Goal: Task Accomplishment & Management: Use online tool/utility

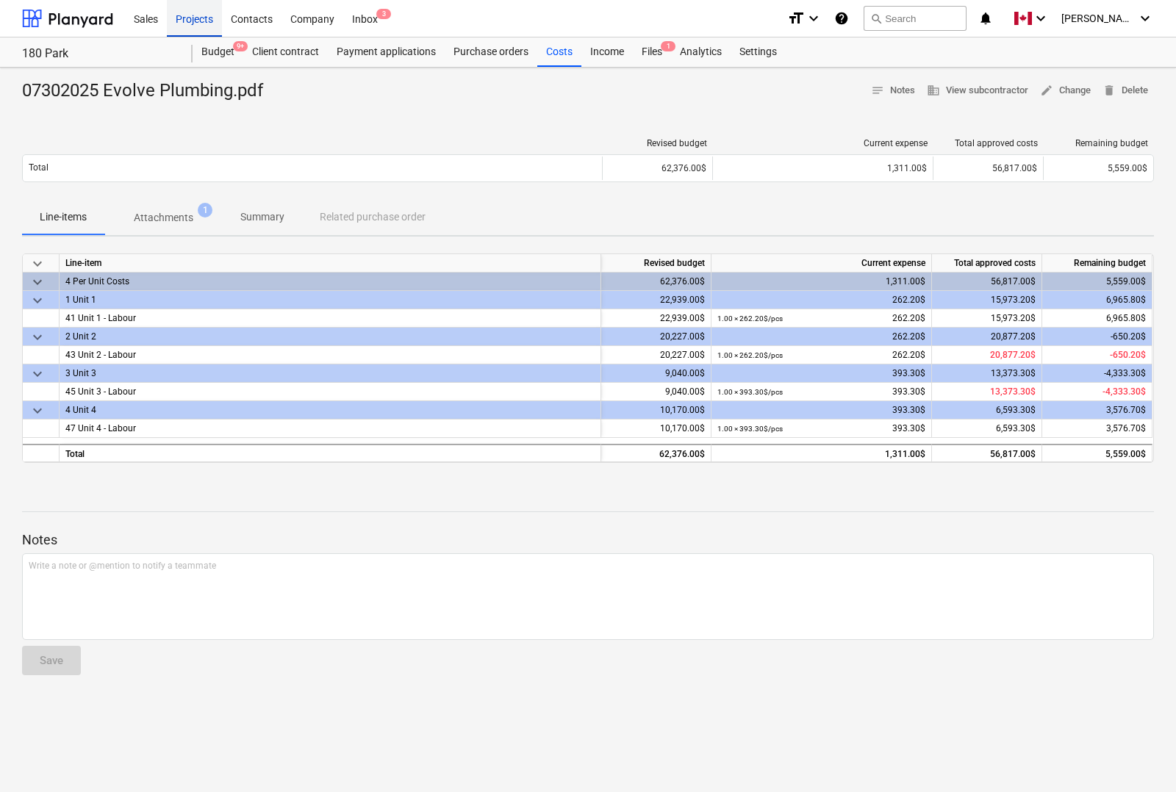
click at [199, 19] on div "Projects" at bounding box center [194, 17] width 55 height 37
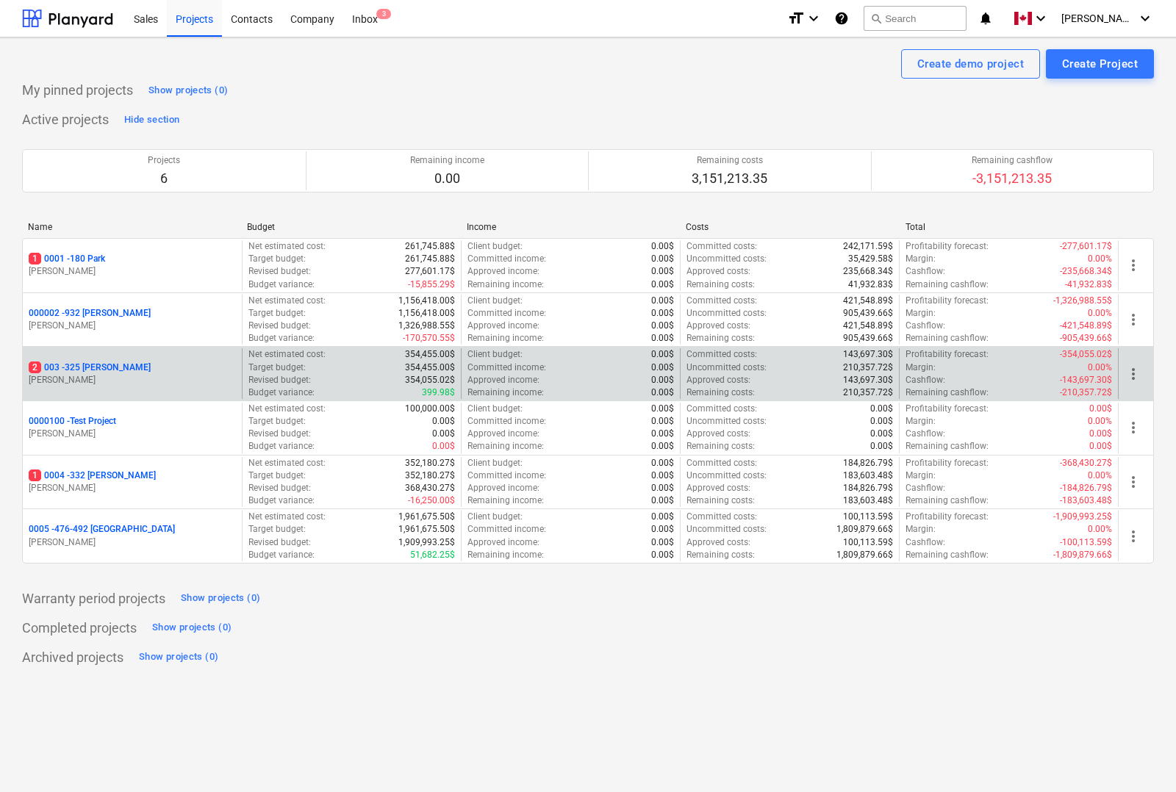
click at [97, 367] on p "2 003 - 325 [PERSON_NAME]" at bounding box center [90, 367] width 122 height 12
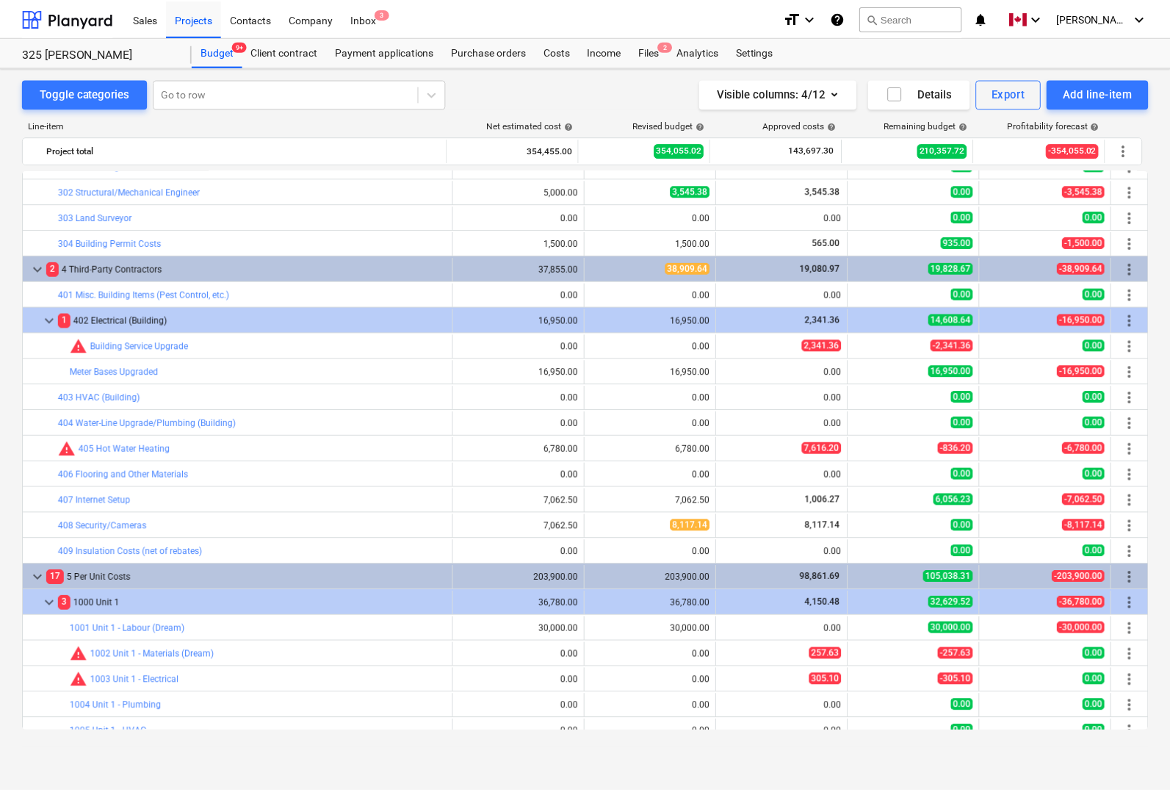
scroll to position [459, 0]
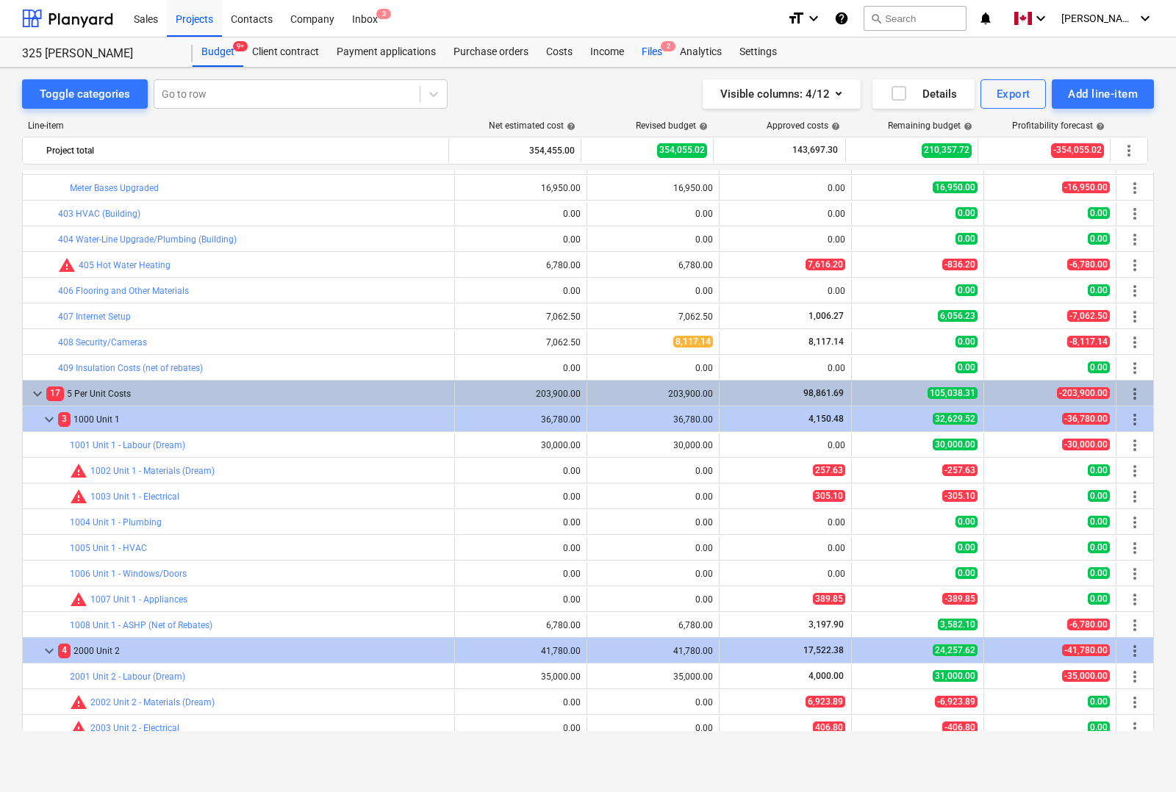
click at [651, 50] on div "Files 2" at bounding box center [652, 51] width 38 height 29
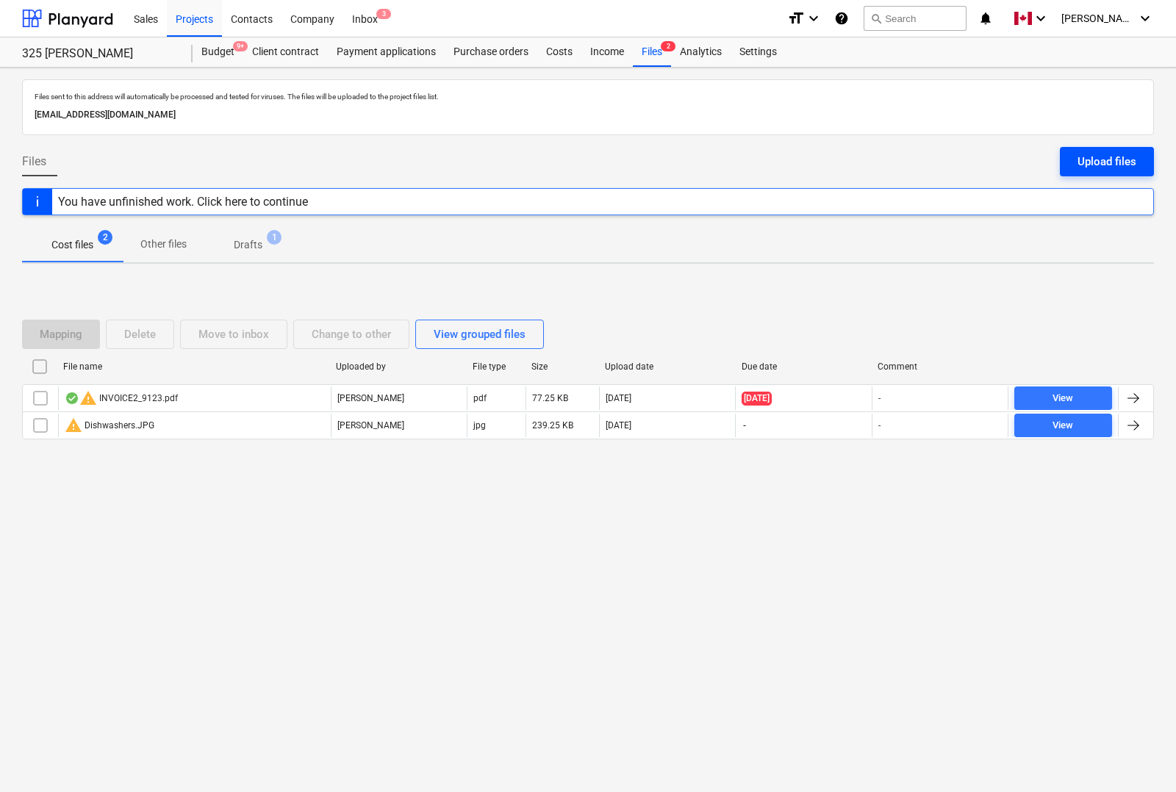
click at [1126, 167] on div "Upload files" at bounding box center [1106, 161] width 59 height 19
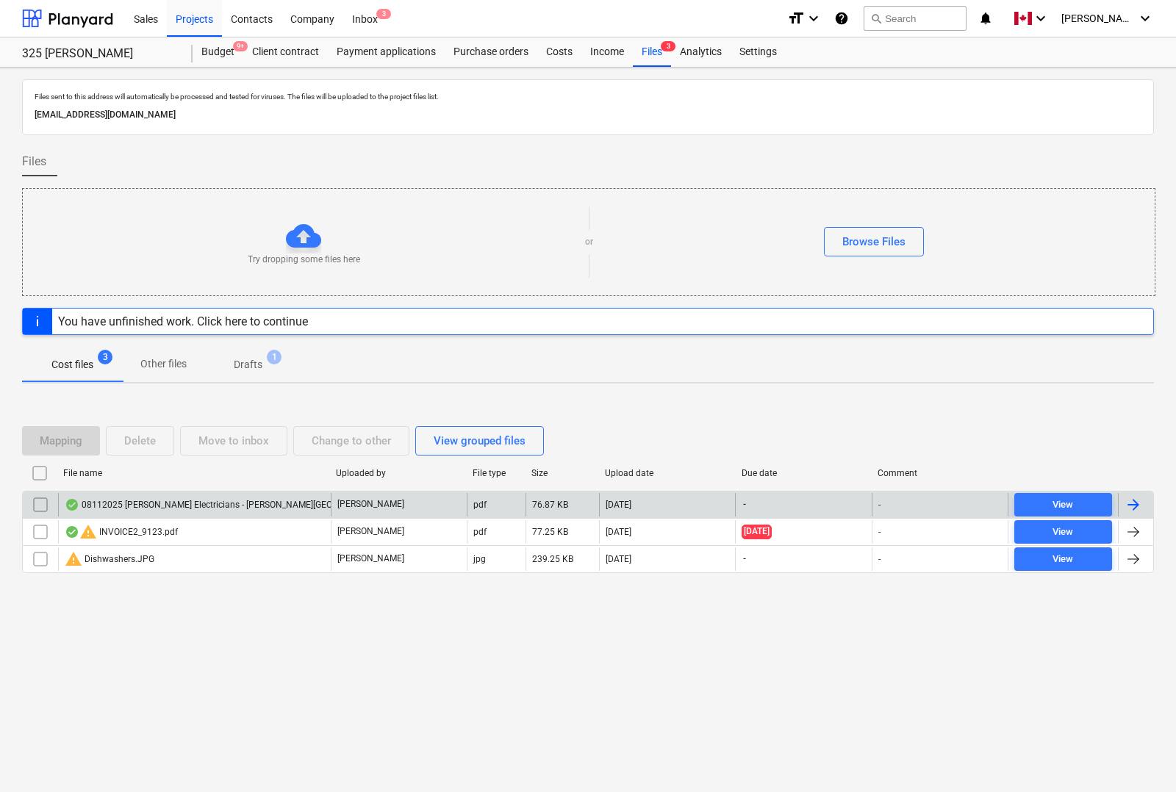
click at [1140, 507] on div at bounding box center [1133, 505] width 18 height 18
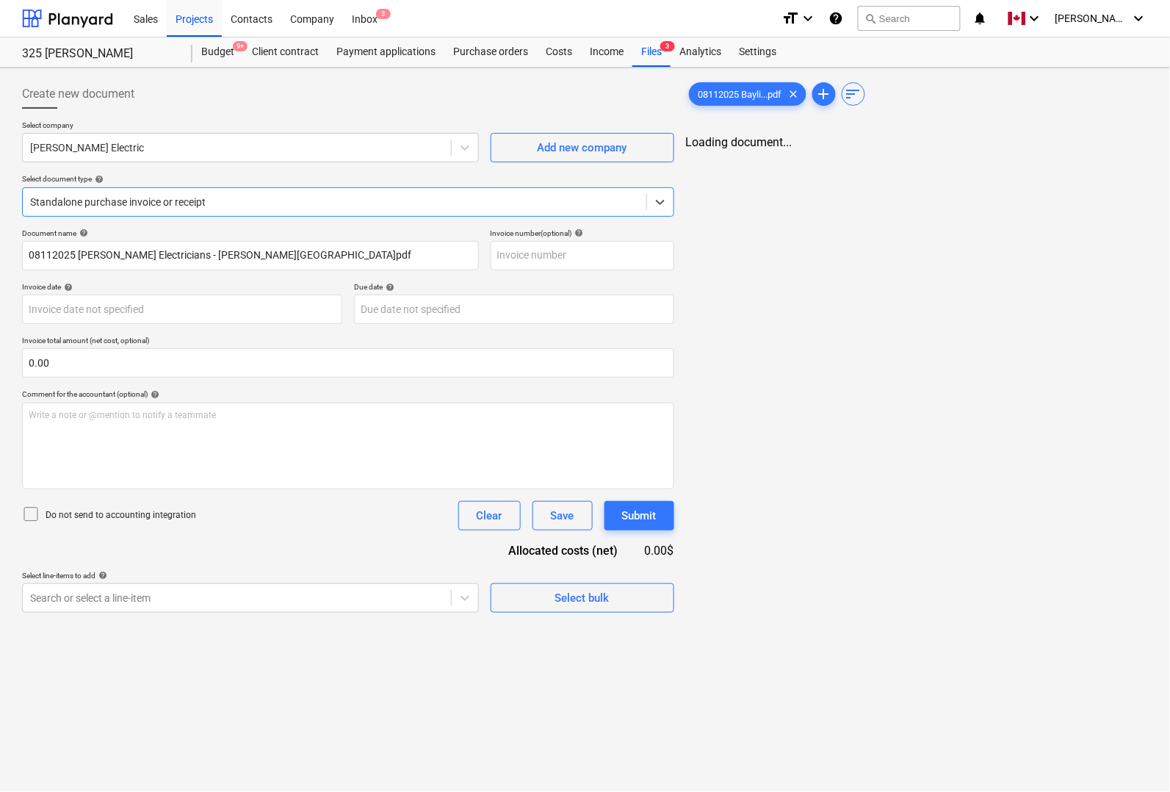
type input "08112025 [PERSON_NAME] Electricians - [PERSON_NAME][GEOGRAPHIC_DATA]pdf"
click at [119, 309] on body "Sales Projects Contacts Company Inbox 3 format_size keyboard_arrow_down help se…" at bounding box center [585, 396] width 1170 height 792
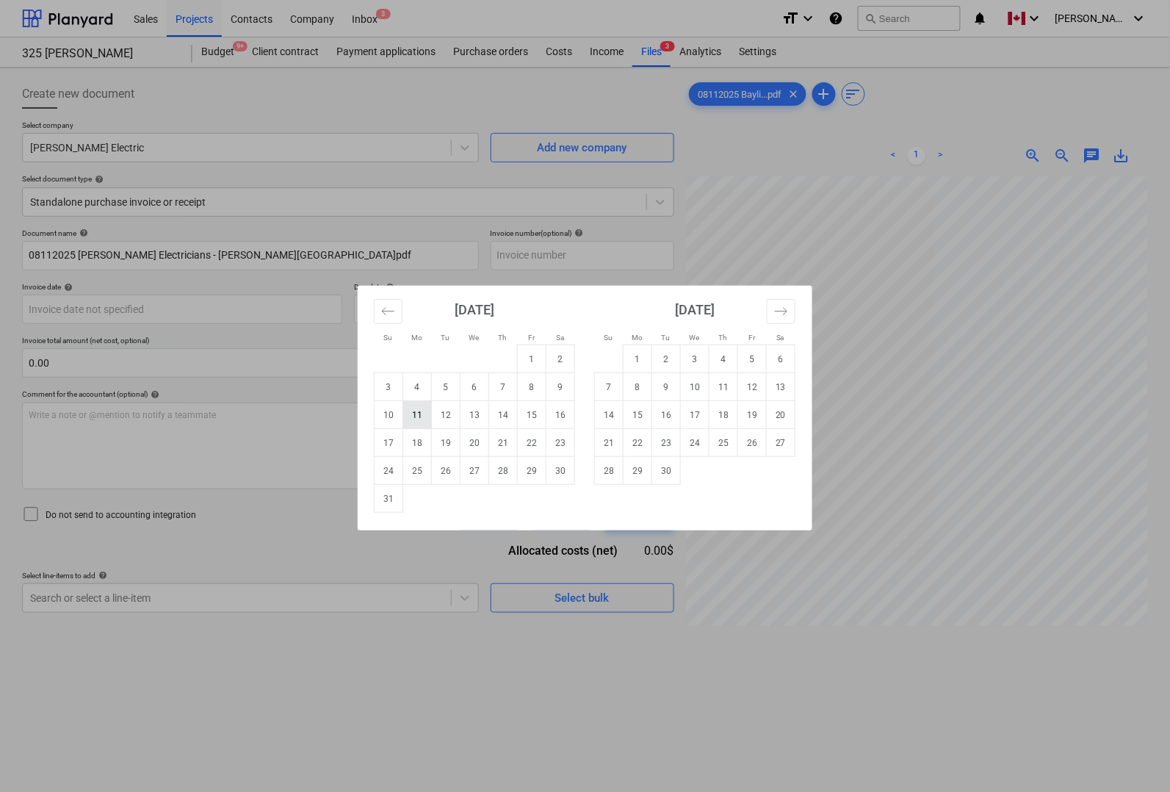
click at [414, 415] on td "11" at bounding box center [417, 415] width 29 height 28
type input "[DATE]"
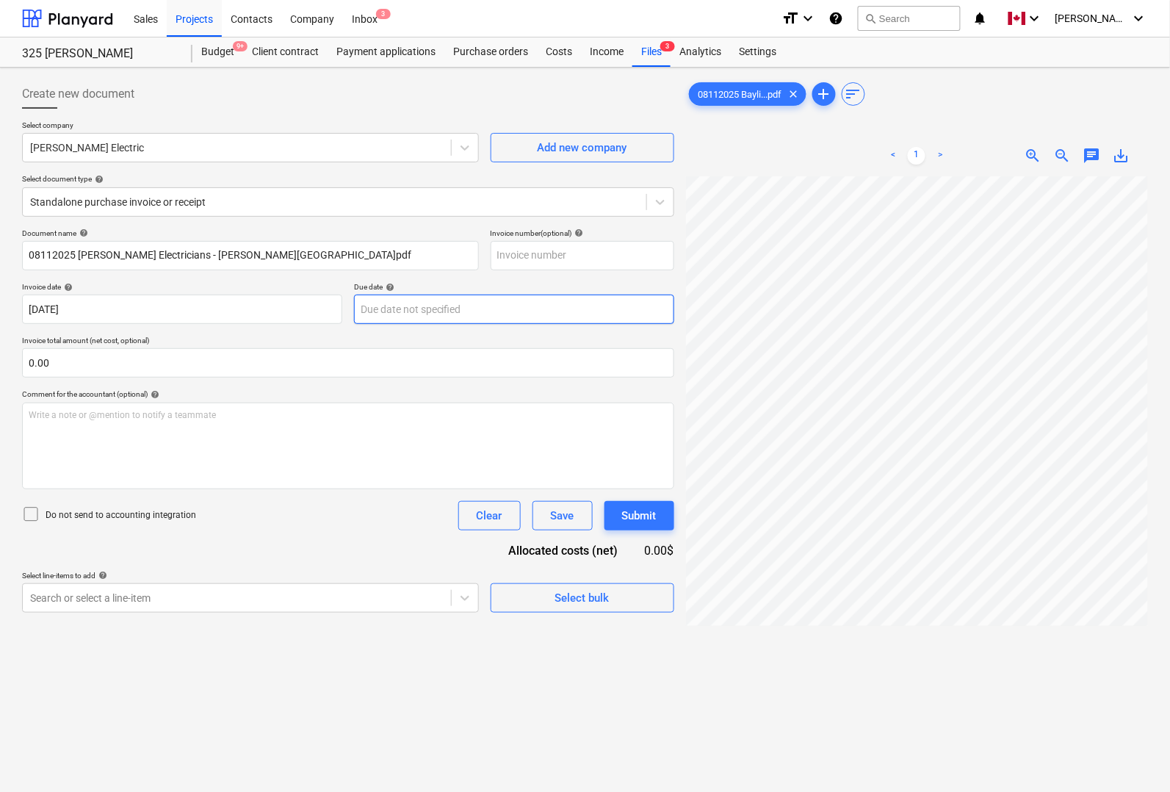
click at [467, 307] on body "Sales Projects Contacts Company Inbox 3 format_size keyboard_arrow_down help se…" at bounding box center [585, 396] width 1170 height 792
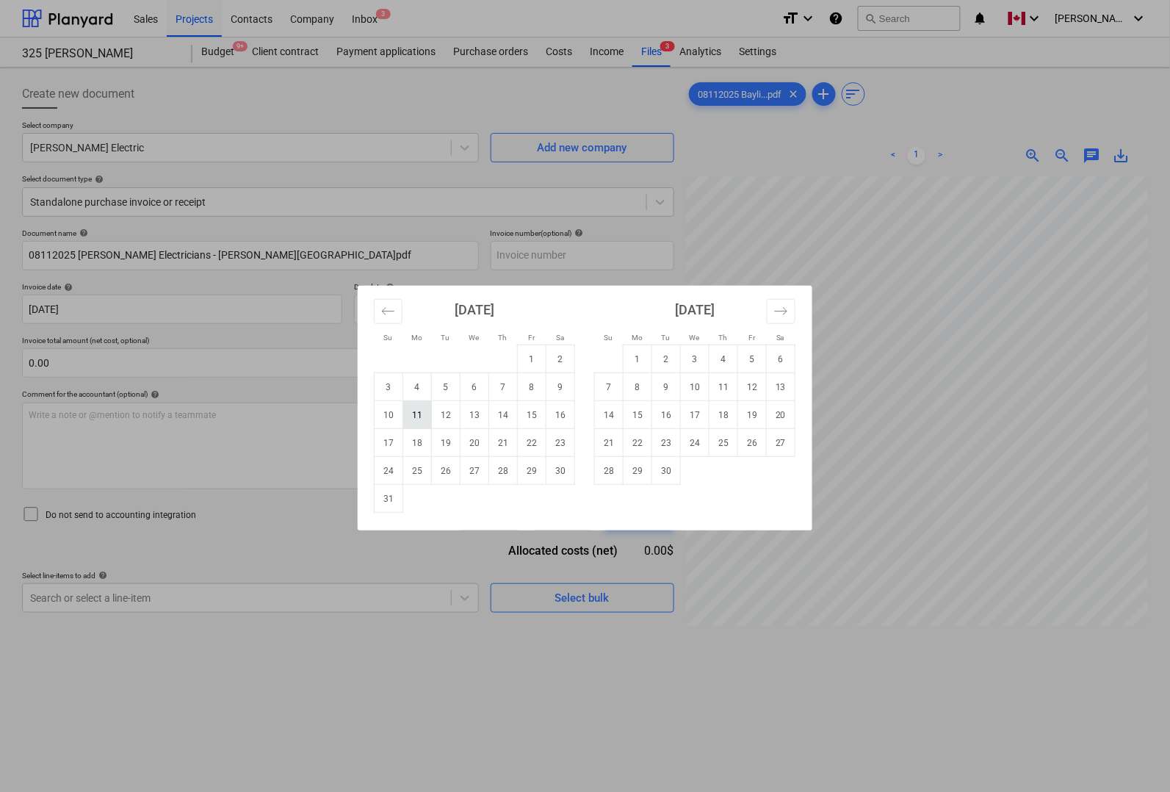
click at [423, 414] on td "11" at bounding box center [417, 415] width 29 height 28
type input "[DATE]"
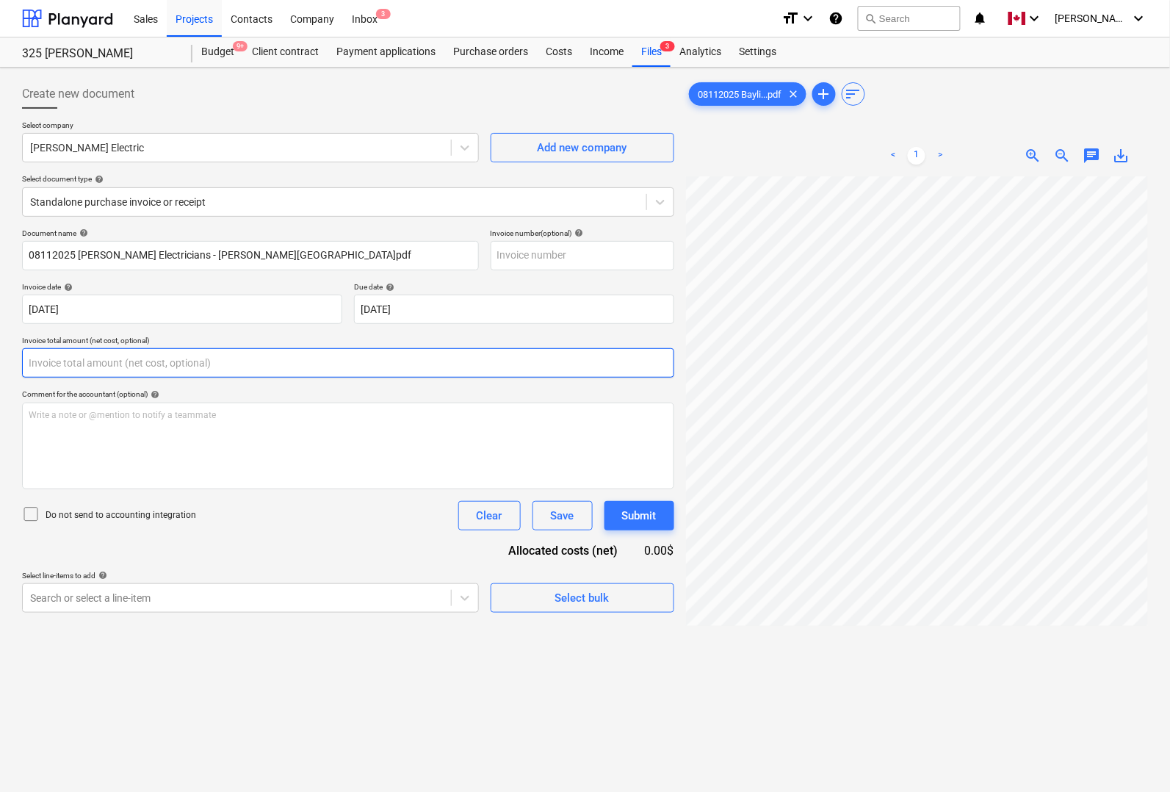
click at [244, 364] on input "text" at bounding box center [348, 362] width 652 height 29
type input "0.00"
click at [368, 366] on input "text" at bounding box center [348, 362] width 652 height 29
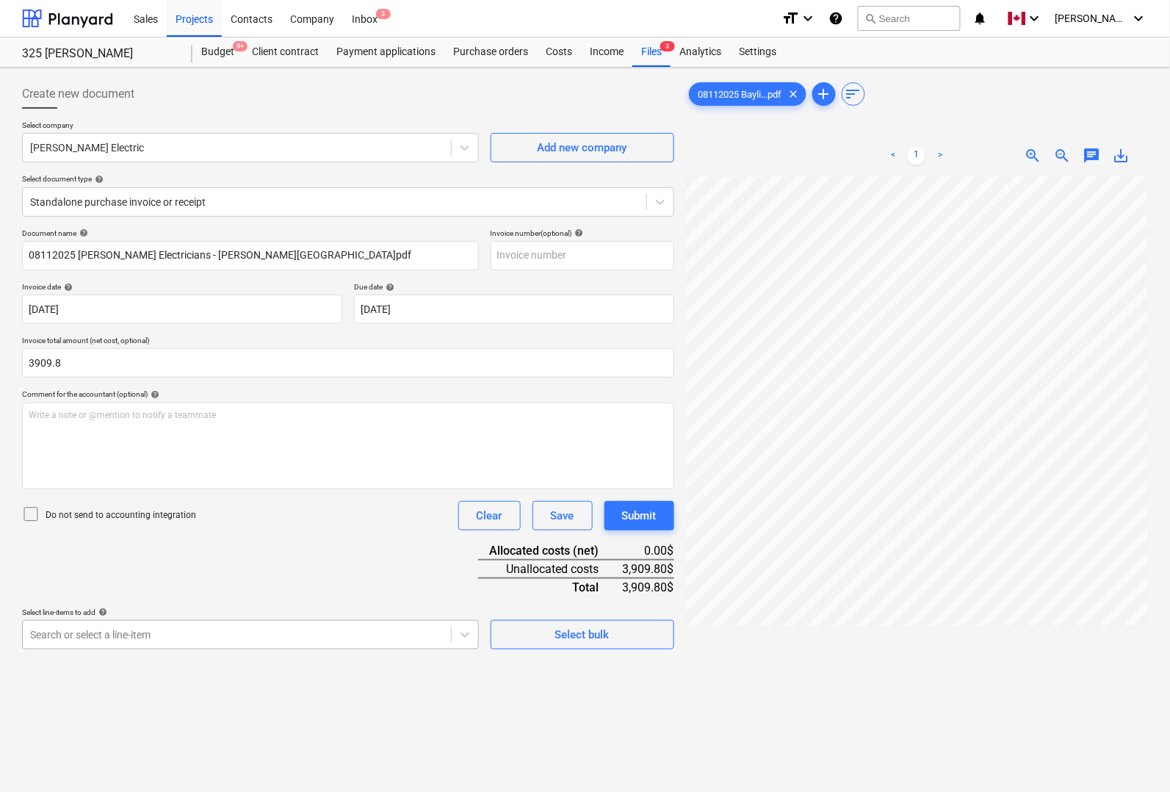
type input "3,909.80"
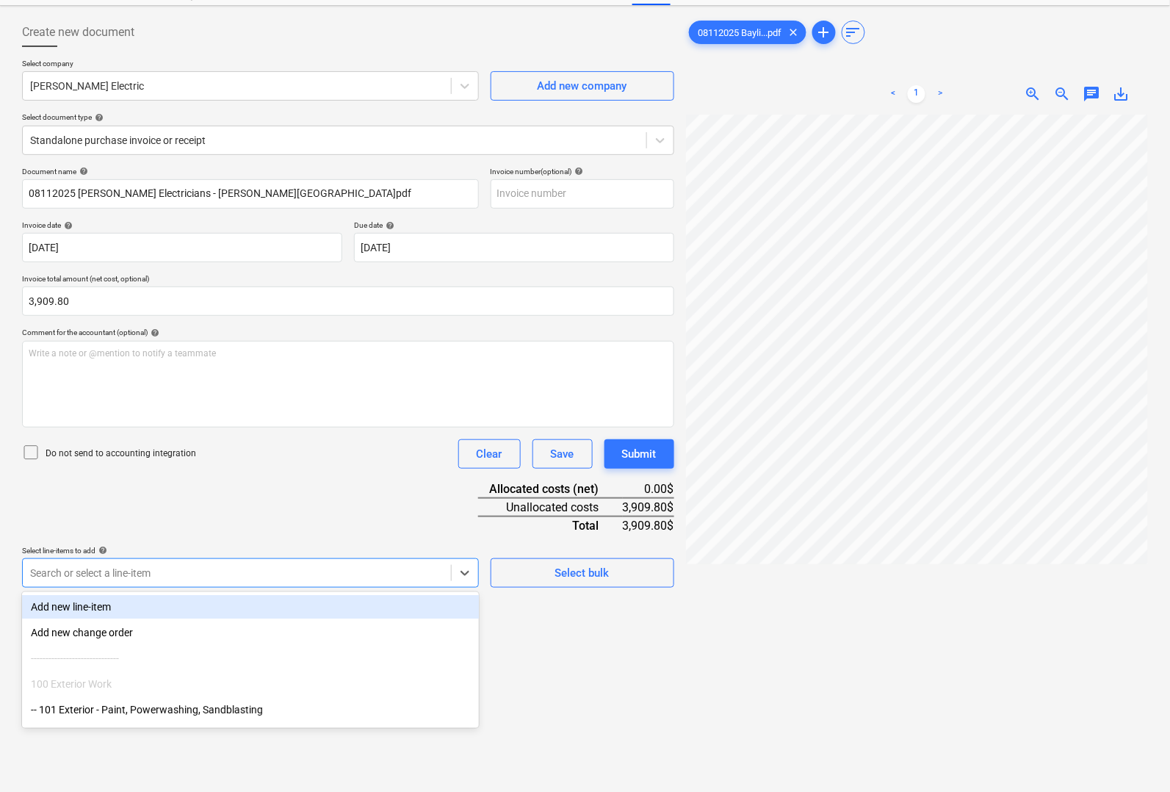
click at [81, 633] on body "Sales Projects Contacts Company Inbox 3 format_size keyboard_arrow_down help se…" at bounding box center [585, 334] width 1170 height 792
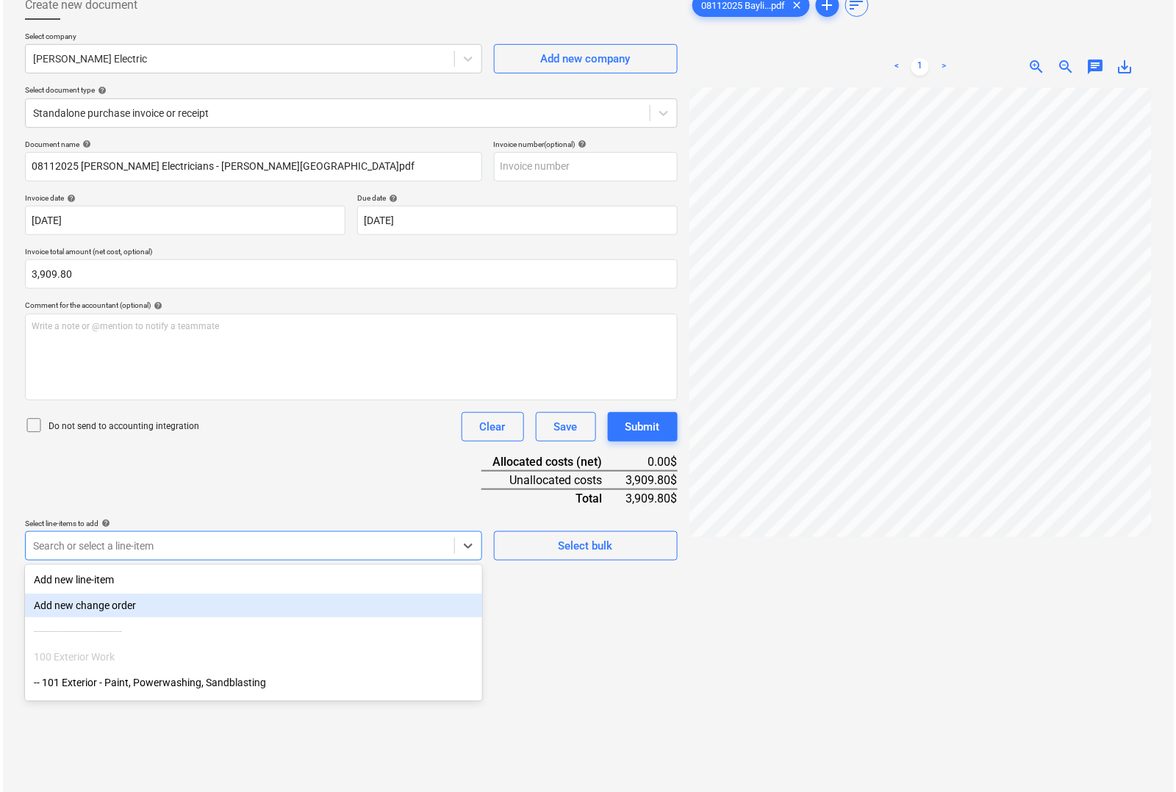
scroll to position [92, 0]
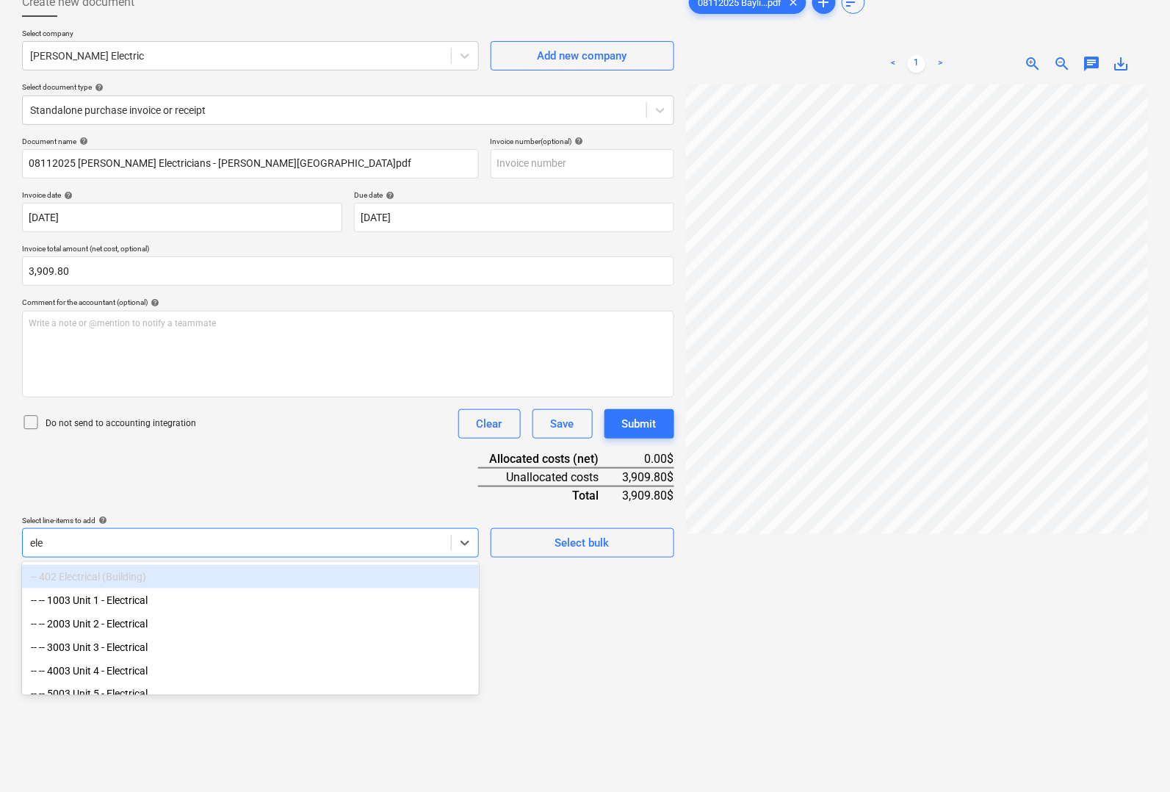
type input "ele"
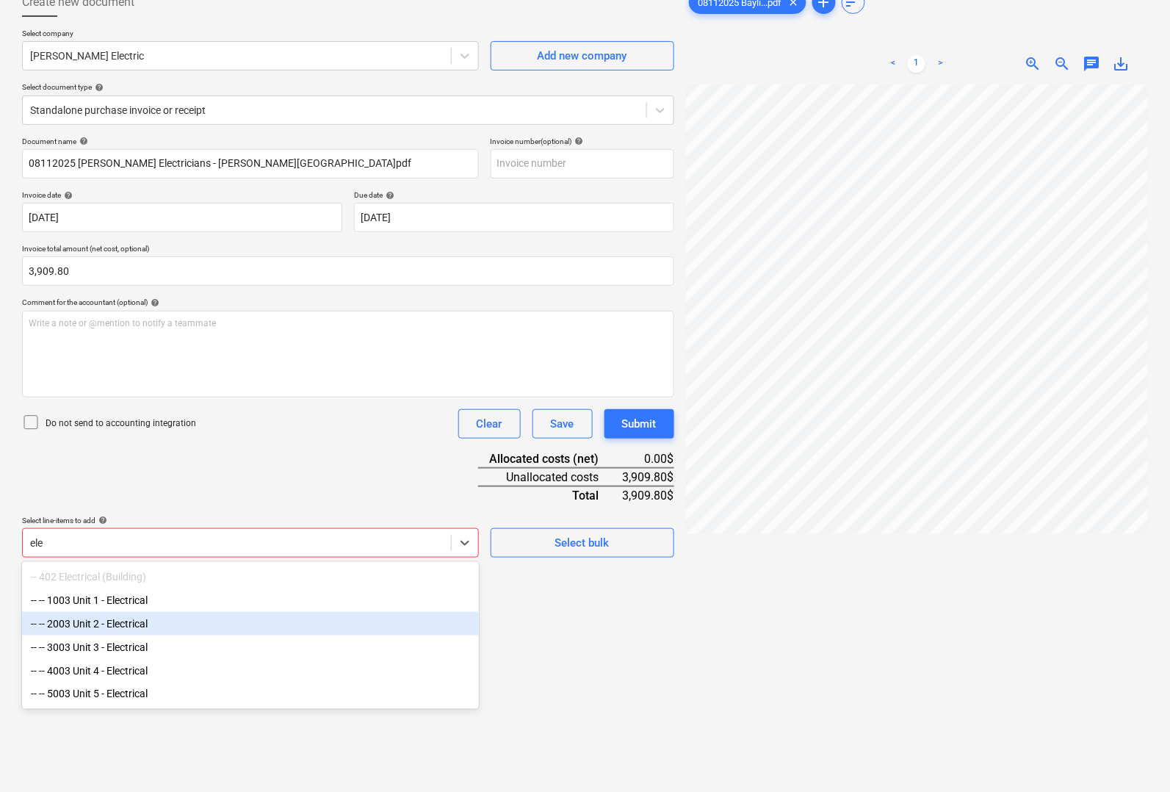
click at [89, 629] on div "-- -- 2003 Unit 2 - Electrical" at bounding box center [250, 624] width 457 height 24
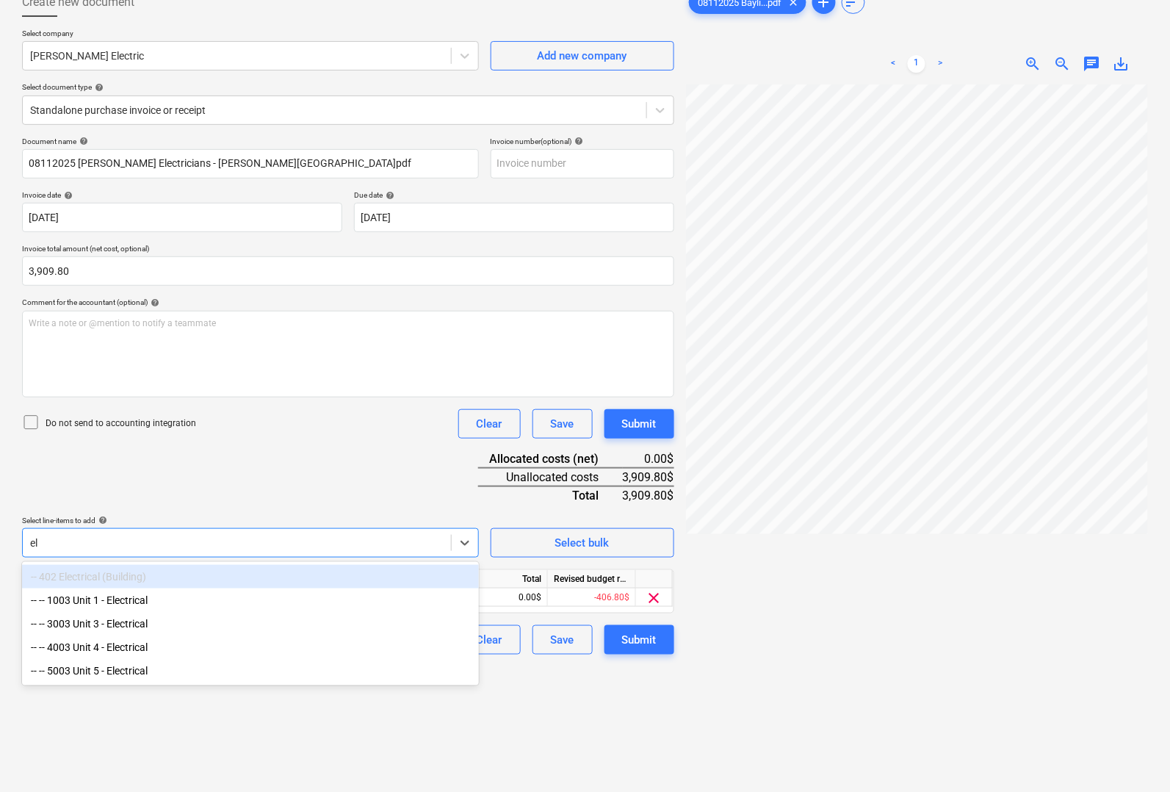
type input "ele"
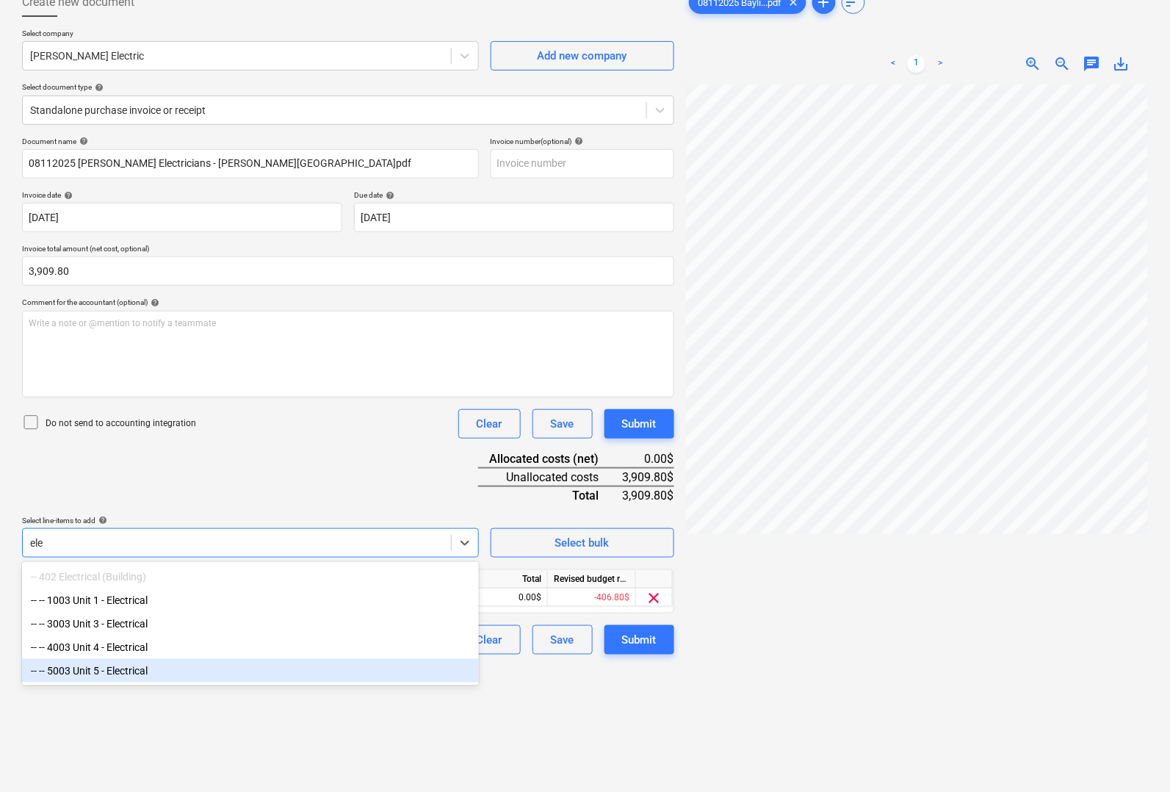
click at [90, 671] on div "-- -- 5003 Unit 5 - Electrical" at bounding box center [250, 671] width 457 height 24
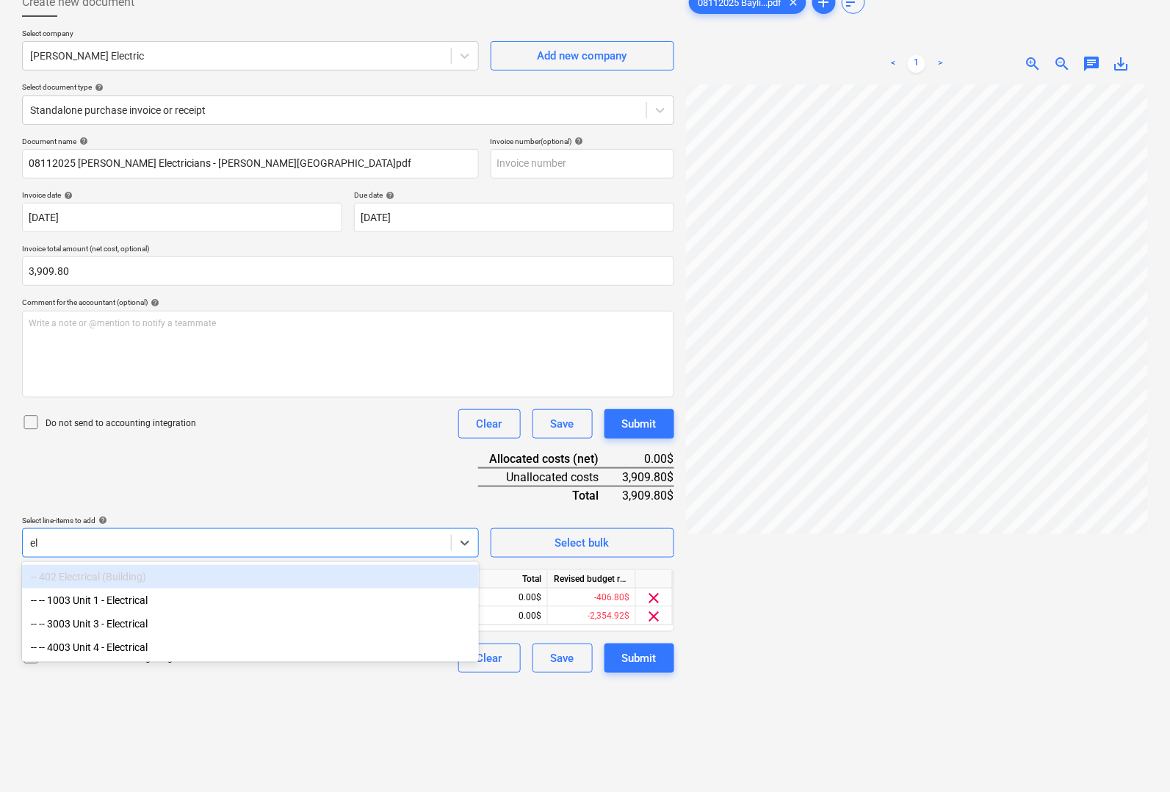
type input "ele"
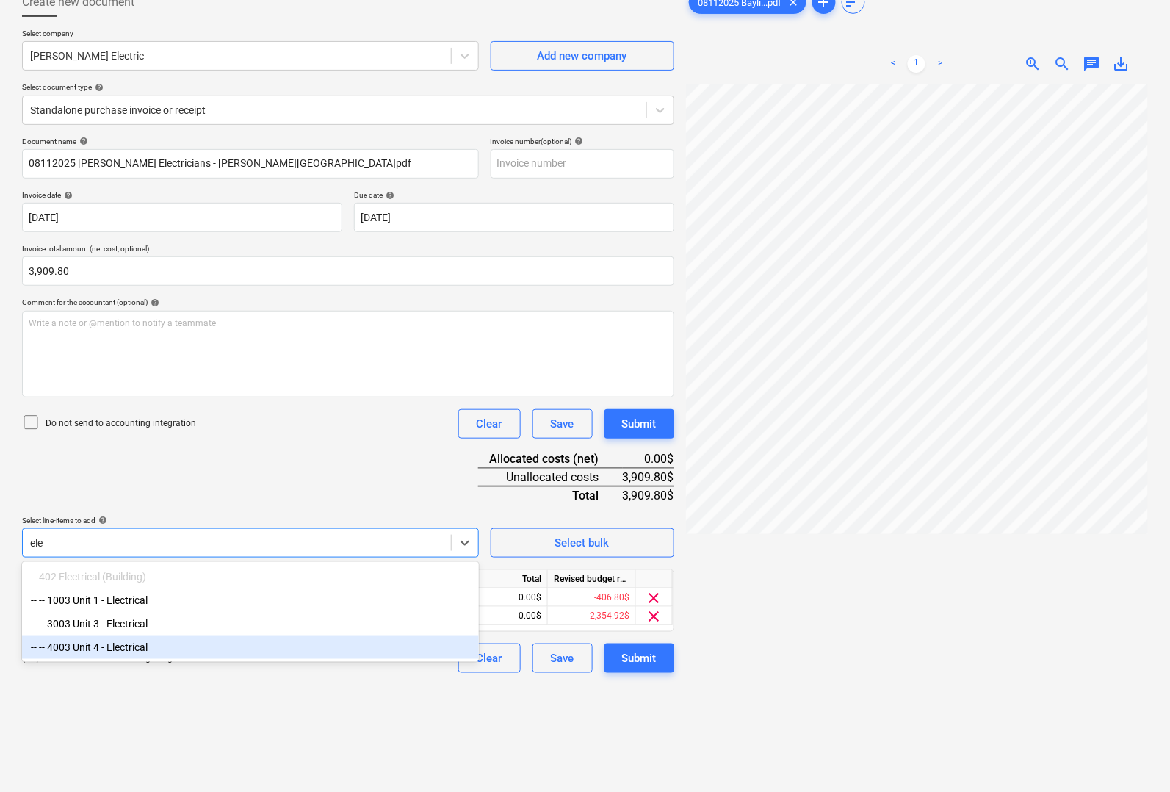
click at [110, 648] on div "-- -- 4003 Unit 4 - Electrical" at bounding box center [250, 648] width 457 height 24
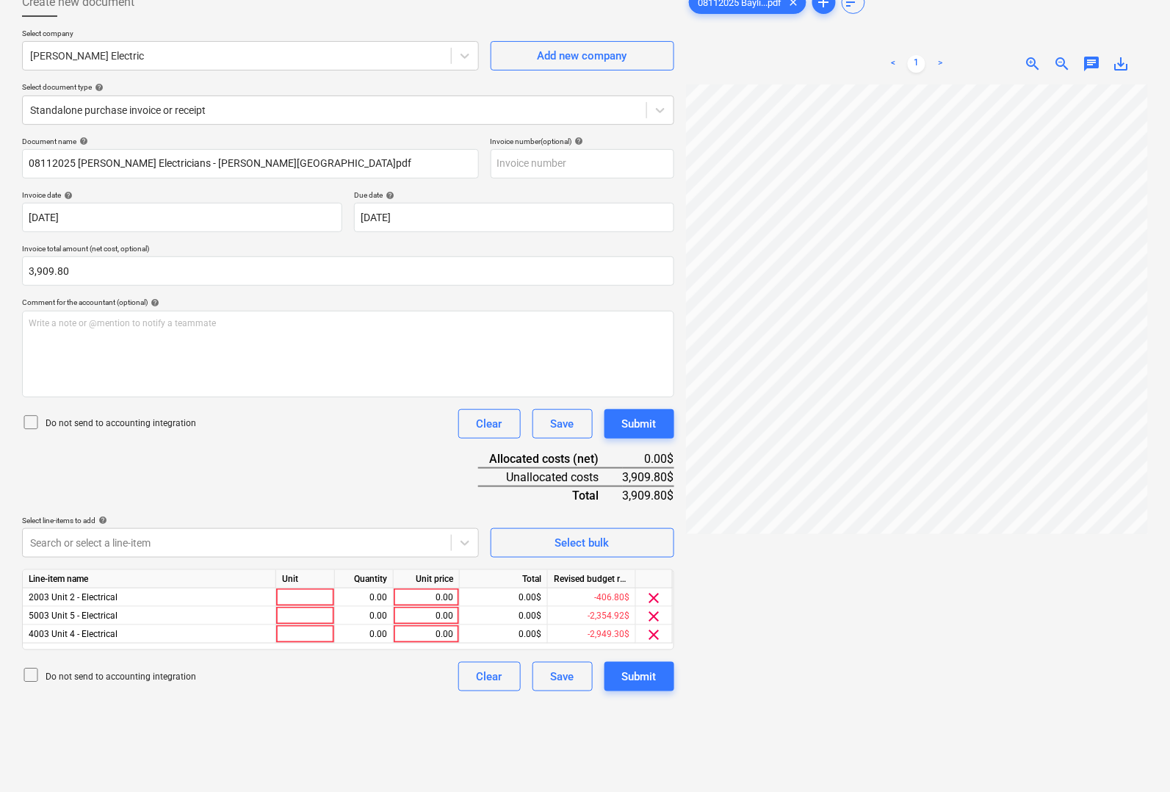
click at [816, 630] on div at bounding box center [917, 459] width 462 height 751
click at [316, 599] on div at bounding box center [305, 598] width 59 height 18
type input "pcs"
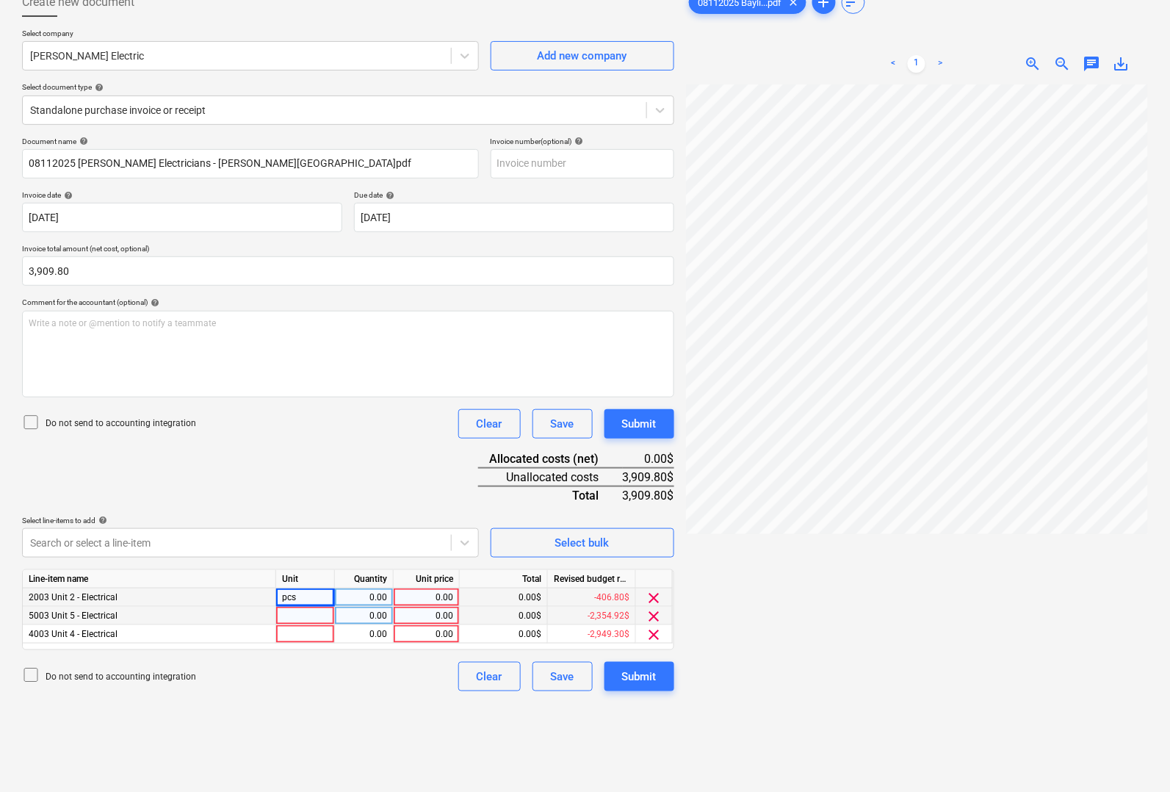
click at [309, 615] on div at bounding box center [305, 616] width 59 height 18
type input "pcs"
click at [307, 633] on div at bounding box center [305, 634] width 59 height 18
type input "pcs"
click at [369, 604] on div "0.00" at bounding box center [364, 598] width 46 height 18
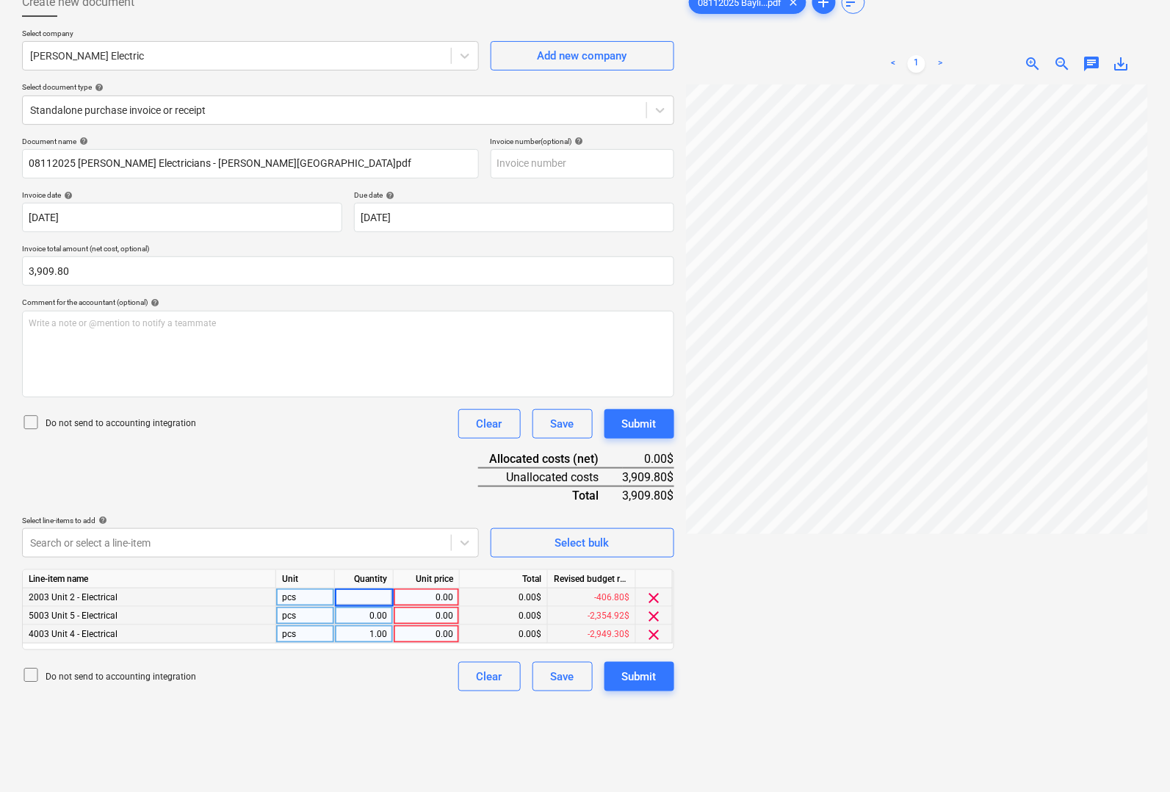
type input "1"
click at [373, 618] on div "0.00" at bounding box center [364, 616] width 46 height 18
type input "1"
click at [368, 592] on div "1.00" at bounding box center [364, 598] width 46 height 18
type input "3457.80"
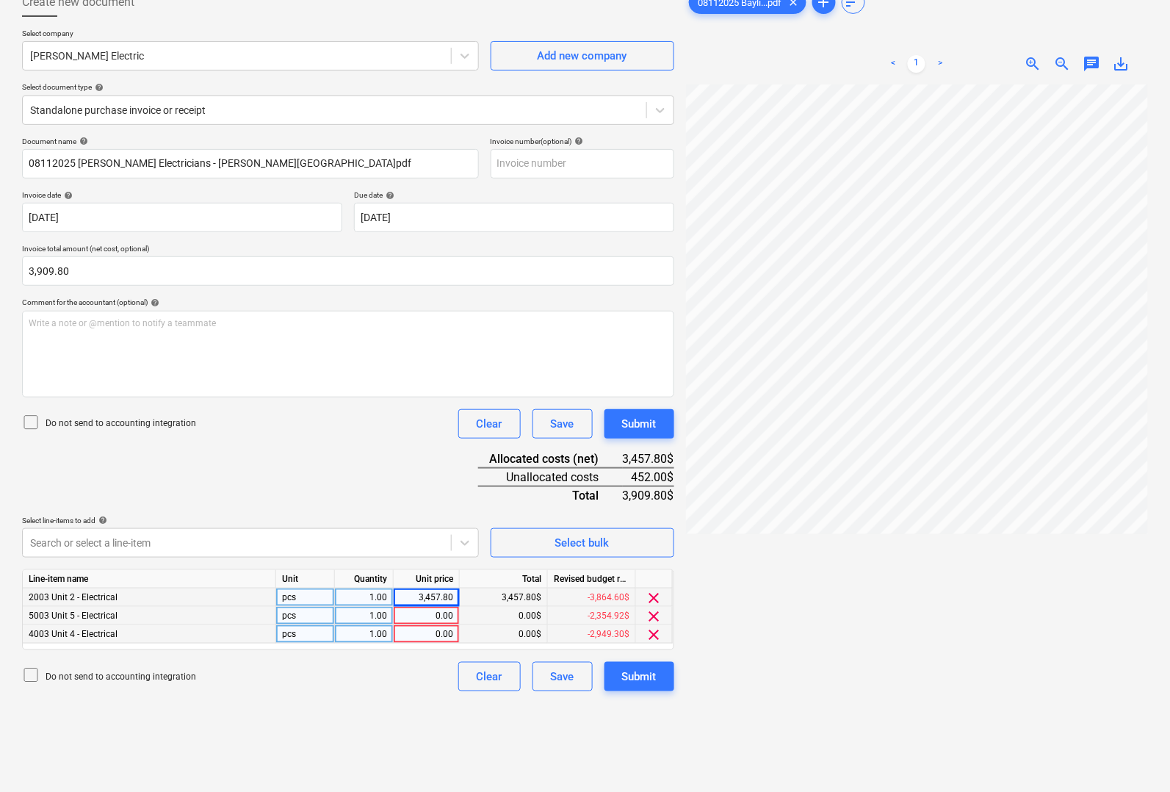
click at [431, 612] on div "0.00" at bounding box center [427, 616] width 54 height 18
type input "367.25"
click at [441, 633] on div "0.00" at bounding box center [427, 634] width 54 height 18
type input "84.75"
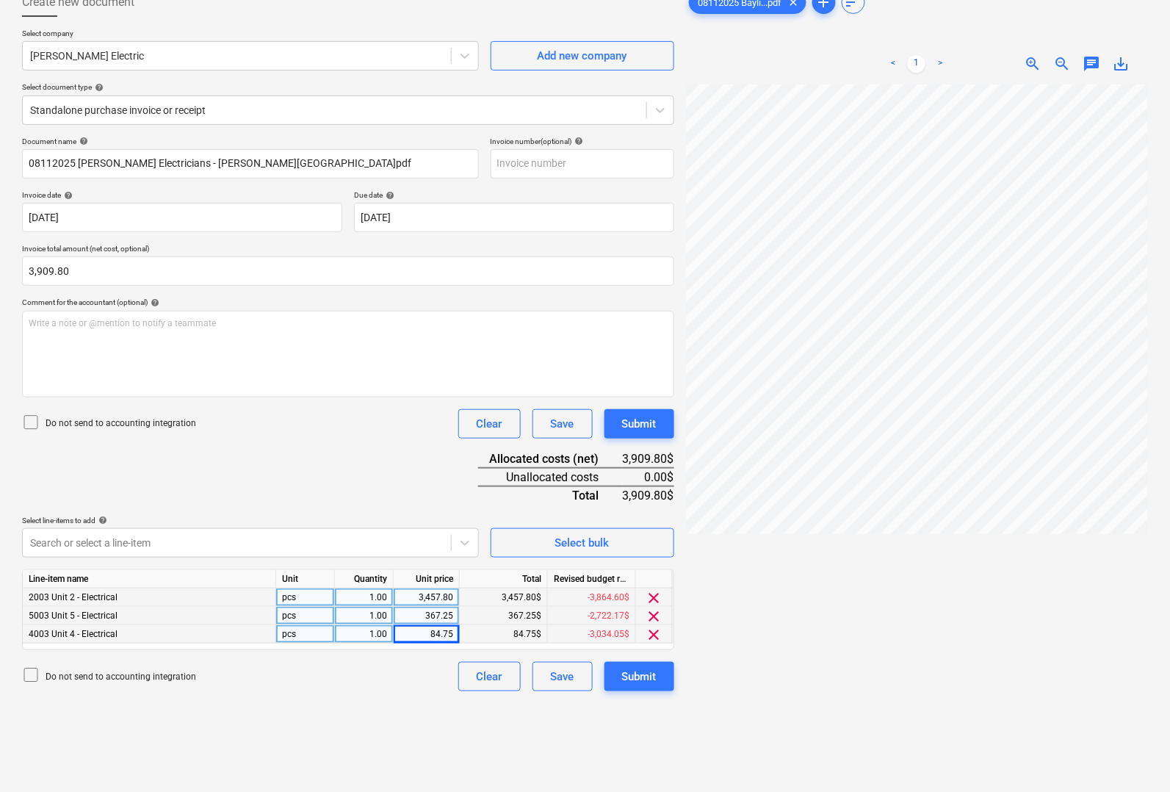
click at [838, 592] on div at bounding box center [917, 459] width 462 height 751
click at [658, 678] on button "Submit" at bounding box center [640, 676] width 70 height 29
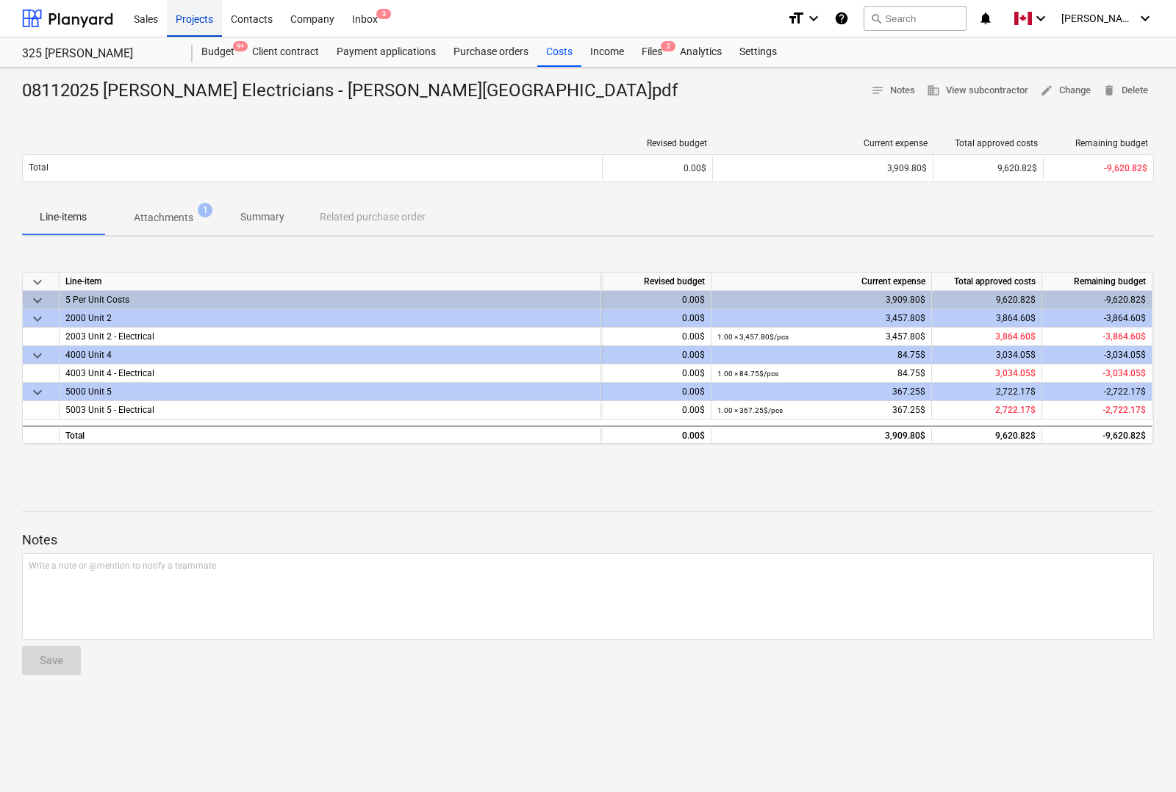
click at [198, 19] on div "Projects" at bounding box center [194, 17] width 55 height 37
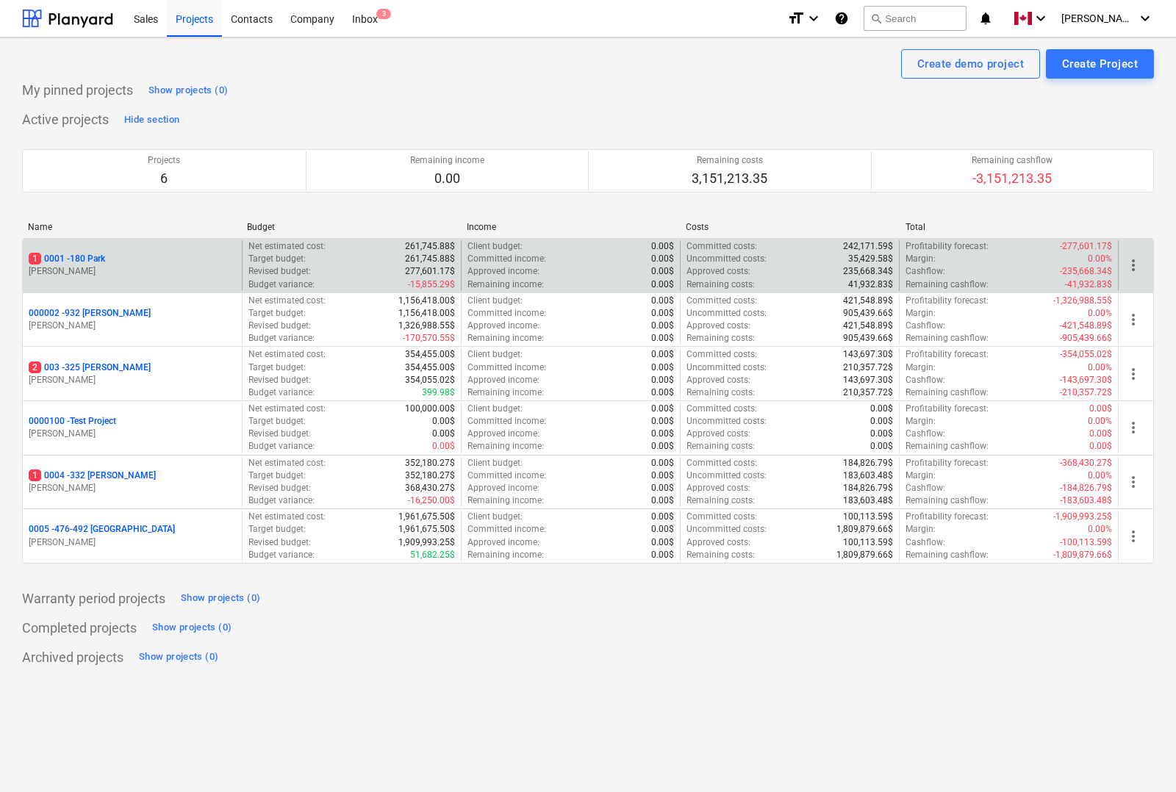
click at [93, 258] on p "1 0001 - 180 Park" at bounding box center [67, 259] width 76 height 12
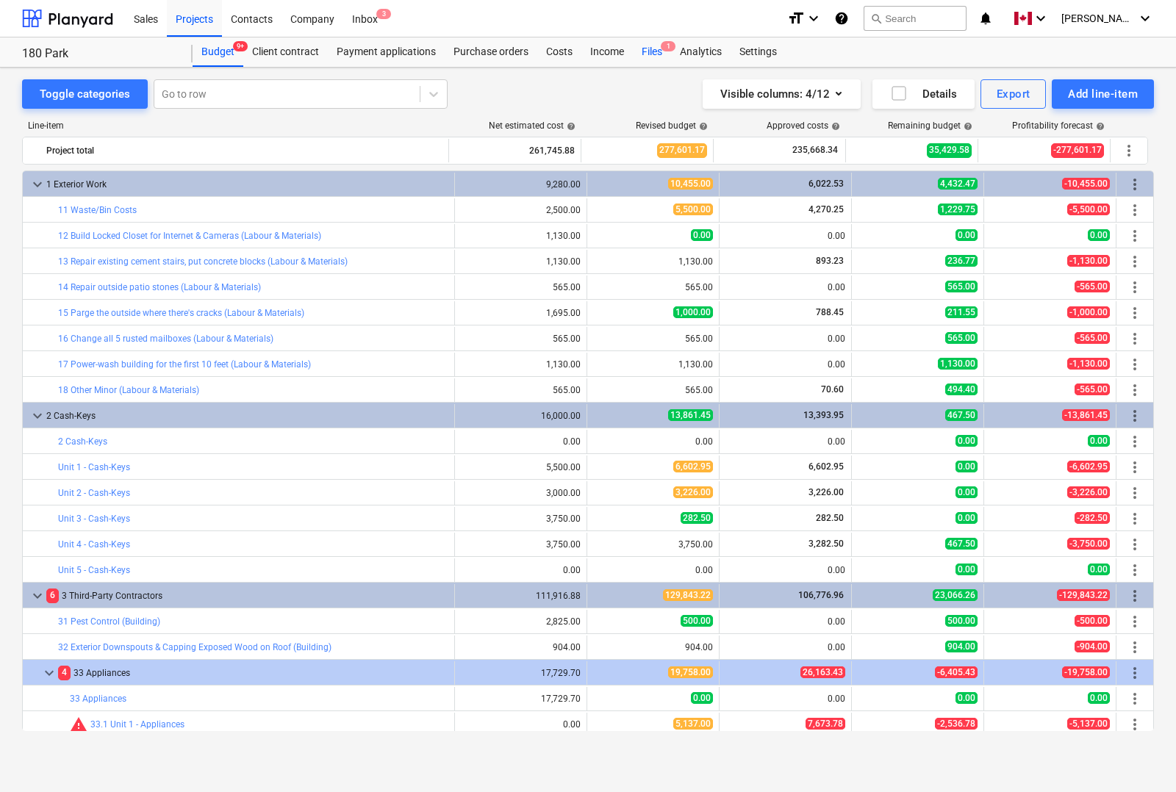
click at [655, 55] on div "Files 1" at bounding box center [652, 51] width 38 height 29
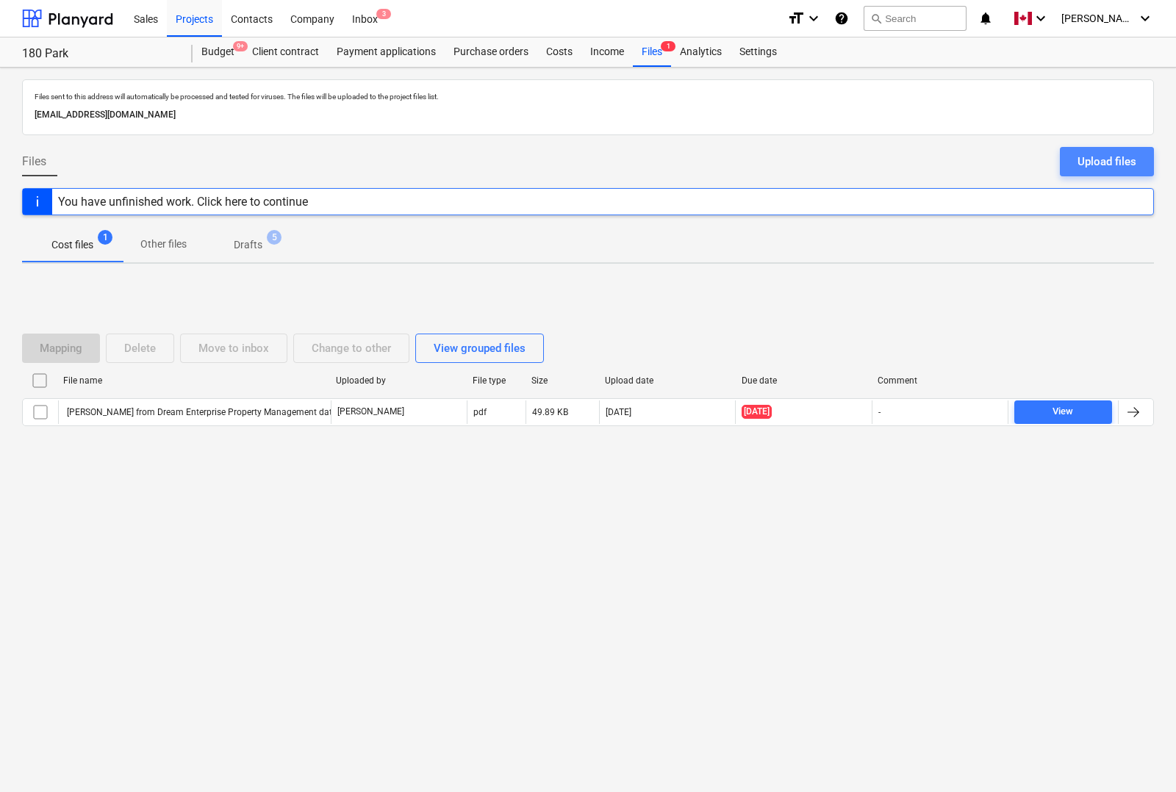
click at [1106, 162] on div "Upload files" at bounding box center [1106, 161] width 59 height 19
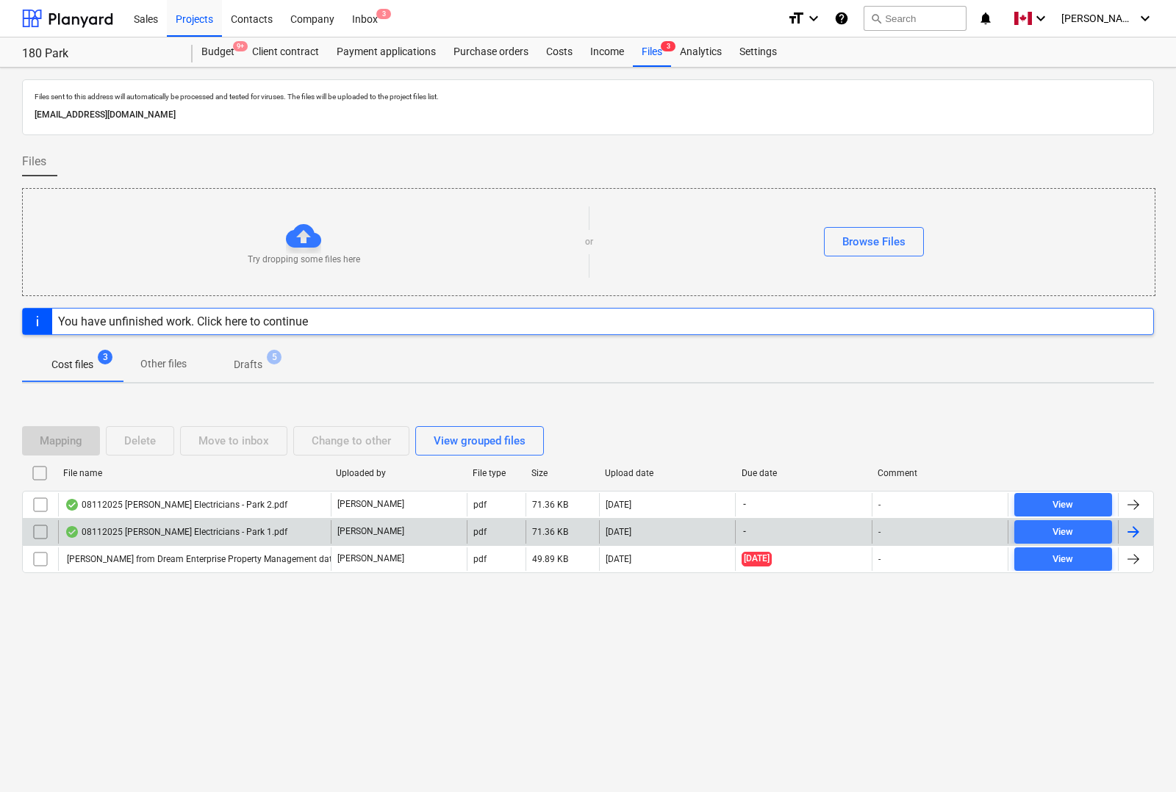
click at [1135, 536] on div at bounding box center [1133, 532] width 18 height 18
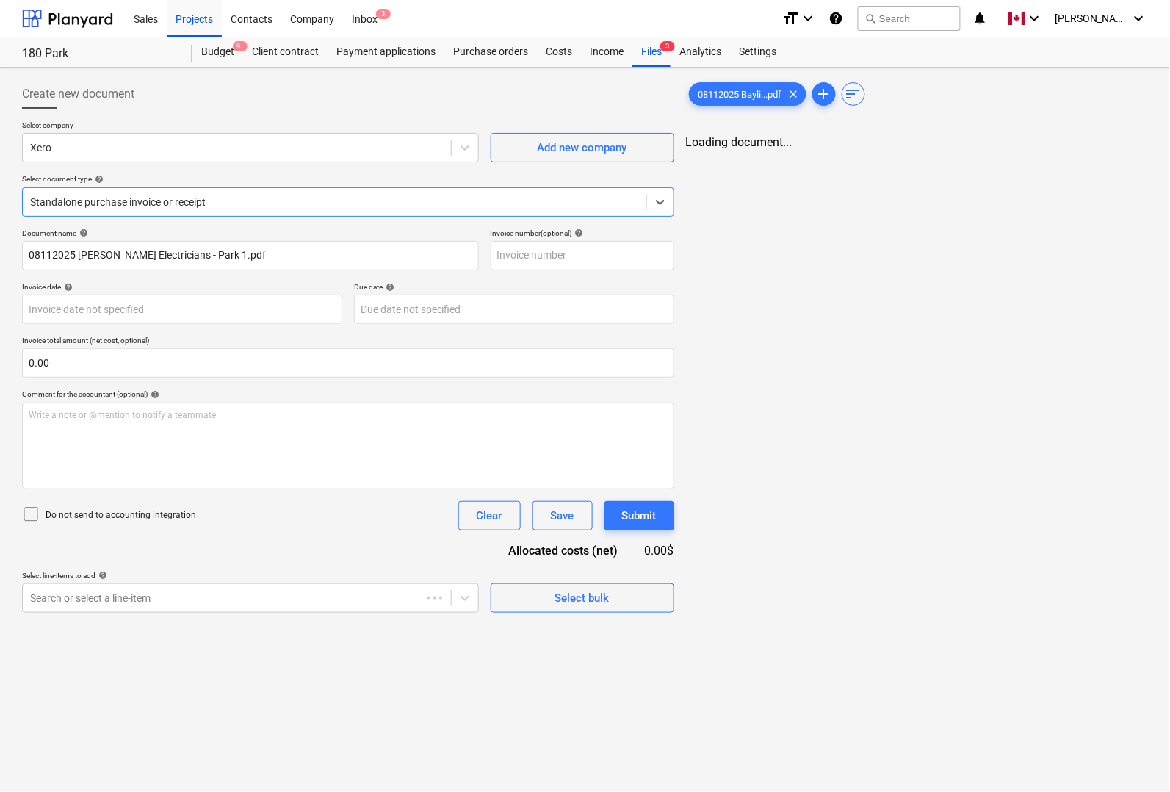
type input "08112025 [PERSON_NAME] Electricians - Park 1.pdf"
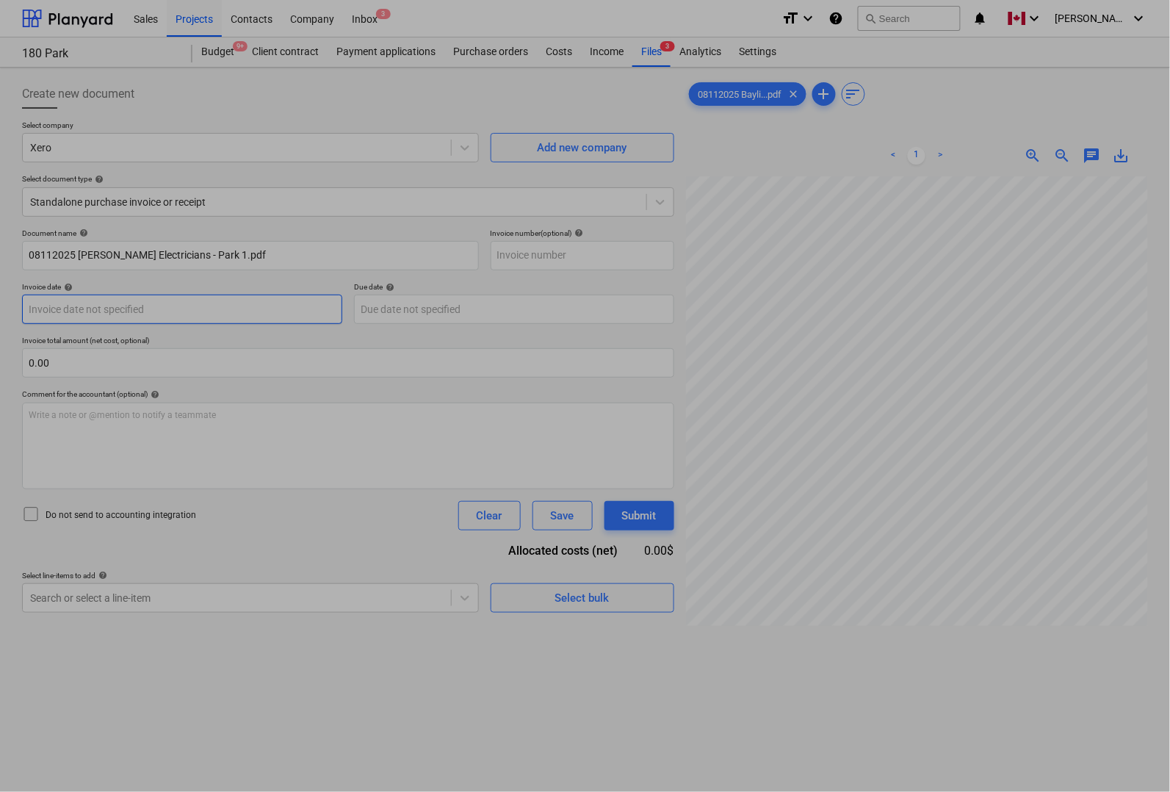
click at [119, 309] on body "Sales Projects Contacts Company Inbox 3 format_size keyboard_arrow_down help se…" at bounding box center [585, 396] width 1170 height 792
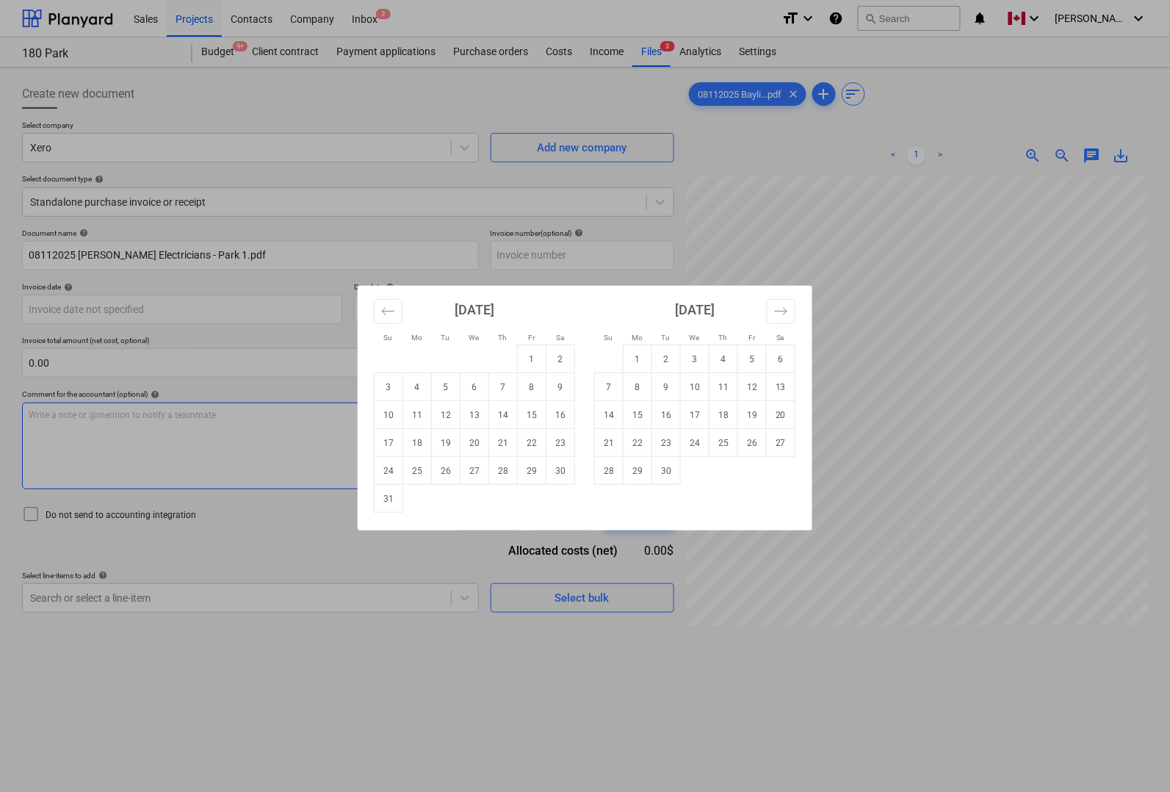
click at [424, 414] on td "11" at bounding box center [417, 415] width 29 height 28
type input "[DATE]"
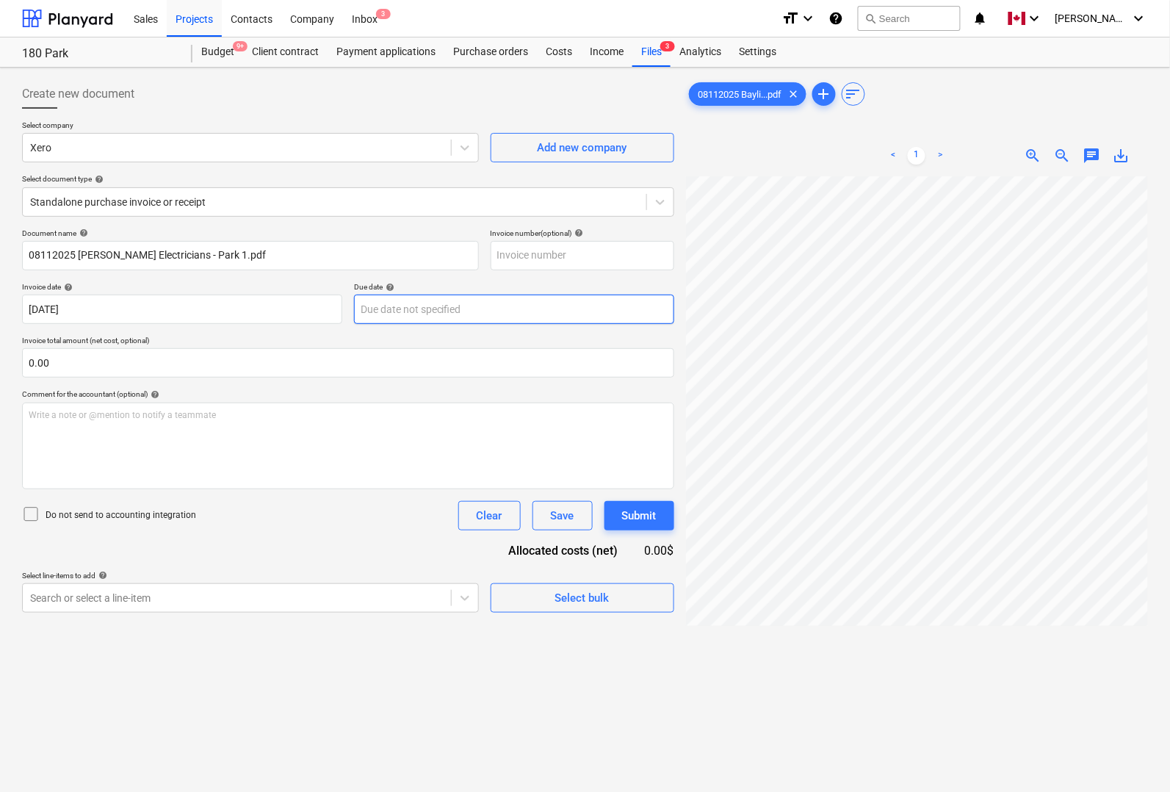
click at [376, 306] on body "Sales Projects Contacts Company Inbox 3 format_size keyboard_arrow_down help se…" at bounding box center [585, 396] width 1170 height 792
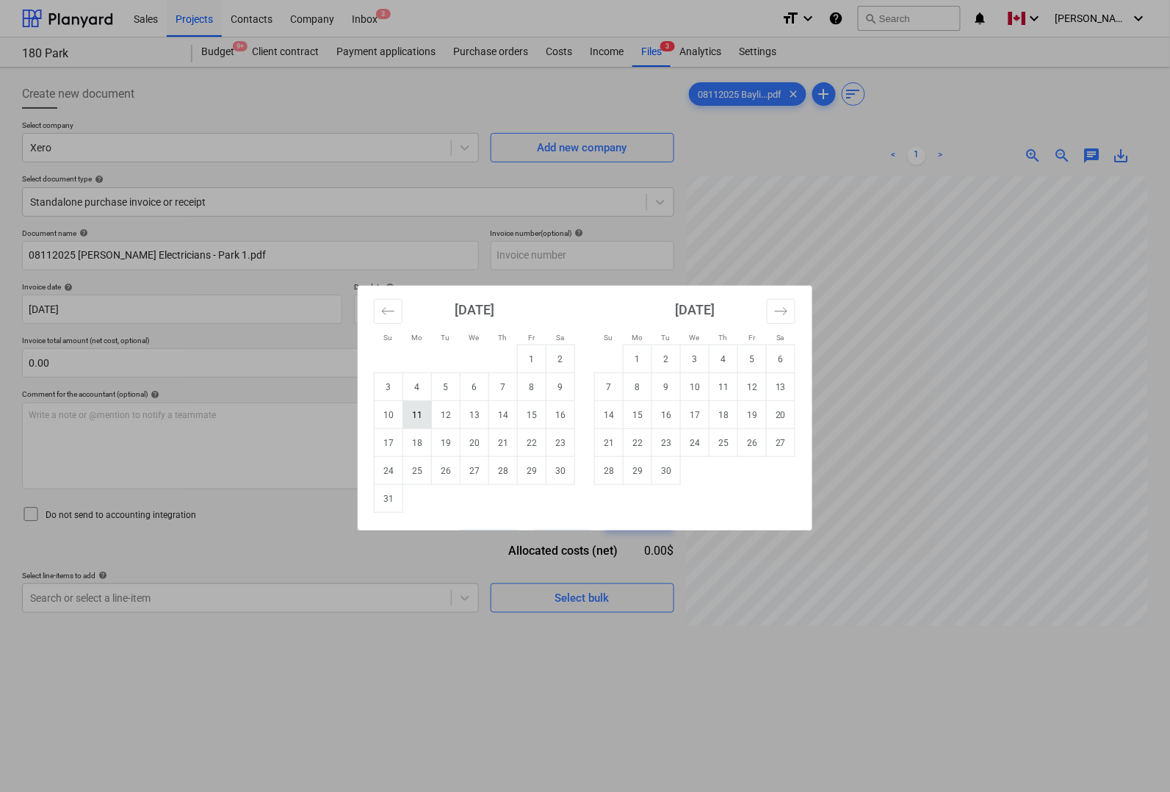
click at [422, 417] on td "11" at bounding box center [417, 415] width 29 height 28
type input "[DATE]"
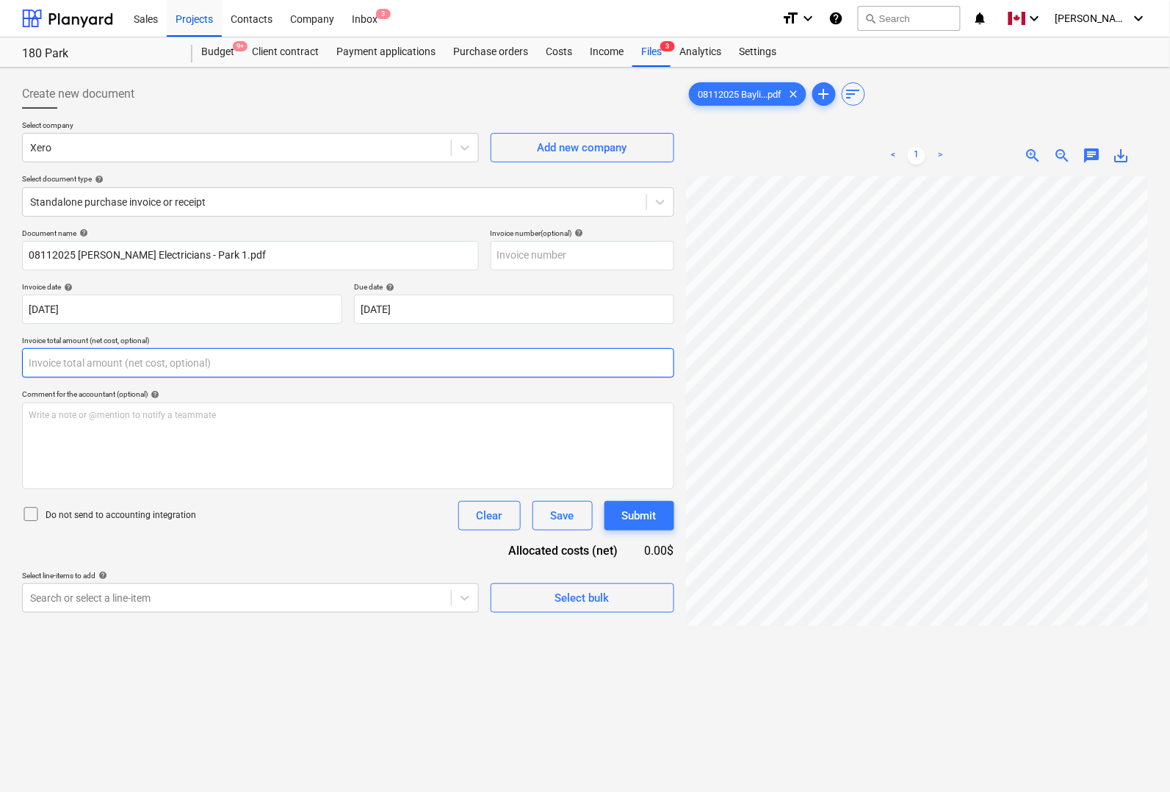
drag, startPoint x: 303, startPoint y: 364, endPoint x: 303, endPoint y: 356, distance: 7.4
click at [303, 362] on input "text" at bounding box center [348, 362] width 652 height 29
type input "0.00"
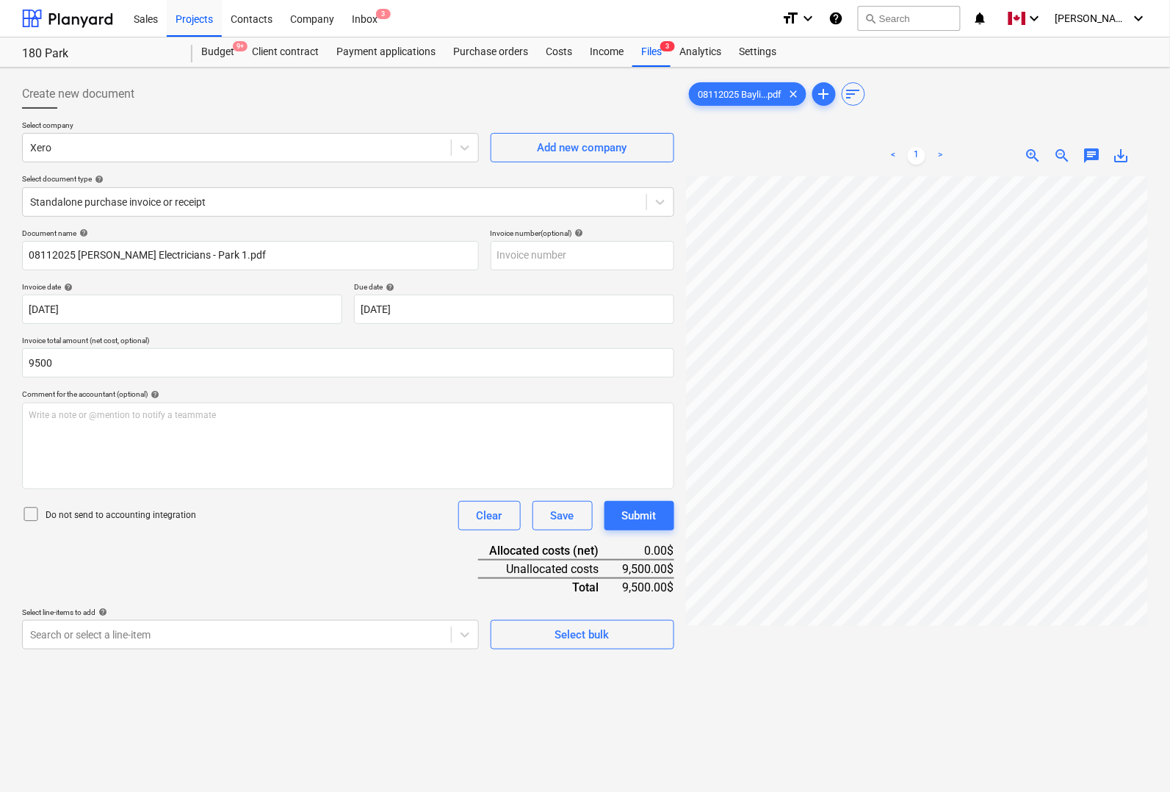
type input "9,500.00"
click at [259, 541] on div "Document name help 08112025 [PERSON_NAME] Electricians - Park 1.pdf Invoice num…" at bounding box center [348, 438] width 652 height 421
click at [553, 257] on input "text" at bounding box center [583, 255] width 184 height 29
type input "1234"
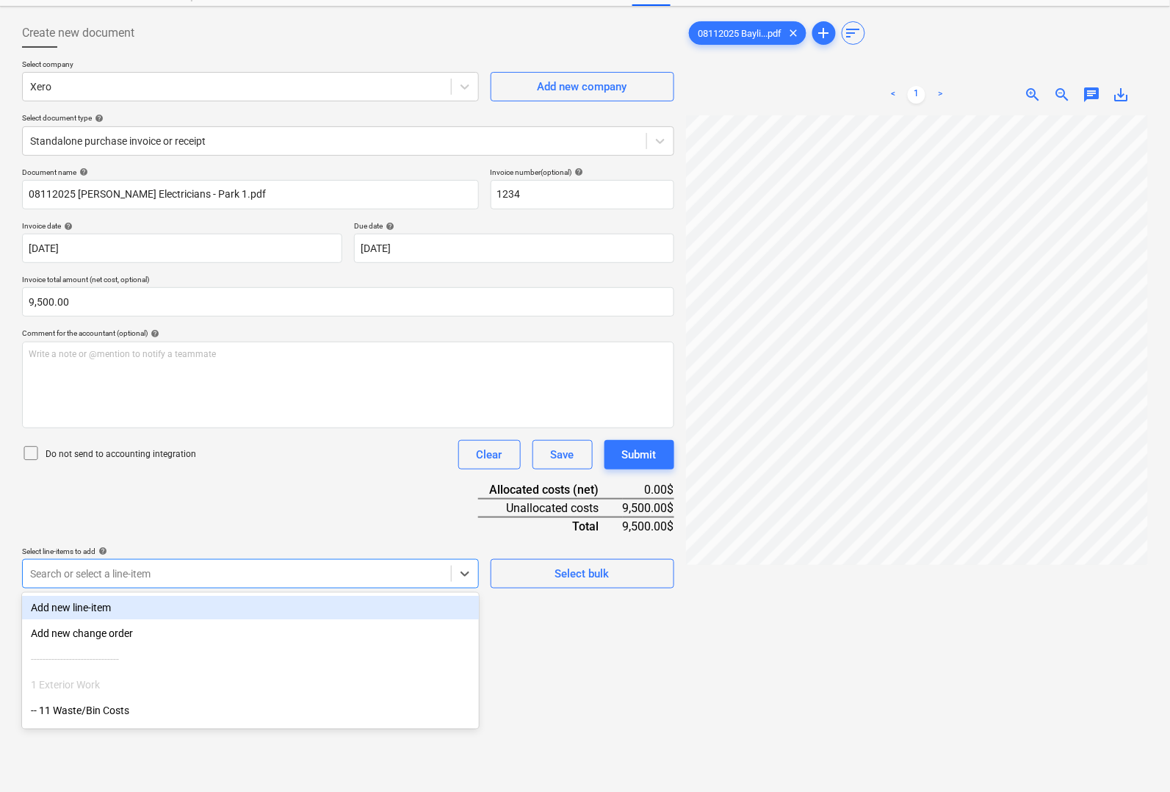
click at [138, 628] on body "Sales Projects Contacts Company Inbox 3 format_size keyboard_arrow_down help se…" at bounding box center [585, 335] width 1170 height 792
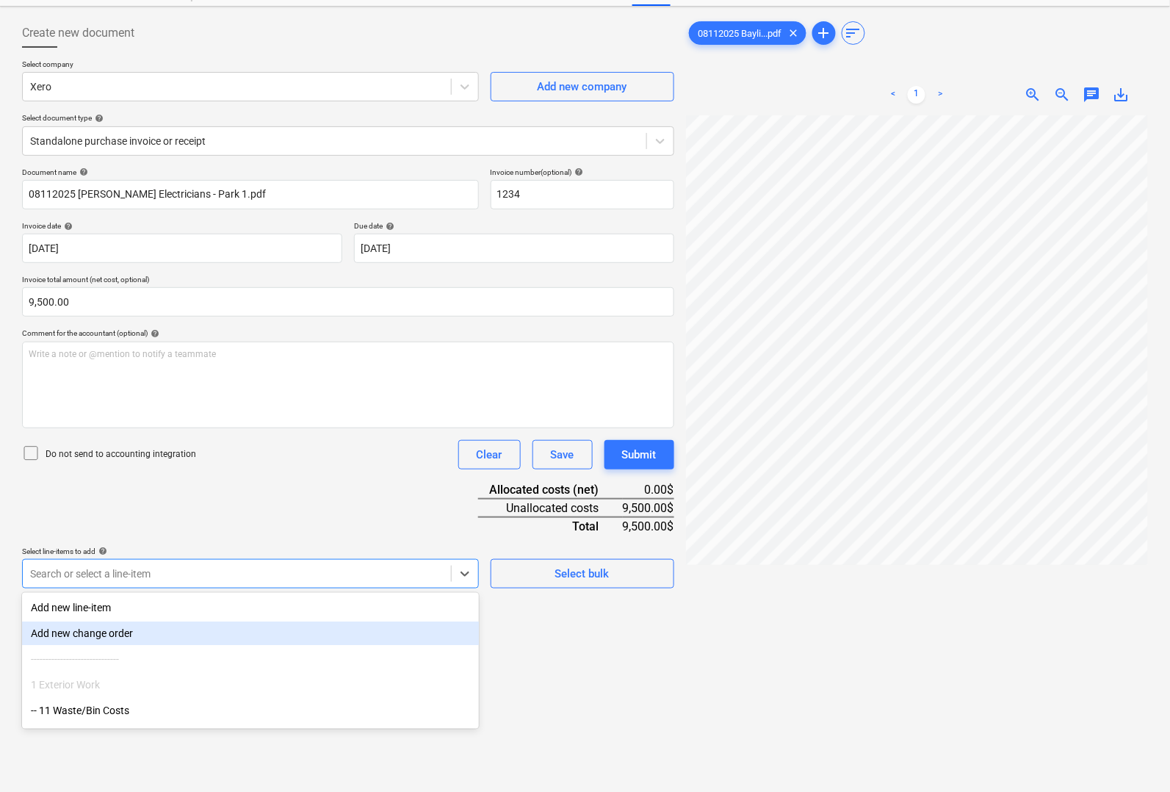
scroll to position [92, 0]
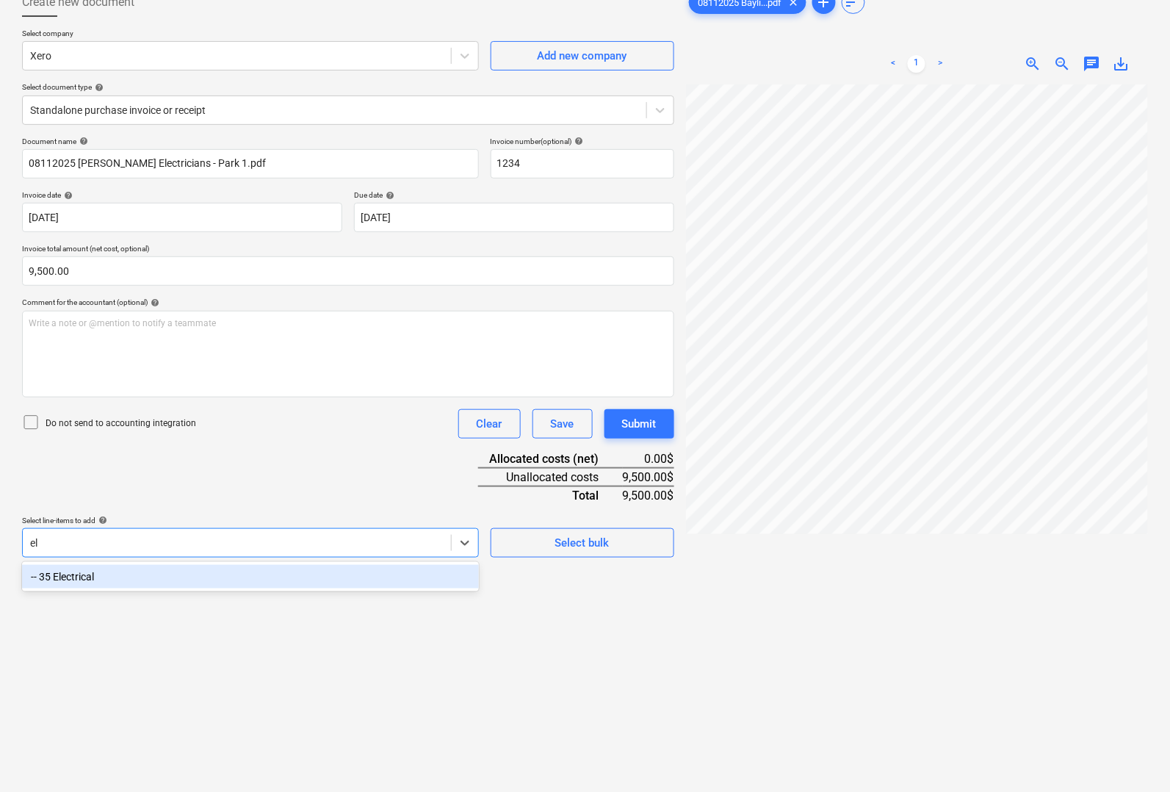
type input "e"
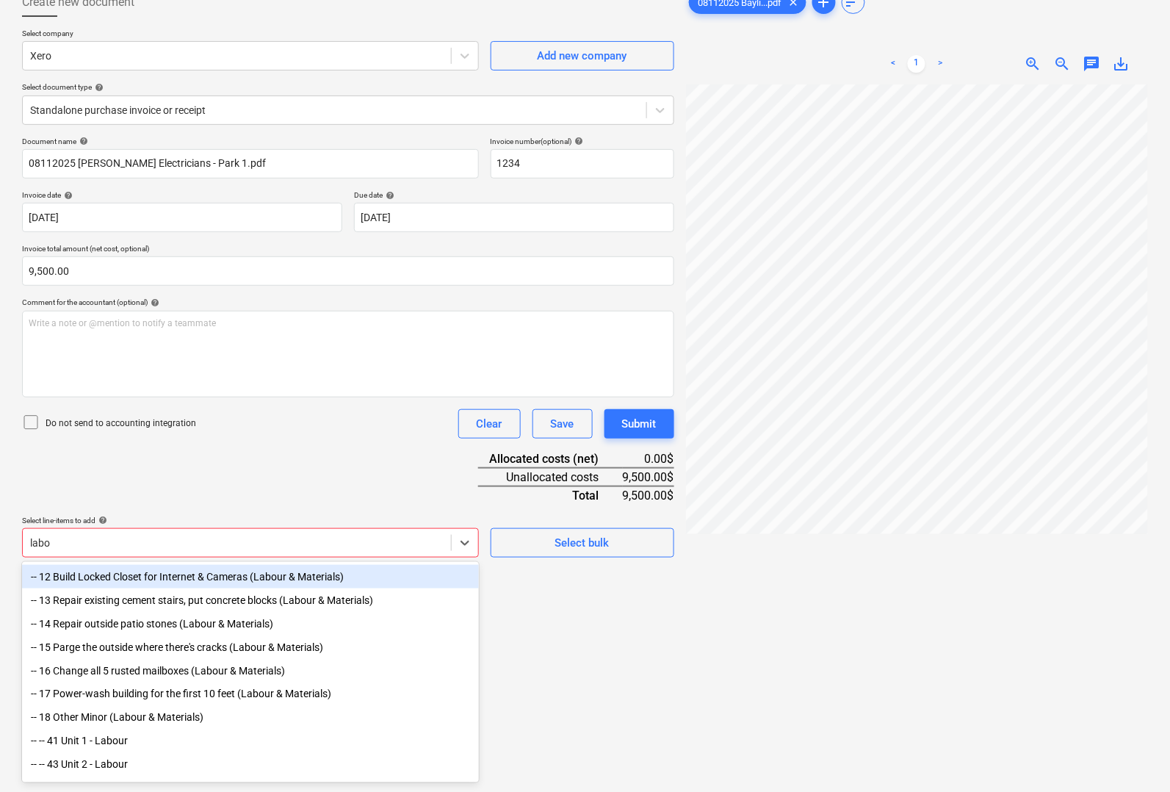
type input "labou"
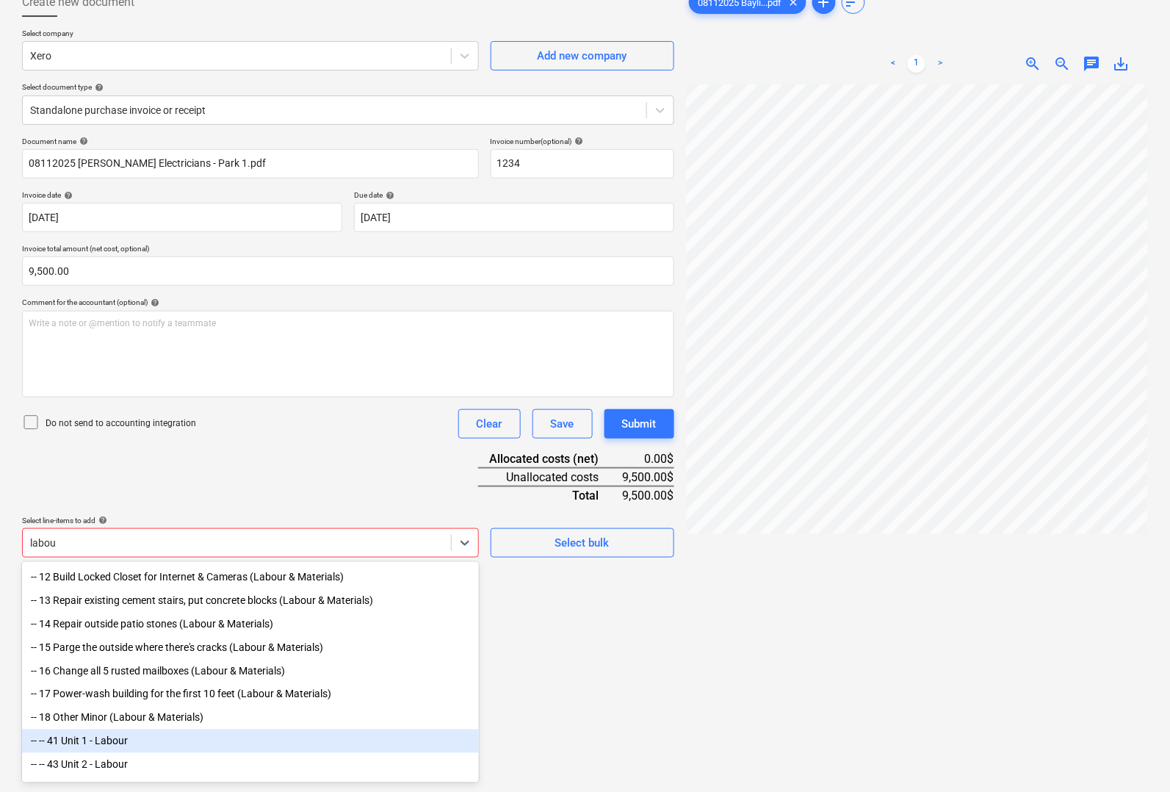
click at [116, 748] on div "-- -- 41 Unit 1 - Labour" at bounding box center [250, 742] width 457 height 24
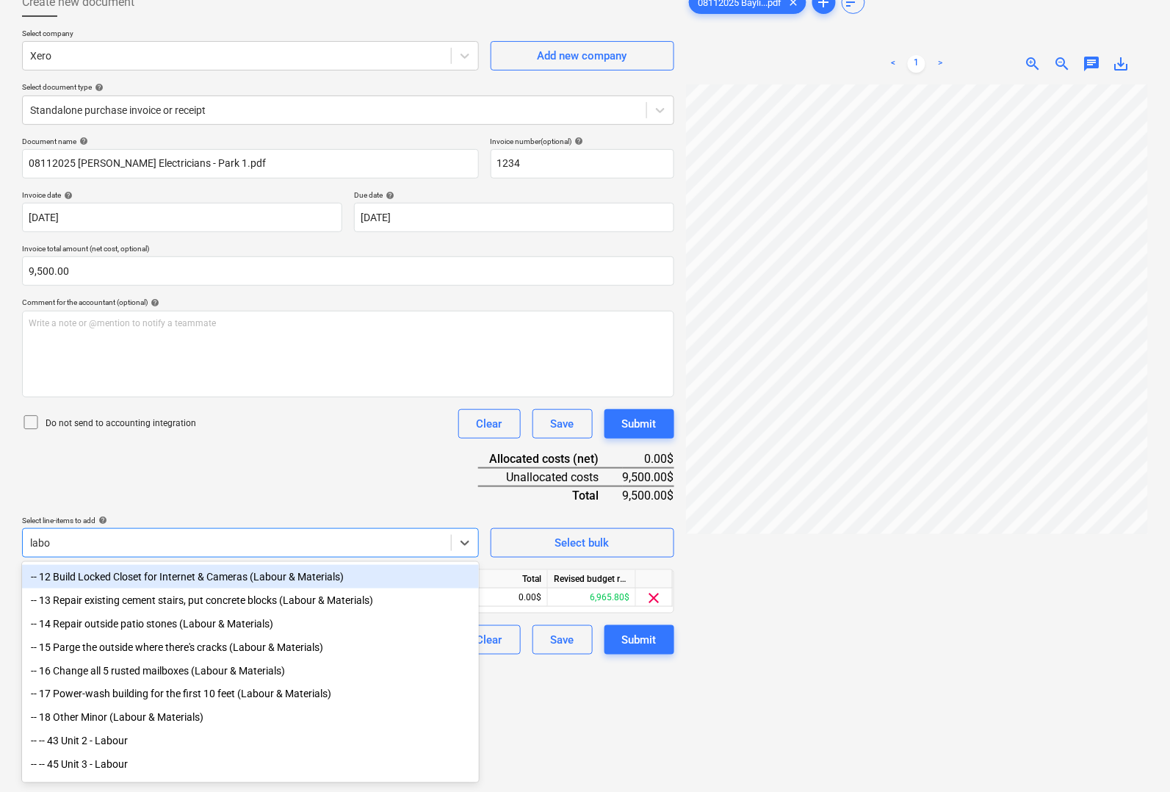
type input "labou"
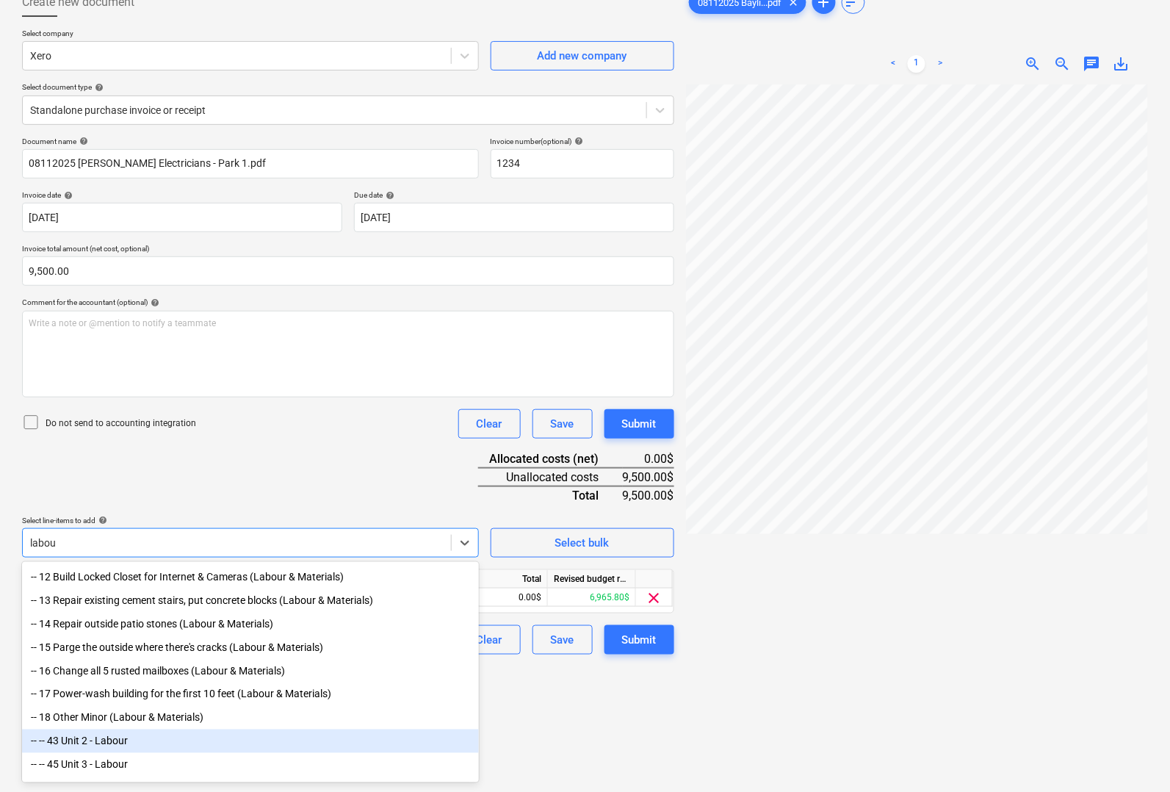
click at [92, 747] on div "-- -- 43 Unit 2 - Labour" at bounding box center [250, 742] width 457 height 24
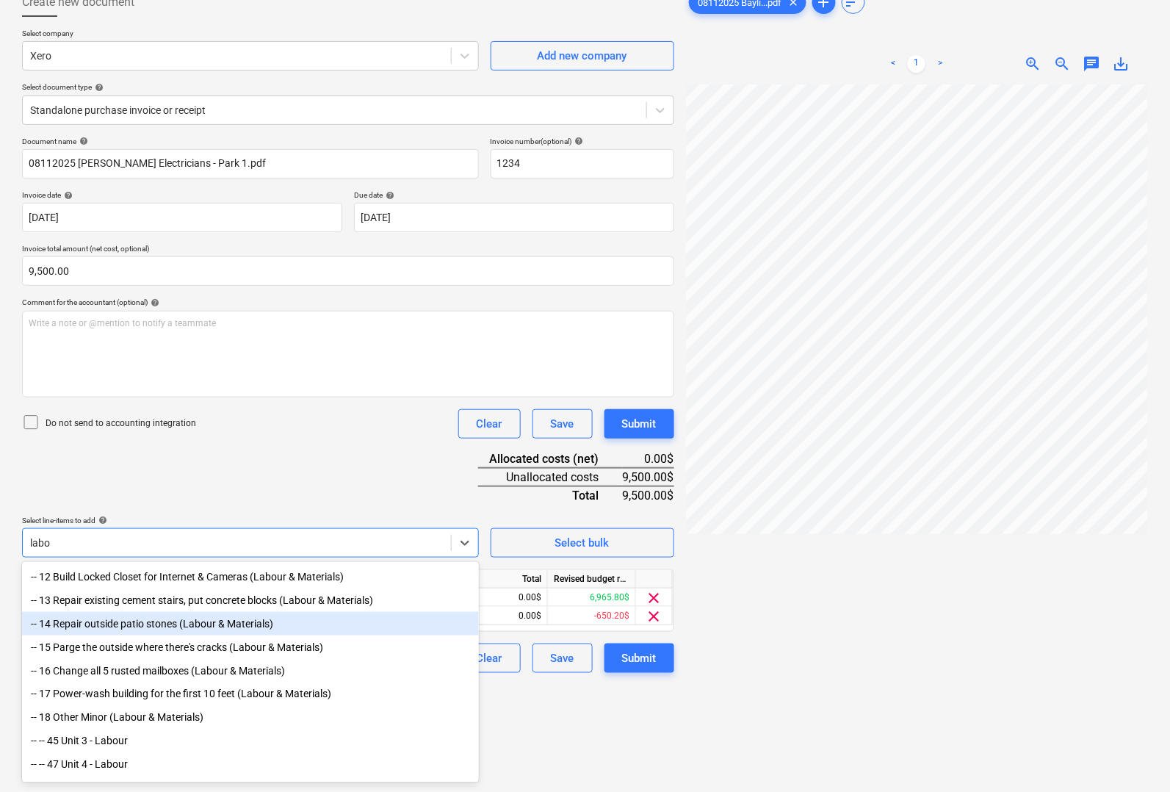
type input "labou"
click at [93, 747] on div "-- -- 45 Unit 3 - Labour" at bounding box center [250, 742] width 457 height 24
type input "lab"
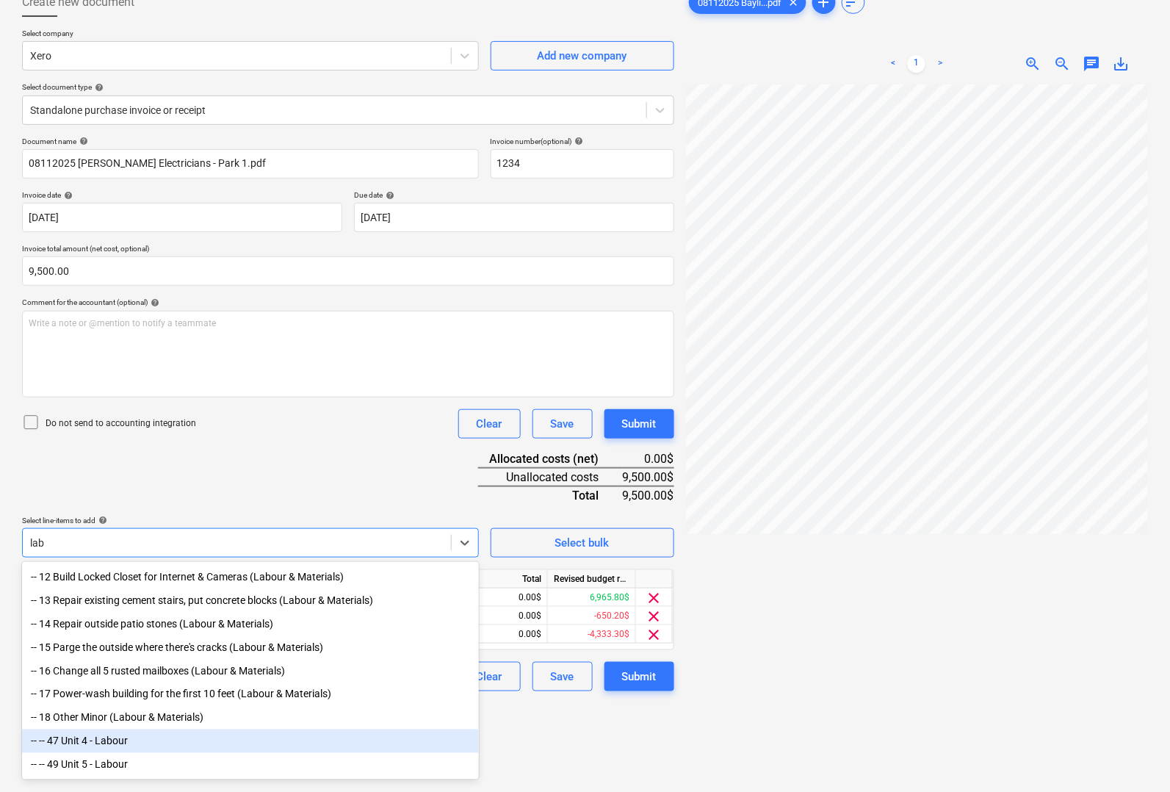
click at [94, 753] on div "-- -- 47 Unit 4 - Labour" at bounding box center [250, 742] width 457 height 24
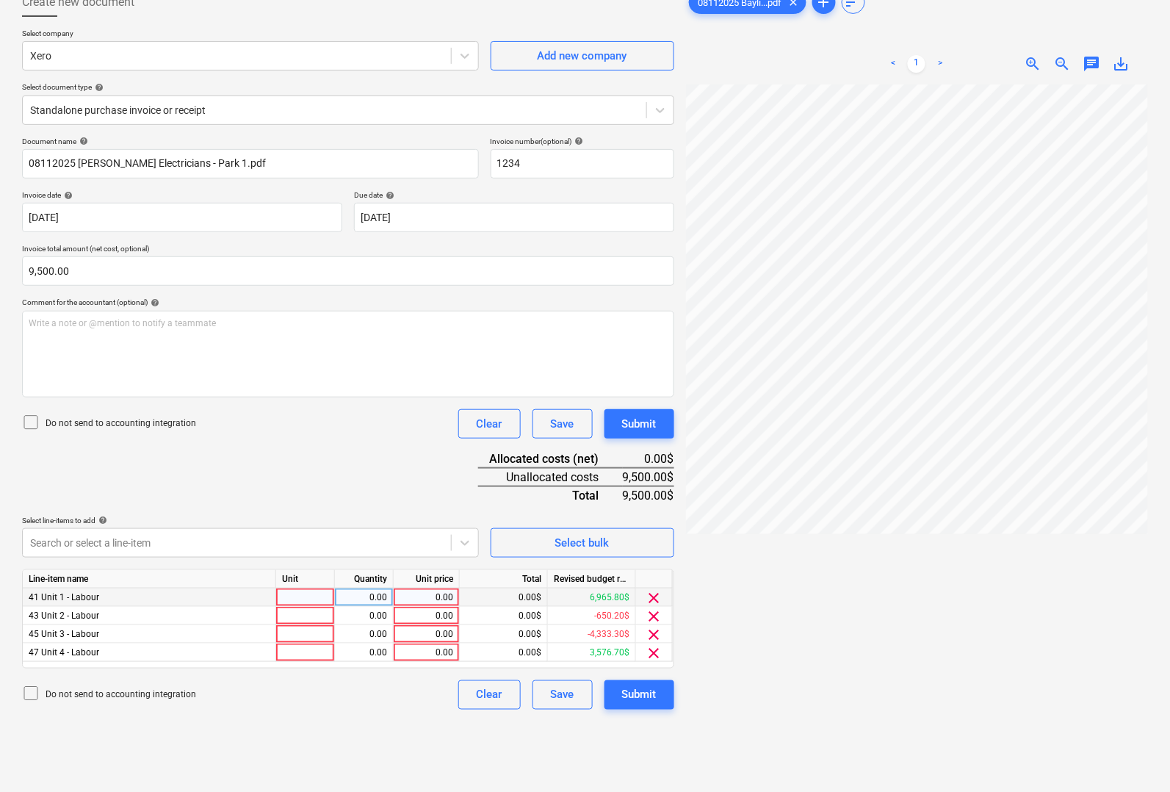
click at [325, 596] on div at bounding box center [305, 598] width 59 height 18
type input "pcs"
type input "1169.55"
click at [299, 618] on div at bounding box center [305, 616] width 59 height 18
type input "pcs"
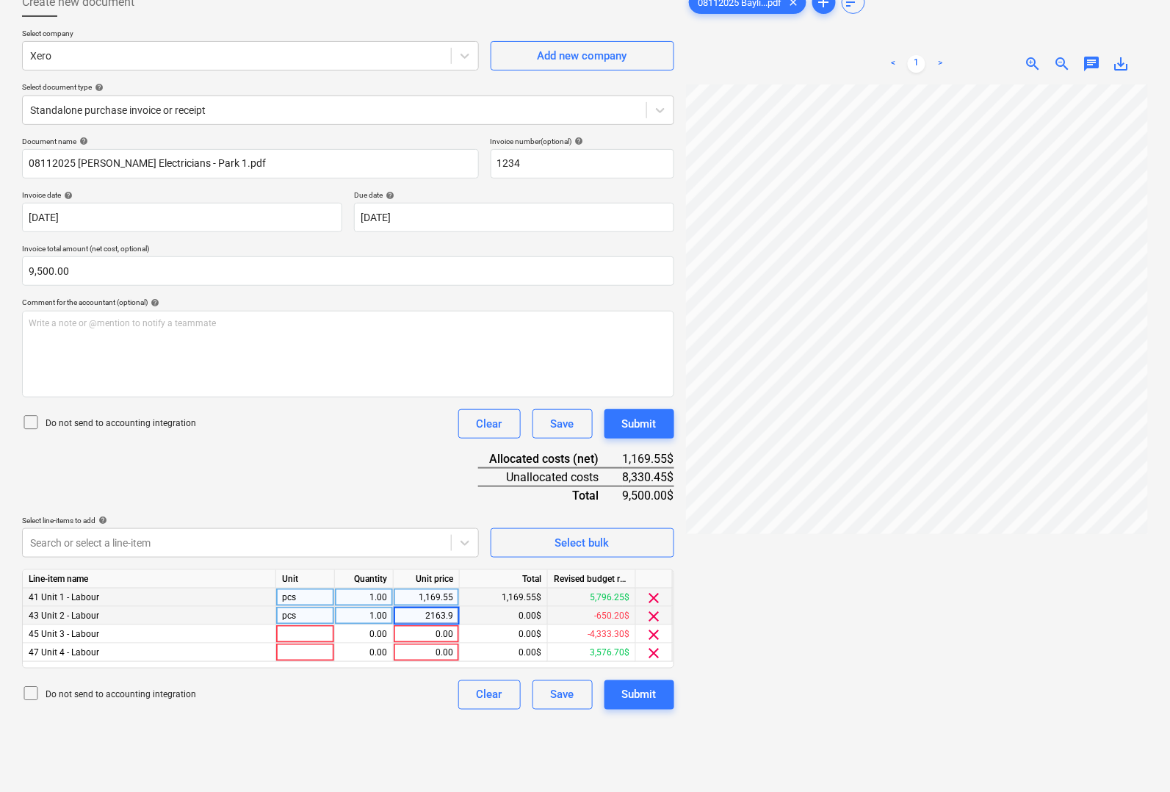
type input "2163.95"
click at [300, 636] on div at bounding box center [305, 634] width 59 height 18
type input "pcs"
type input "4877.08"
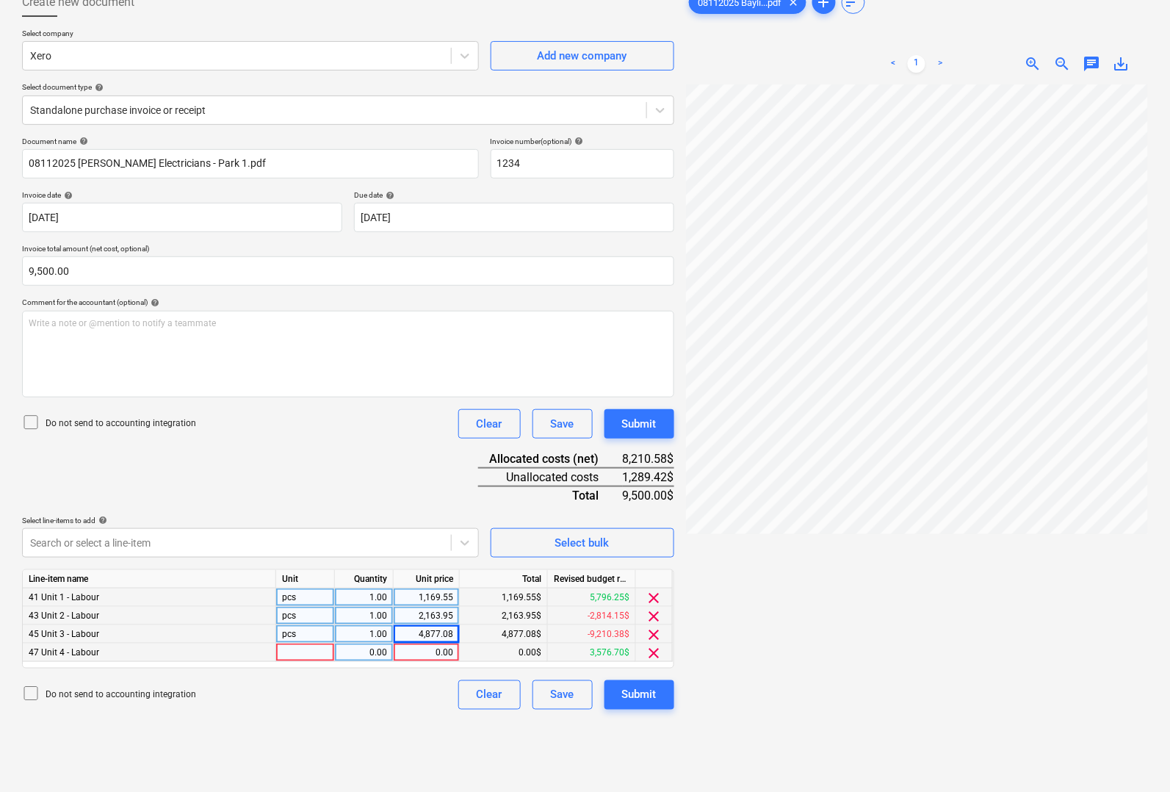
click at [301, 647] on div at bounding box center [305, 653] width 59 height 18
type input "pcs"
type input "1289.42"
click at [350, 718] on div "Create new document Select company Xero Add new company Select document type he…" at bounding box center [348, 412] width 664 height 860
click at [840, 569] on div at bounding box center [917, 459] width 462 height 751
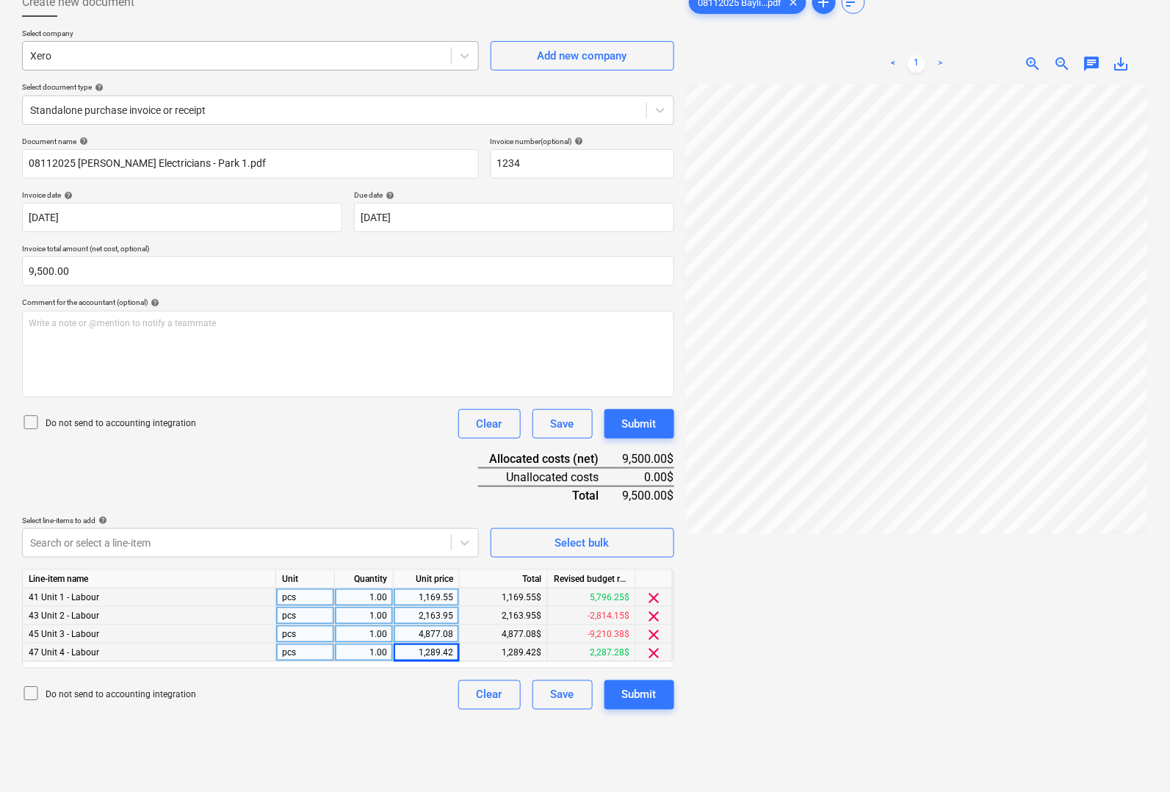
click at [214, 46] on div "Xero" at bounding box center [237, 56] width 428 height 21
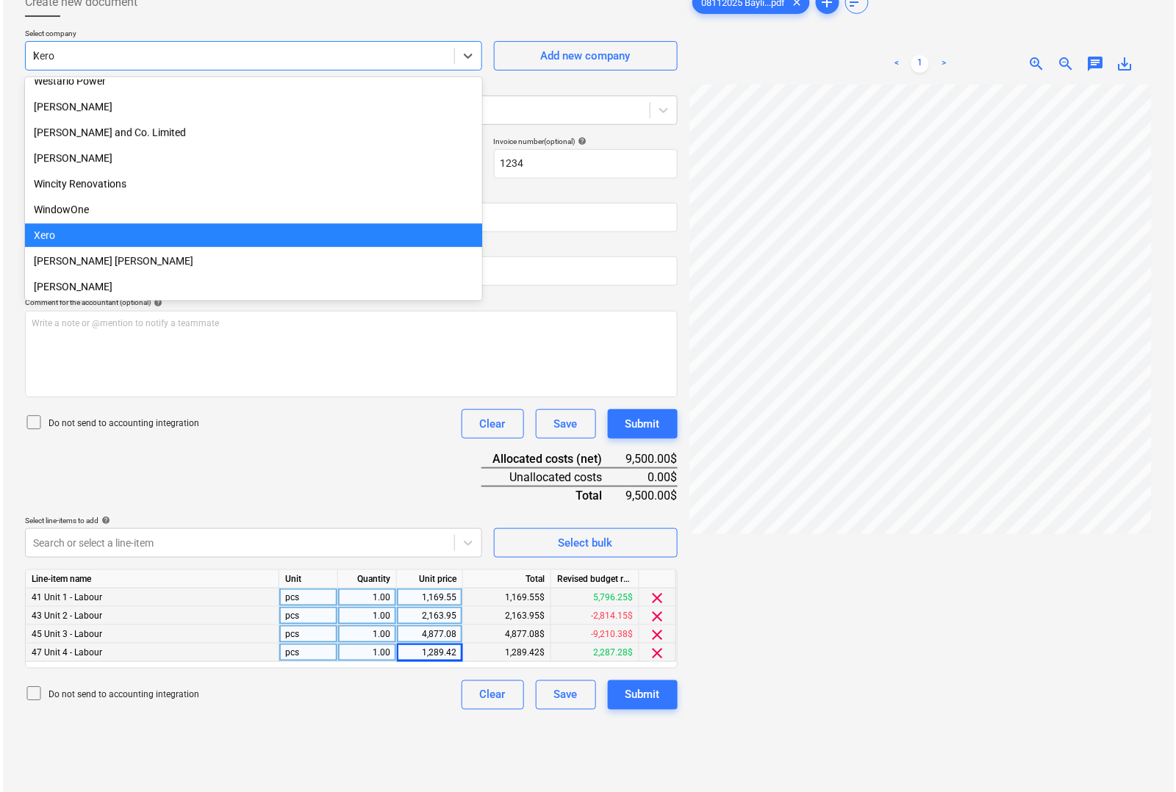
scroll to position [1014, 0]
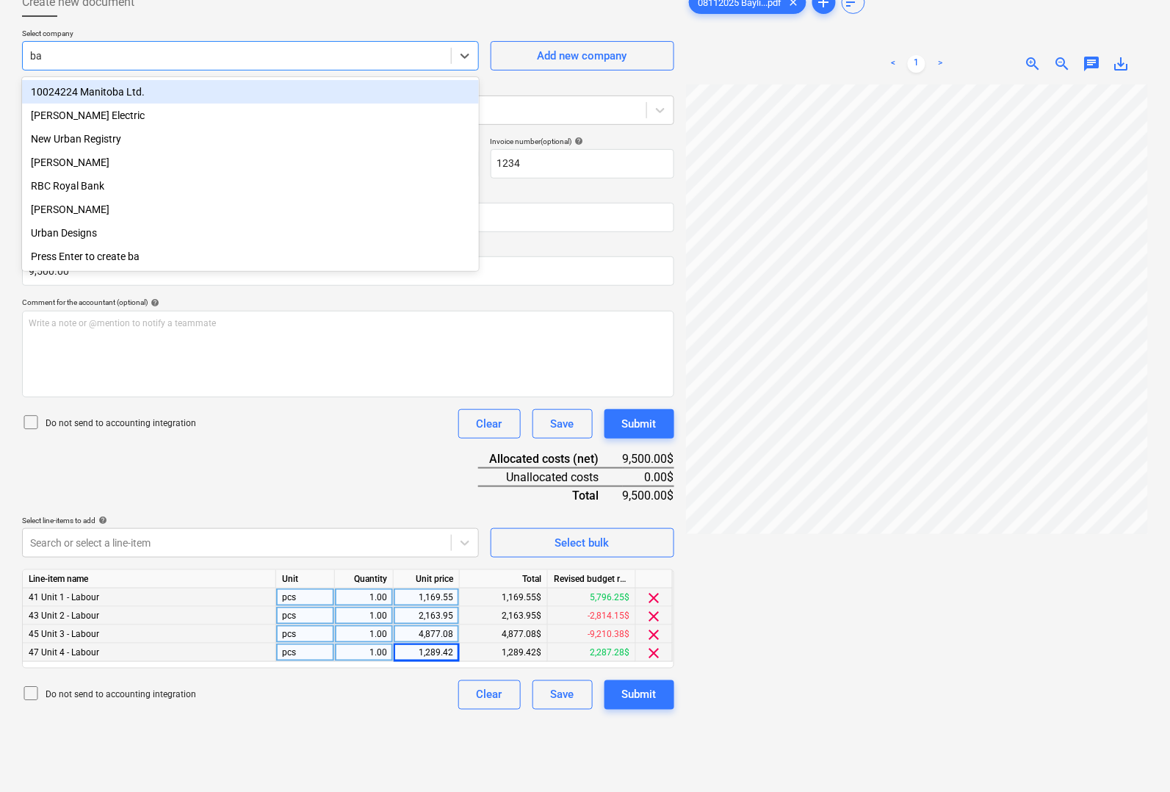
type input "bay"
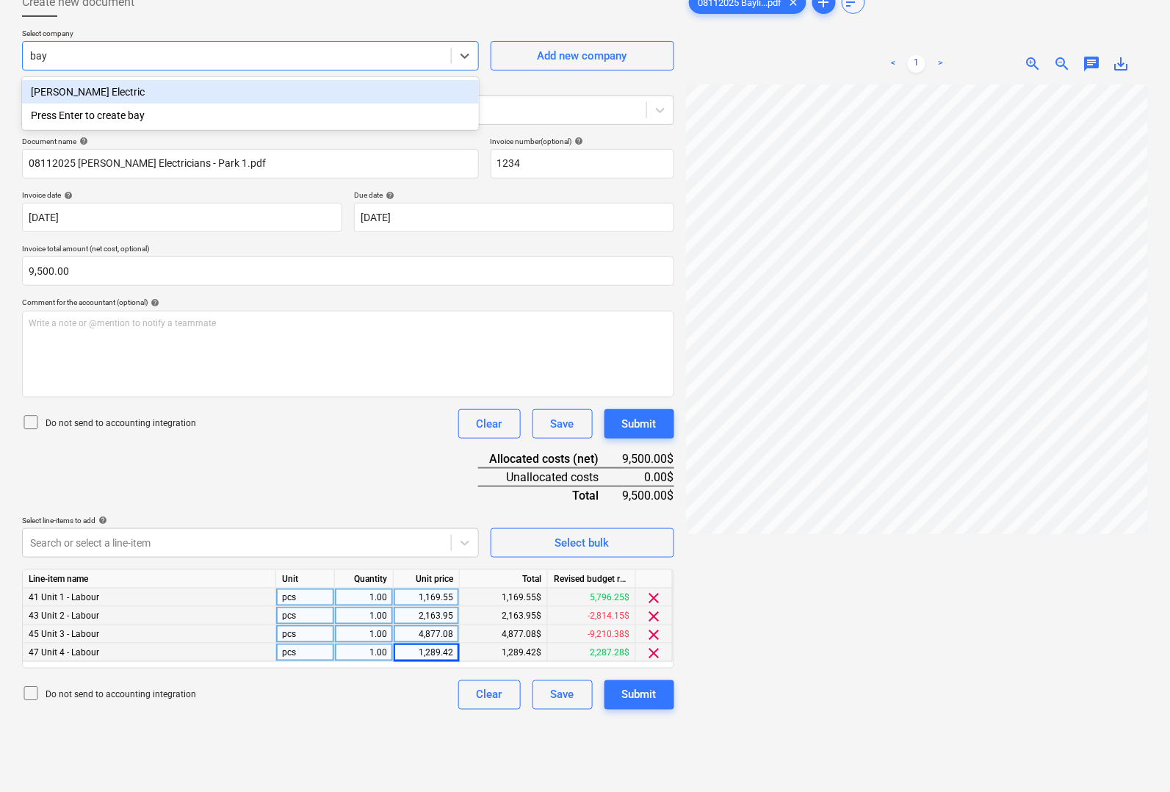
click at [114, 89] on div "[PERSON_NAME] Electric" at bounding box center [250, 92] width 457 height 24
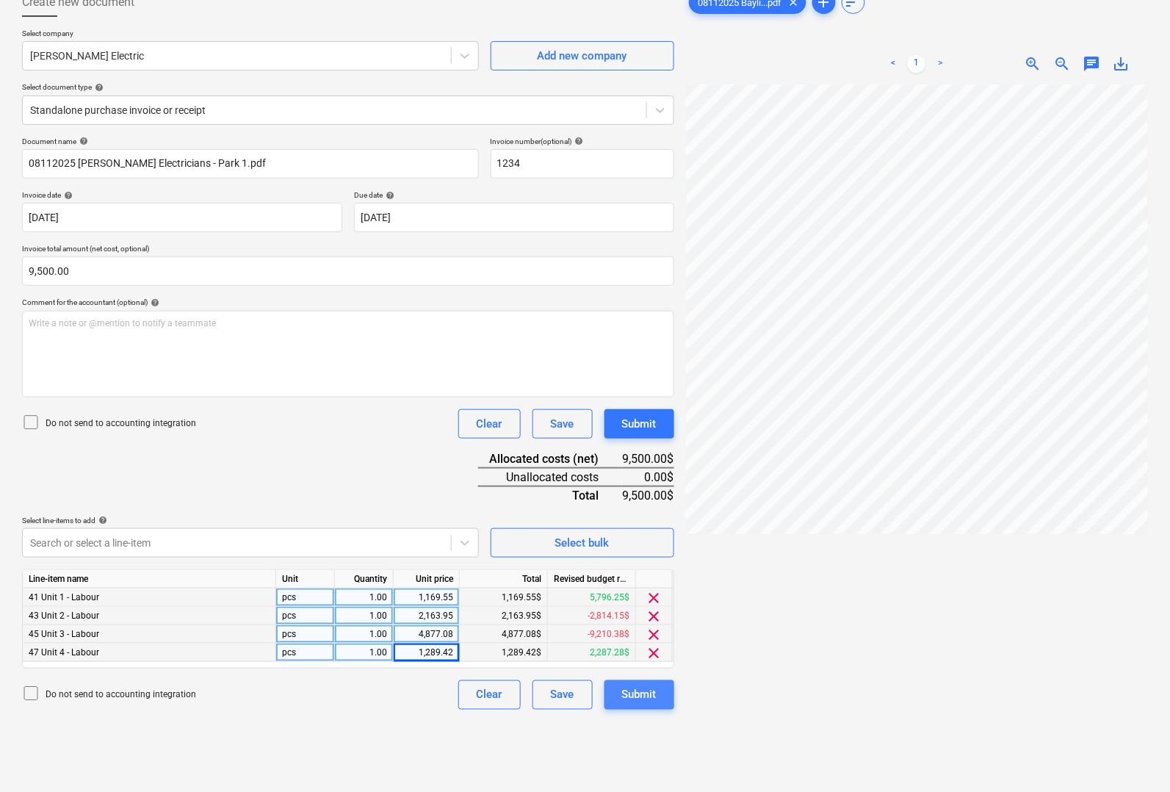
click at [651, 692] on div "Submit" at bounding box center [639, 694] width 35 height 19
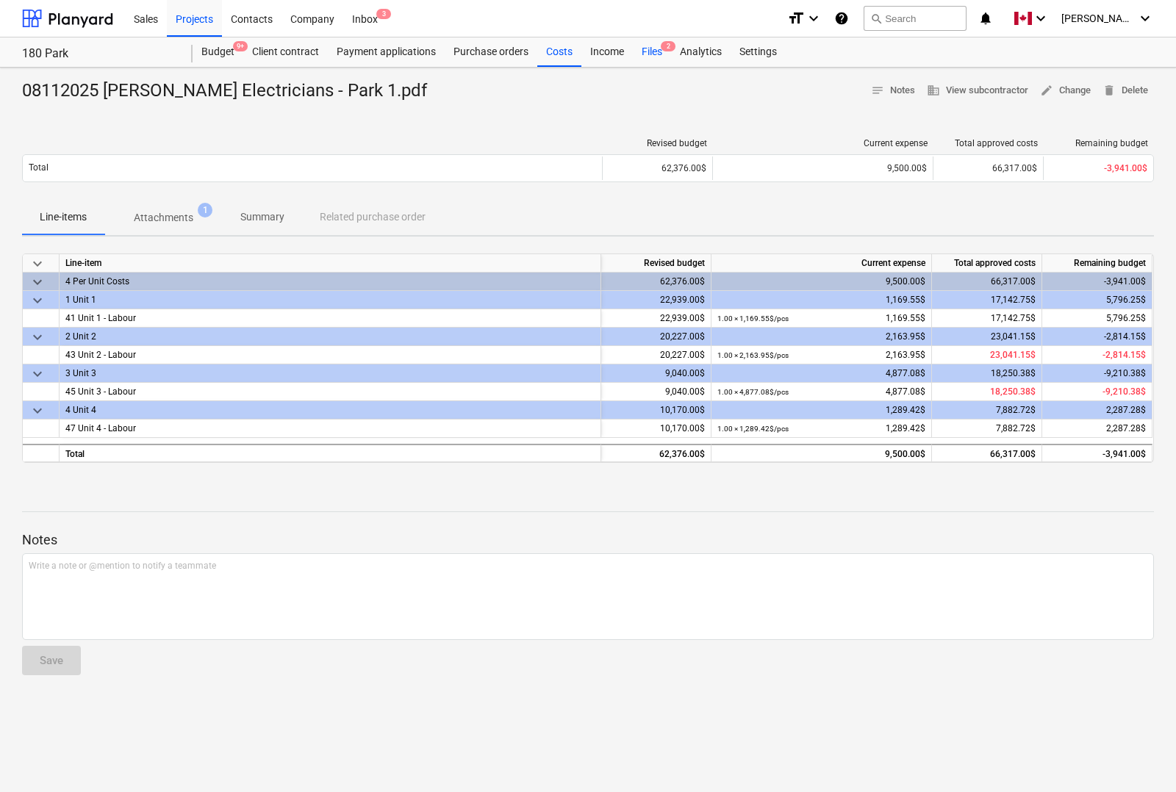
click at [644, 49] on div "Files 2" at bounding box center [652, 51] width 38 height 29
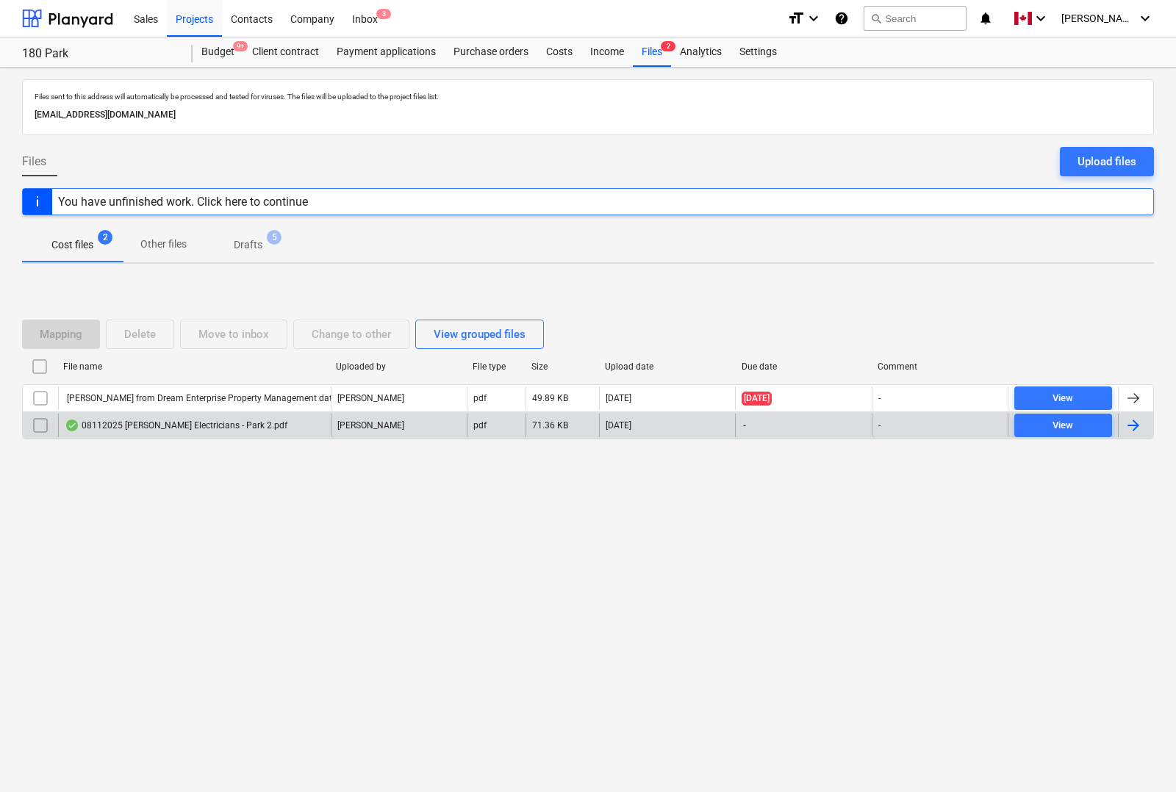
click at [1141, 430] on div at bounding box center [1133, 426] width 18 height 18
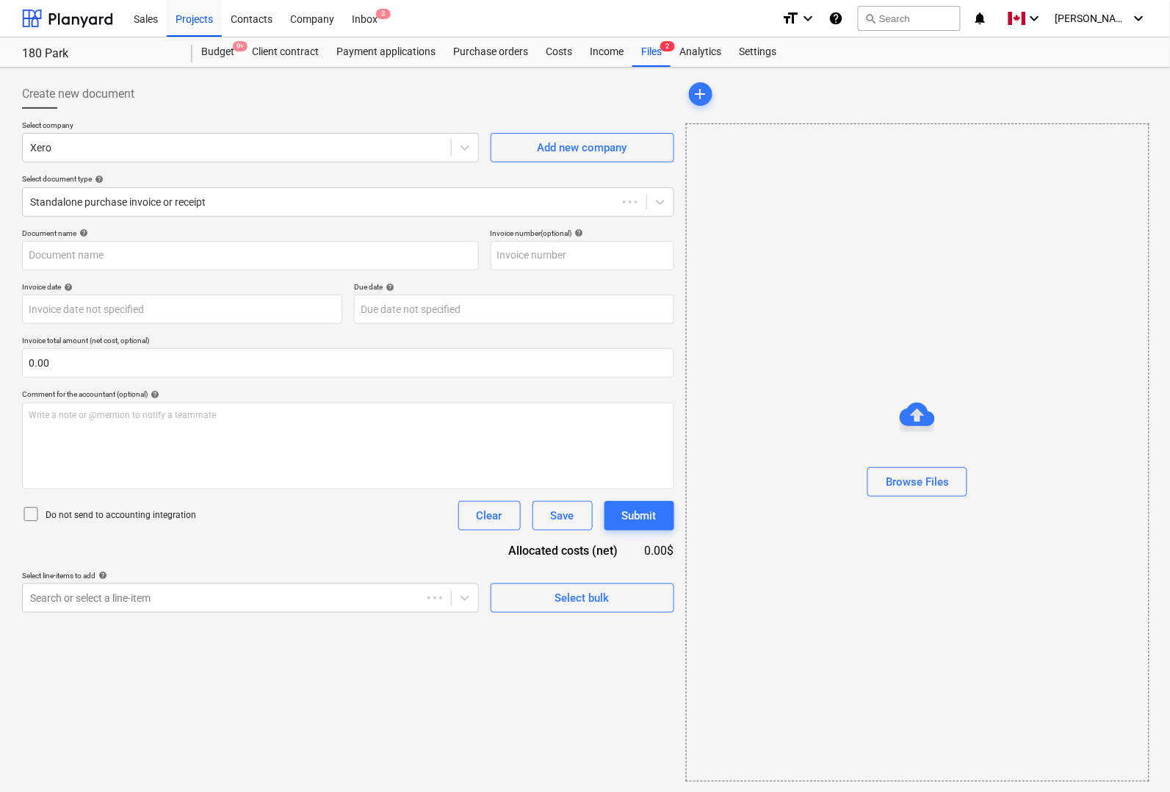
type input "08112025 [PERSON_NAME] Electricians - Park 2.pdf"
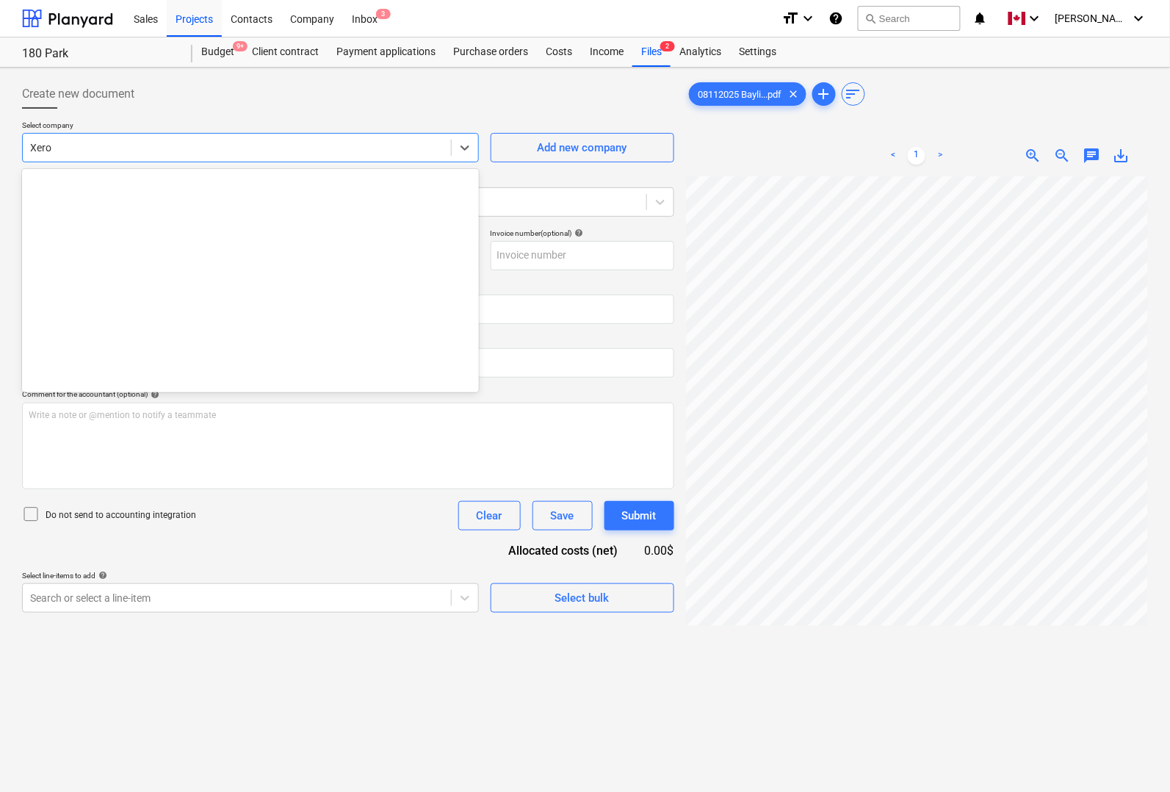
click at [84, 148] on div at bounding box center [237, 147] width 414 height 15
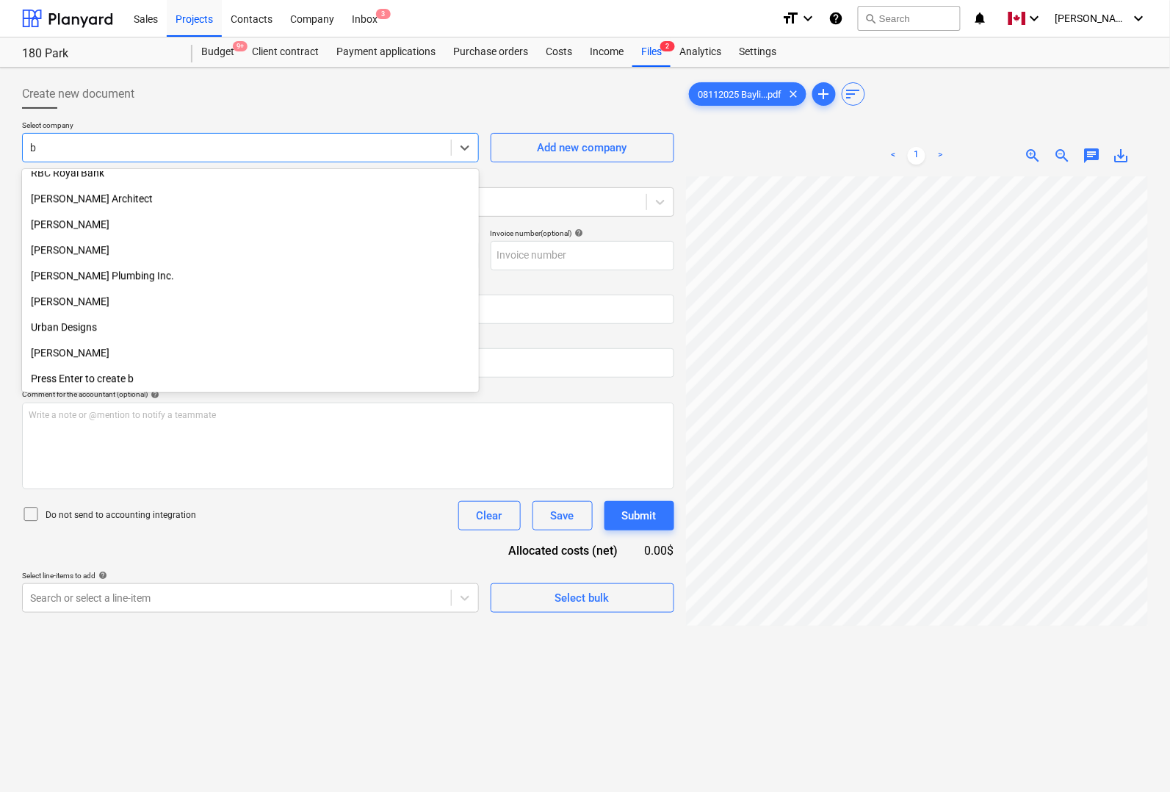
scroll to position [1014, 0]
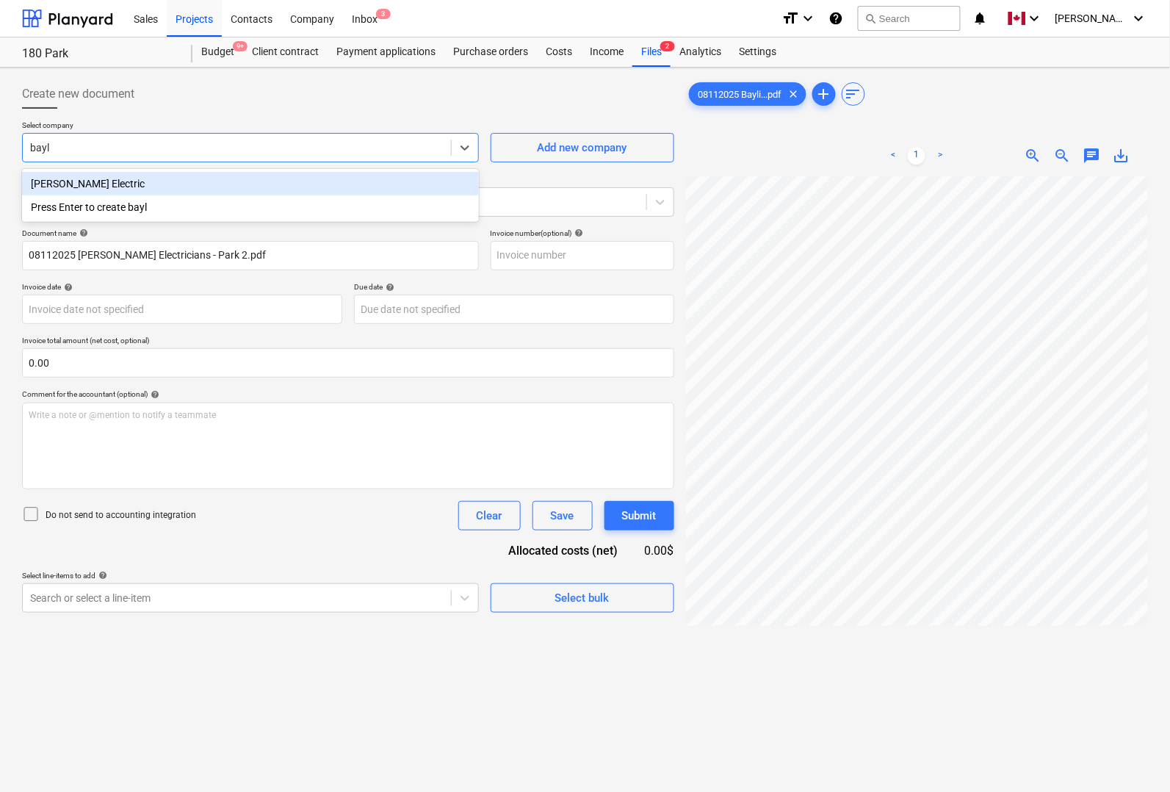
type input "bayli"
click at [78, 173] on div "[PERSON_NAME] Electric" at bounding box center [250, 184] width 457 height 24
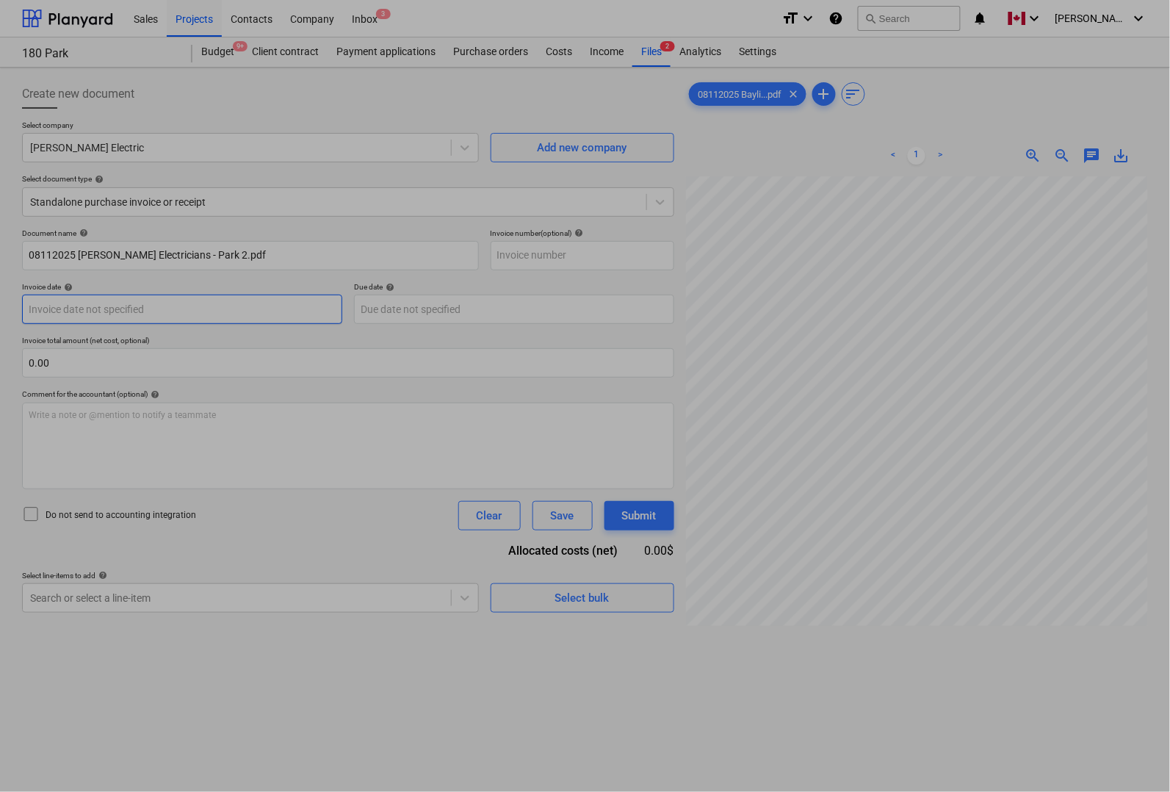
click at [68, 302] on body "Sales Projects Contacts Company Inbox 3 format_size keyboard_arrow_down help se…" at bounding box center [585, 396] width 1170 height 792
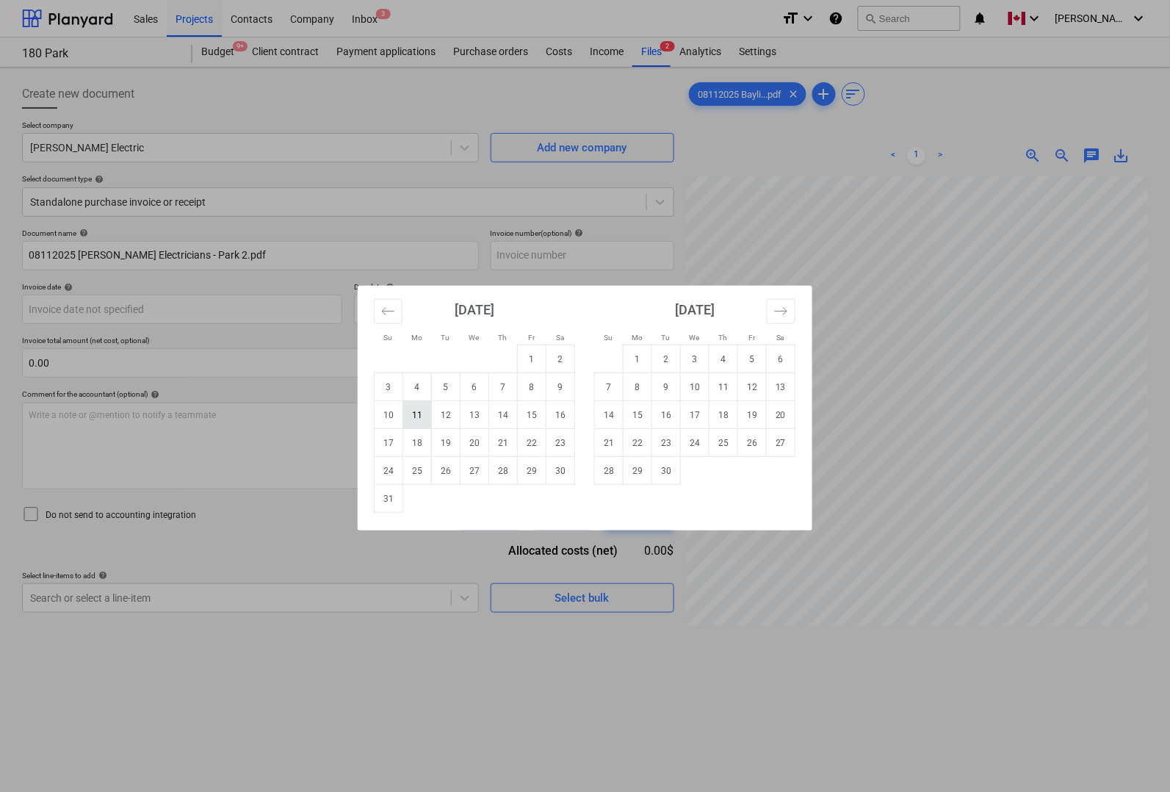
click at [408, 410] on td "11" at bounding box center [417, 415] width 29 height 28
type input "[DATE]"
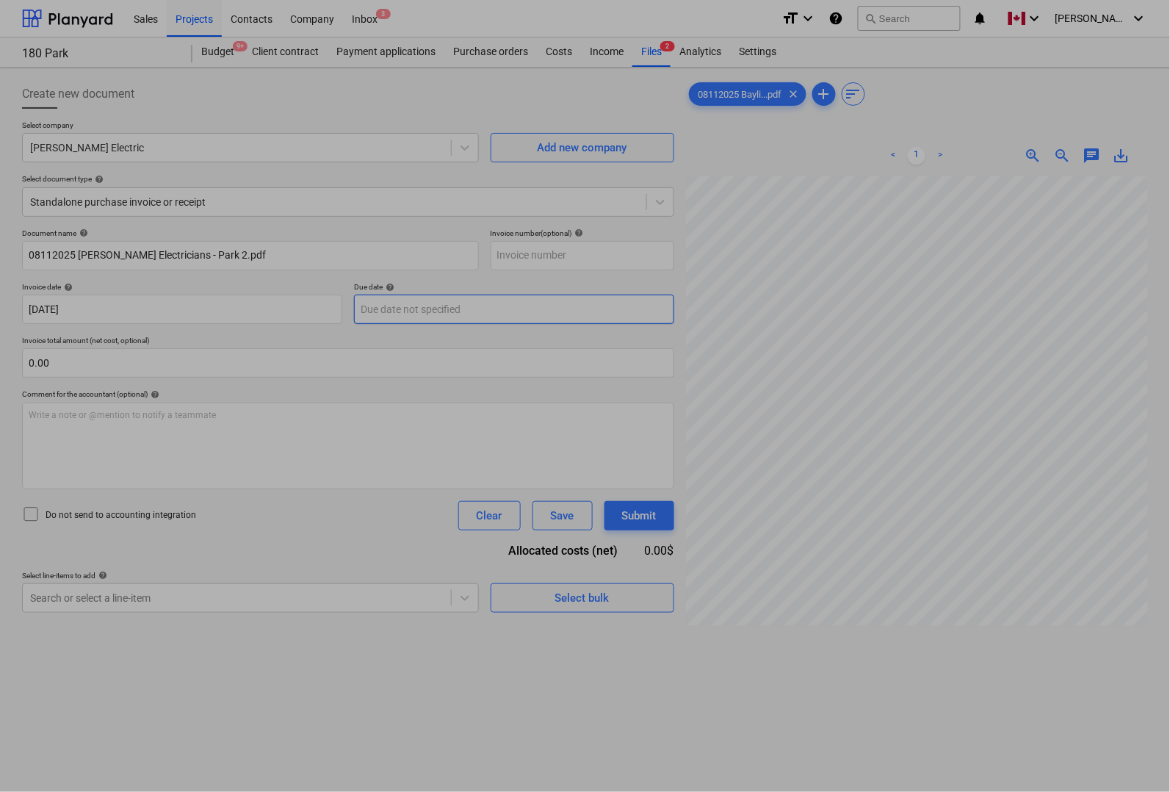
click at [460, 309] on body "Sales Projects Contacts Company Inbox 3 format_size keyboard_arrow_down help se…" at bounding box center [585, 396] width 1170 height 792
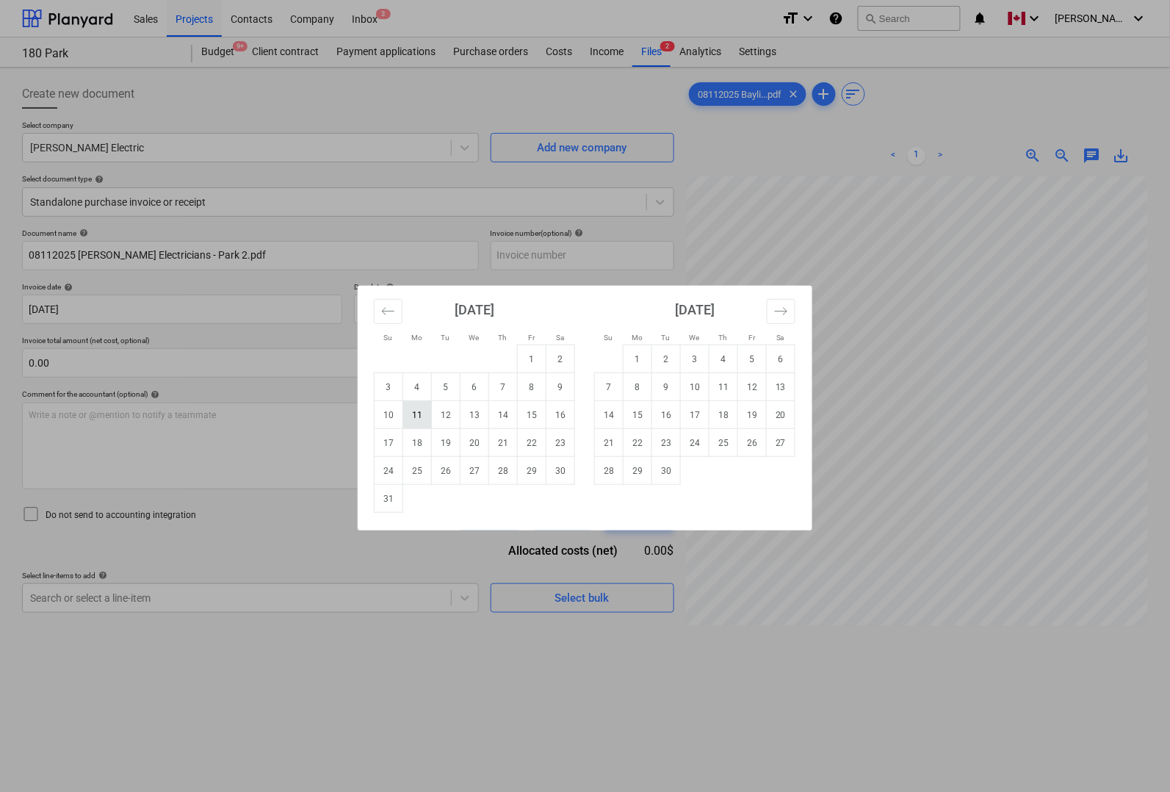
click at [424, 419] on td "11" at bounding box center [417, 415] width 29 height 28
type input "[DATE]"
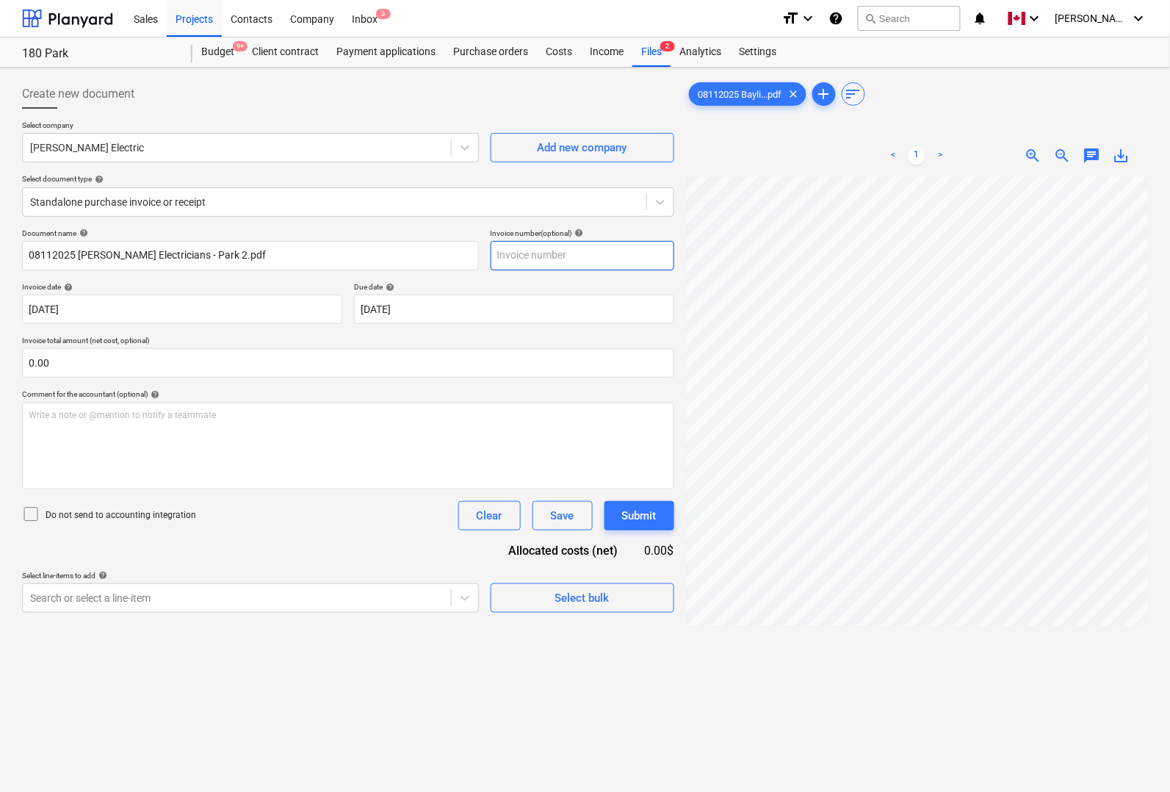
click at [540, 263] on input "text" at bounding box center [583, 255] width 184 height 29
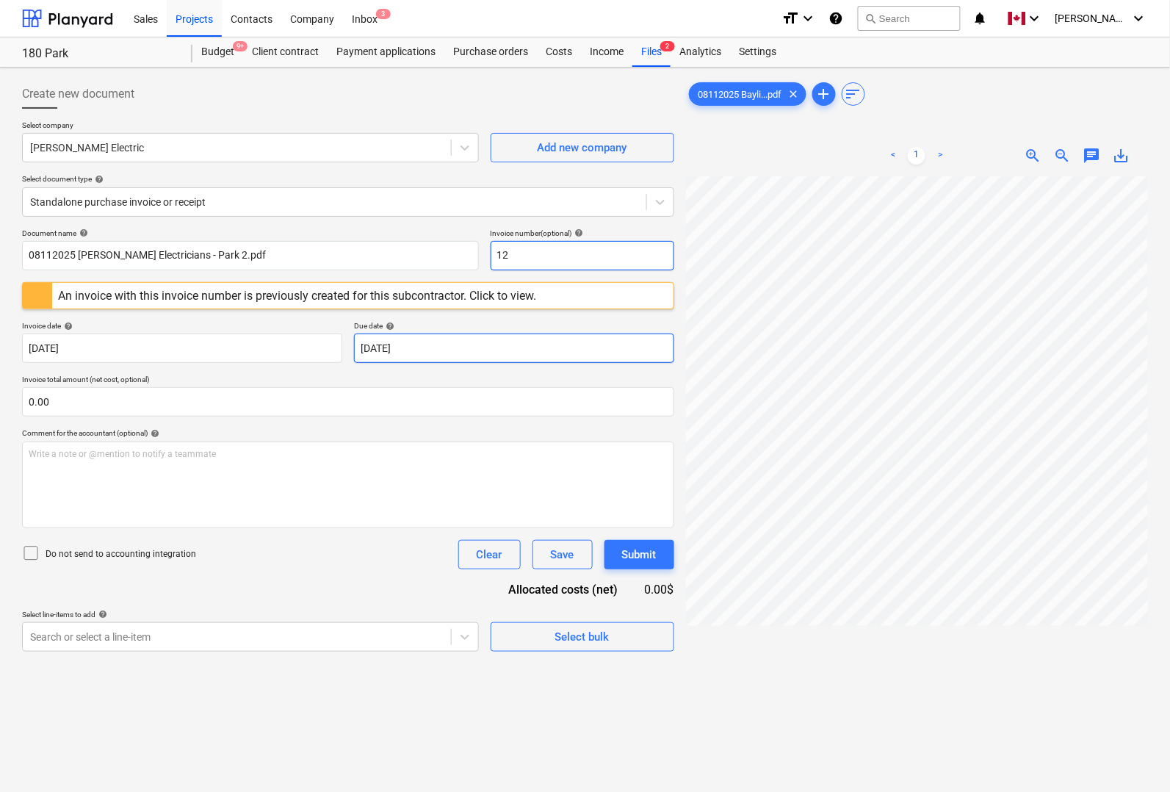
type input "1"
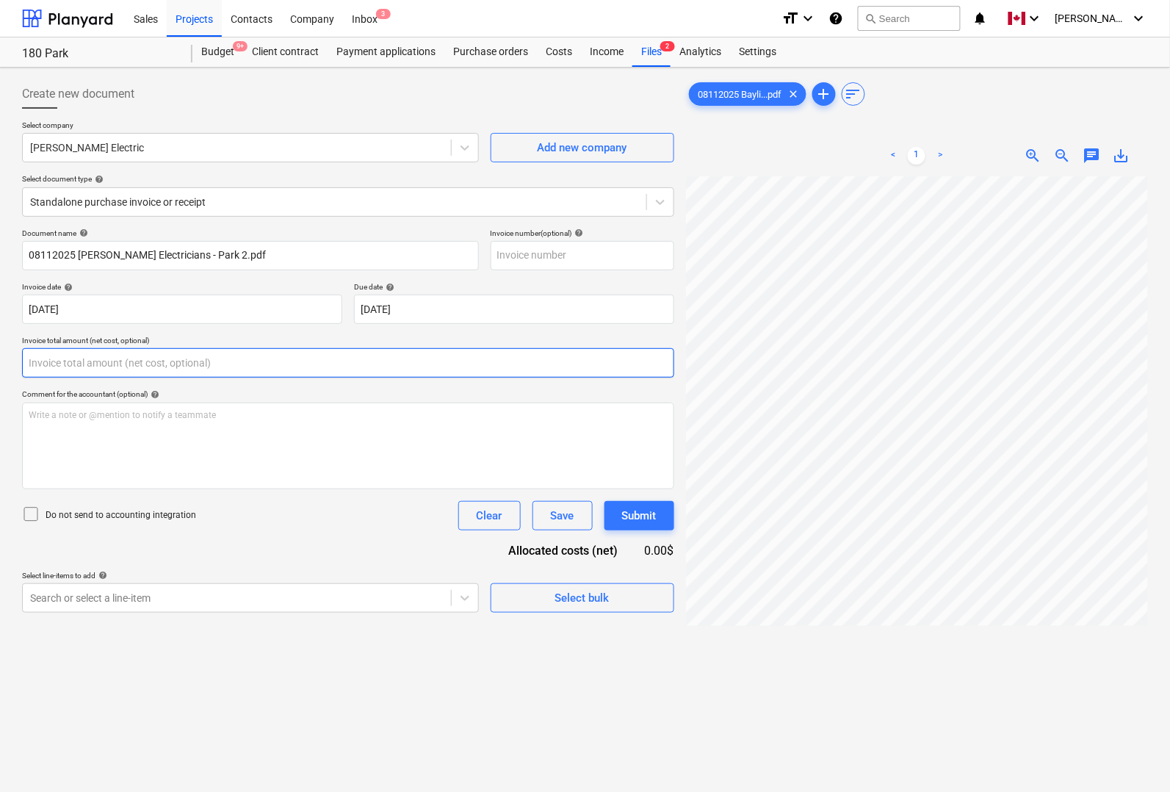
click at [313, 364] on input "text" at bounding box center [348, 362] width 652 height 29
type input "0.00"
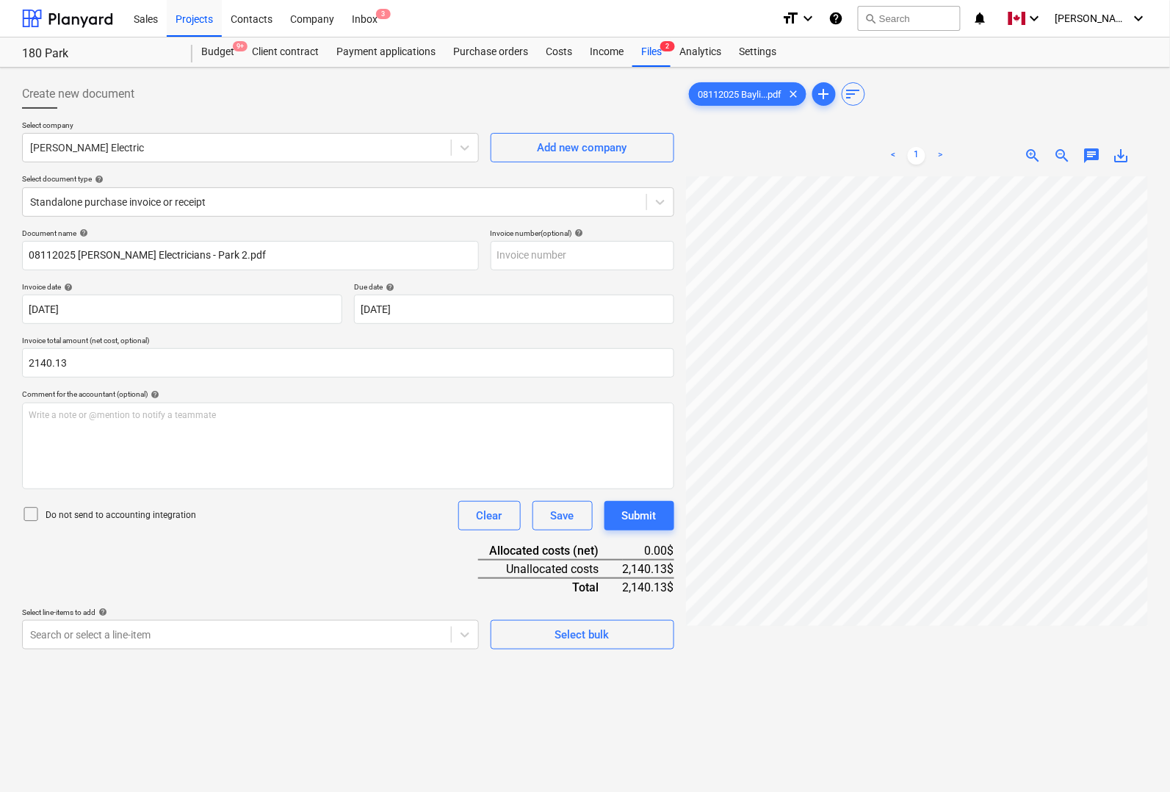
type input "2,140.13"
click at [273, 533] on div "Document name help 08112025 [PERSON_NAME] Electricians - Park 2.pdf Invoice num…" at bounding box center [348, 438] width 652 height 421
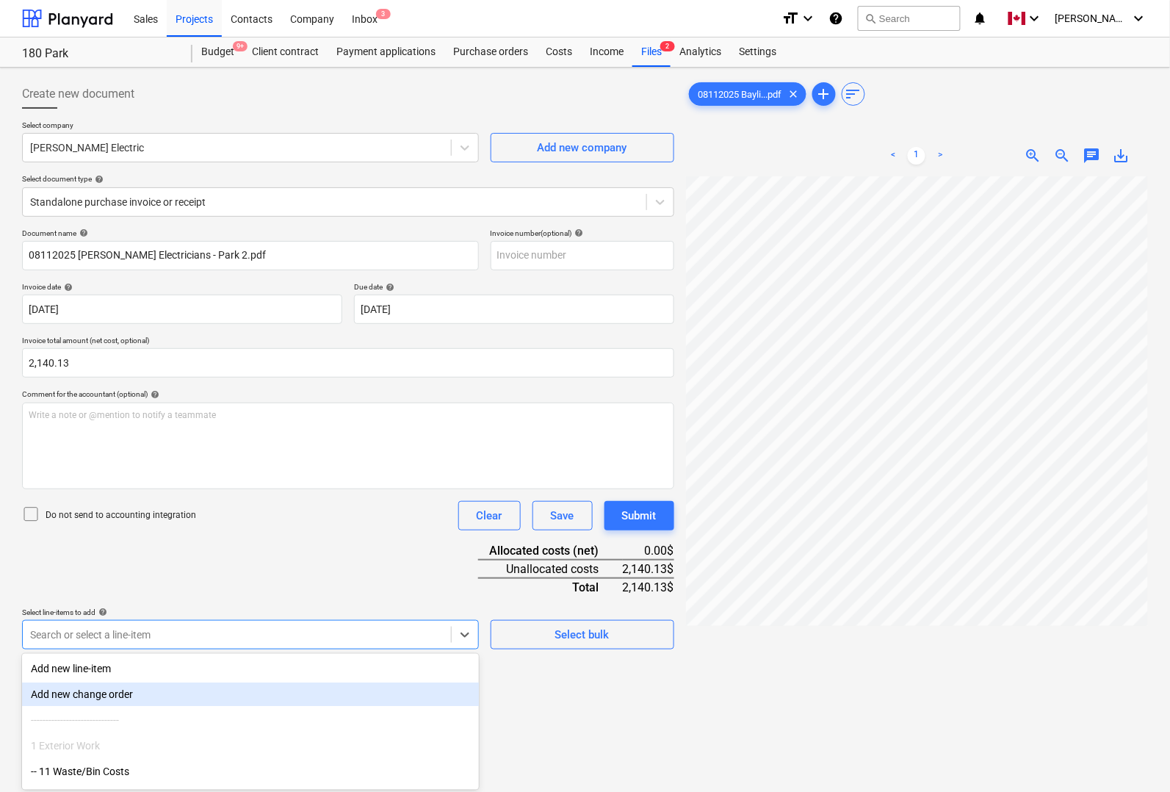
click at [137, 633] on body "Sales Projects Contacts Company Inbox 3 format_size keyboard_arrow_down help se…" at bounding box center [585, 396] width 1170 height 792
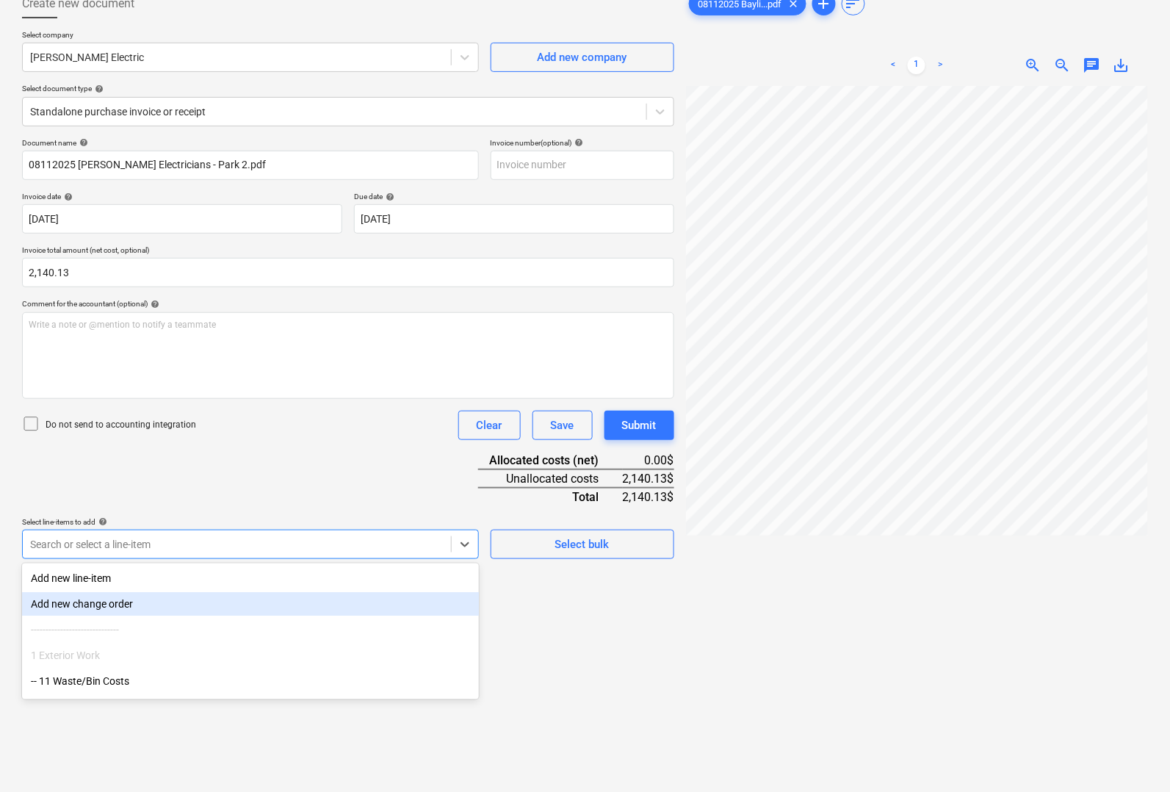
scroll to position [92, 0]
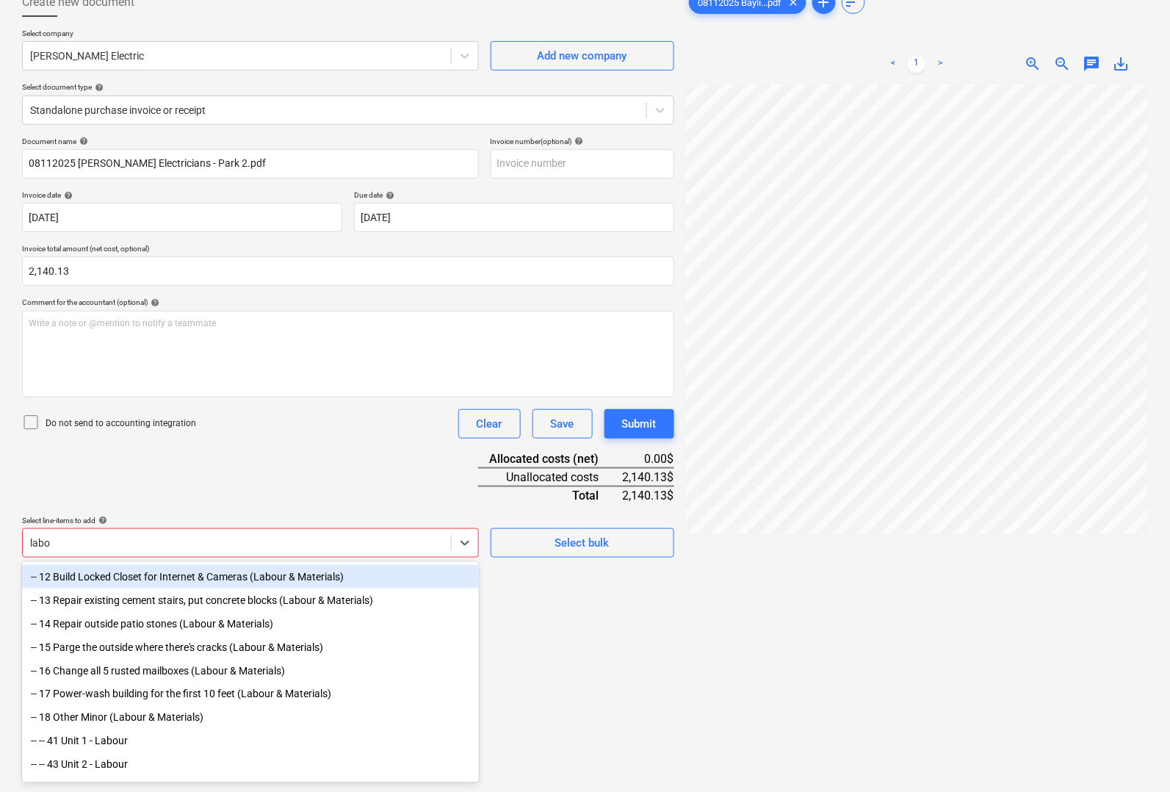
type input "labou"
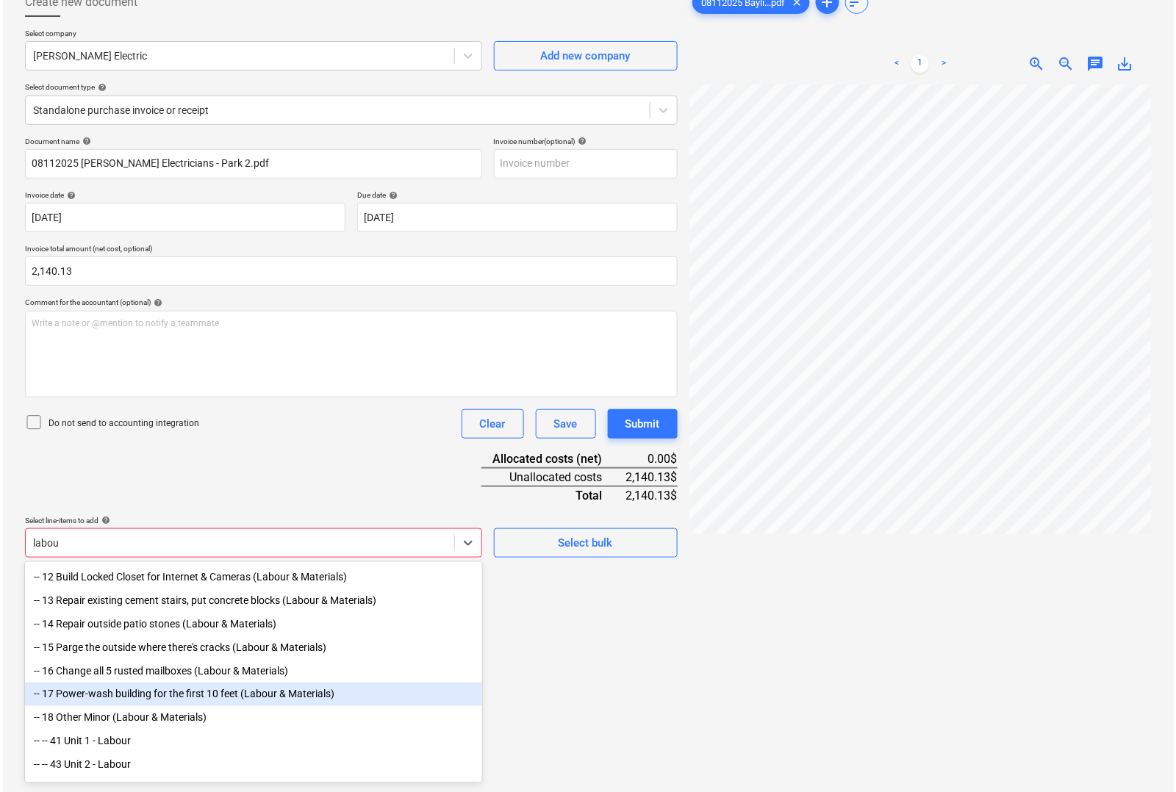
scroll to position [81, 0]
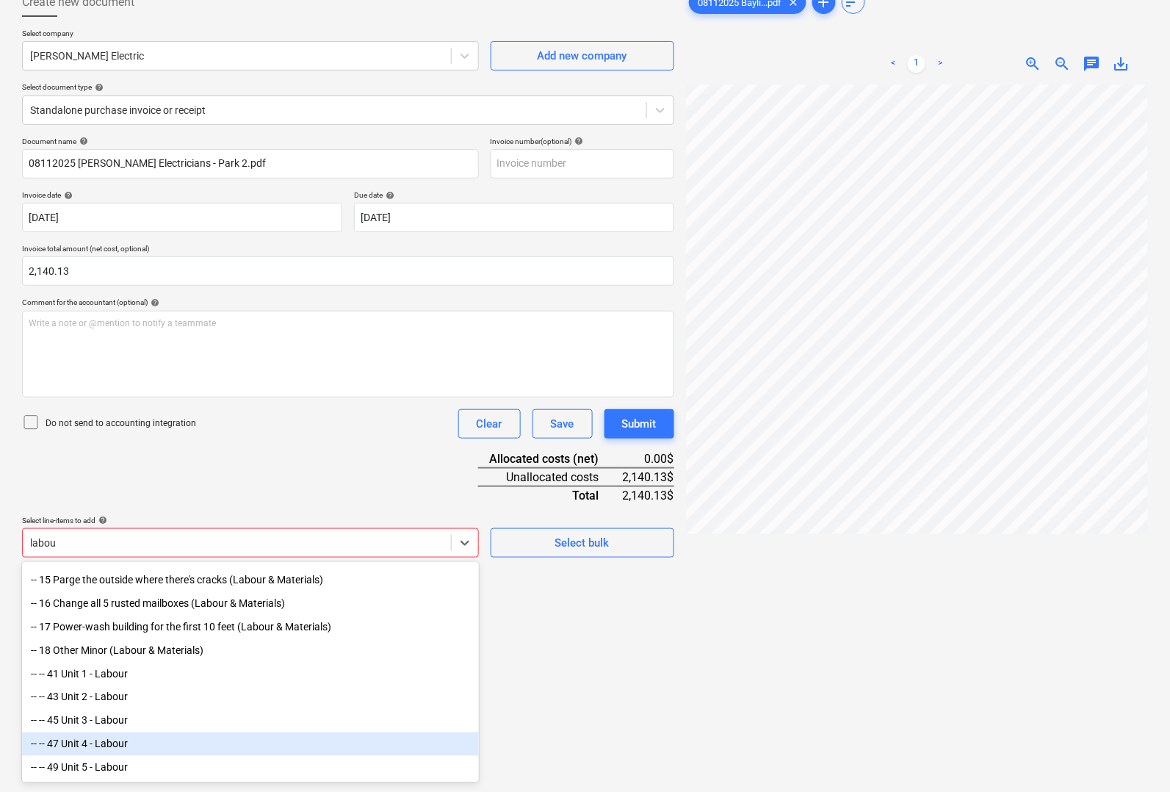
click at [101, 737] on div "-- -- 47 Unit 4 - Labour" at bounding box center [250, 745] width 457 height 24
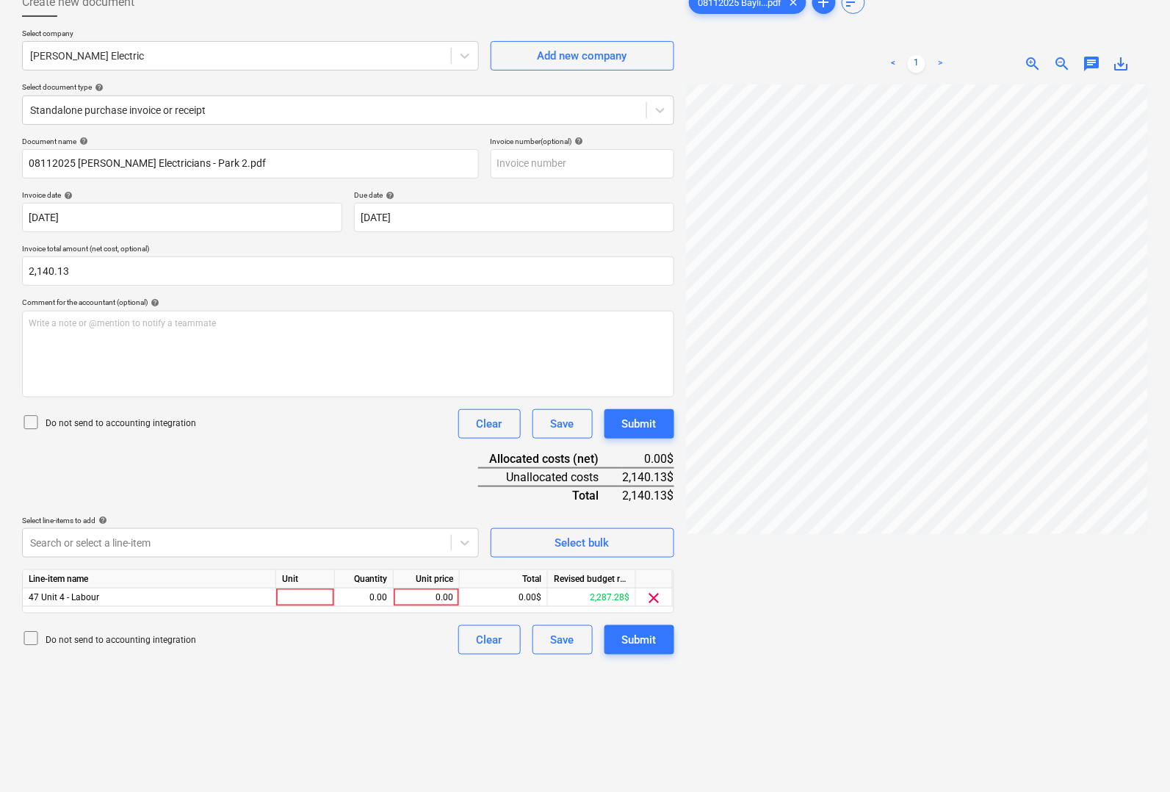
click at [578, 714] on div "Create new document Select company [PERSON_NAME] Electric Add new company Selec…" at bounding box center [348, 412] width 664 height 860
click at [312, 600] on div at bounding box center [305, 598] width 59 height 18
type input "pcs"
type input "2140.13"
click at [809, 643] on div at bounding box center [917, 459] width 462 height 751
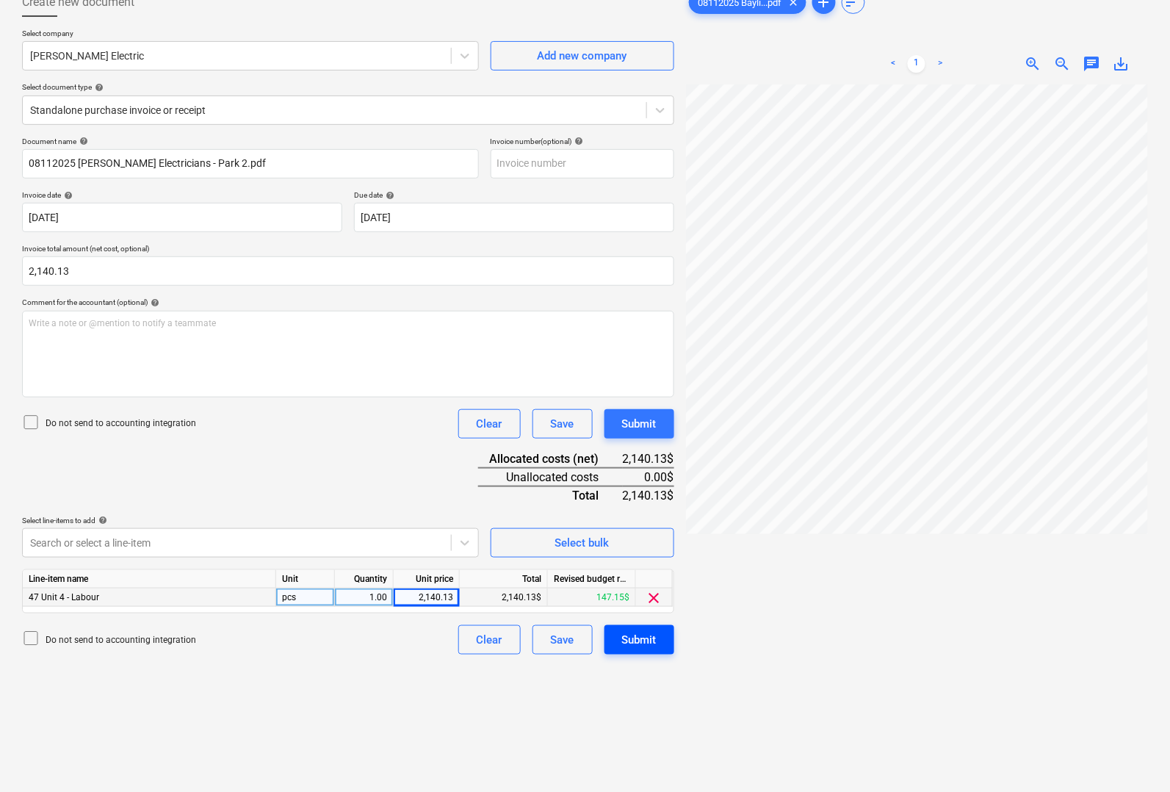
click at [658, 641] on button "Submit" at bounding box center [640, 639] width 70 height 29
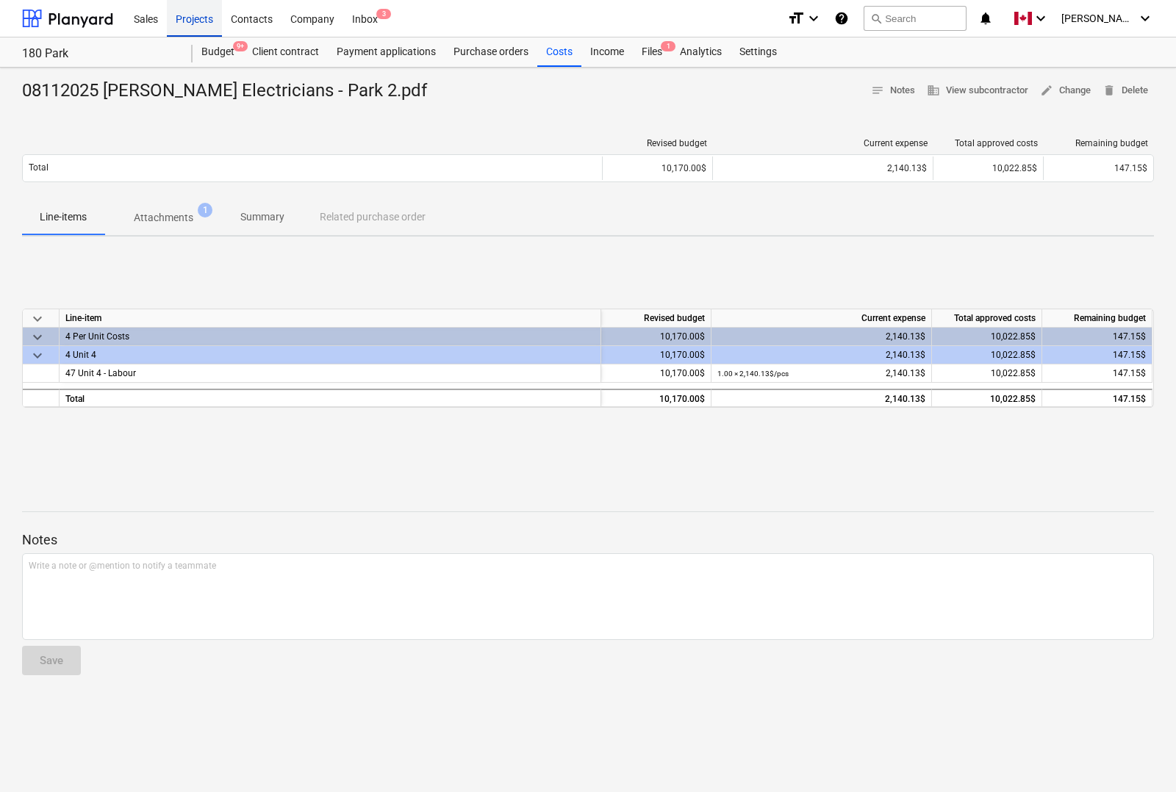
click at [202, 22] on div "Projects" at bounding box center [194, 17] width 55 height 37
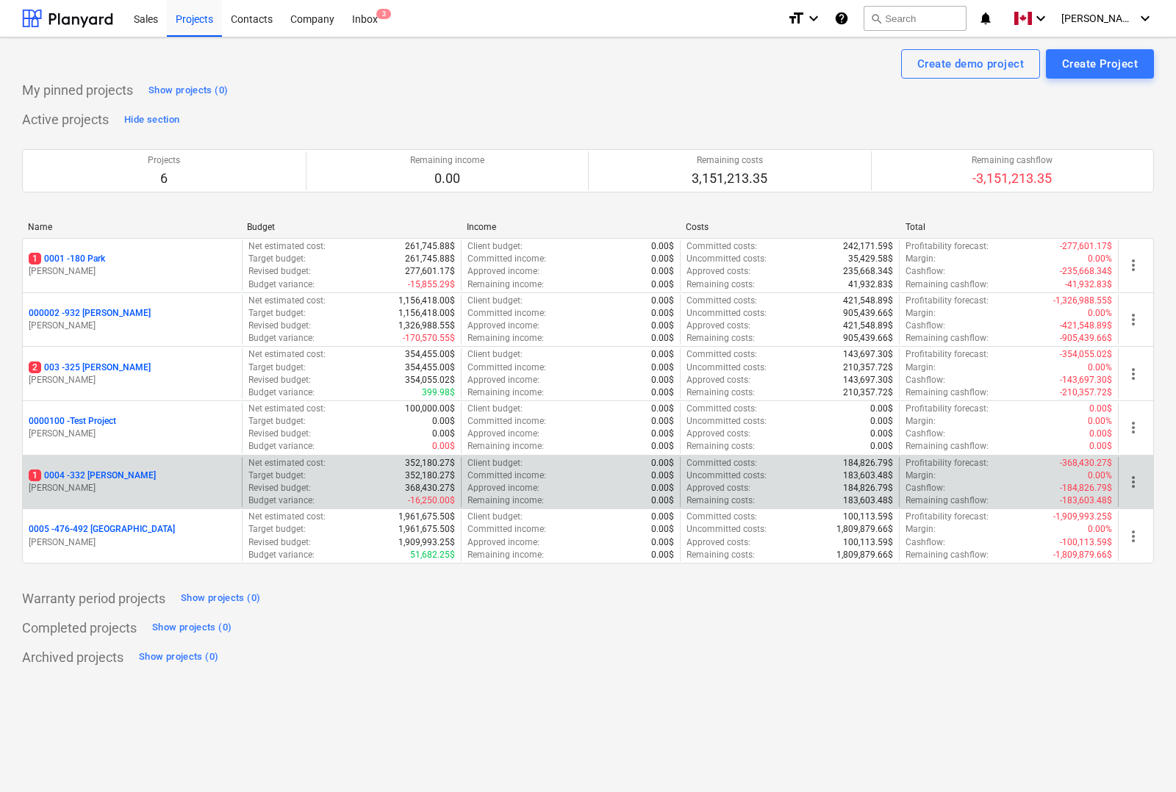
click at [103, 476] on p "1 0004 - 332 [PERSON_NAME]" at bounding box center [92, 475] width 127 height 12
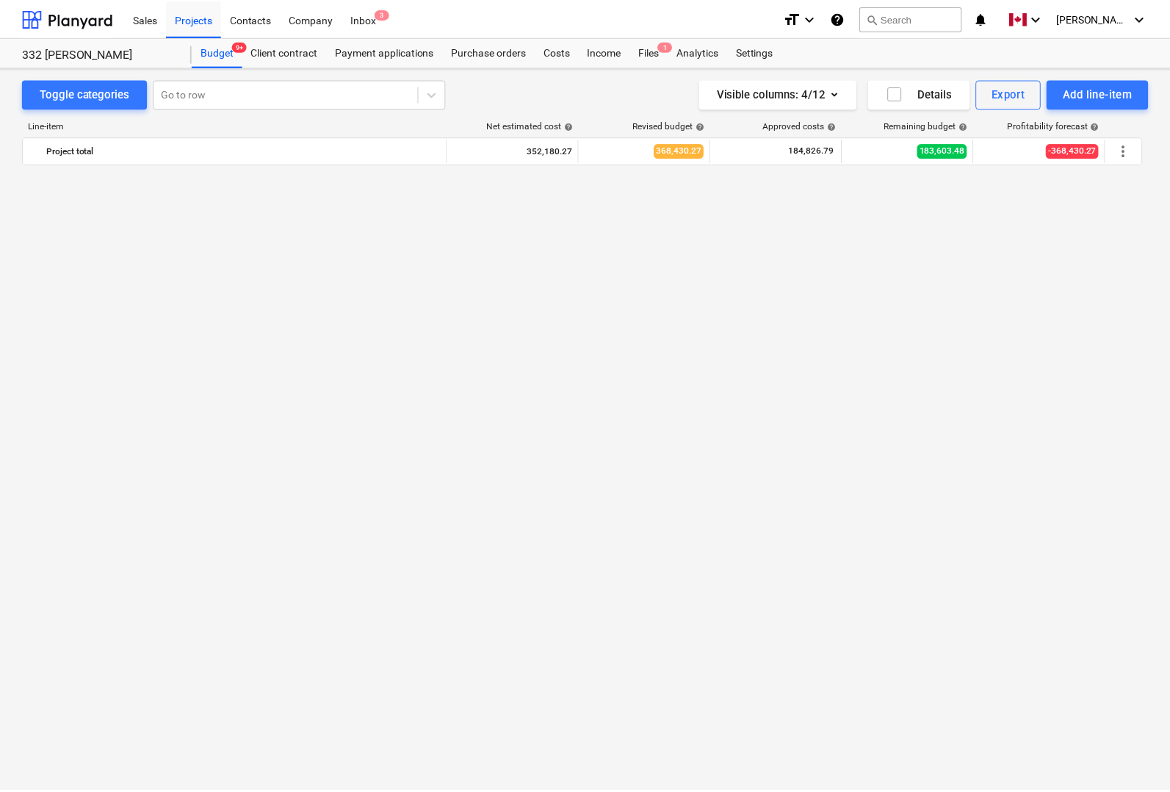
scroll to position [1320, 0]
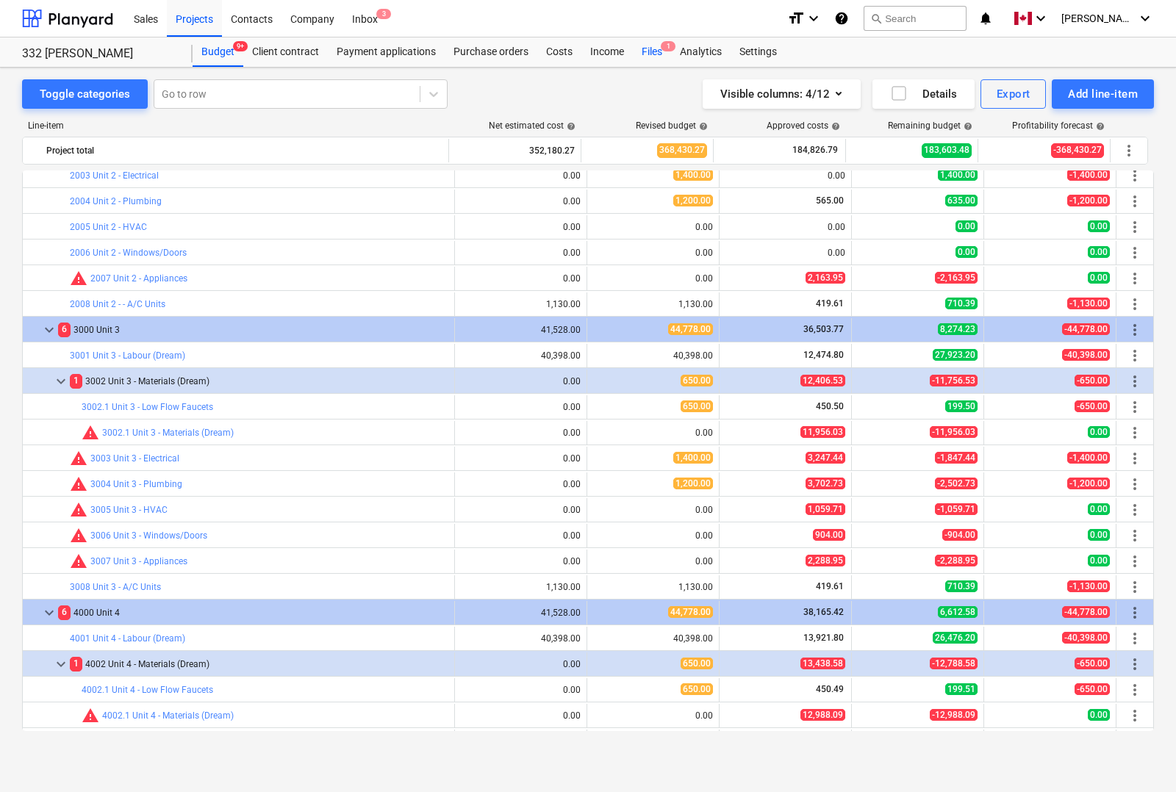
click at [654, 57] on div "Files 1" at bounding box center [652, 51] width 38 height 29
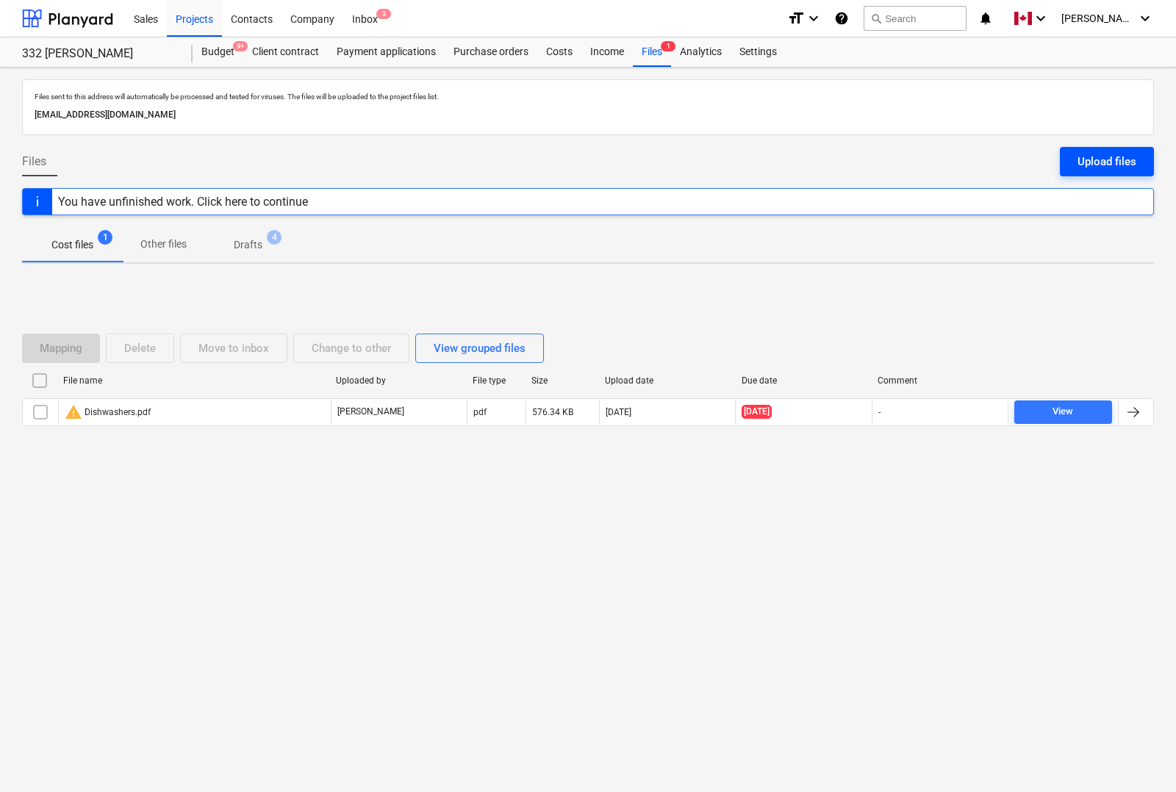
click at [1117, 159] on div "Upload files" at bounding box center [1106, 161] width 59 height 19
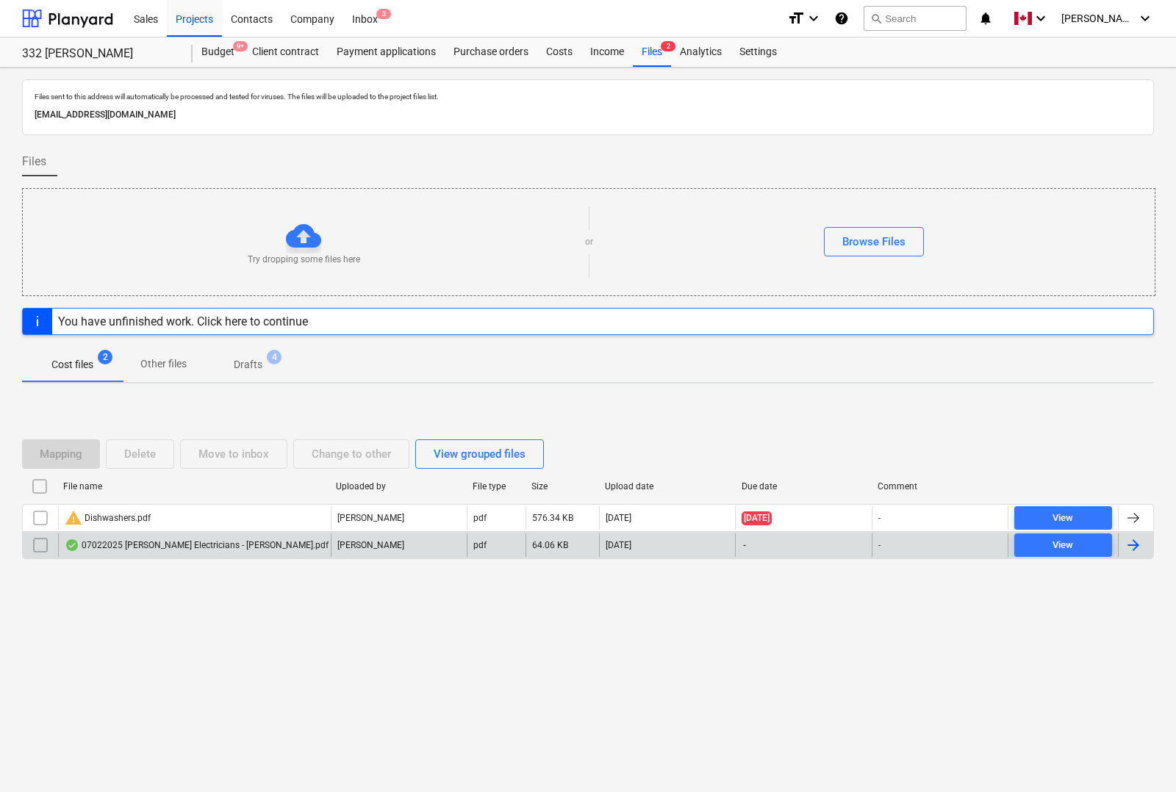
click at [1144, 550] on div at bounding box center [1134, 545] width 35 height 24
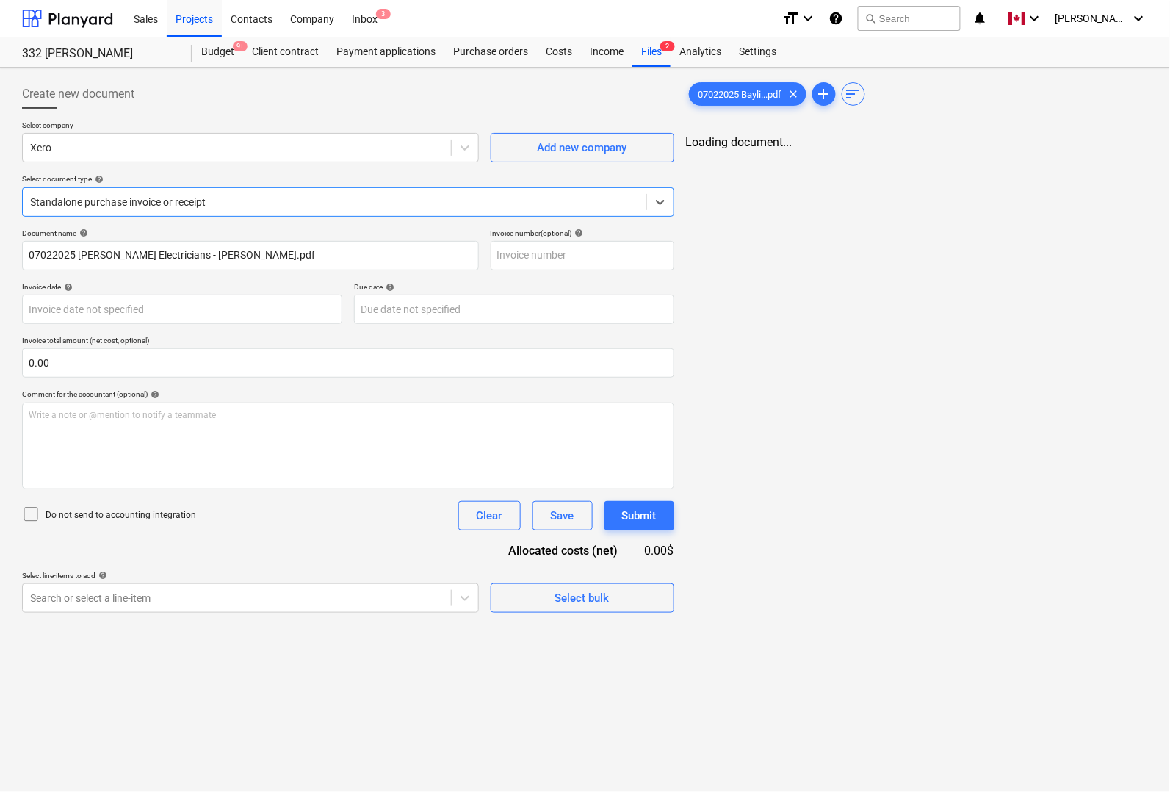
type input "07022025 [PERSON_NAME] Electricians - [PERSON_NAME].pdf"
click at [126, 156] on div "Xero" at bounding box center [237, 147] width 428 height 21
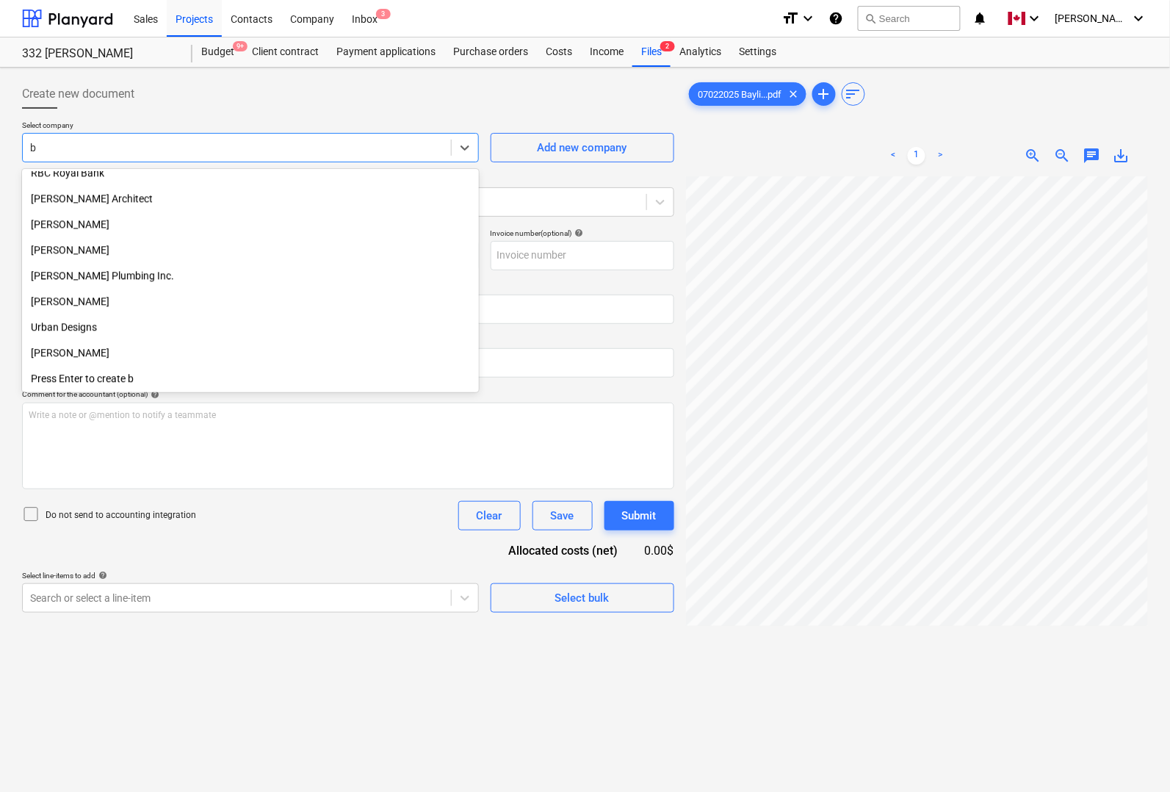
scroll to position [1014, 0]
type input "ba"
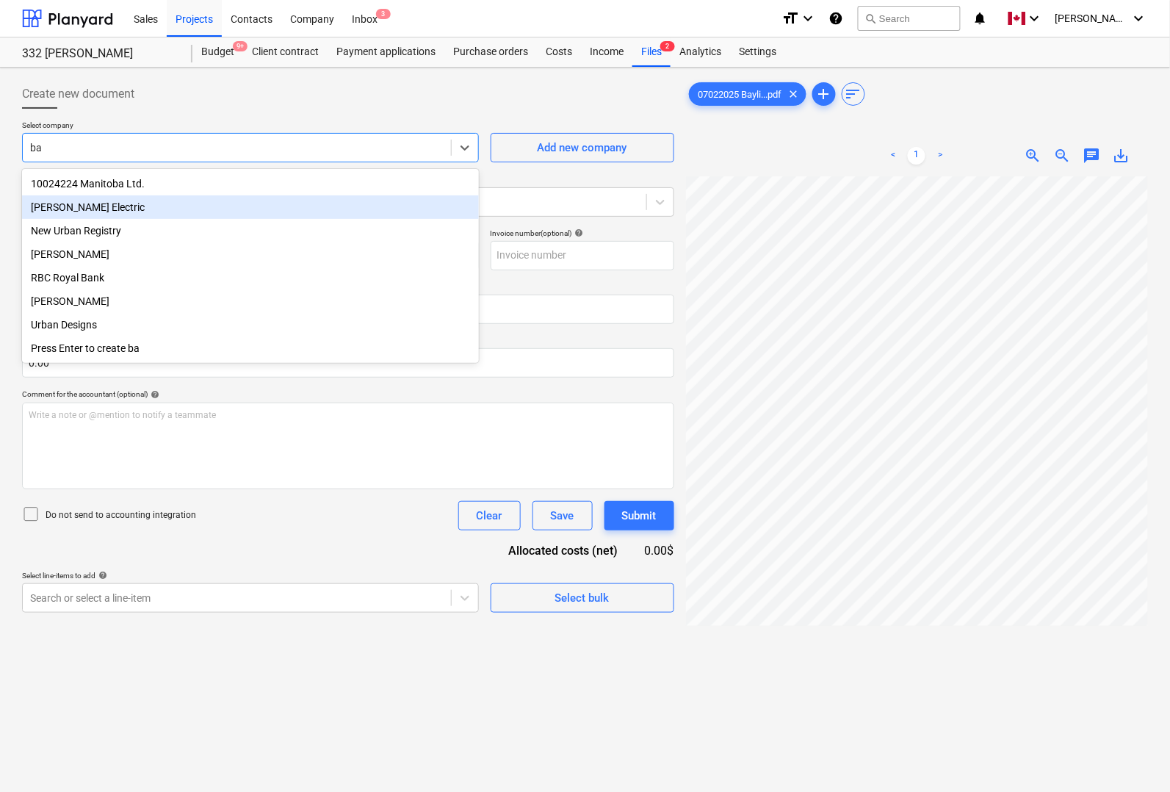
click at [93, 208] on div "[PERSON_NAME] Electric" at bounding box center [250, 207] width 457 height 24
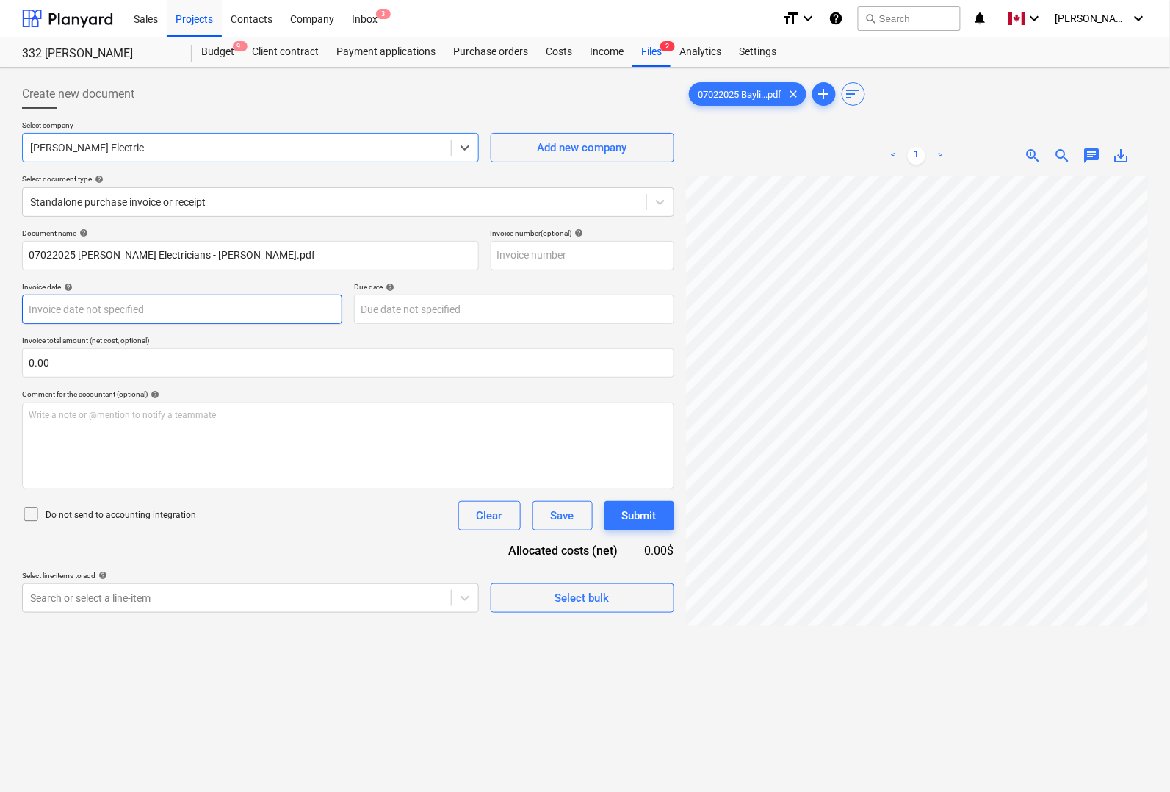
click at [281, 303] on body "Sales Projects Contacts Company Inbox 3 format_size keyboard_arrow_down help se…" at bounding box center [585, 396] width 1170 height 792
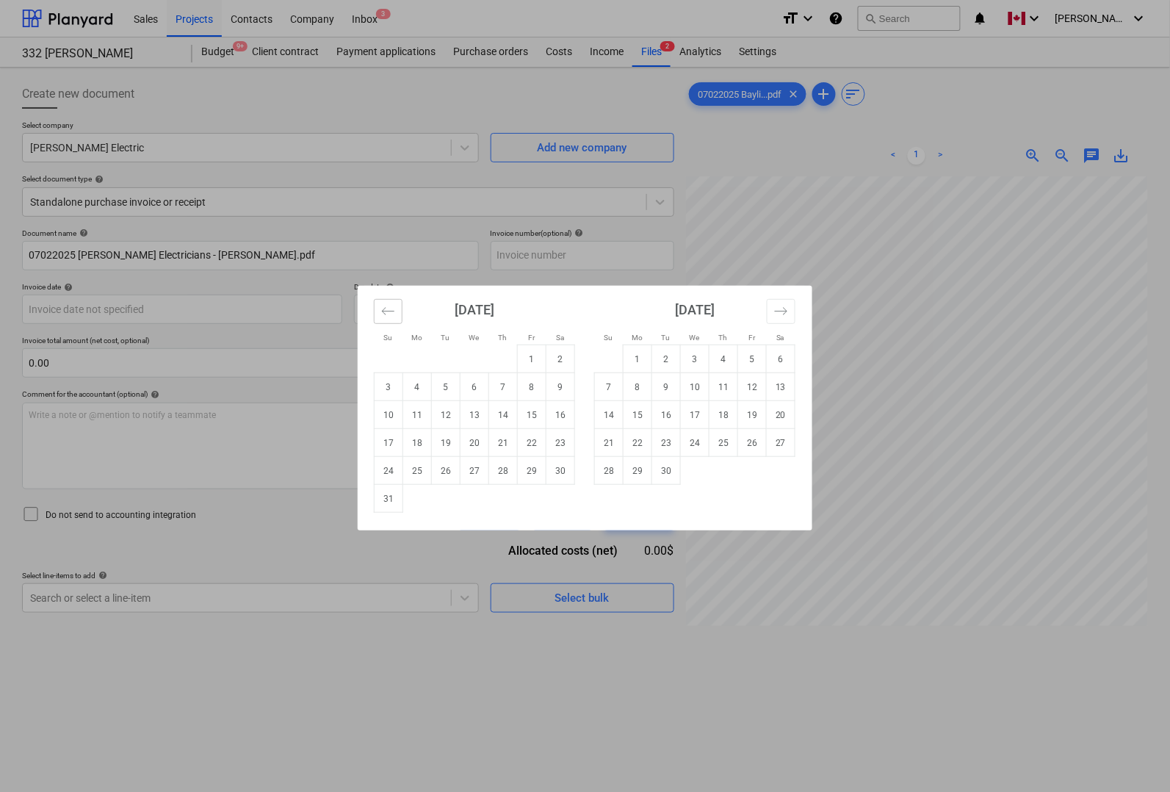
click at [395, 317] on icon "Move backward to switch to the previous month." at bounding box center [388, 311] width 14 height 14
click at [478, 361] on td "2" at bounding box center [475, 359] width 29 height 28
type input "[DATE]"
click at [404, 303] on body "Sales Projects Contacts Company Inbox 3 format_size keyboard_arrow_down help se…" at bounding box center [585, 396] width 1170 height 792
click at [384, 311] on icon "Move backward to switch to the previous month." at bounding box center [388, 311] width 14 height 14
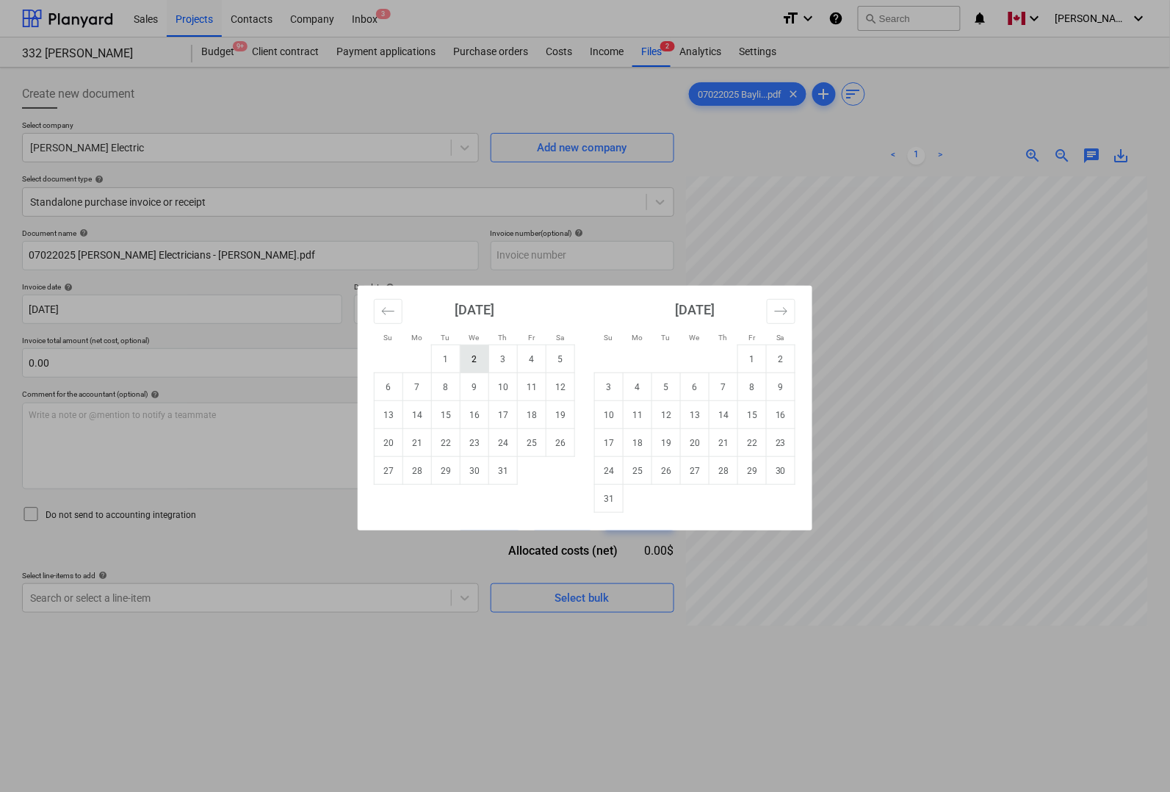
click at [467, 361] on td "2" at bounding box center [475, 359] width 29 height 28
type input "[DATE]"
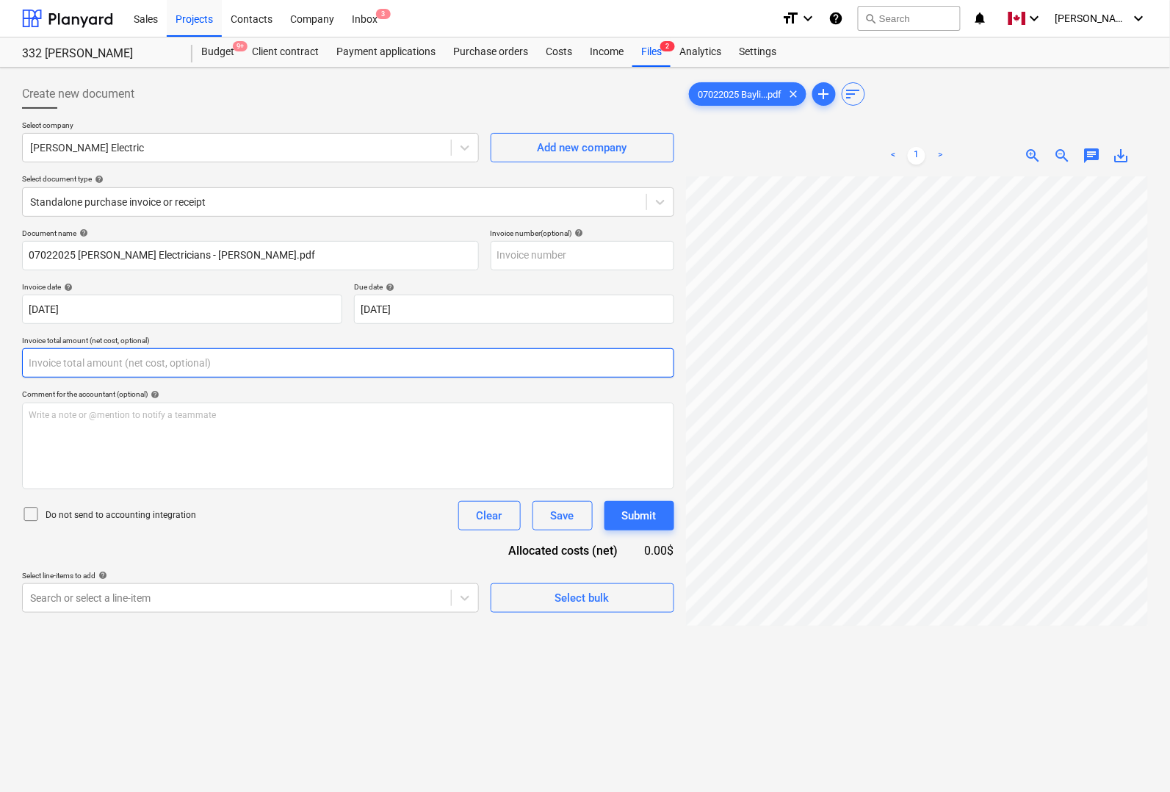
click at [350, 356] on input "text" at bounding box center [348, 362] width 652 height 29
type input "0.00"
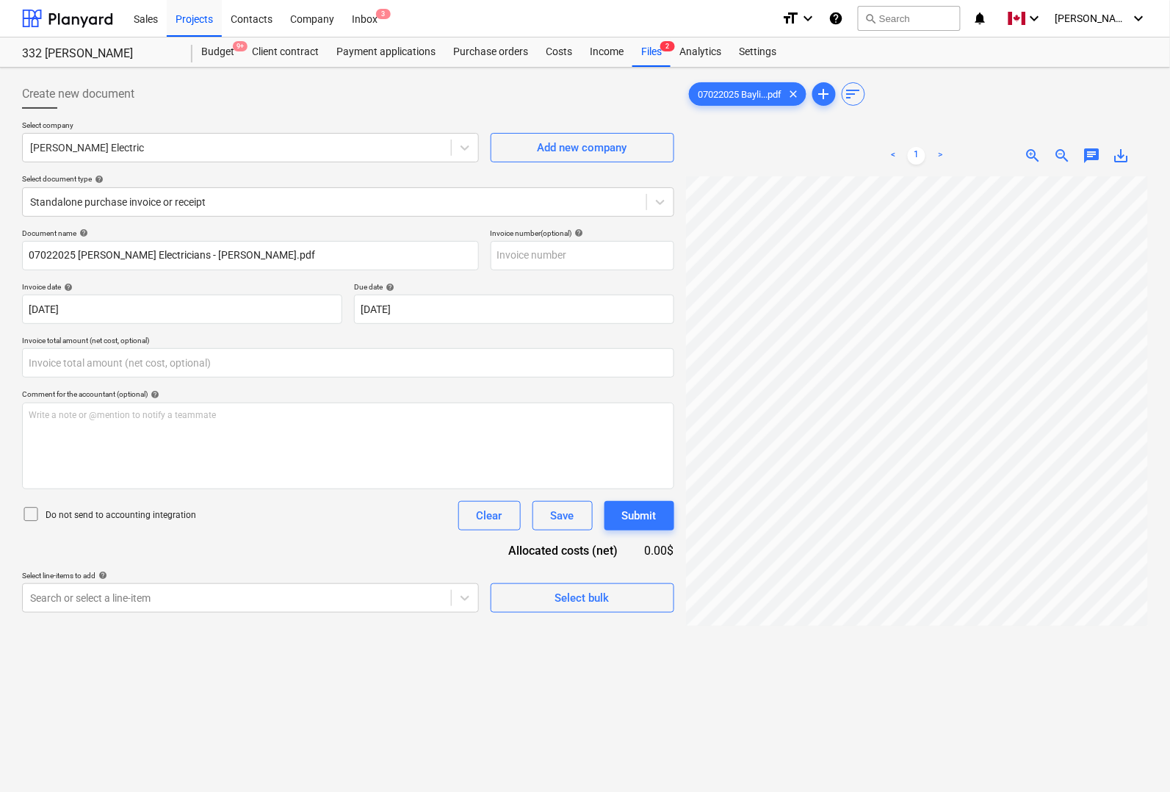
type input "0.00"
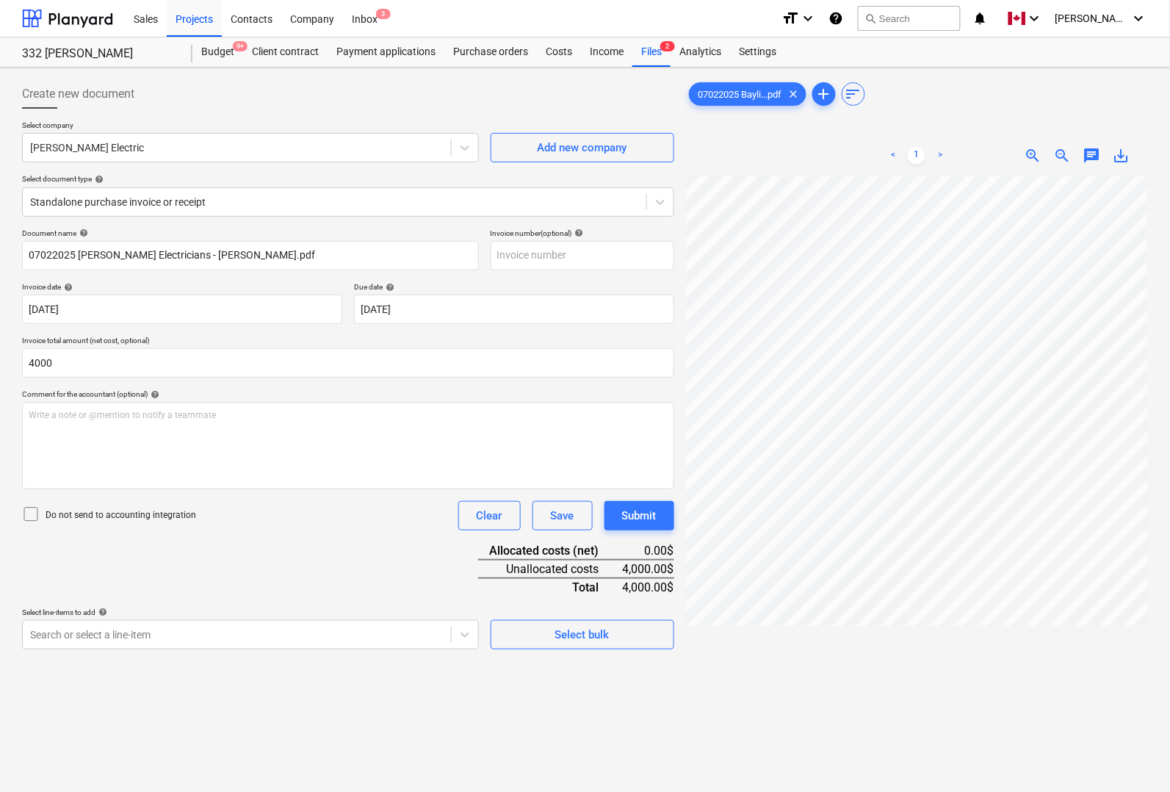
type input "4,000.00"
click at [220, 559] on div "Document name help 07022025 [PERSON_NAME] Electricians - [PERSON_NAME].pdf Invo…" at bounding box center [348, 438] width 652 height 421
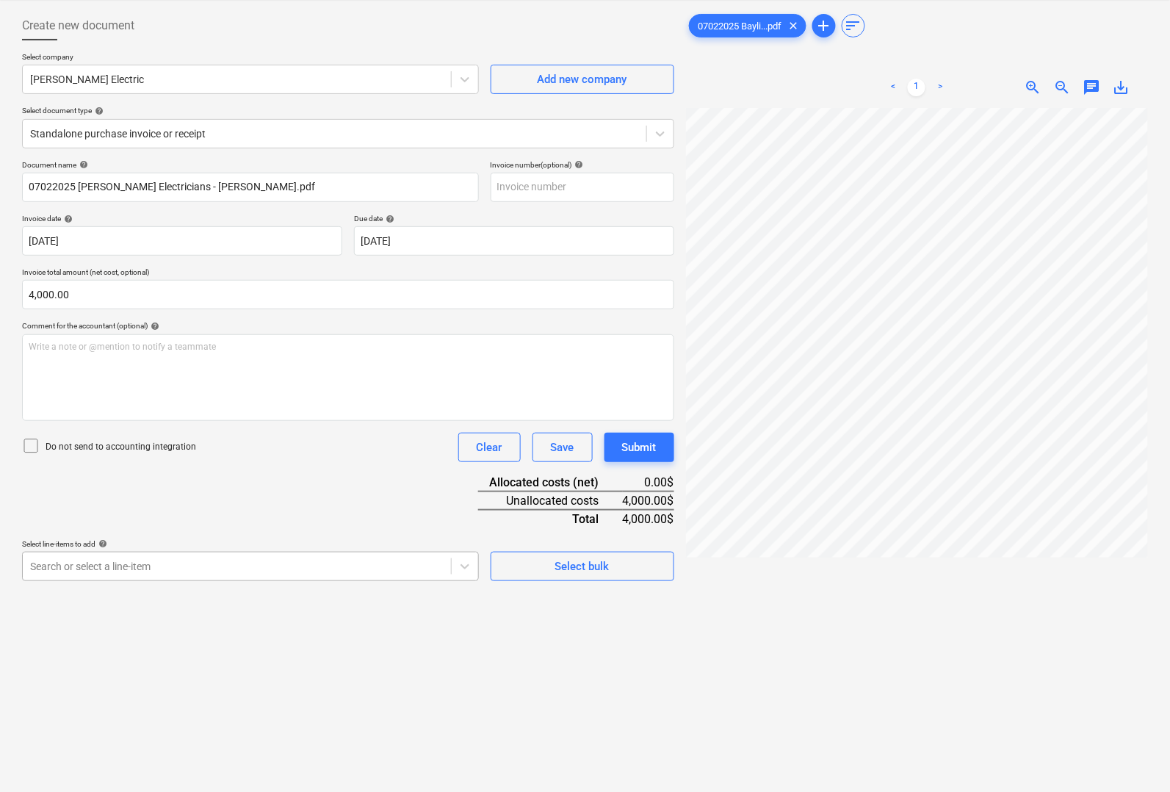
click at [144, 638] on body "Sales Projects Contacts Company Inbox 3 format_size keyboard_arrow_down help se…" at bounding box center [585, 328] width 1170 height 792
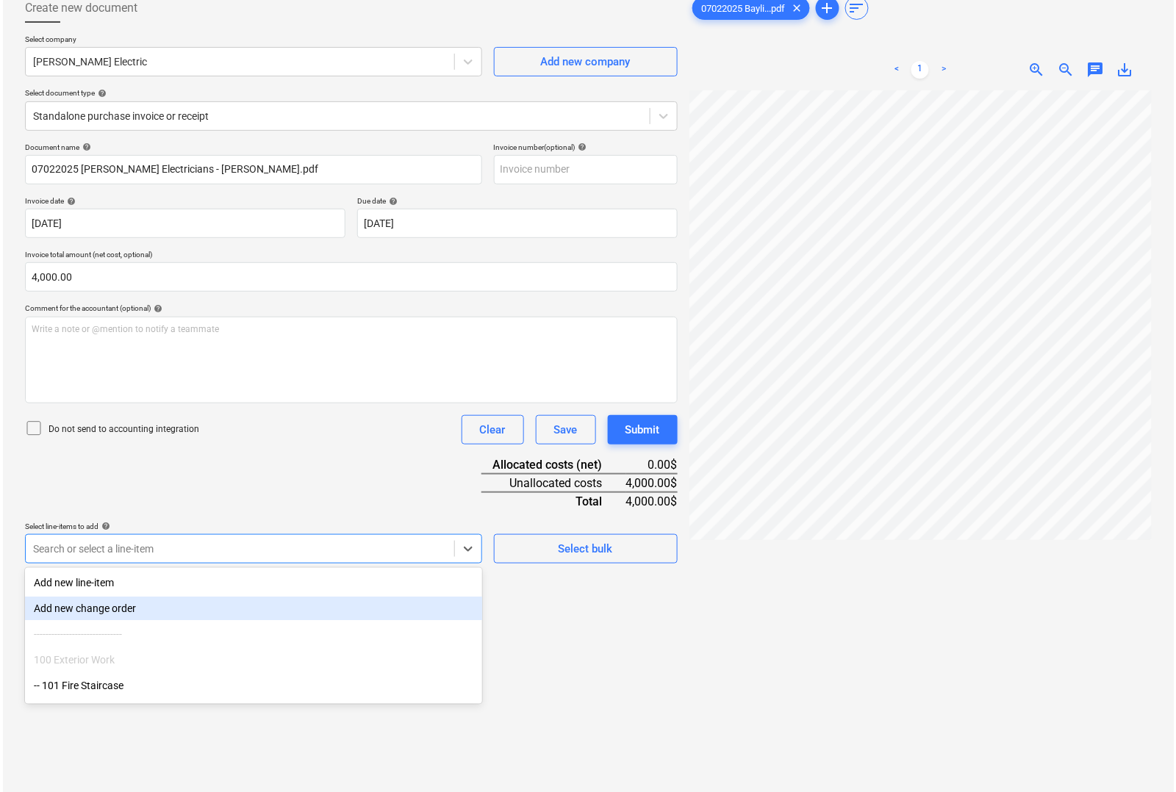
scroll to position [92, 0]
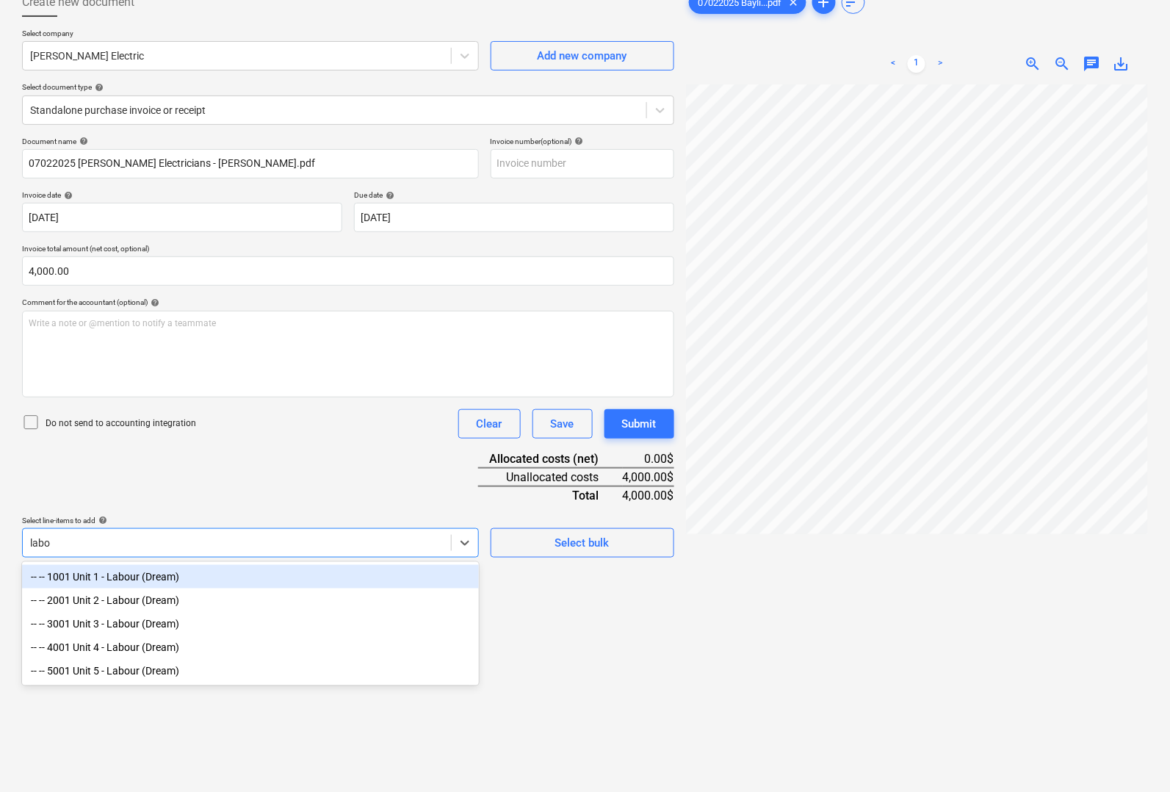
type input "labou"
click at [149, 575] on div "-- -- 1001 Unit 1 - Labour (Dream)" at bounding box center [250, 577] width 457 height 24
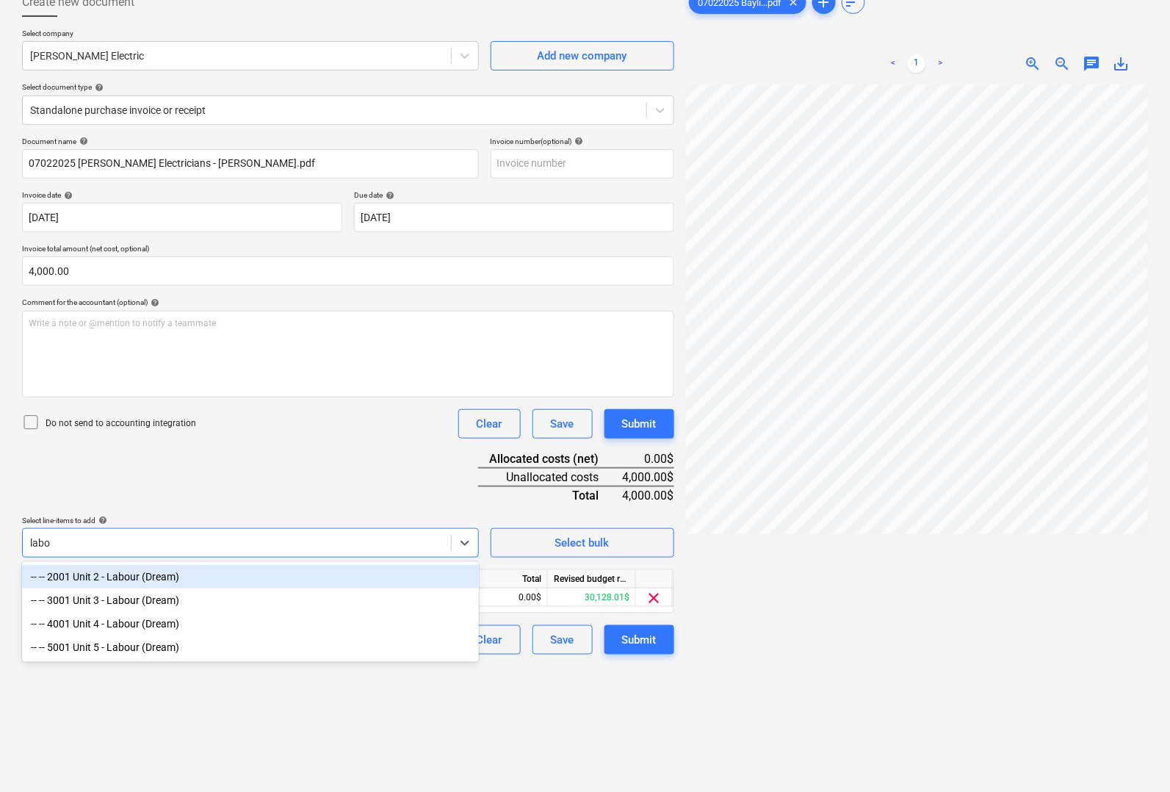
type input "labou"
click at [105, 585] on div "-- -- 2001 Unit 2 - Labour (Dream)" at bounding box center [250, 577] width 457 height 24
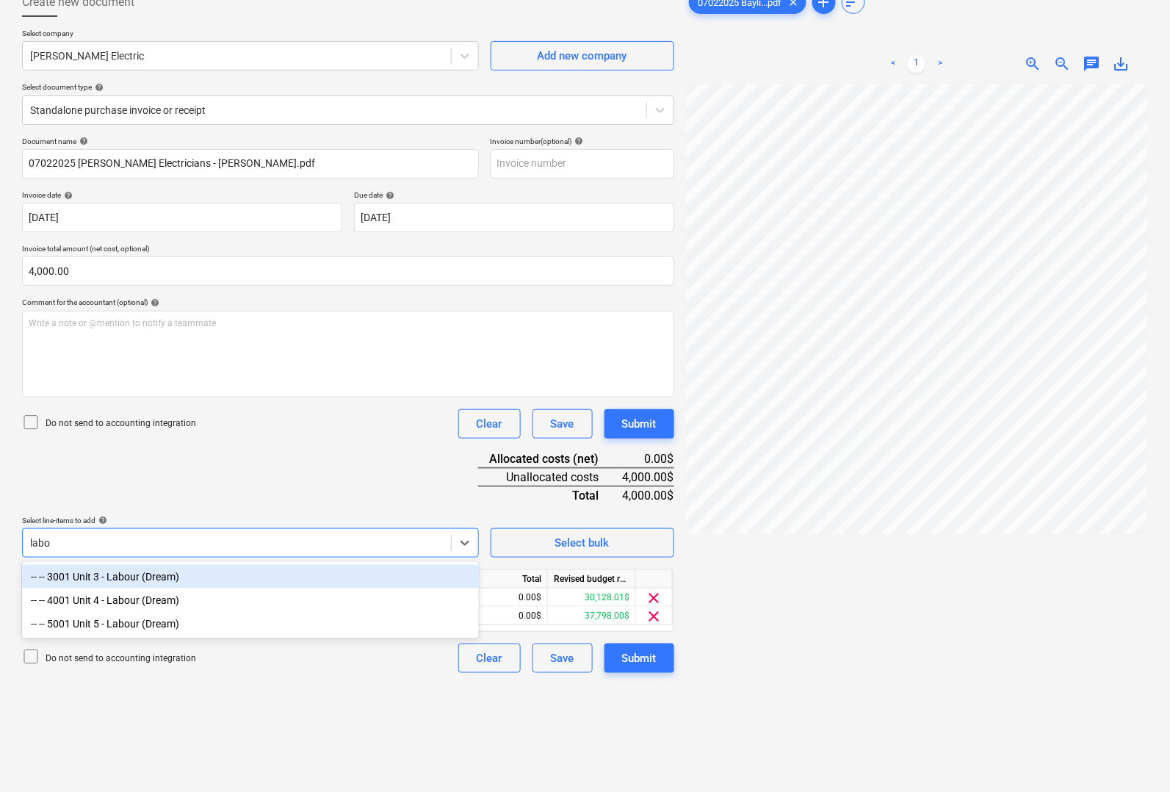
type input "labou"
click at [105, 585] on div "-- -- 3001 Unit 3 - Labour (Dream)" at bounding box center [250, 577] width 457 height 24
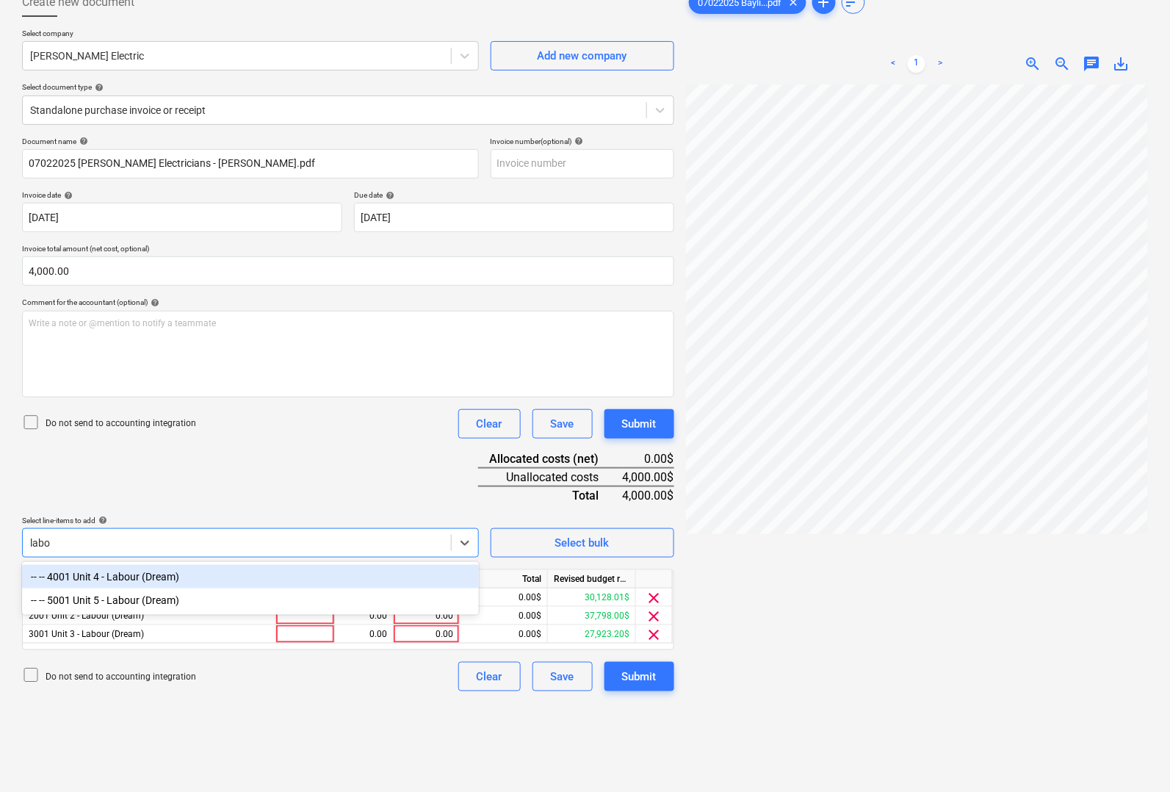
type input "labou"
click at [105, 581] on div "-- -- 4001 Unit 4 - Labour (Dream)" at bounding box center [250, 577] width 457 height 24
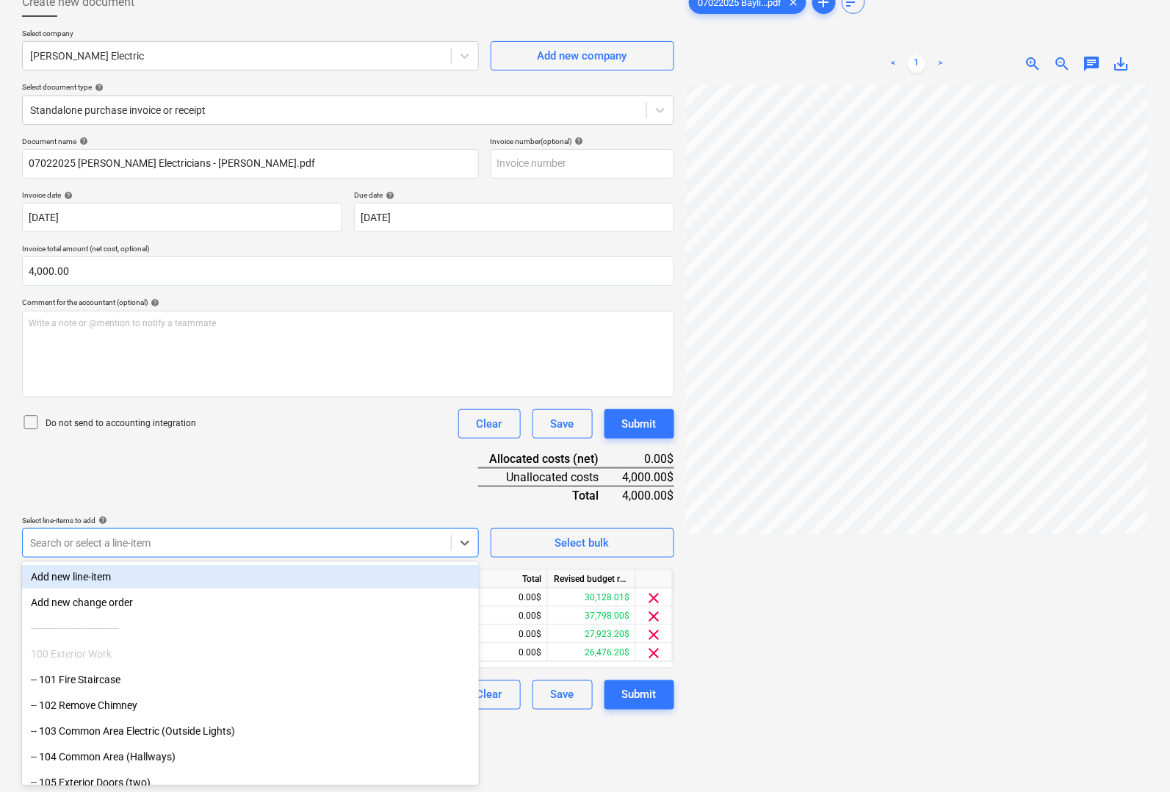
click at [769, 614] on div at bounding box center [917, 459] width 462 height 751
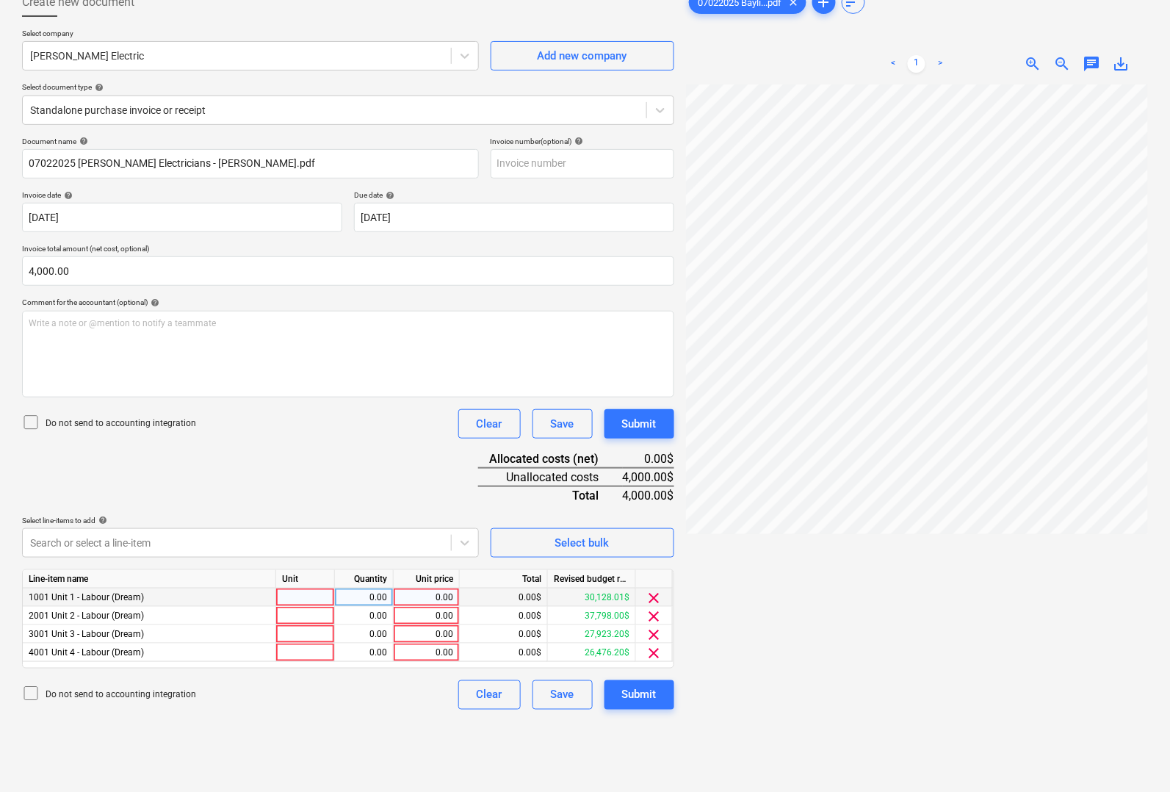
click at [309, 597] on div at bounding box center [305, 598] width 59 height 18
type input "pcs"
type input "1000"
click at [313, 612] on div at bounding box center [305, 616] width 59 height 18
type input "pcs"
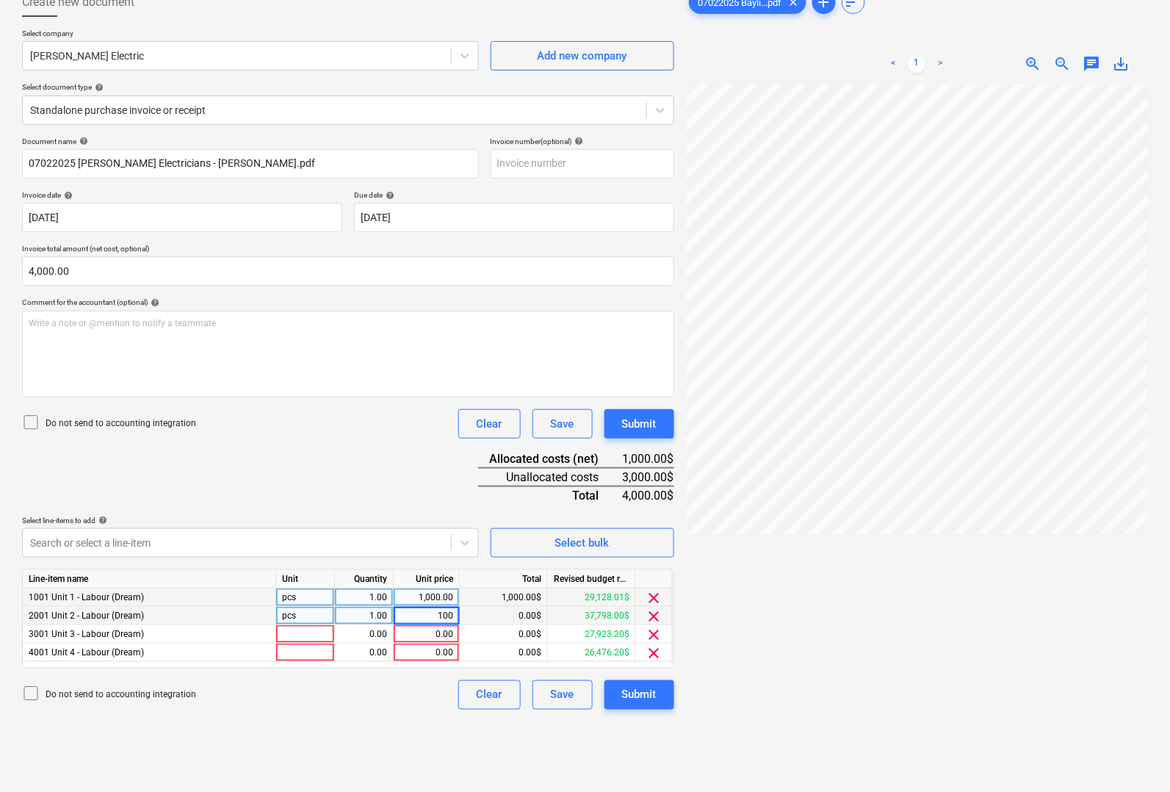
type input "1000"
click at [303, 626] on div at bounding box center [305, 634] width 59 height 18
type input "pcs"
type input "1000"
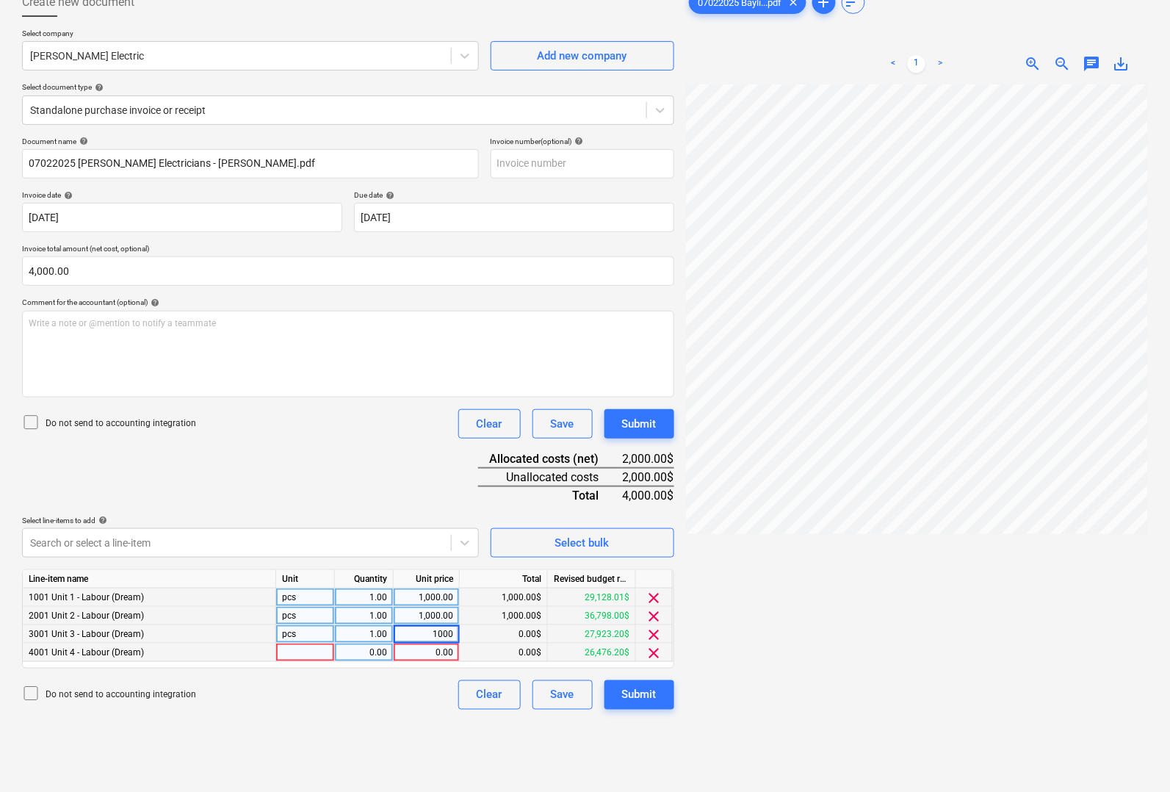
click at [299, 652] on div at bounding box center [305, 653] width 59 height 18
type input "pcs"
type input "1000"
click at [869, 655] on div at bounding box center [917, 459] width 462 height 751
click at [656, 687] on div "Submit" at bounding box center [639, 694] width 35 height 19
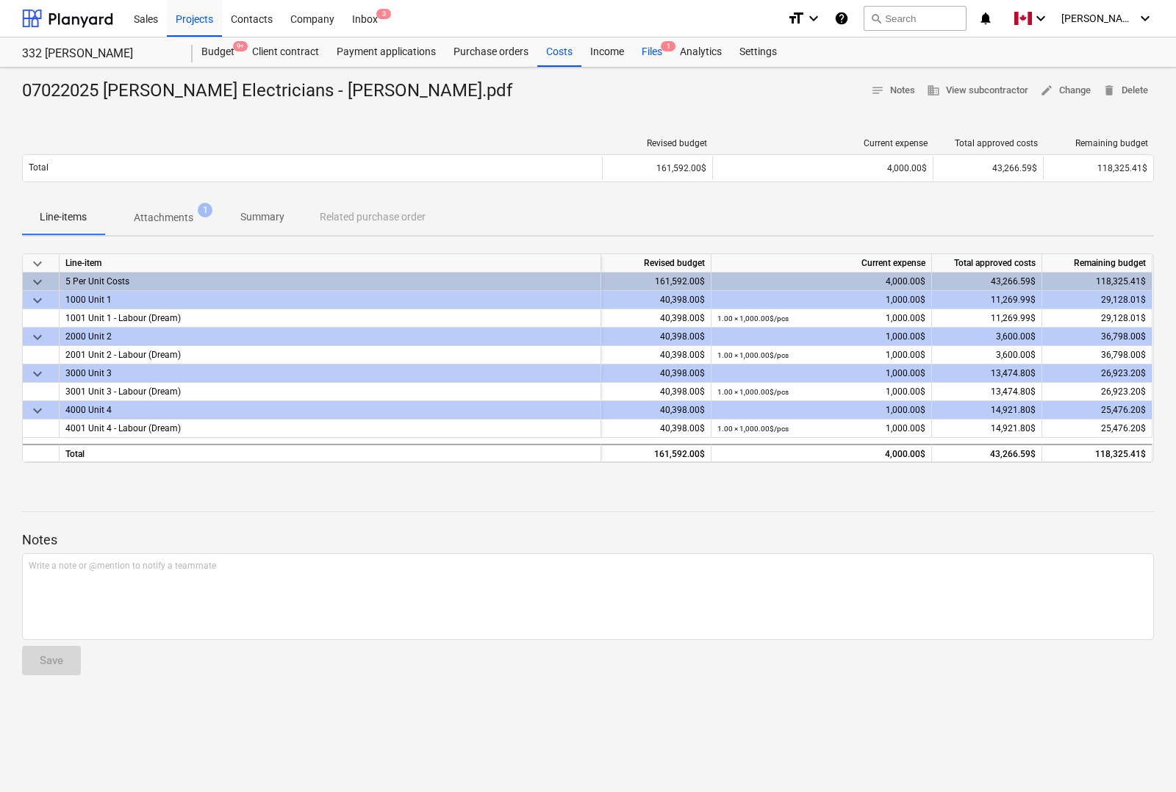
click at [651, 53] on div "Files 1" at bounding box center [652, 51] width 38 height 29
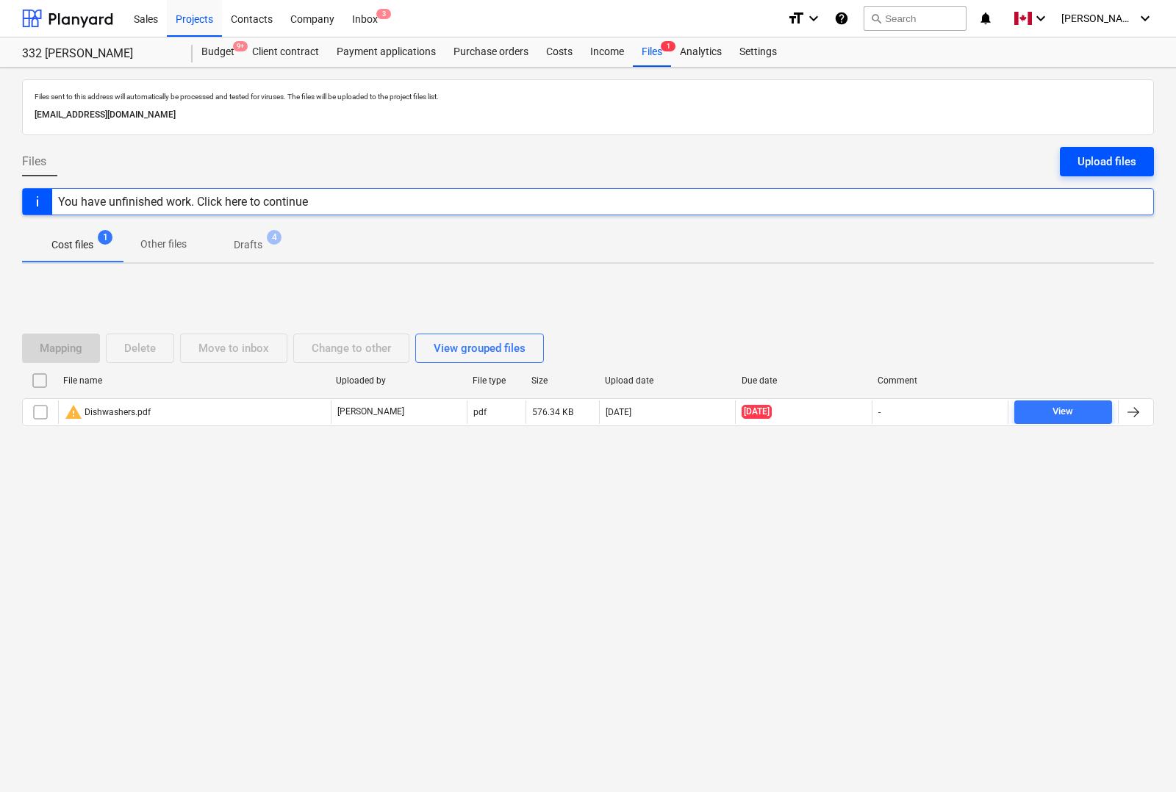
click at [1102, 159] on div "Upload files" at bounding box center [1106, 161] width 59 height 19
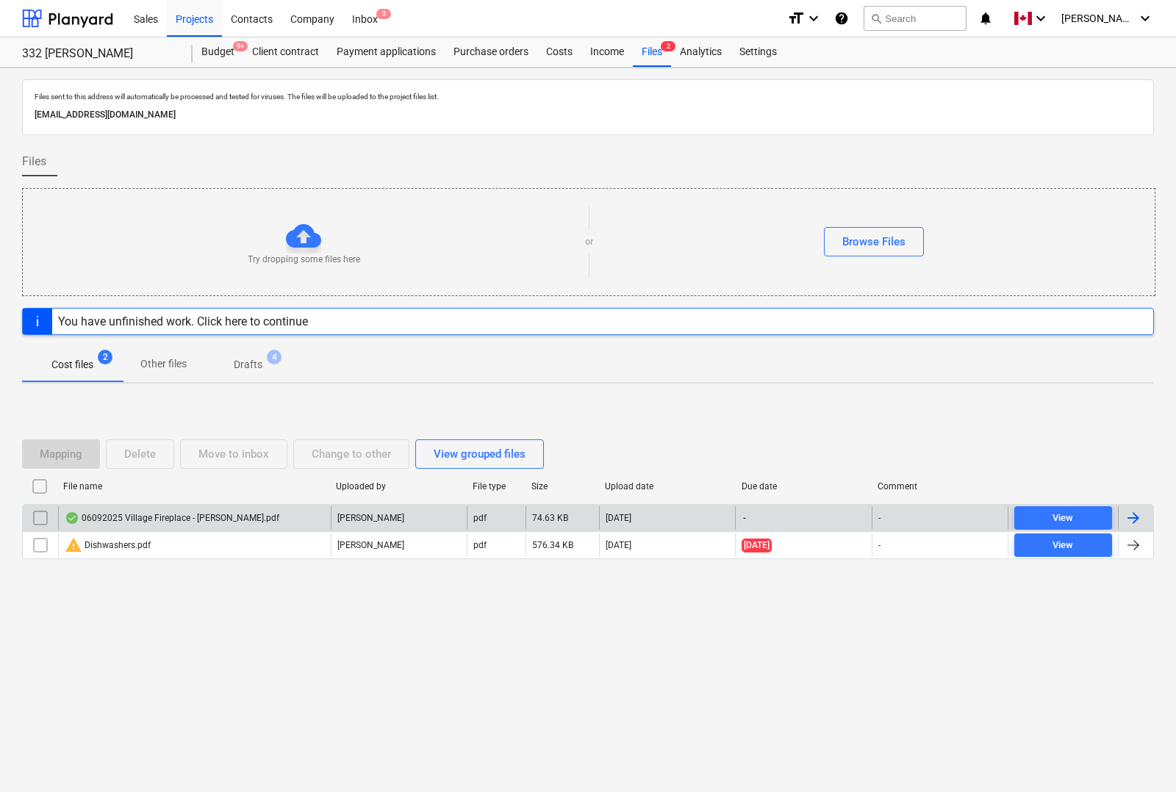
click at [1146, 519] on div at bounding box center [1134, 518] width 35 height 24
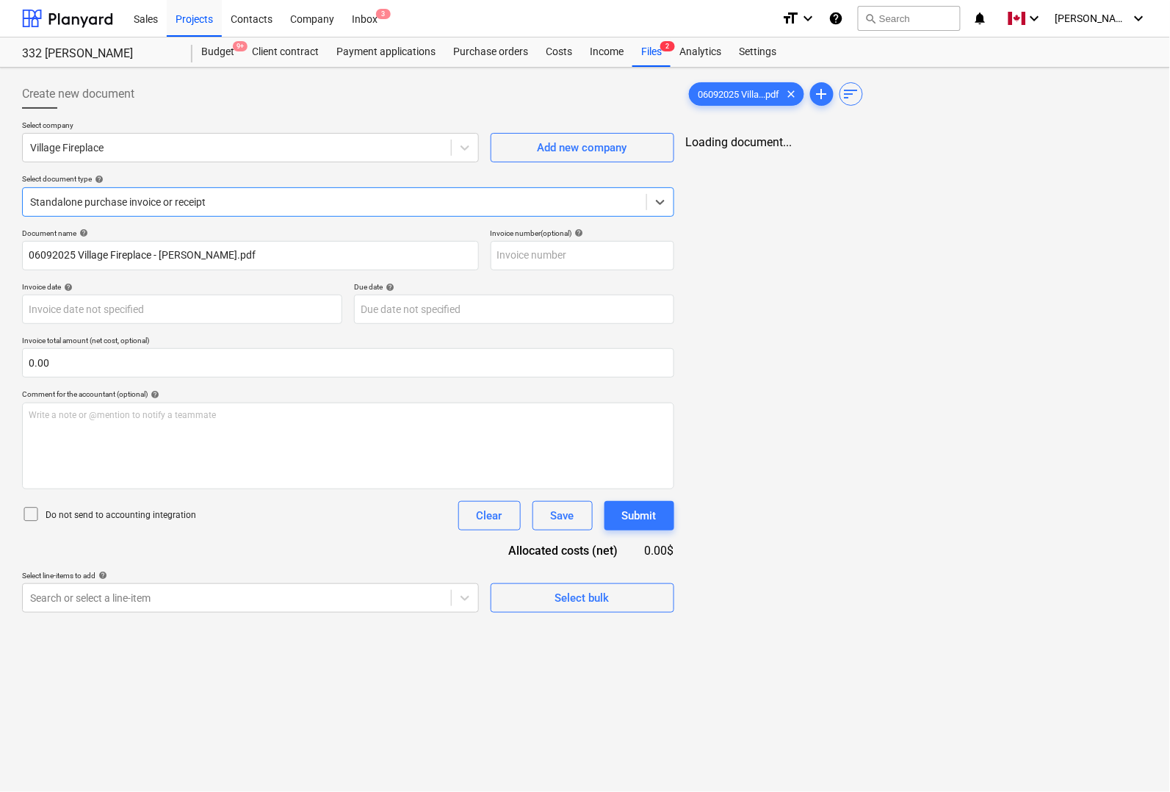
type input "06092025 Village Fireplace - [PERSON_NAME].pdf"
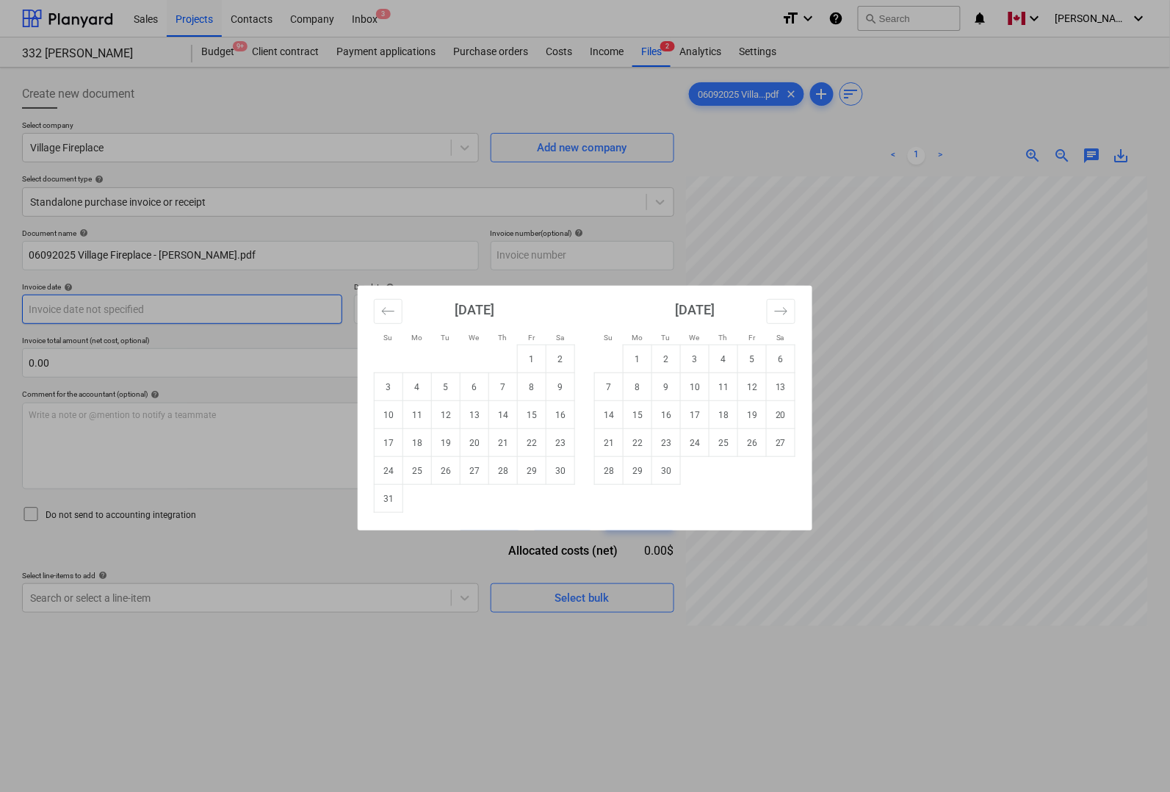
click at [66, 305] on body "Sales Projects Contacts Company Inbox 3 format_size keyboard_arrow_down help se…" at bounding box center [585, 396] width 1170 height 792
click at [392, 310] on icon "Move backward to switch to the previous month." at bounding box center [388, 311] width 14 height 14
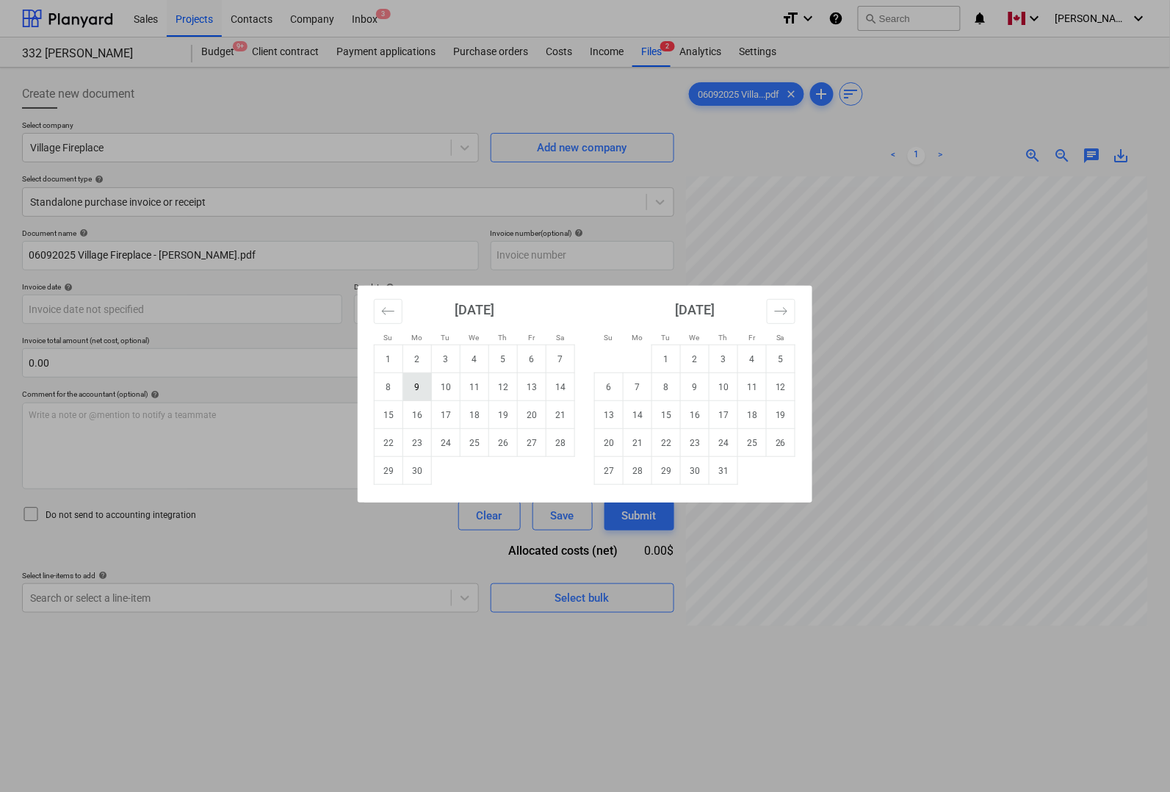
click at [425, 388] on td "9" at bounding box center [417, 387] width 29 height 28
type input "[DATE]"
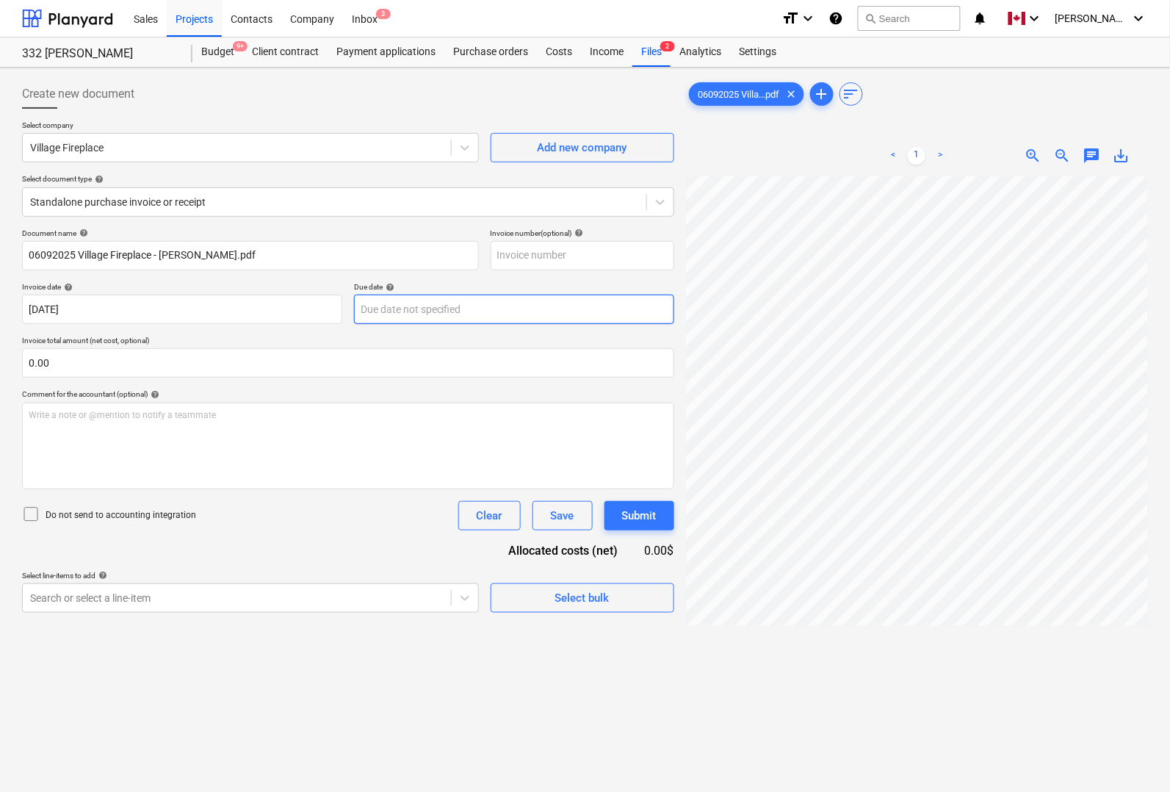
click at [416, 305] on body "Sales Projects Contacts Company Inbox 3 format_size keyboard_arrow_down help se…" at bounding box center [585, 396] width 1170 height 792
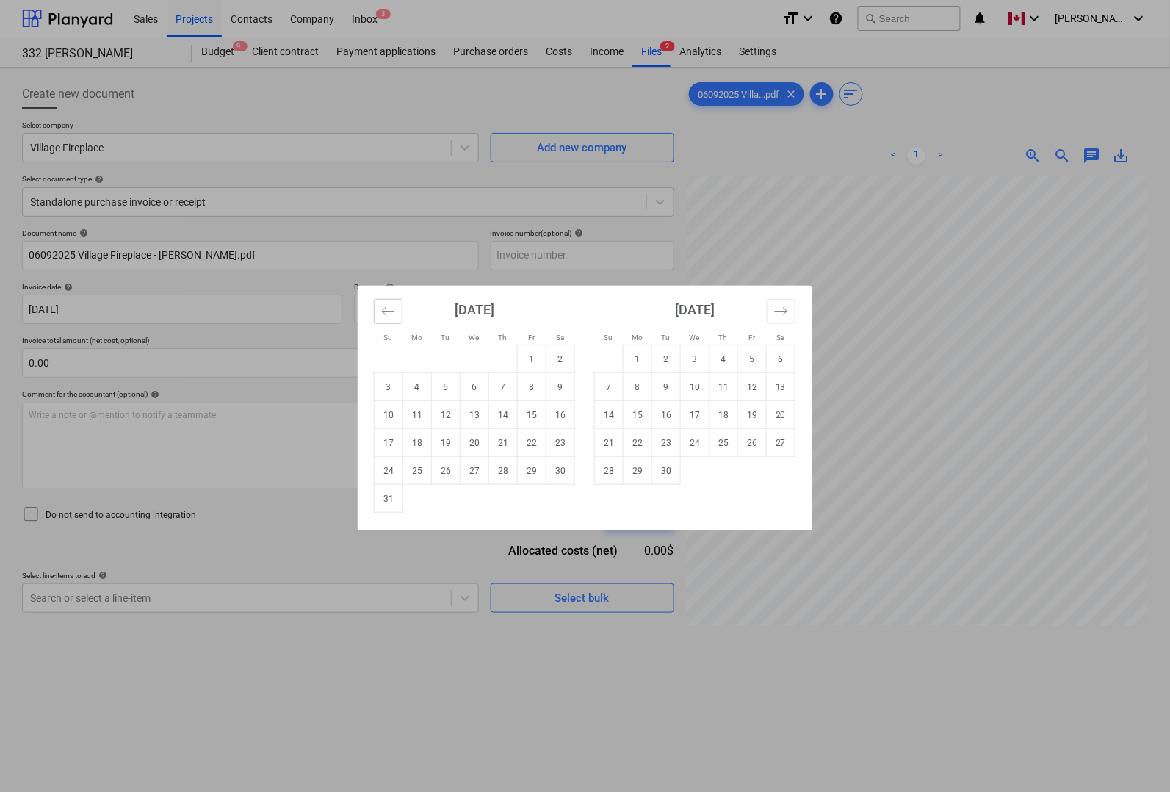
click at [377, 313] on button "Move backward to switch to the previous month." at bounding box center [388, 311] width 29 height 25
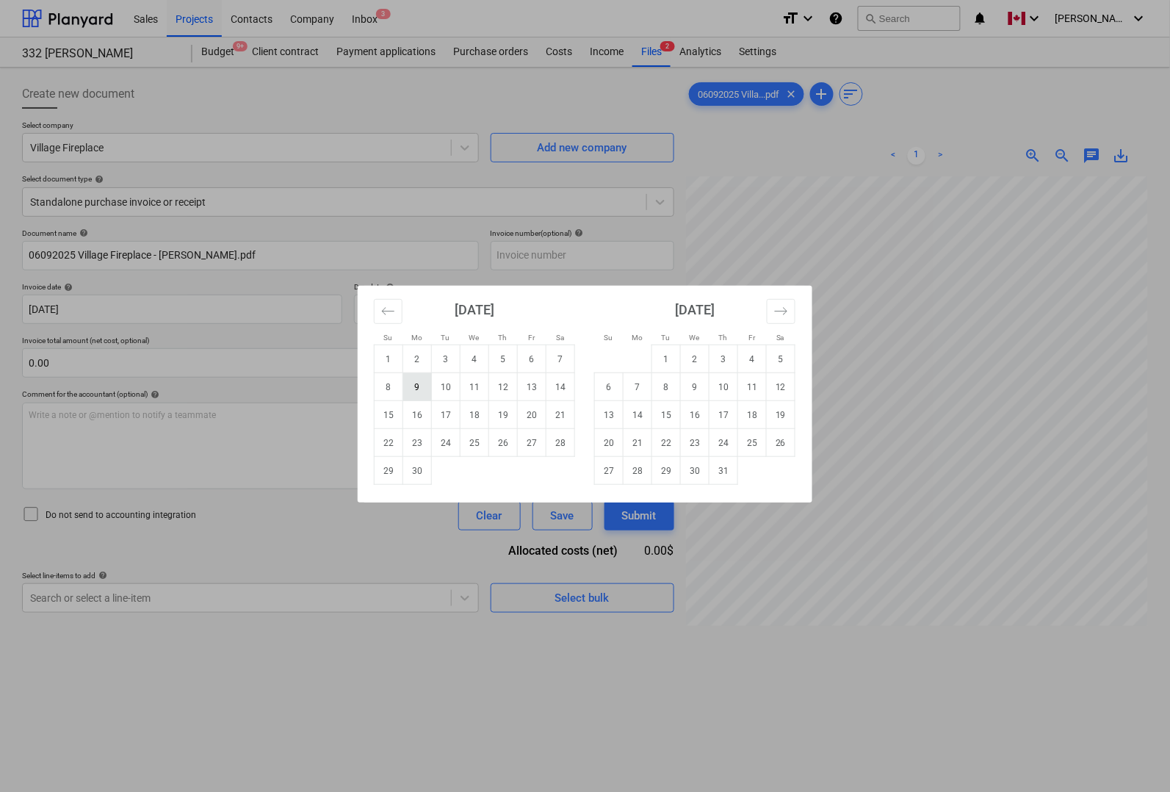
click at [413, 387] on td "9" at bounding box center [417, 387] width 29 height 28
type input "[DATE]"
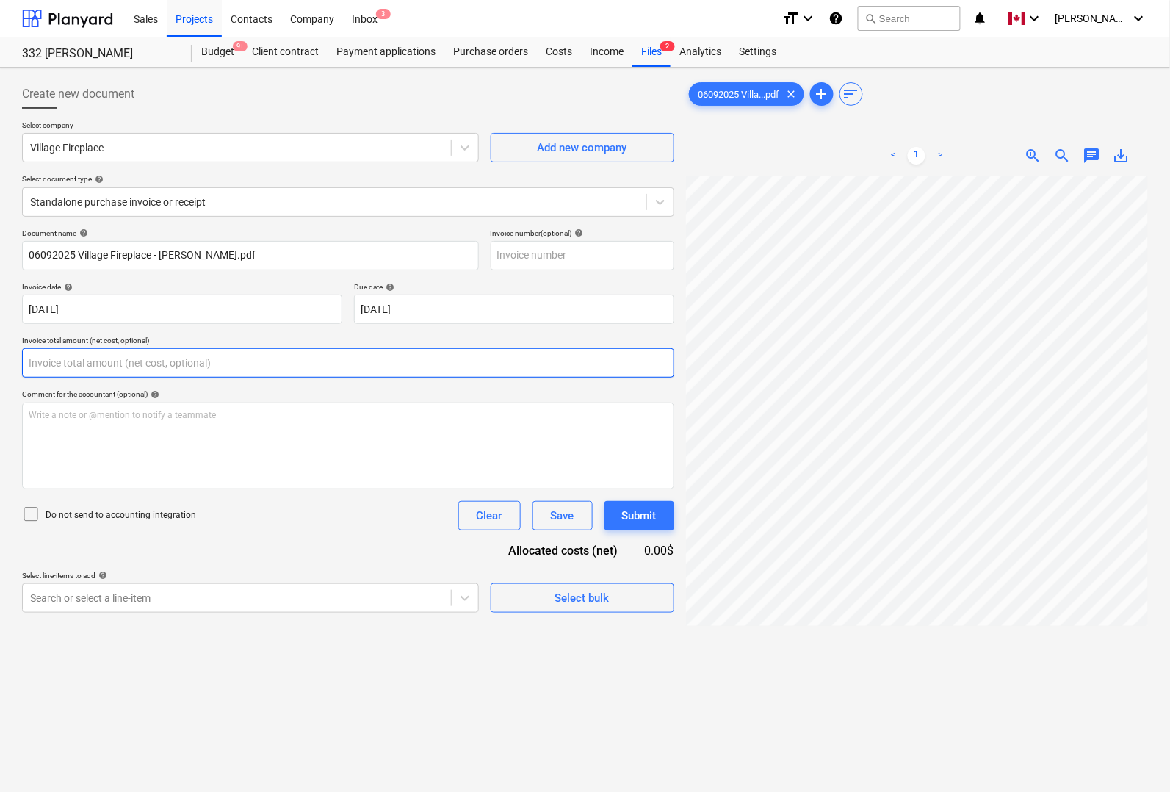
click at [287, 364] on input "text" at bounding box center [348, 362] width 652 height 29
type input "0.00"
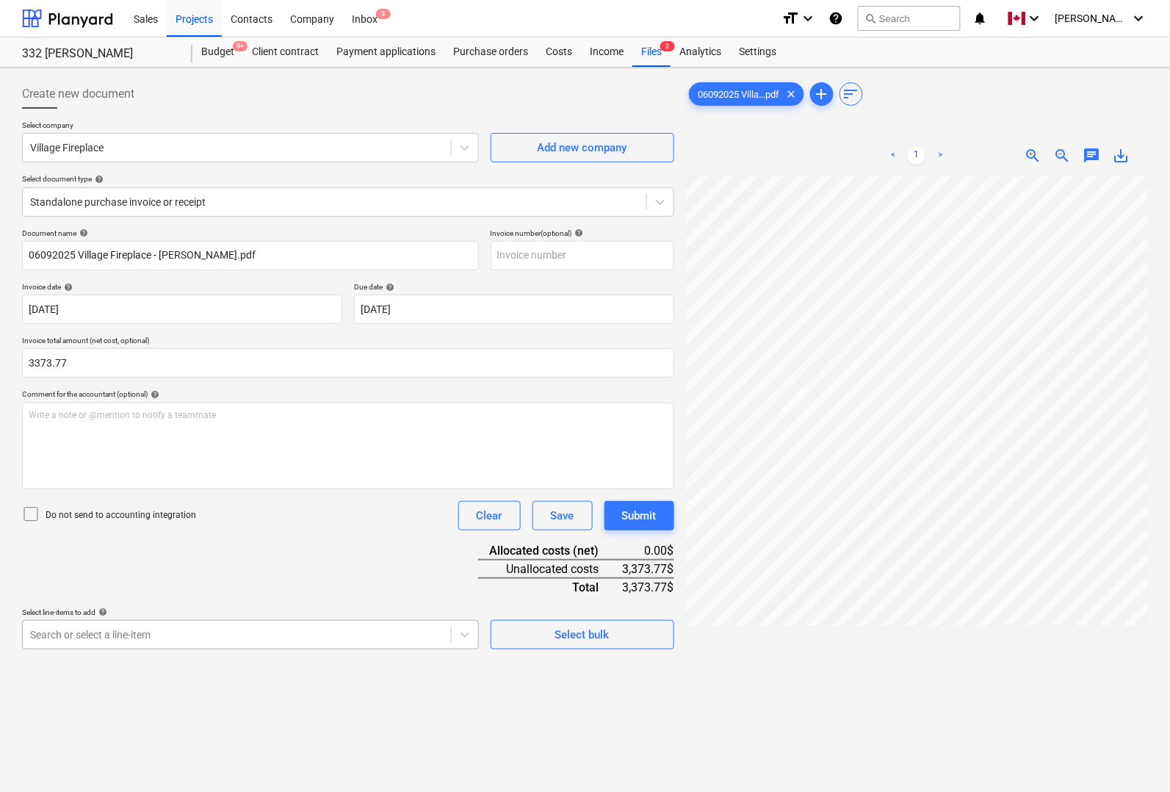
type input "3,373.77"
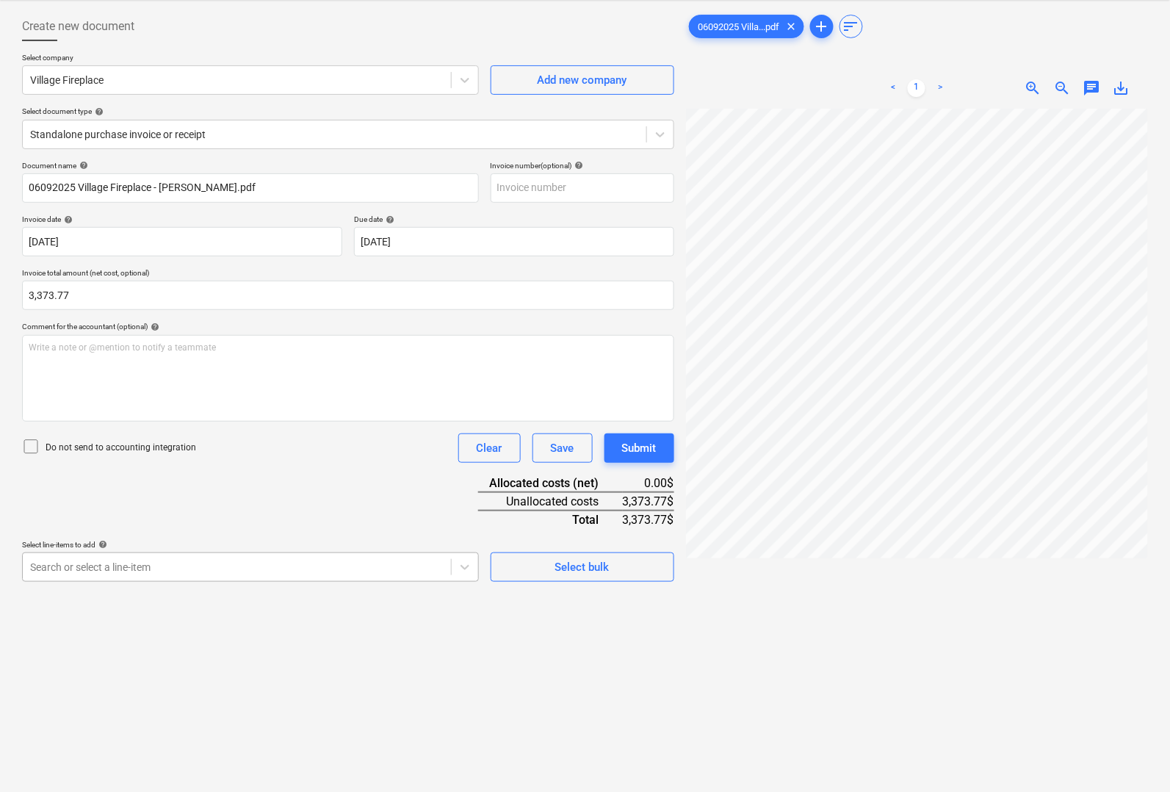
click at [211, 630] on body "Sales Projects Contacts Company Inbox 3 format_size keyboard_arrow_down help se…" at bounding box center [585, 328] width 1170 height 792
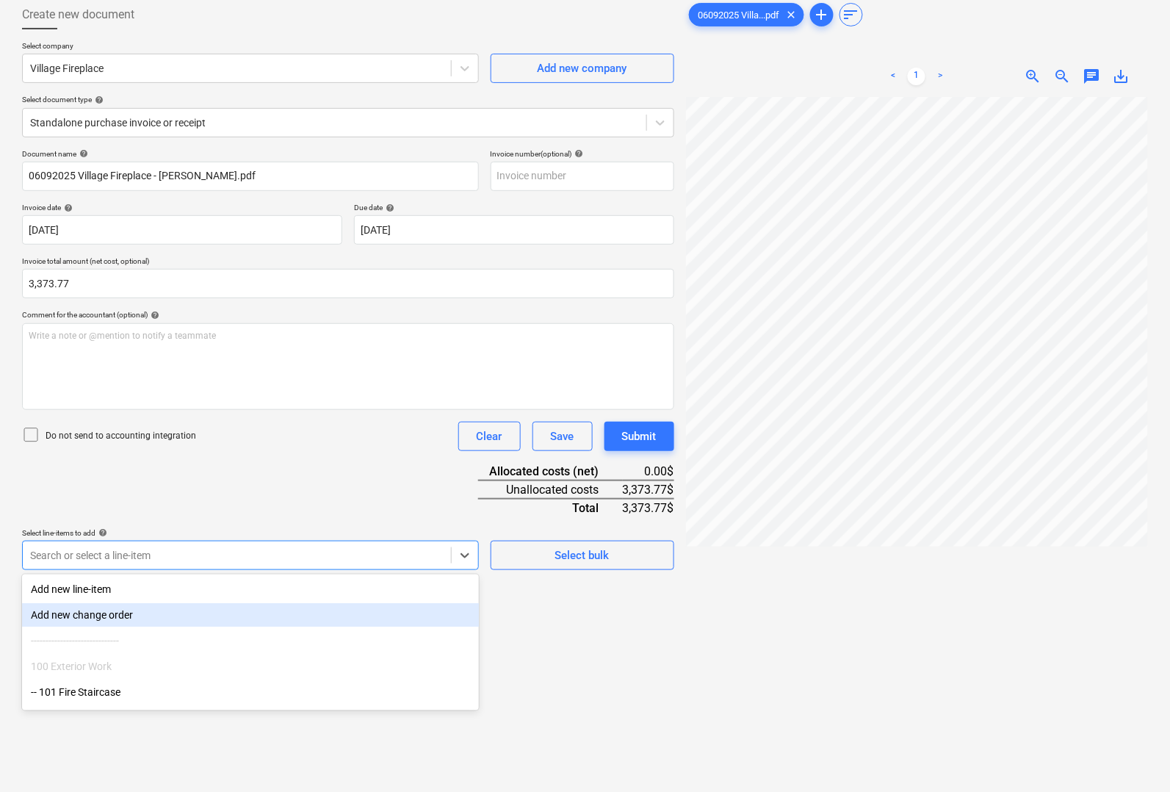
scroll to position [92, 0]
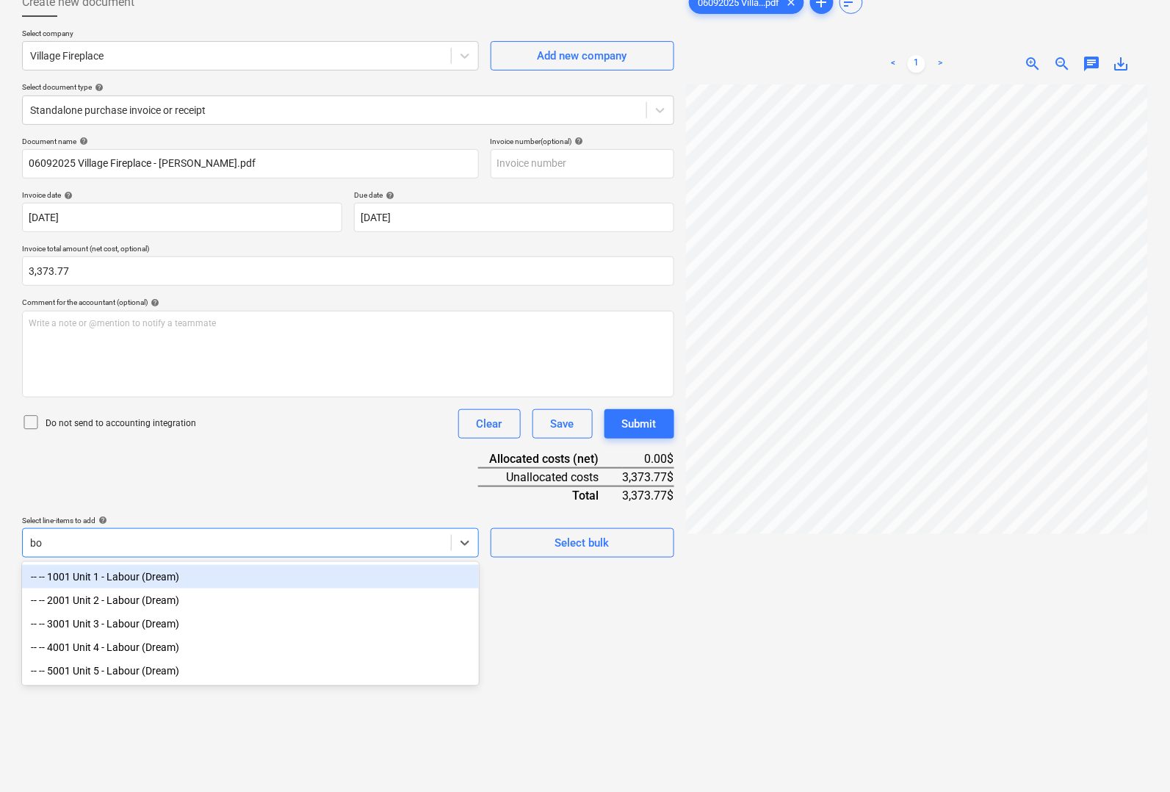
type input "b"
type input "lab"
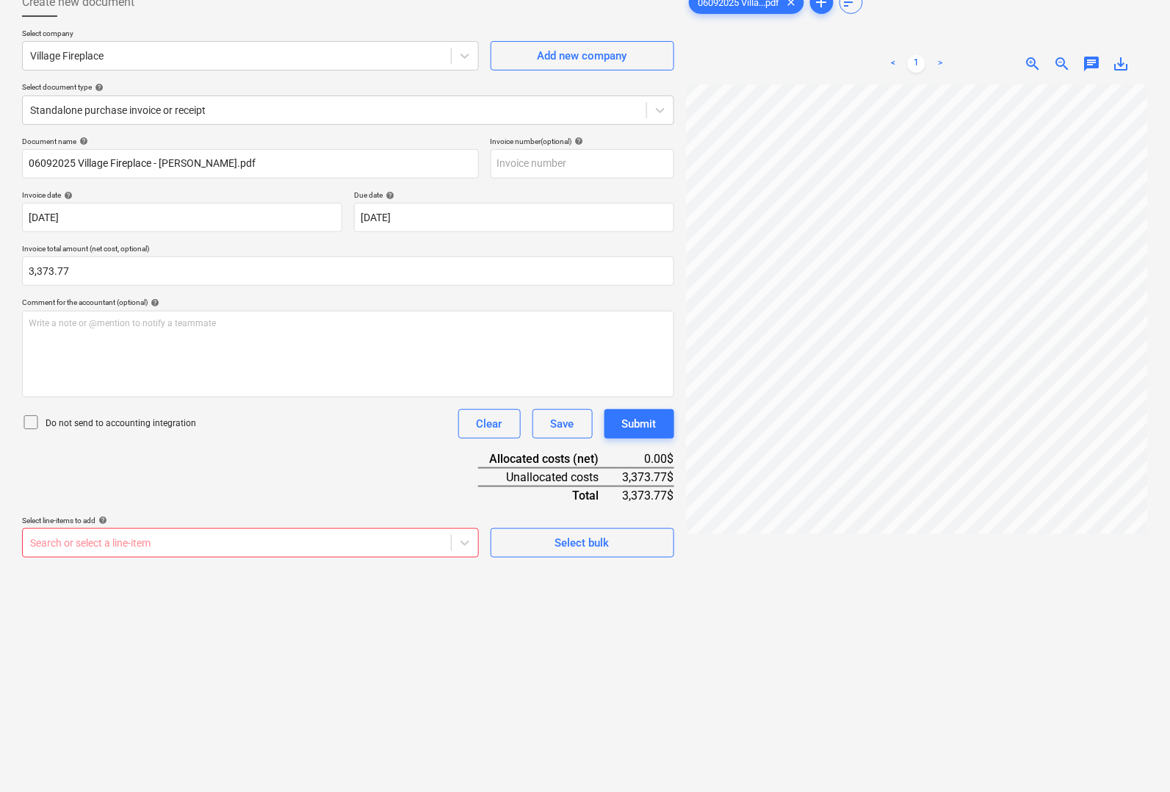
click at [629, 670] on div "Create new document Select company Village Fireplace Add new company Select doc…" at bounding box center [348, 412] width 664 height 860
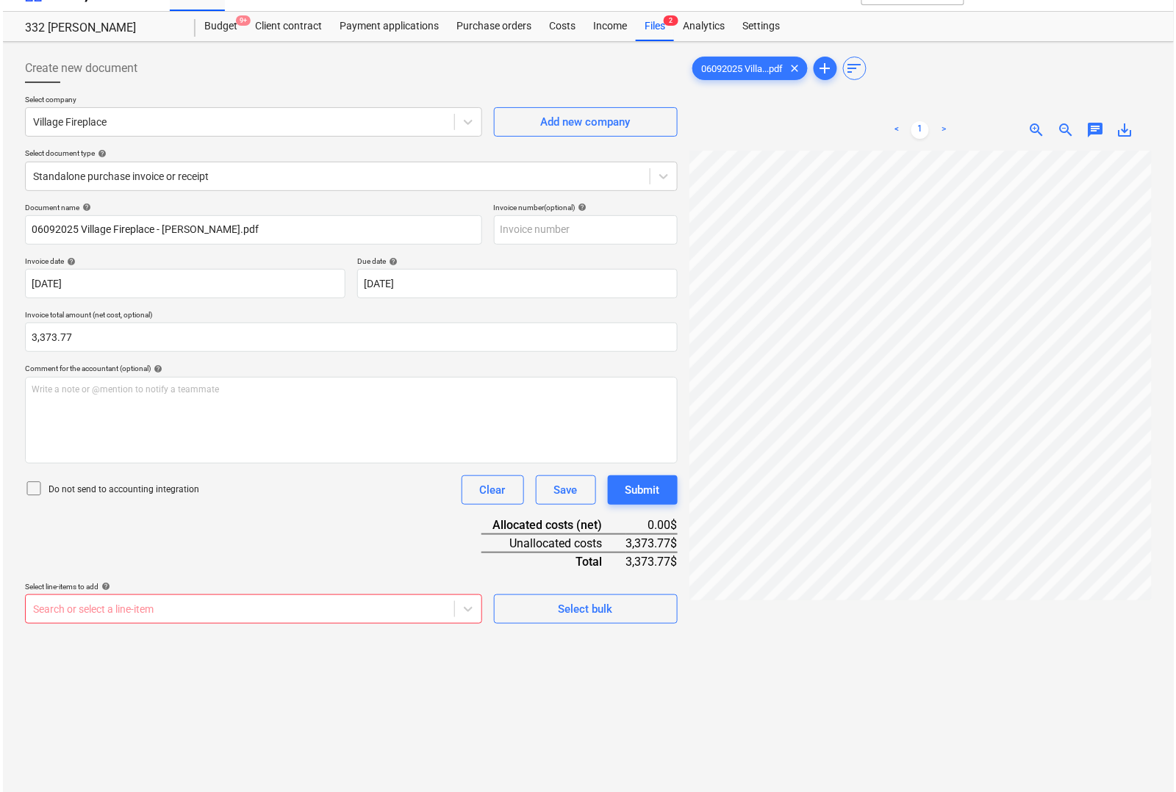
scroll to position [0, 0]
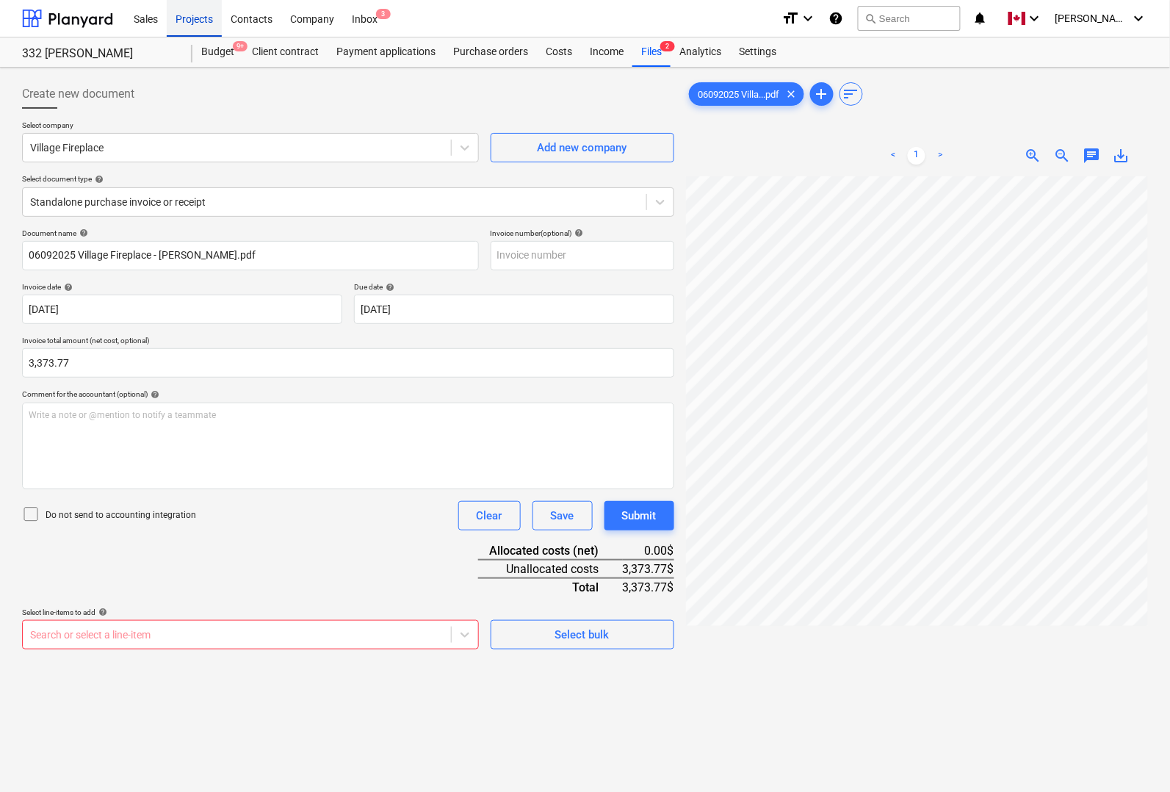
click at [195, 18] on div "Projects" at bounding box center [194, 17] width 55 height 37
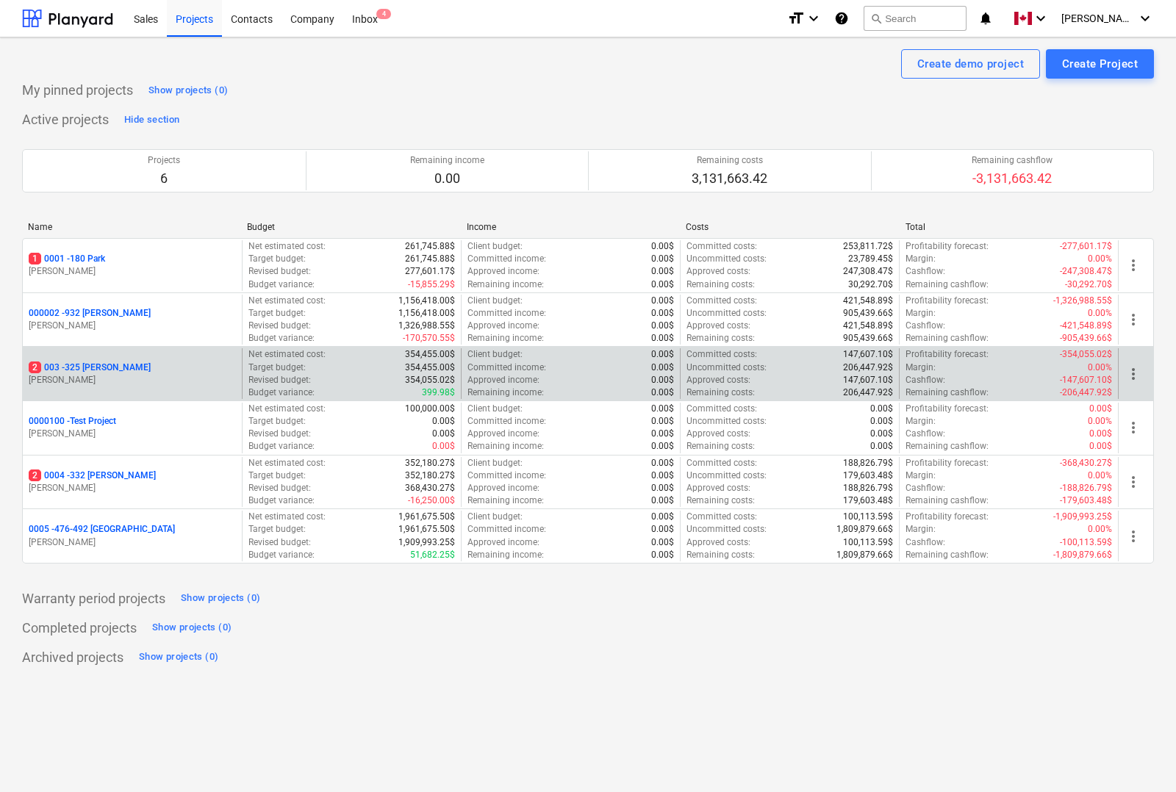
click at [92, 368] on p "2 003 - 325 [PERSON_NAME]" at bounding box center [90, 367] width 122 height 12
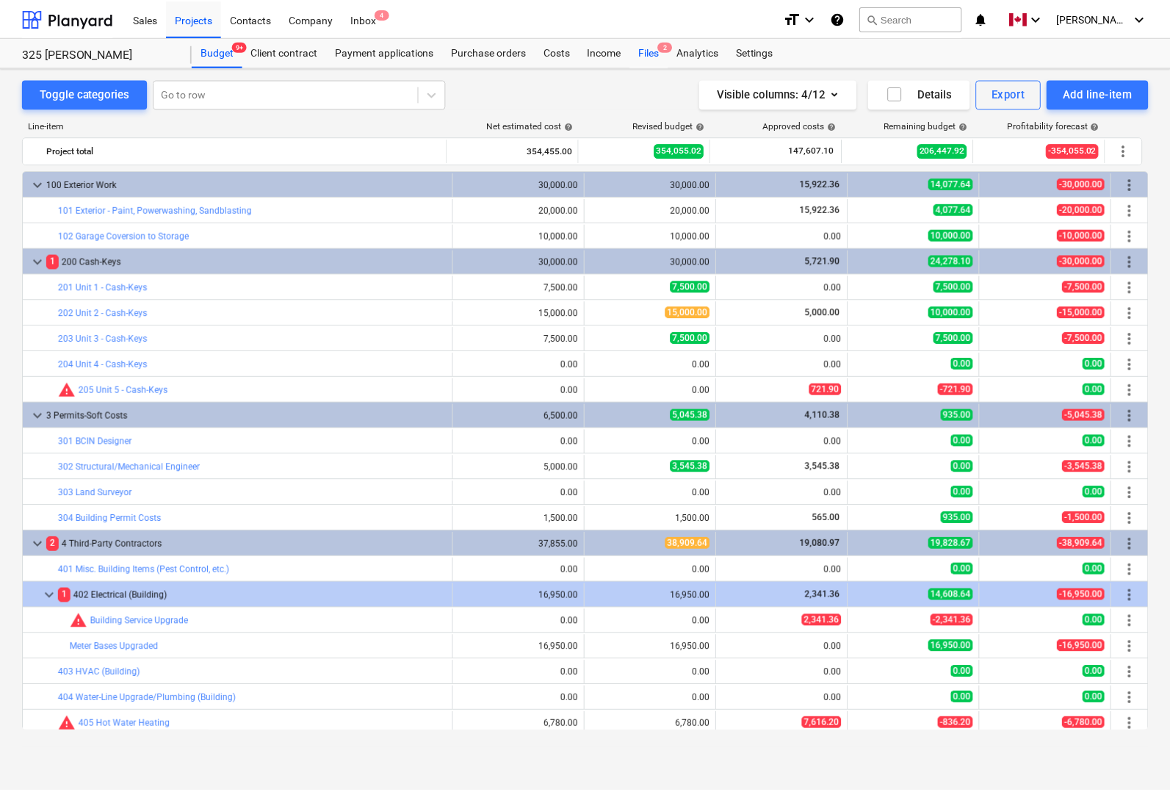
scroll to position [459, 0]
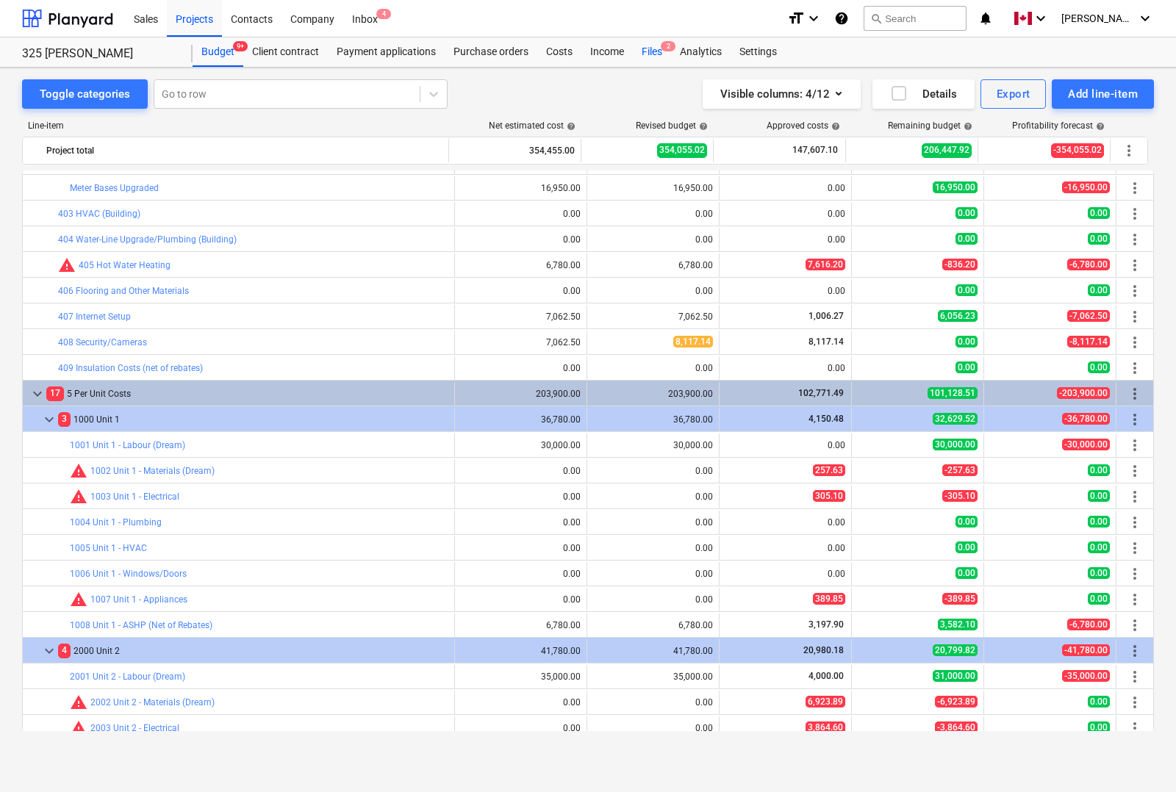
click at [652, 49] on div "Files 2" at bounding box center [652, 51] width 38 height 29
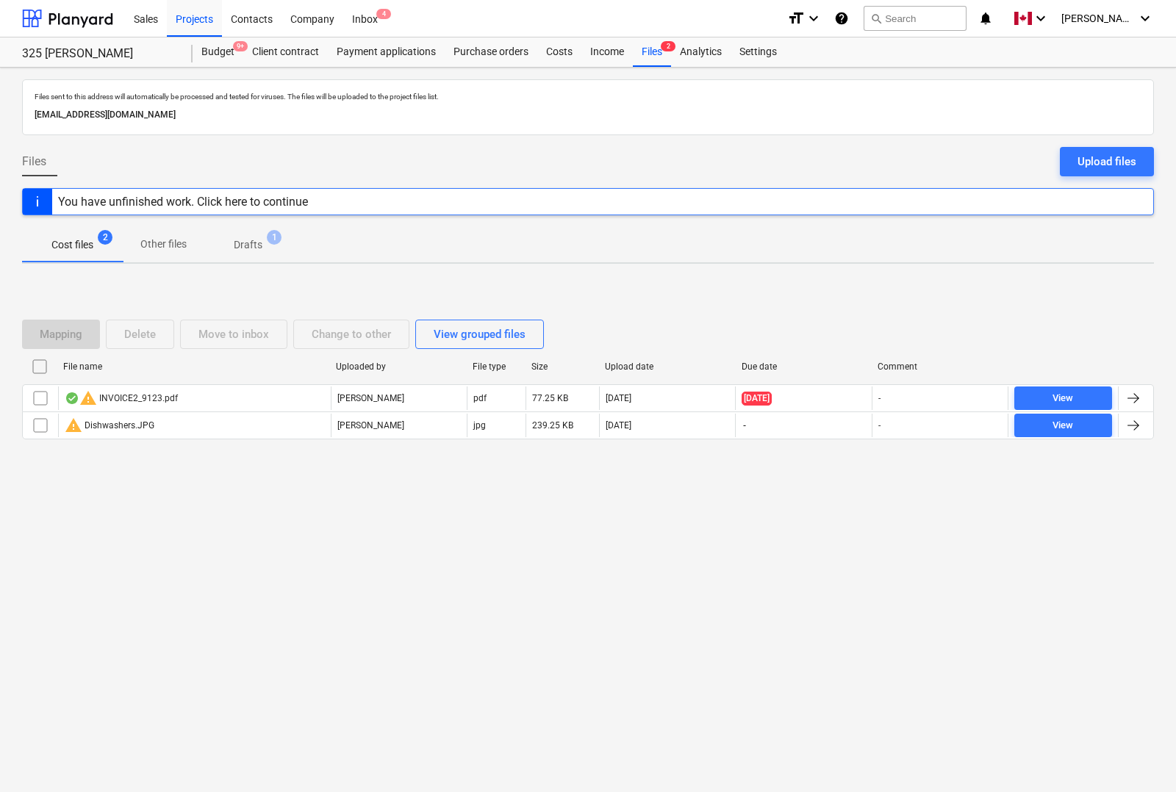
click at [1095, 162] on div "Upload files" at bounding box center [1106, 161] width 59 height 19
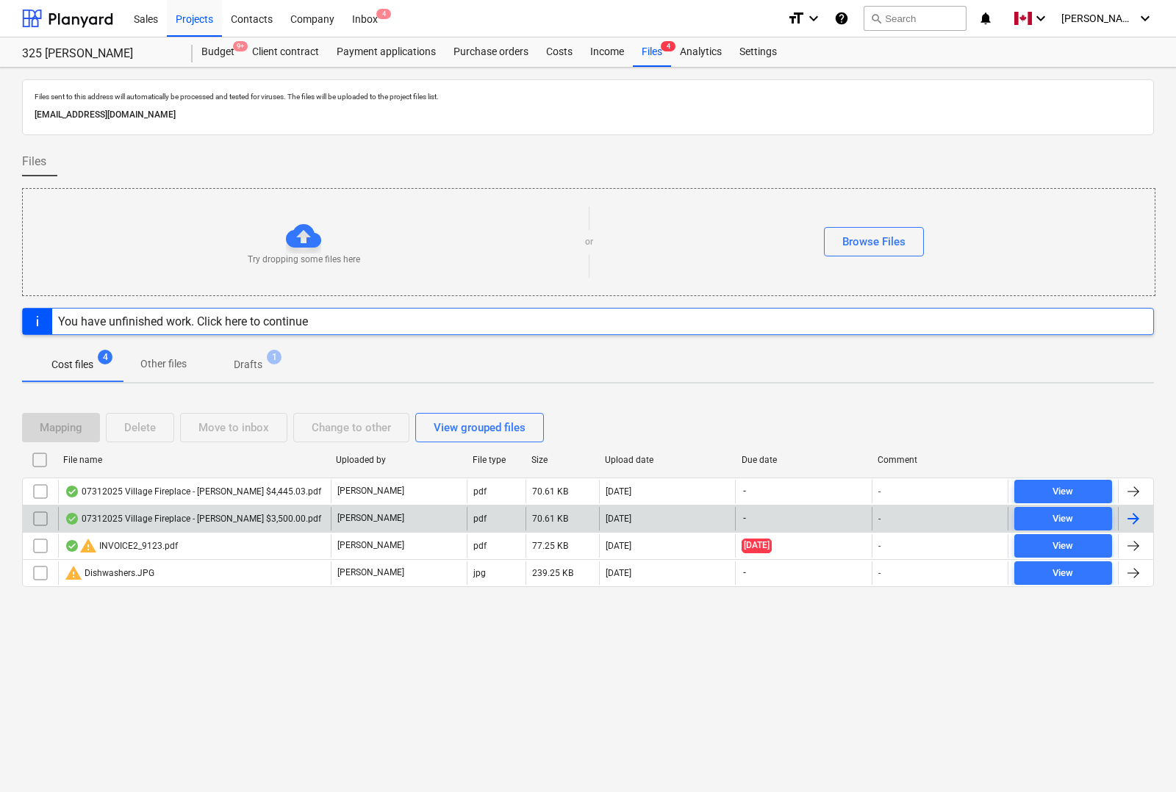
click at [1131, 520] on div at bounding box center [1133, 519] width 18 height 18
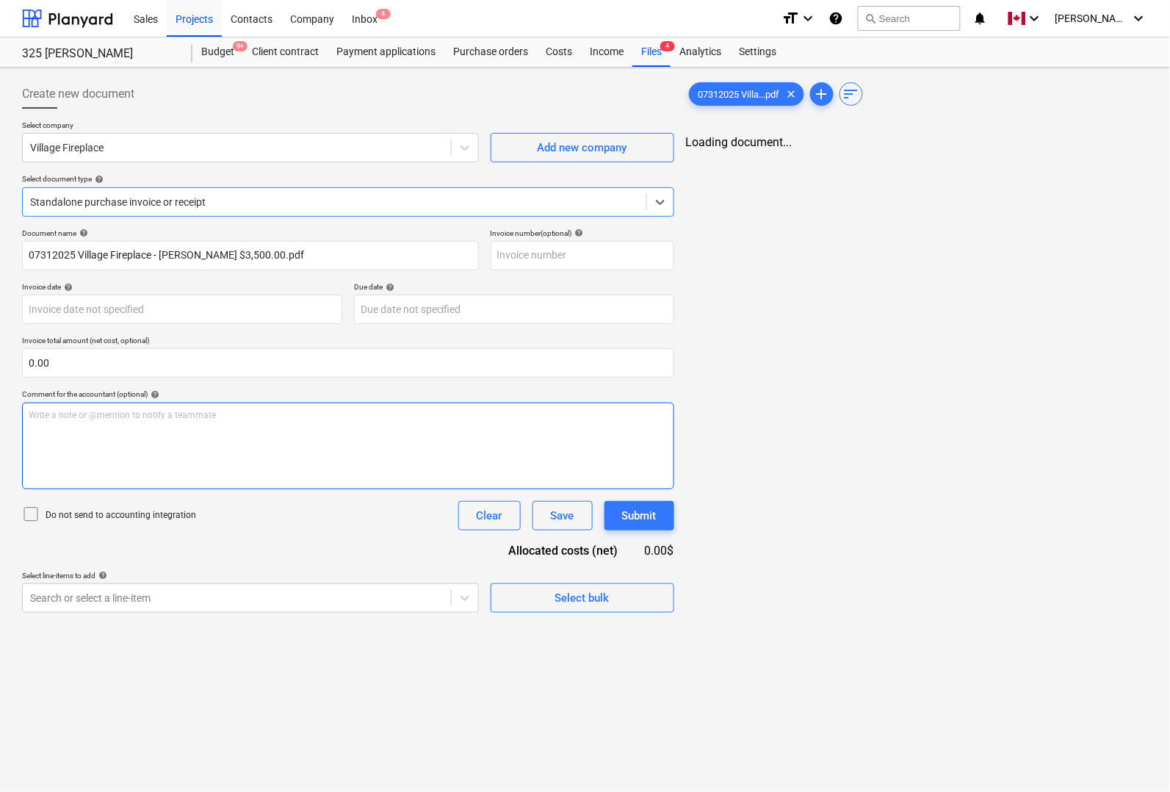
type input "07312025 Village Fireplace - [PERSON_NAME] $3,500.00.pdf"
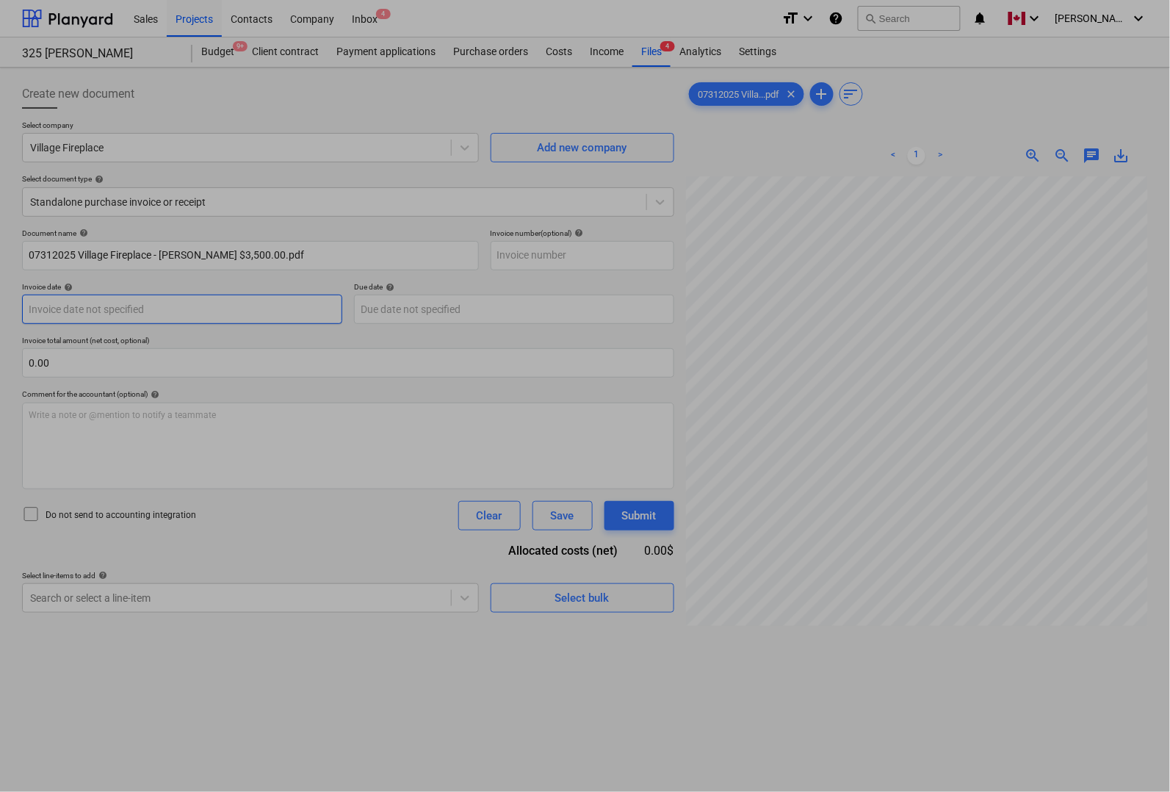
click at [84, 307] on body "Sales Projects Contacts Company Inbox 4 format_size keyboard_arrow_down help se…" at bounding box center [585, 396] width 1170 height 792
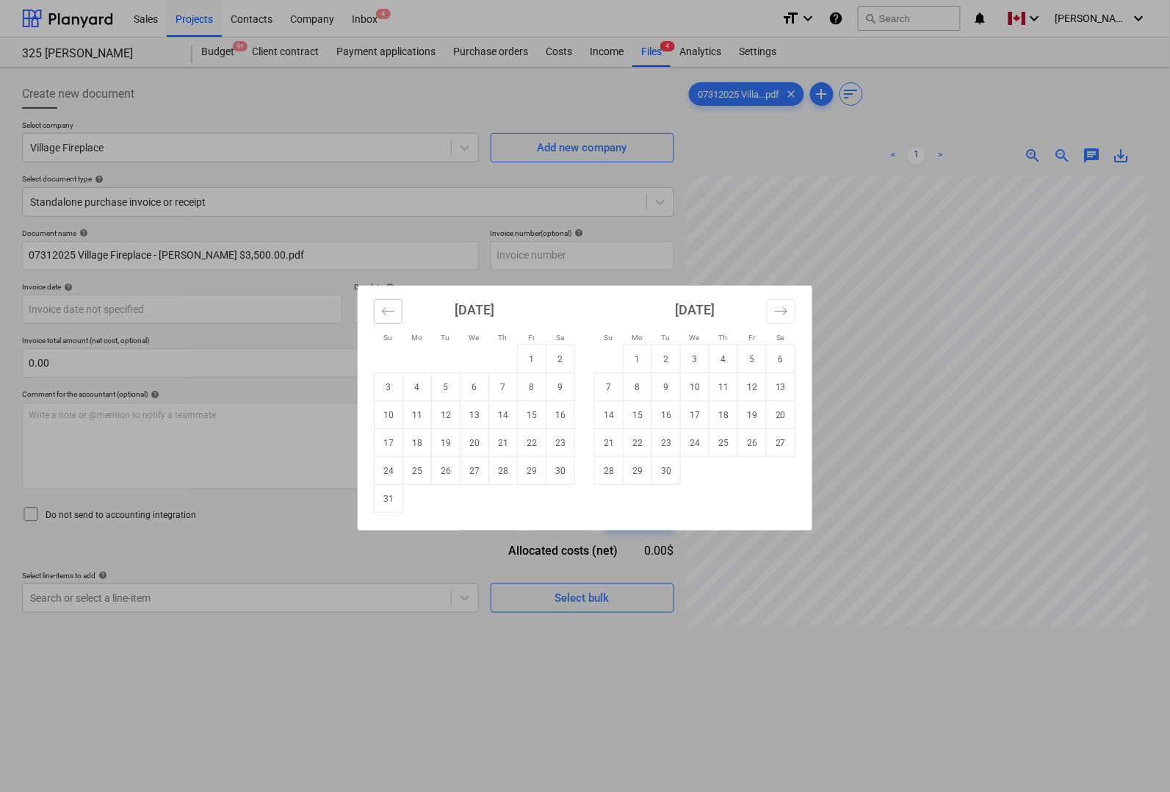
click at [389, 313] on icon "Move backward to switch to the previous month." at bounding box center [388, 311] width 14 height 14
click at [500, 471] on td "31" at bounding box center [503, 471] width 29 height 28
type input "[DATE]"
click at [420, 309] on body "Sales Projects Contacts Company Inbox 4 format_size keyboard_arrow_down help se…" at bounding box center [585, 396] width 1170 height 792
click at [383, 314] on icon "Move backward to switch to the previous month." at bounding box center [388, 311] width 14 height 14
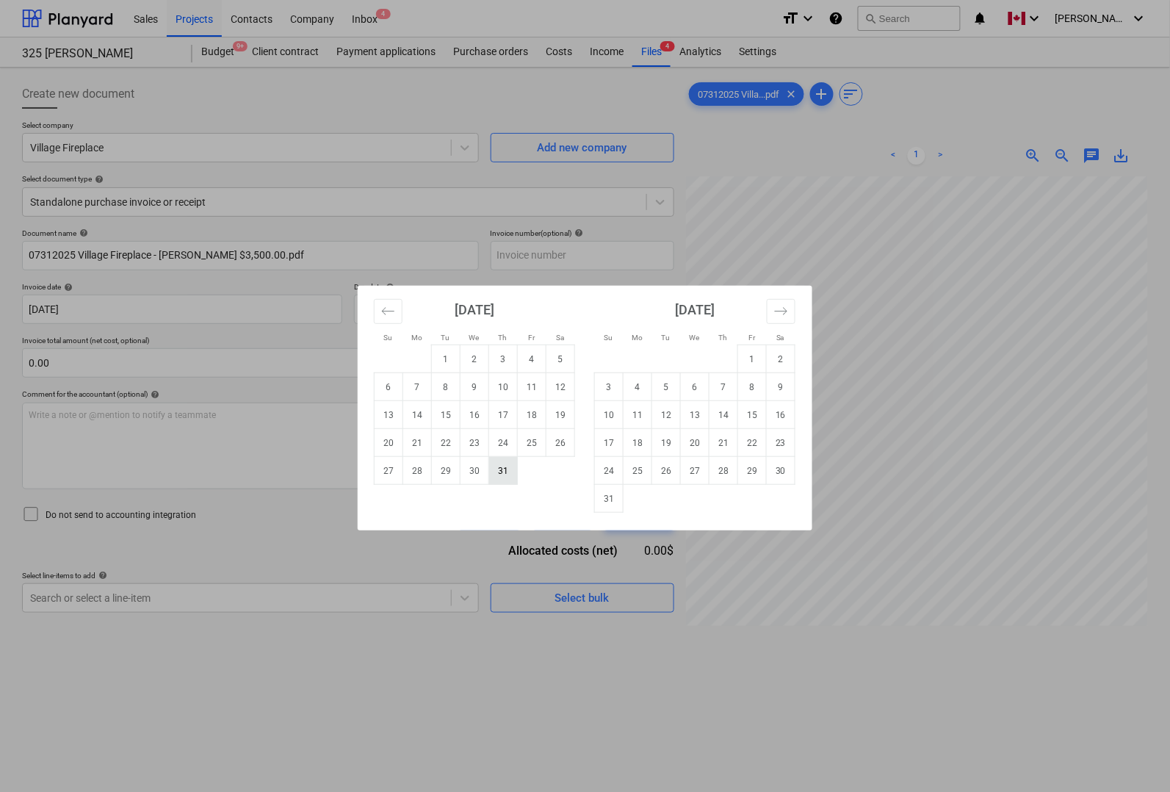
click at [500, 467] on td "31" at bounding box center [503, 471] width 29 height 28
type input "[DATE]"
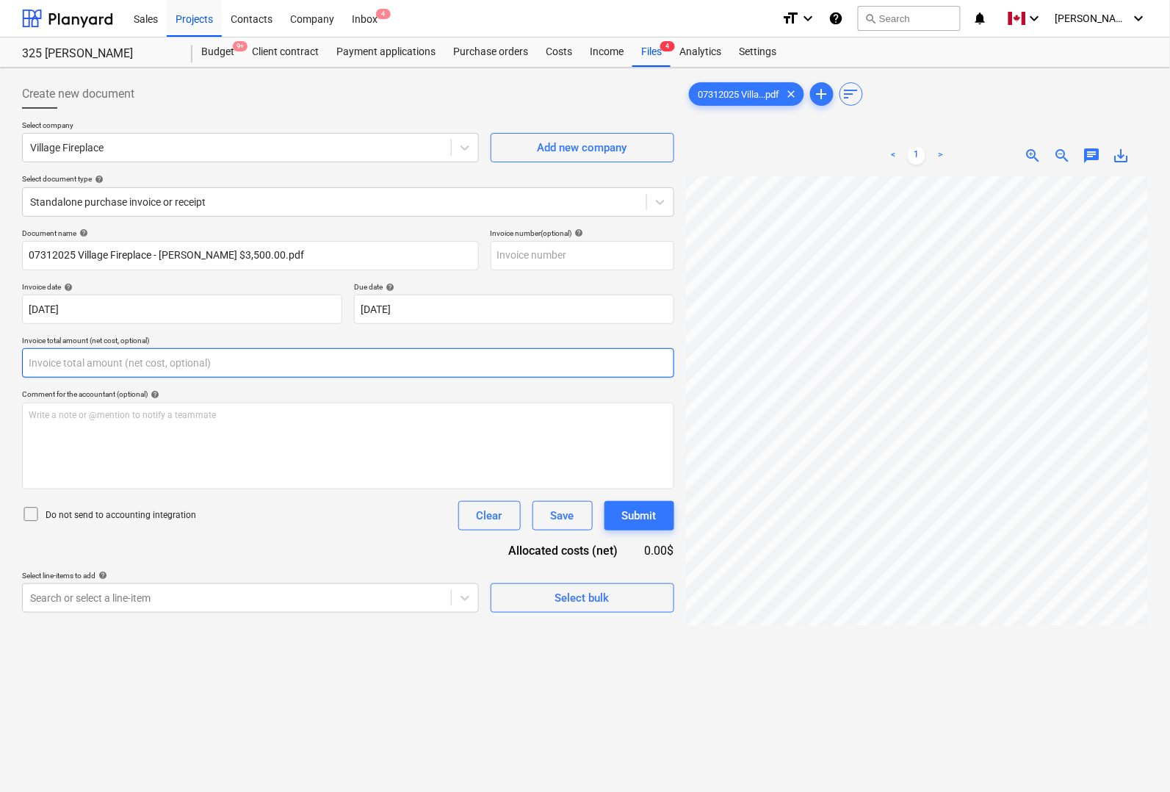
click at [129, 367] on input "text" at bounding box center [348, 362] width 652 height 29
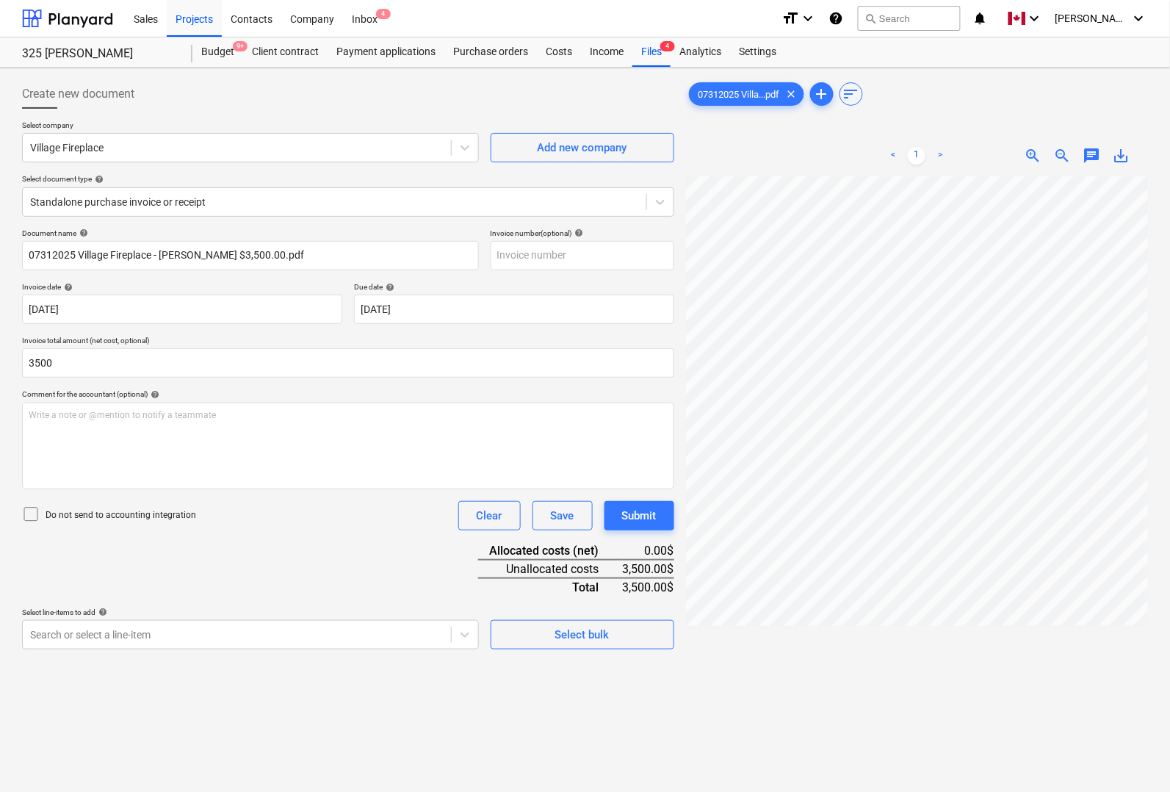
type input "3,500.00"
click at [259, 560] on div "Document name help 07312025 Village Fireplace - [PERSON_NAME] $3,500.00.pdf Inv…" at bounding box center [348, 438] width 652 height 421
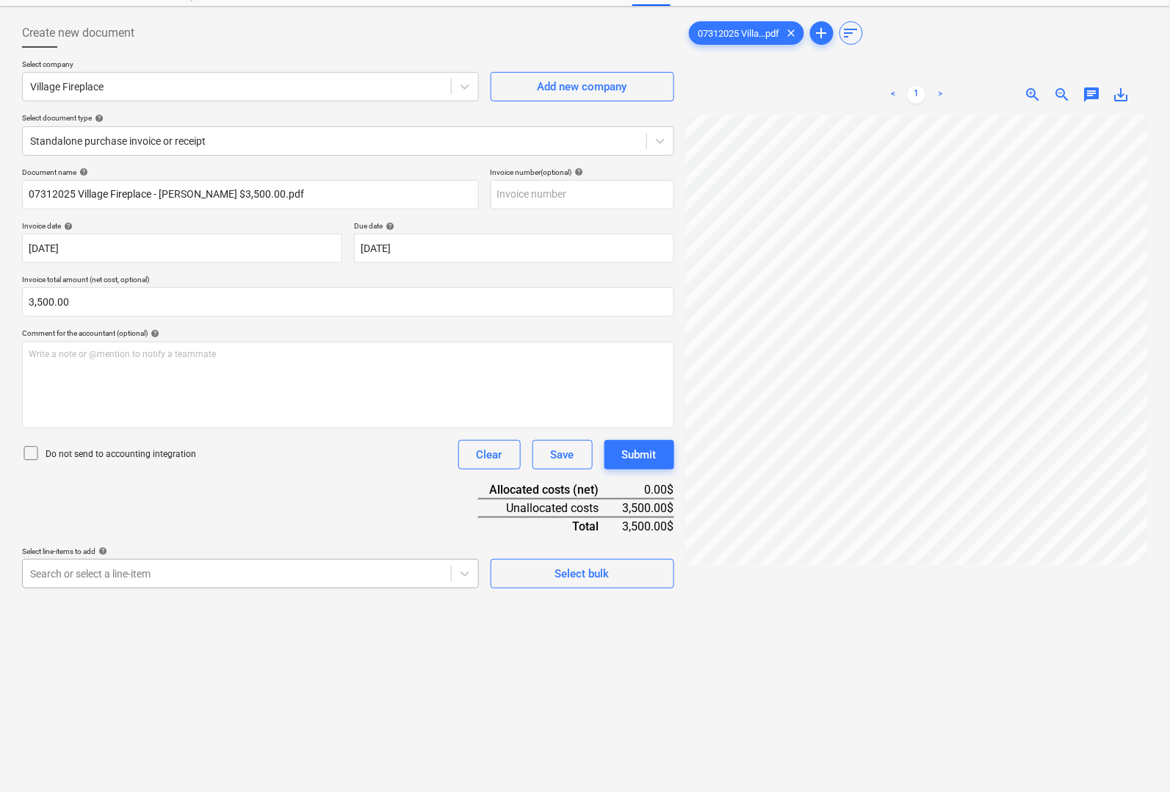
click at [92, 626] on body "Sales Projects Contacts Company Inbox 4 format_size keyboard_arrow_down help se…" at bounding box center [585, 335] width 1170 height 792
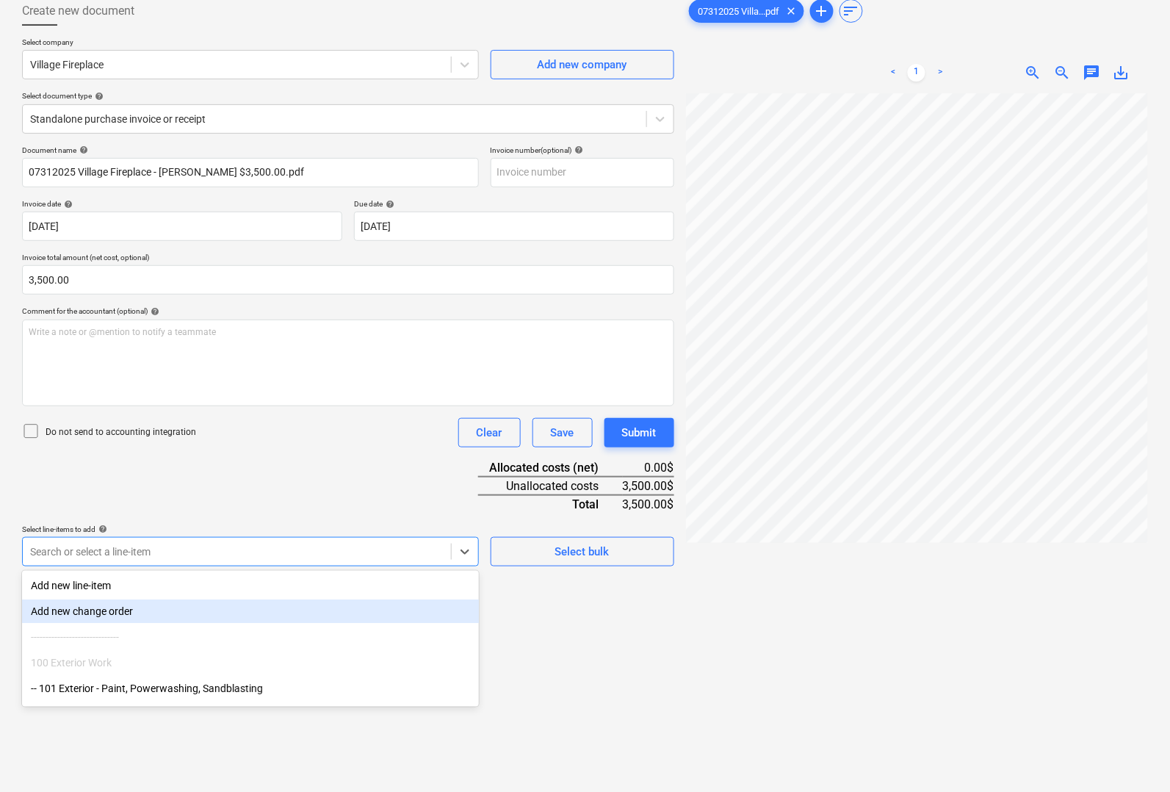
scroll to position [92, 0]
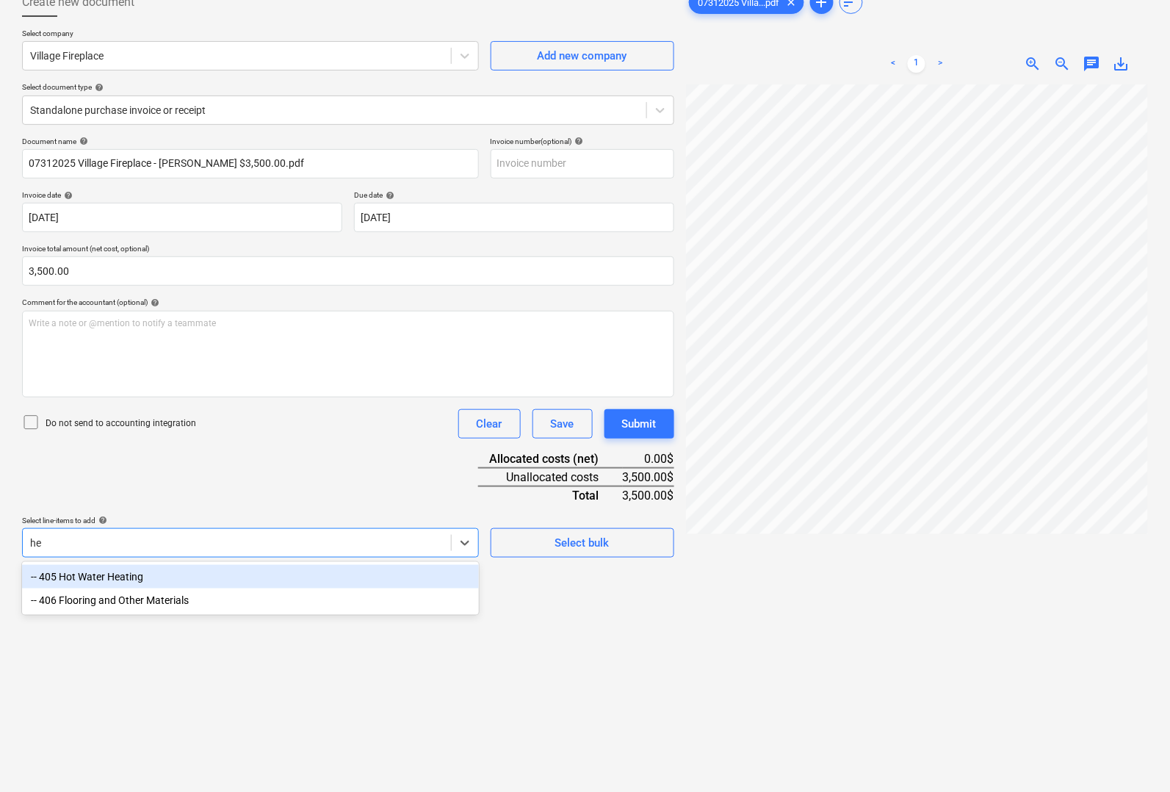
type input "h"
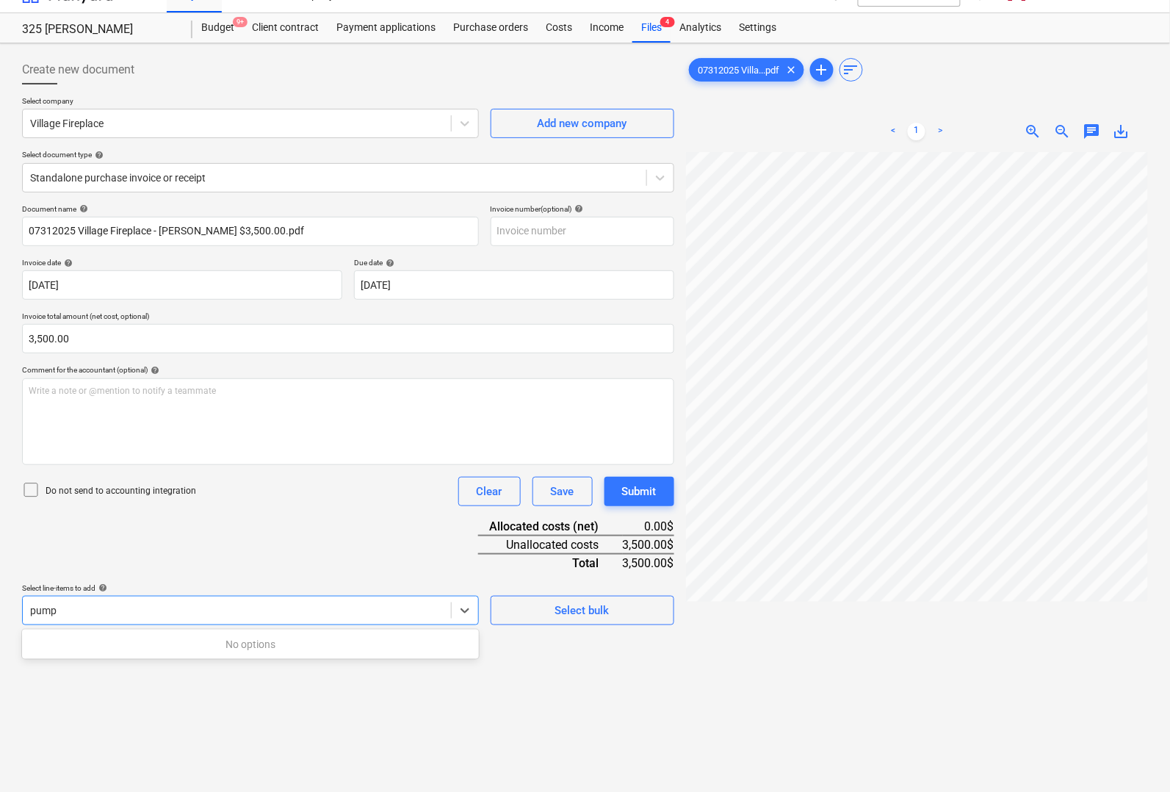
scroll to position [0, 0]
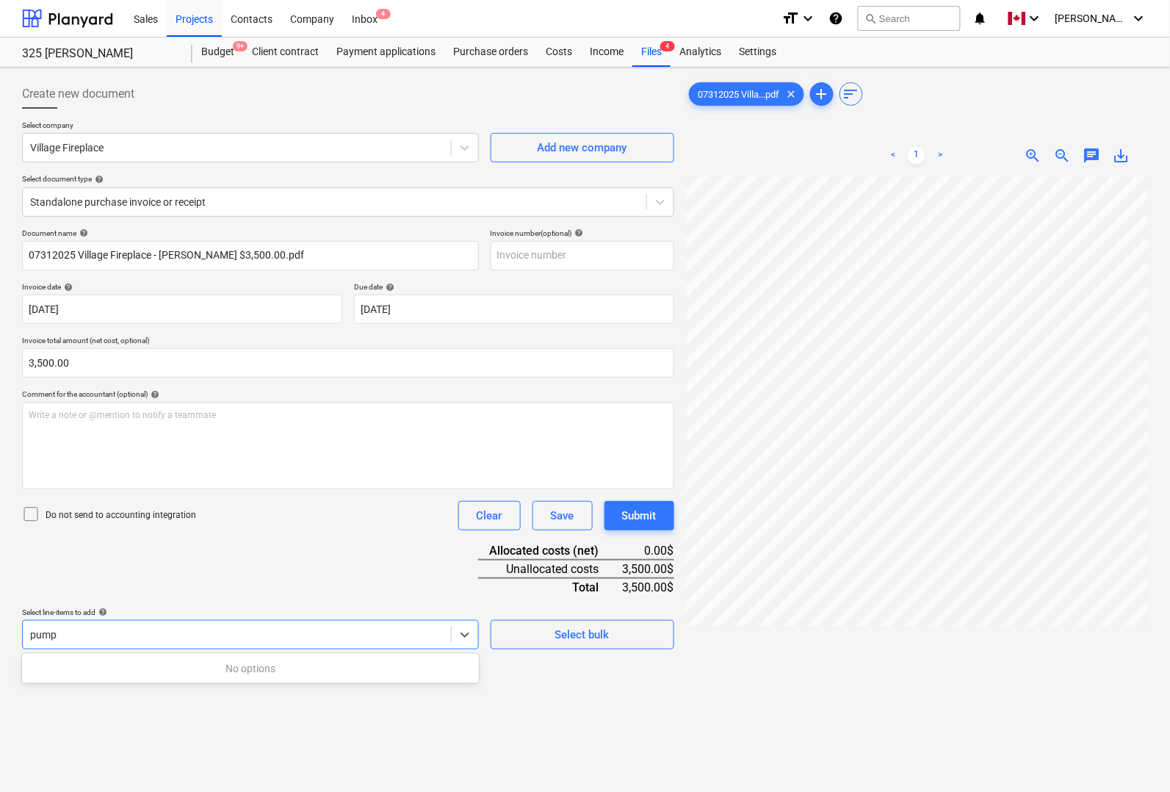
type input "pump"
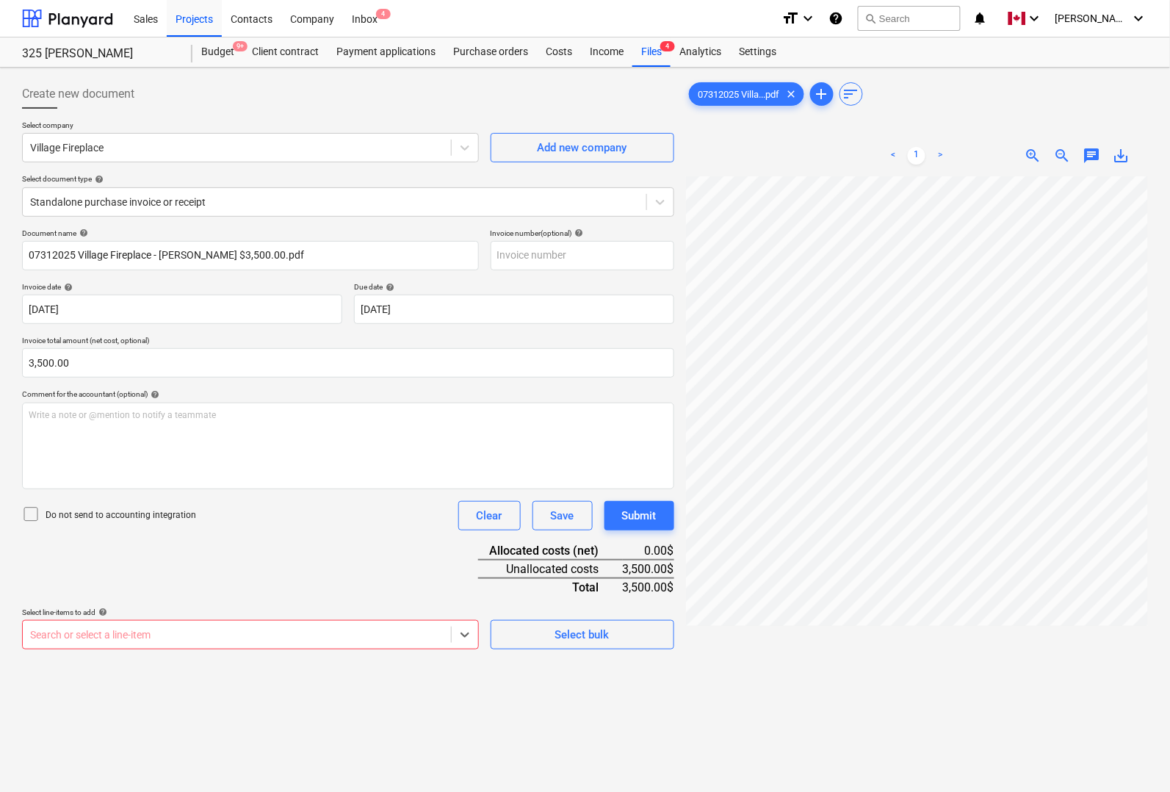
click at [131, 629] on body "Sales Projects Contacts Company Inbox 4 format_size keyboard_arrow_down help se…" at bounding box center [585, 396] width 1170 height 792
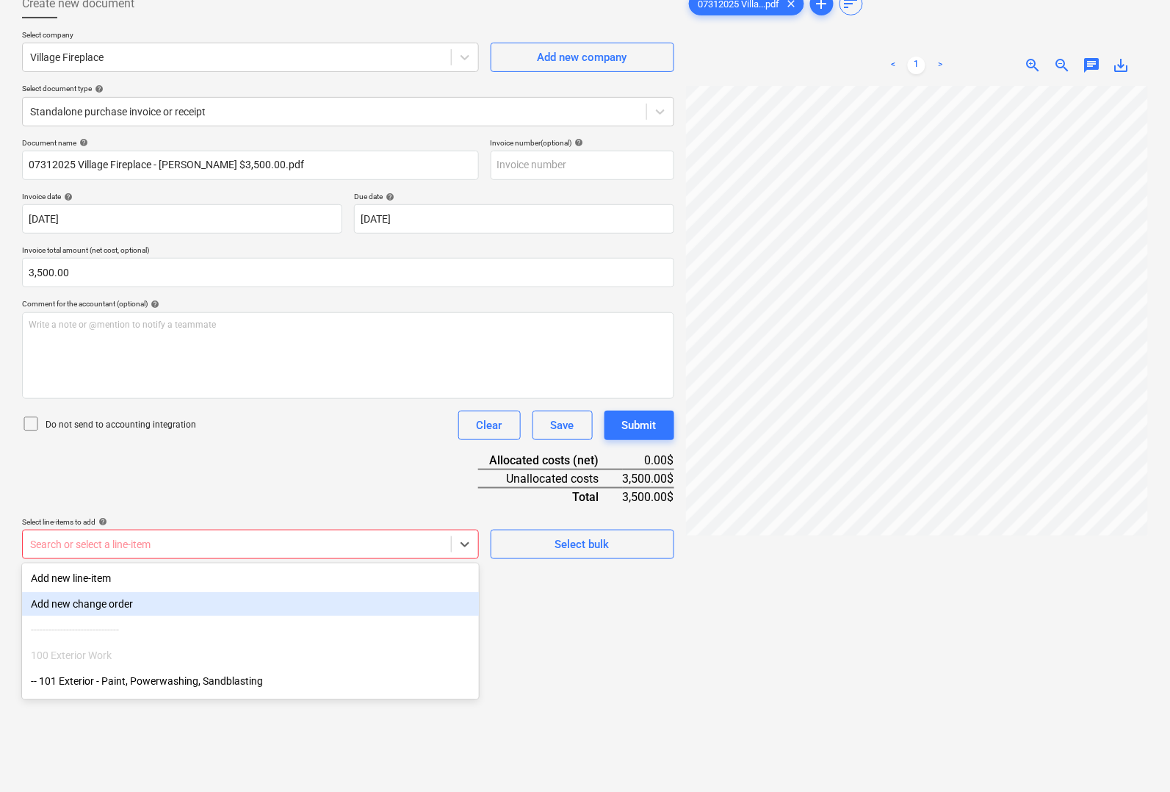
scroll to position [92, 0]
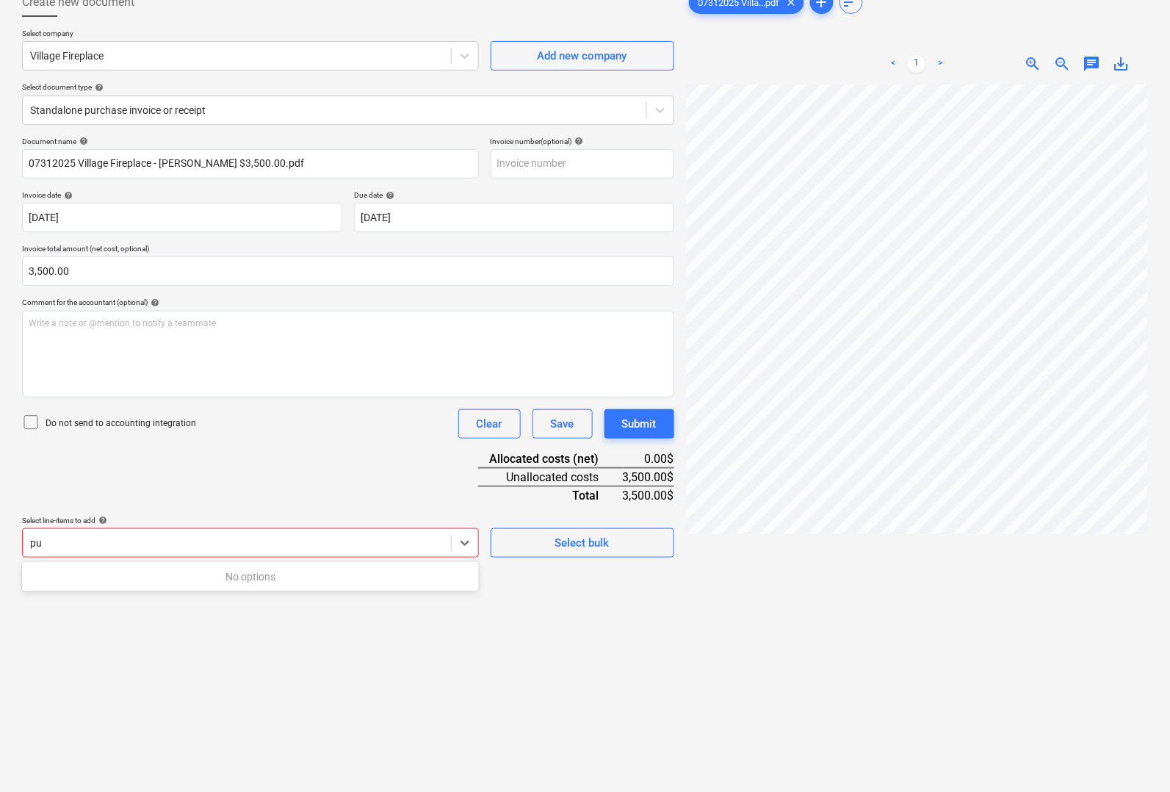
type input "p"
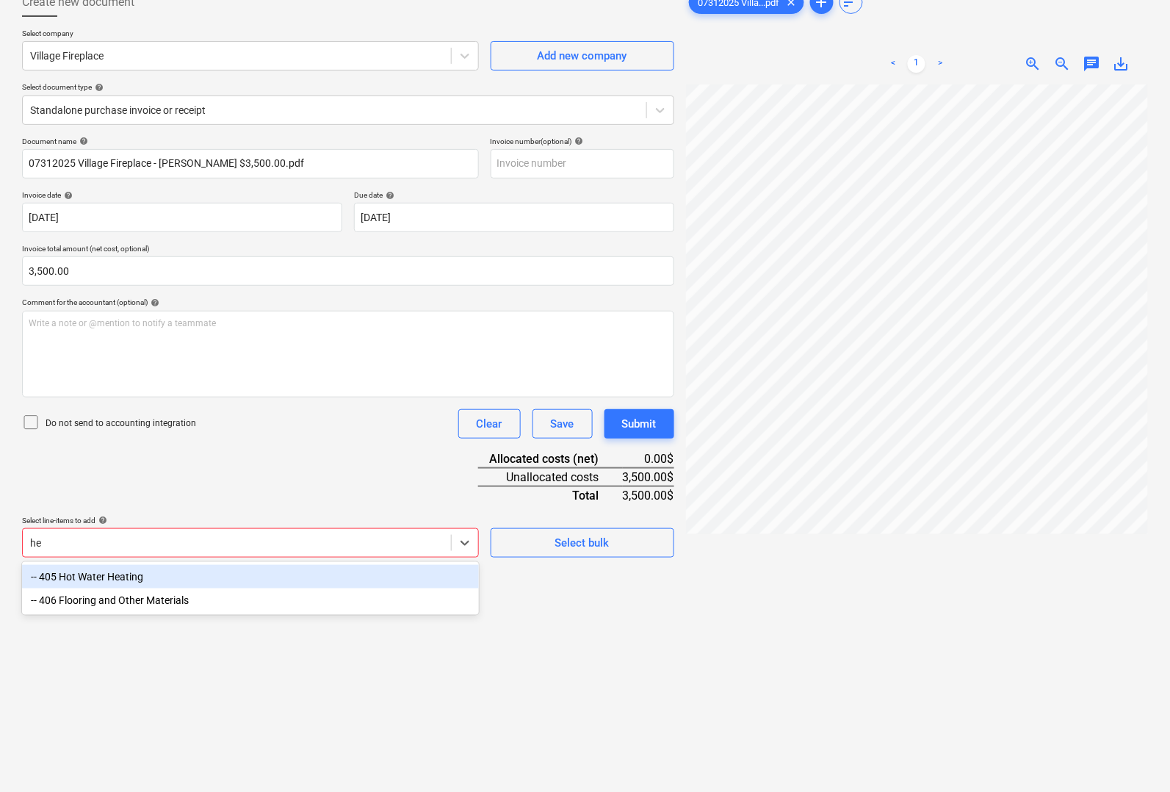
type input "h"
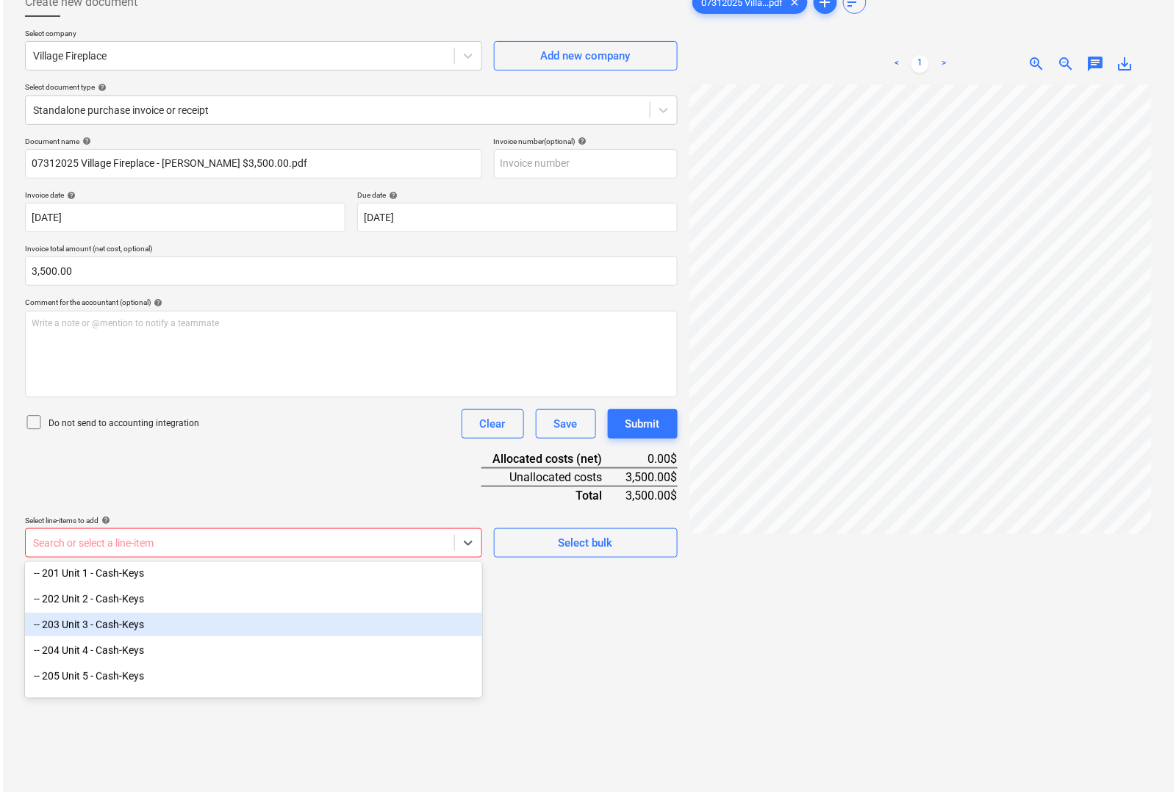
scroll to position [276, 0]
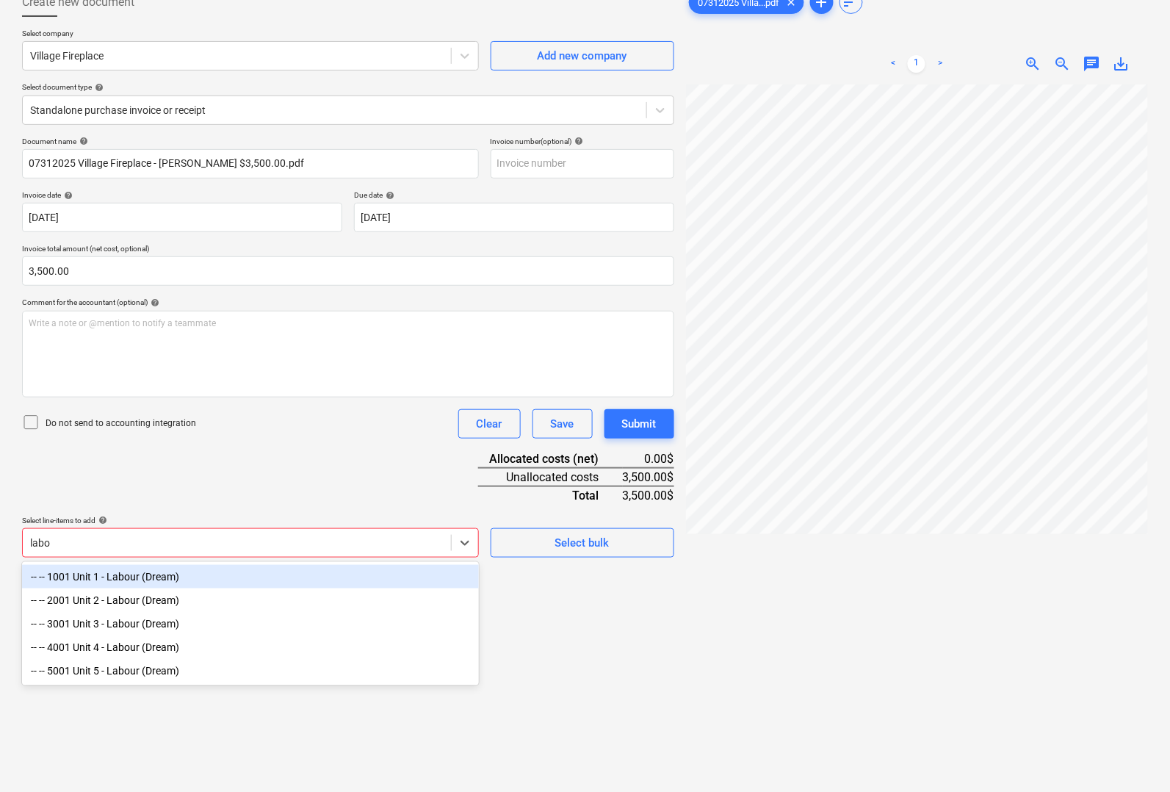
type input "labou"
click at [166, 583] on div "-- -- 1001 Unit 1 - Labour (Dream)" at bounding box center [250, 577] width 457 height 24
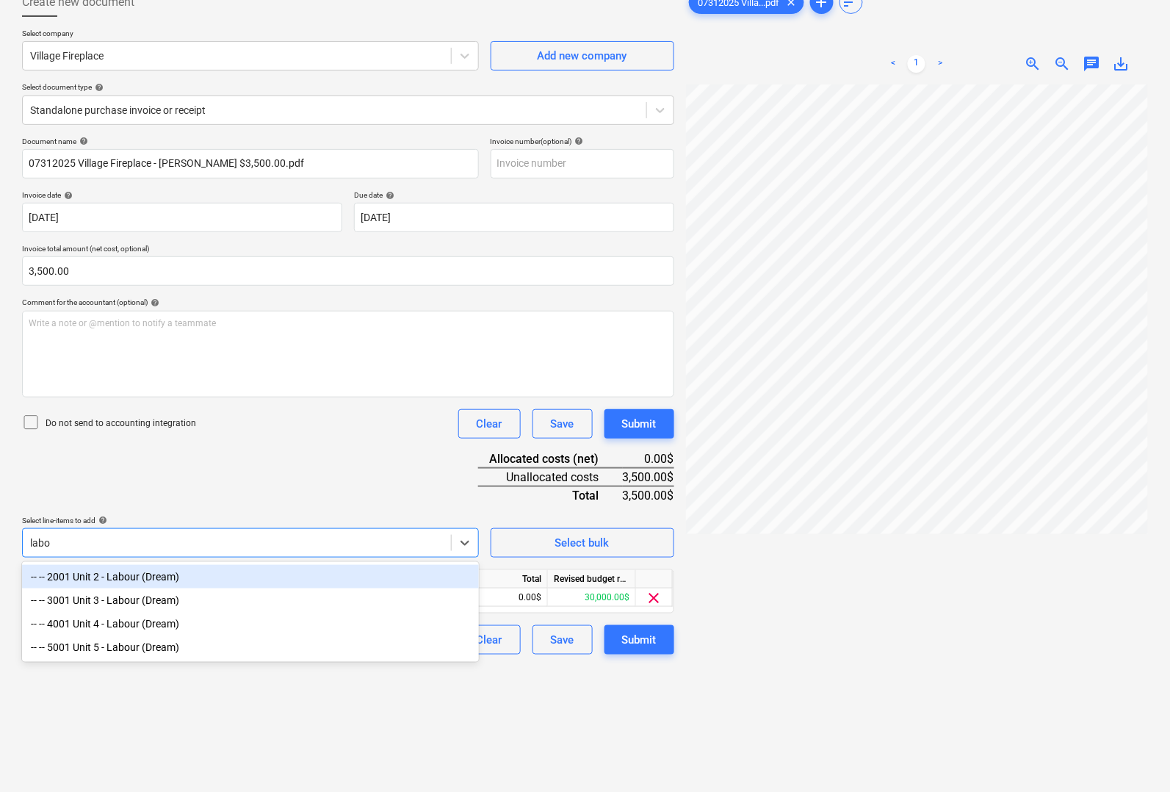
type input "labou"
click at [89, 575] on div "-- -- 2001 Unit 2 - Labour (Dream)" at bounding box center [250, 577] width 457 height 24
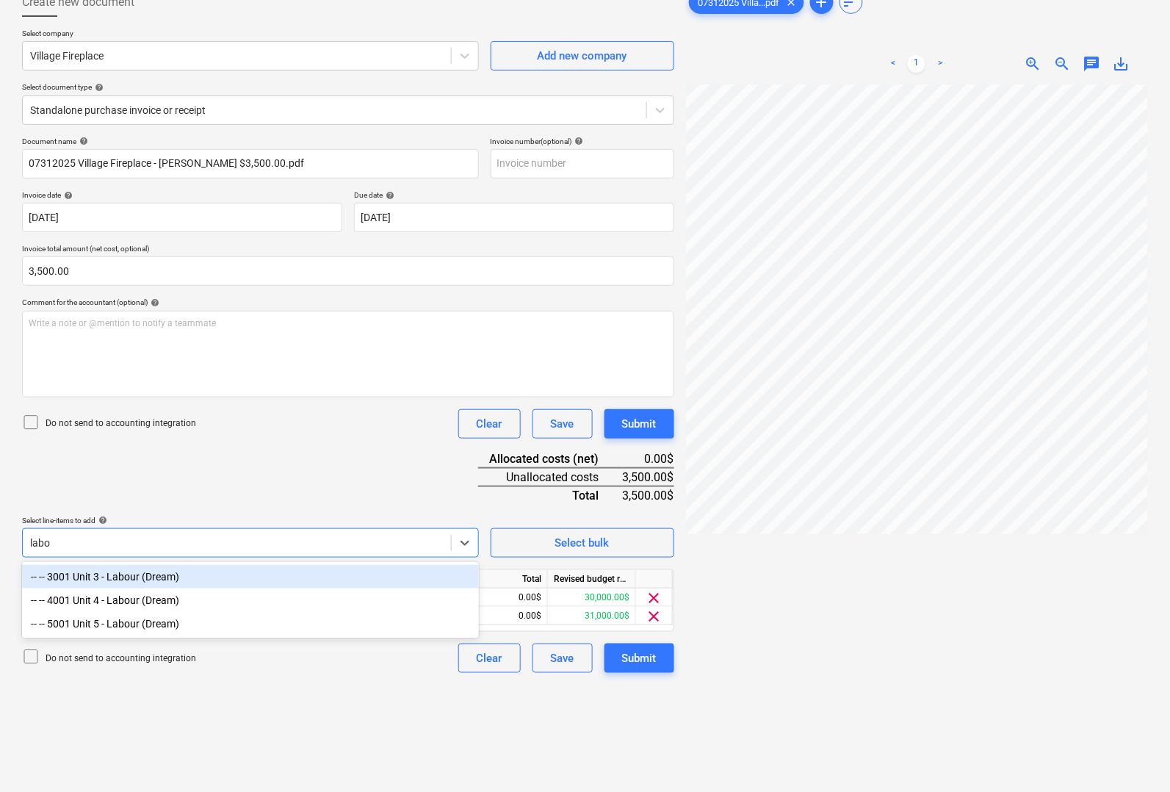
type input "labou"
click at [96, 577] on div "-- -- 3001 Unit 3 - Labour (Dream)" at bounding box center [250, 577] width 457 height 24
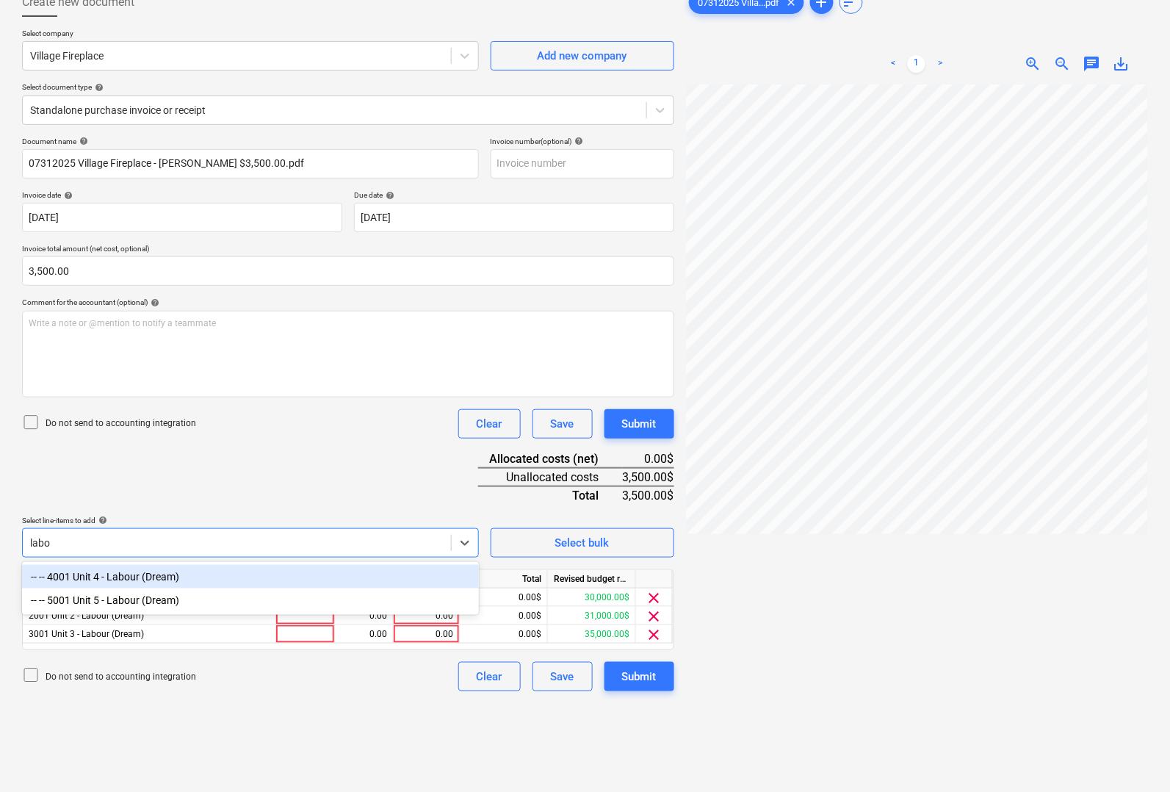
type input "labou"
click at [96, 577] on div "-- -- 4001 Unit 4 - Labour (Dream)" at bounding box center [250, 577] width 457 height 24
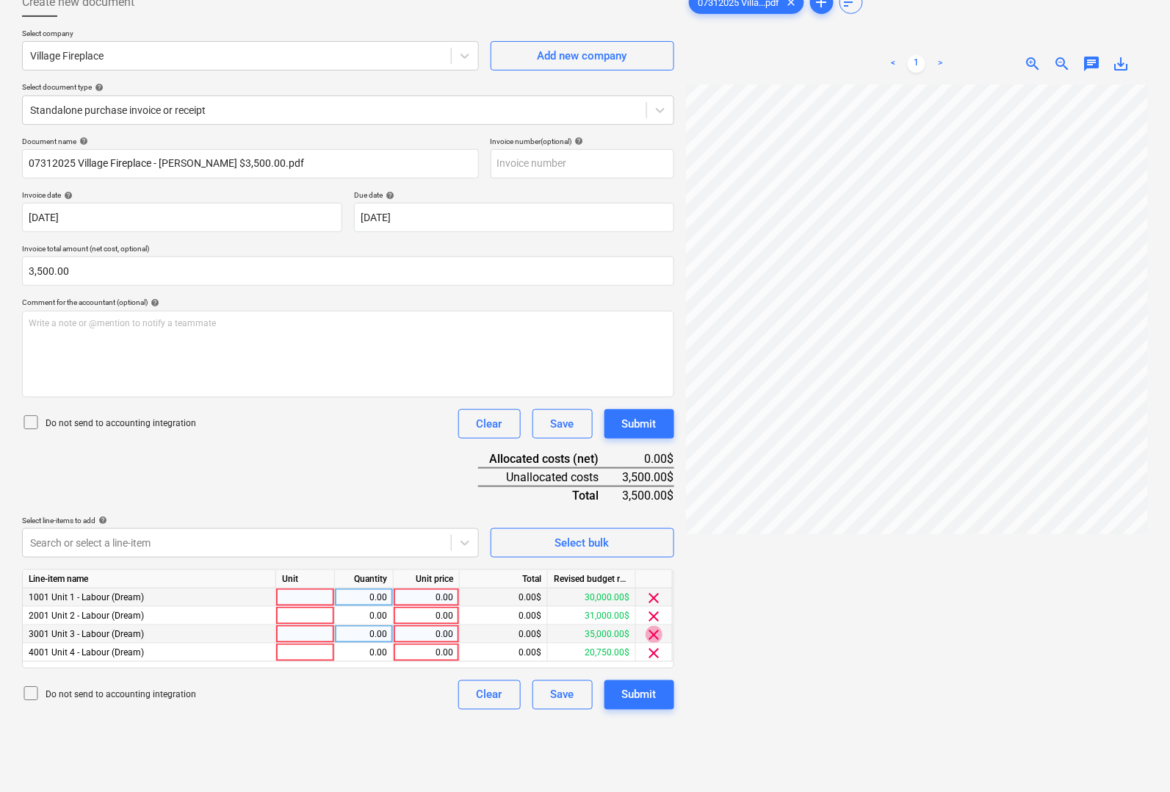
click at [659, 634] on span "clear" at bounding box center [655, 635] width 18 height 18
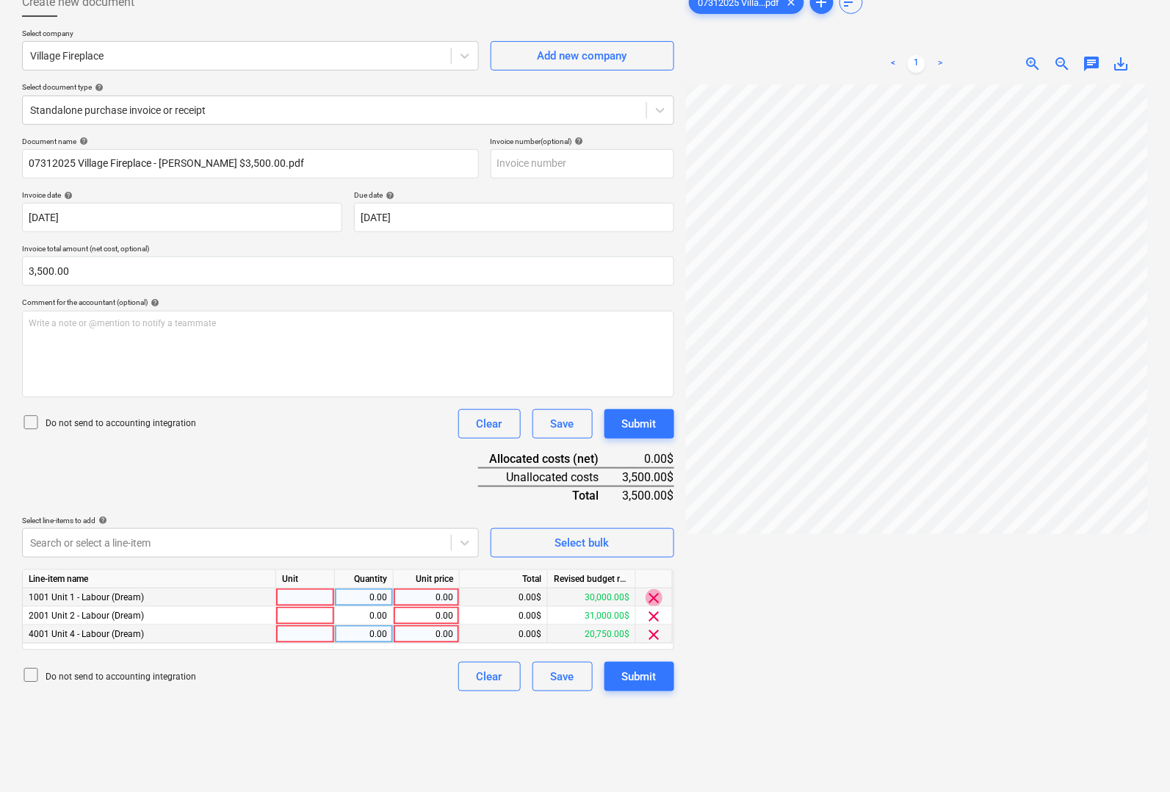
click at [656, 597] on span "clear" at bounding box center [655, 598] width 18 height 18
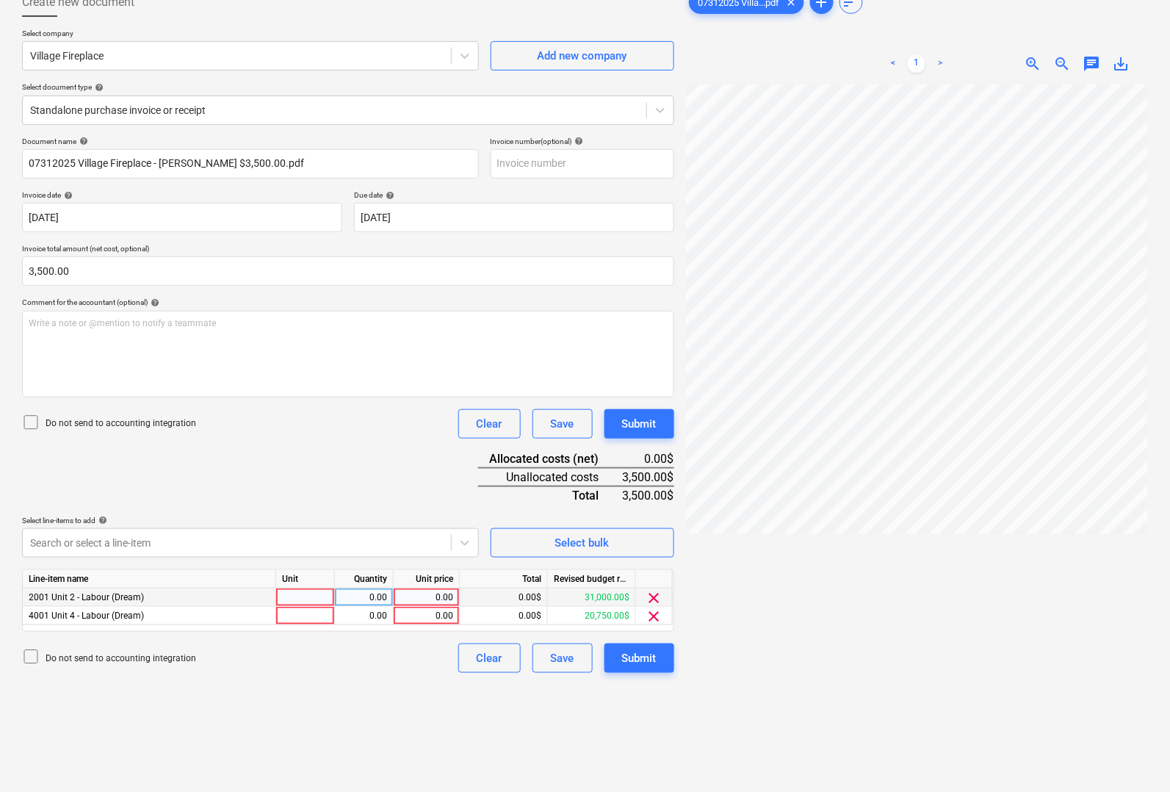
click at [312, 597] on div at bounding box center [305, 598] width 59 height 18
type input "pcs"
click at [303, 613] on div at bounding box center [305, 616] width 59 height 18
type input "pcs"
click at [344, 596] on div "0.00" at bounding box center [364, 598] width 46 height 18
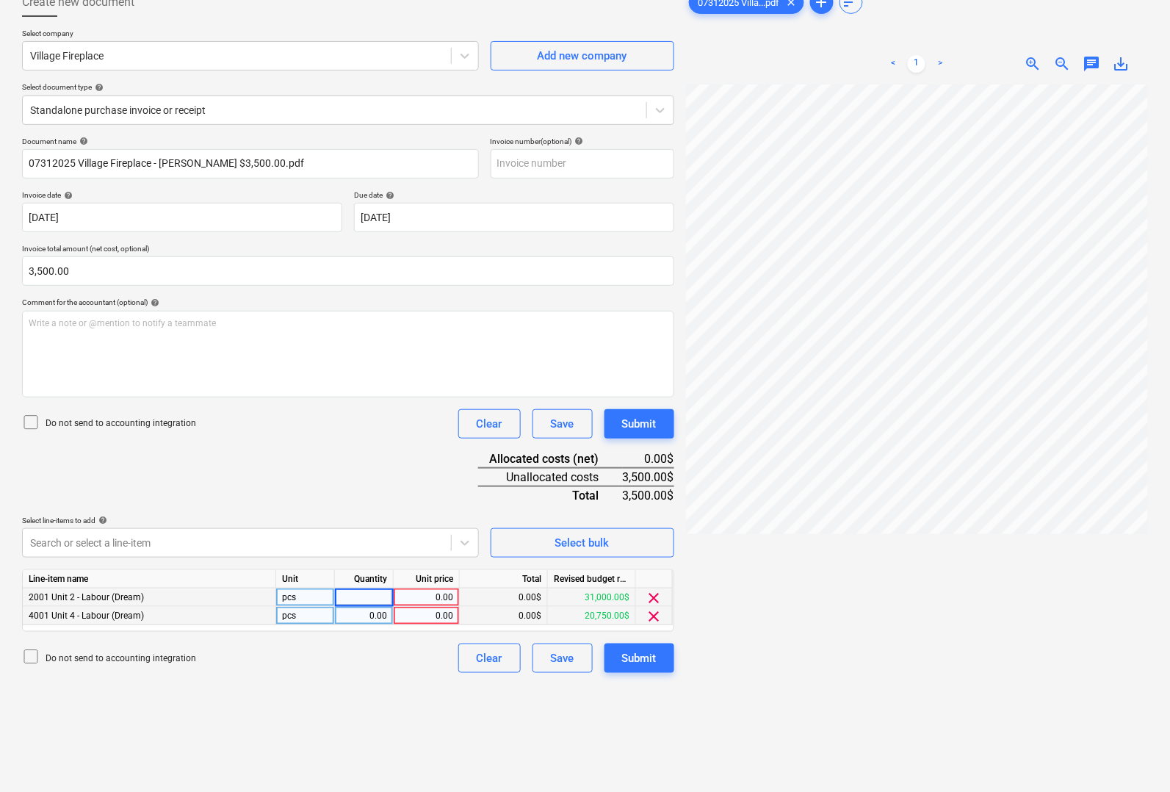
type input "1"
click at [353, 608] on div "0.00" at bounding box center [364, 616] width 46 height 18
type input "1"
click at [413, 593] on div "0.00" at bounding box center [427, 598] width 54 height 18
type input "2252.09"
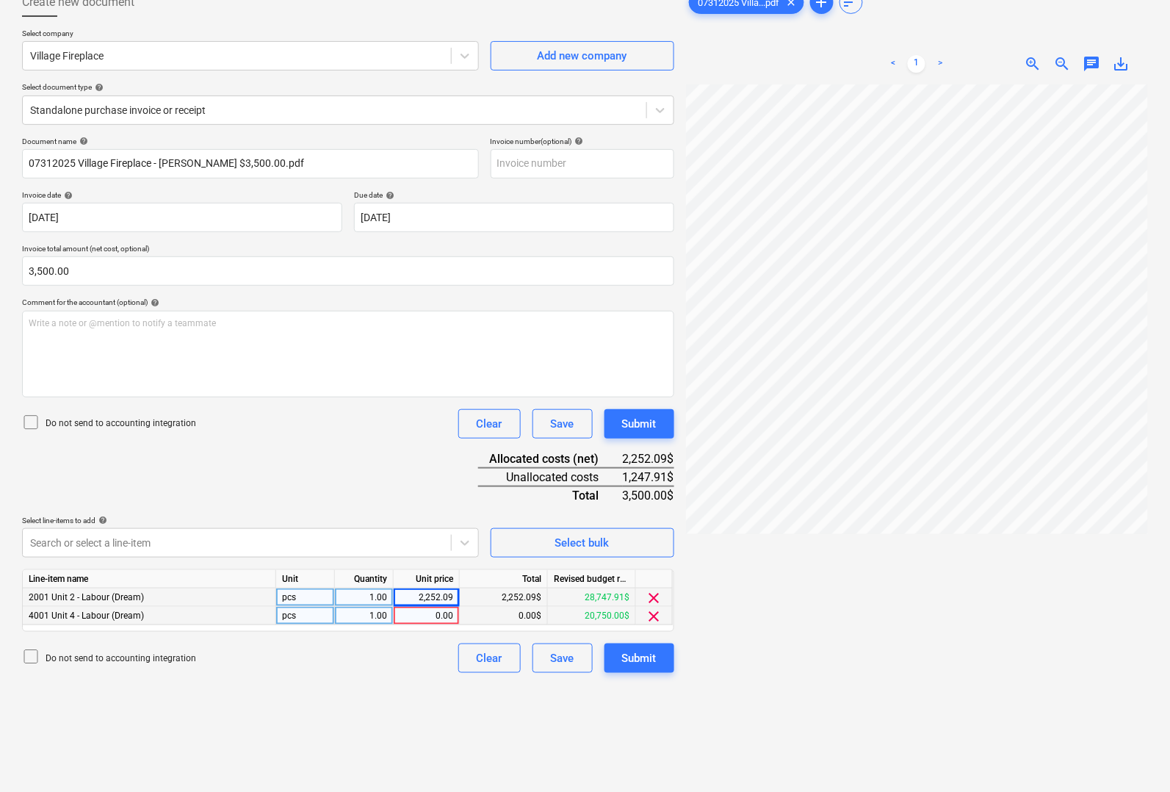
click at [433, 612] on div "0.00" at bounding box center [427, 616] width 54 height 18
type input "1247.91"
click at [776, 577] on div at bounding box center [917, 459] width 462 height 751
click at [636, 658] on div "Submit" at bounding box center [639, 658] width 35 height 19
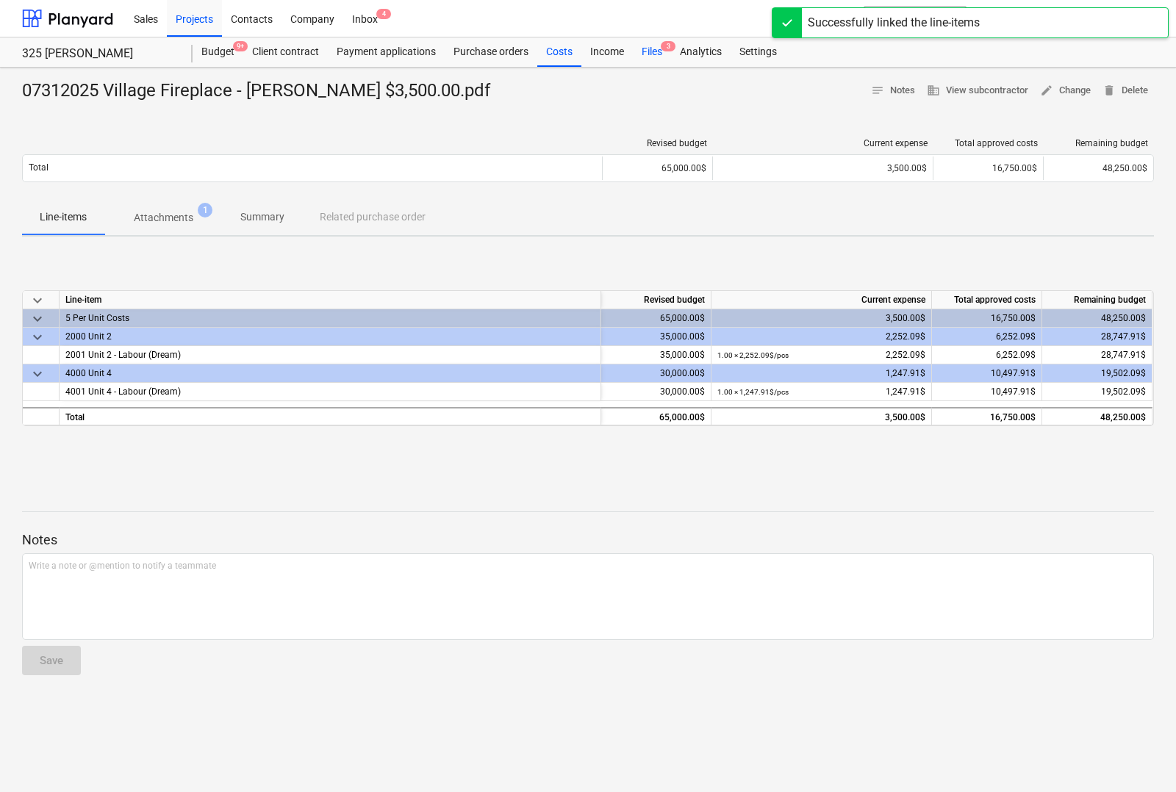
click at [649, 53] on div "Files 3" at bounding box center [652, 51] width 38 height 29
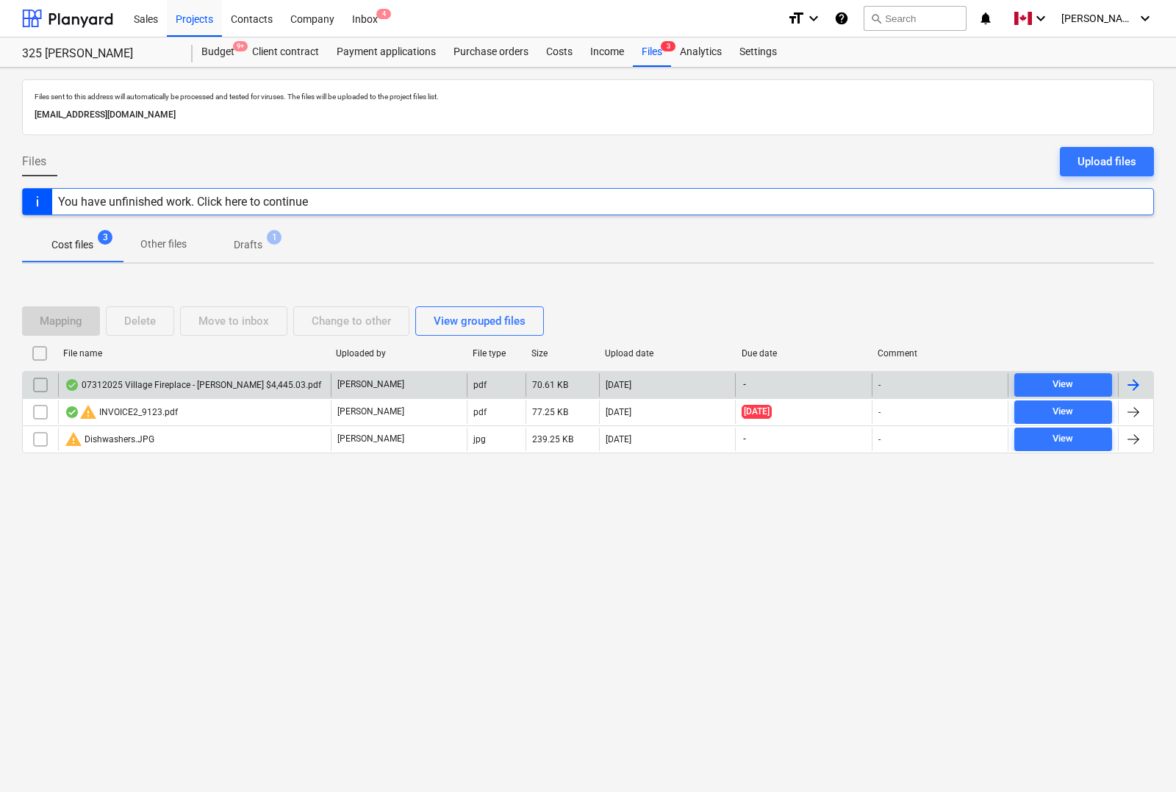
click at [1142, 386] on div at bounding box center [1134, 385] width 35 height 24
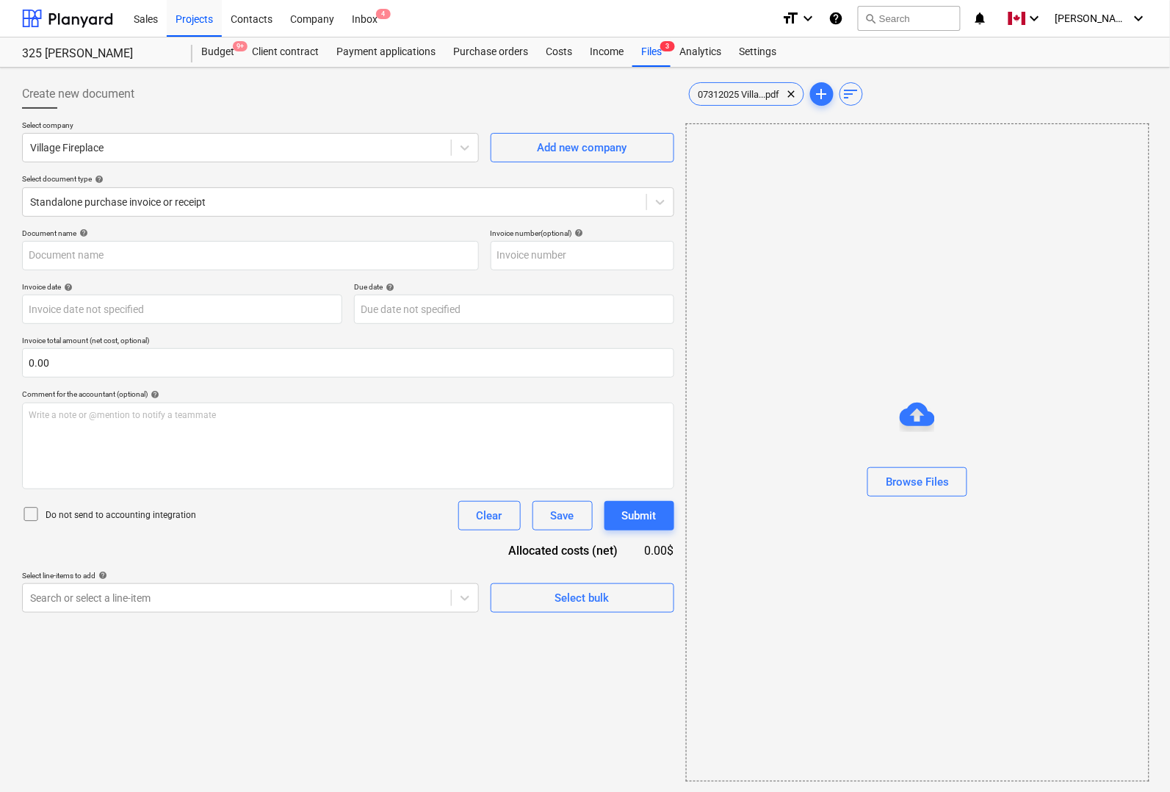
type input "07312025 Village Fireplace - [PERSON_NAME] $4,445.03.pdf"
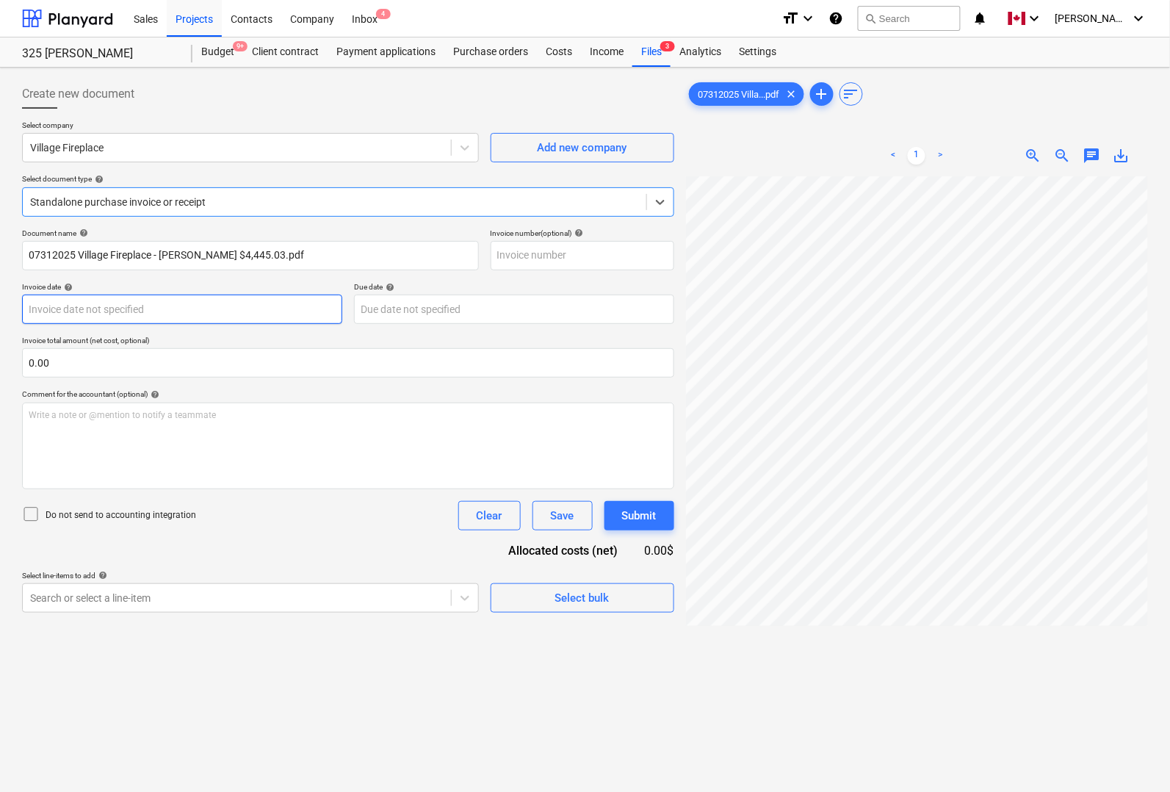
click at [104, 309] on body "Sales Projects Contacts Company Inbox 4 format_size keyboard_arrow_down help se…" at bounding box center [585, 396] width 1170 height 792
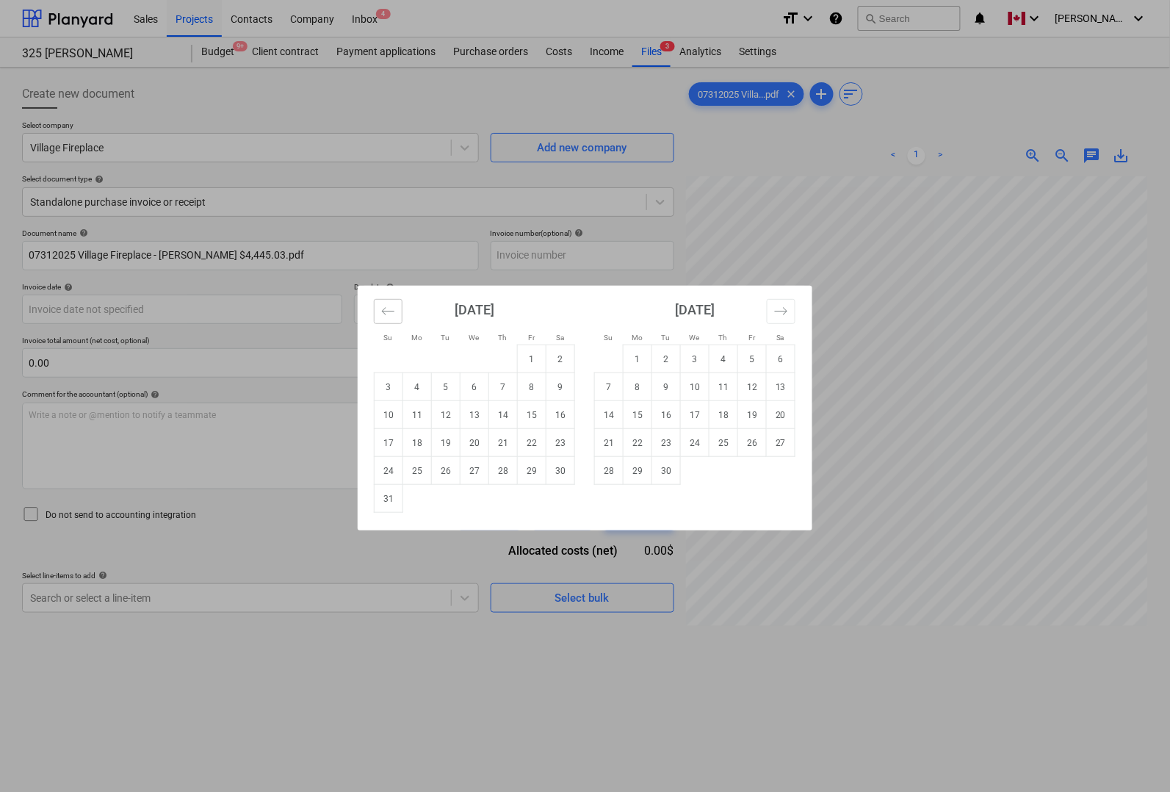
click at [391, 317] on icon "Move backward to switch to the previous month." at bounding box center [388, 311] width 14 height 14
click at [501, 469] on td "31" at bounding box center [503, 471] width 29 height 28
type input "[DATE]"
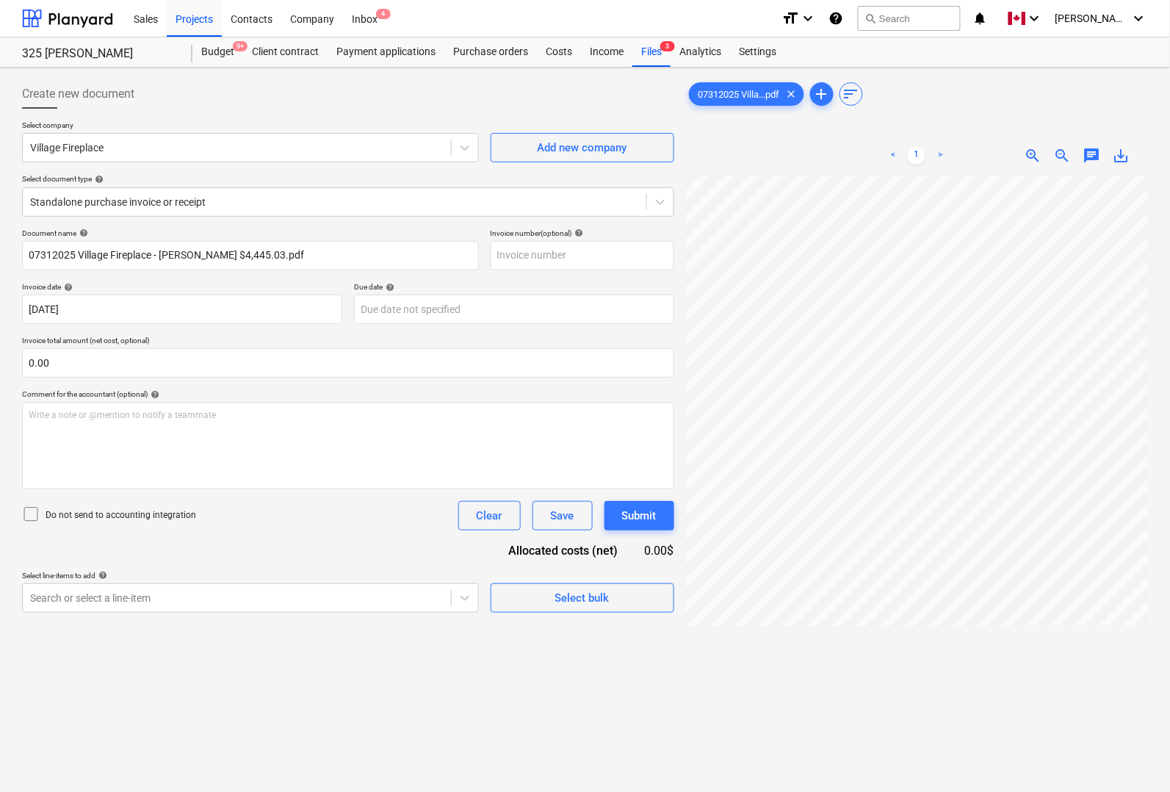
click at [505, 292] on p "Due date help" at bounding box center [514, 288] width 320 height 12
click at [500, 307] on body "Sales Projects Contacts Company Inbox 4 format_size keyboard_arrow_down help se…" at bounding box center [585, 396] width 1170 height 792
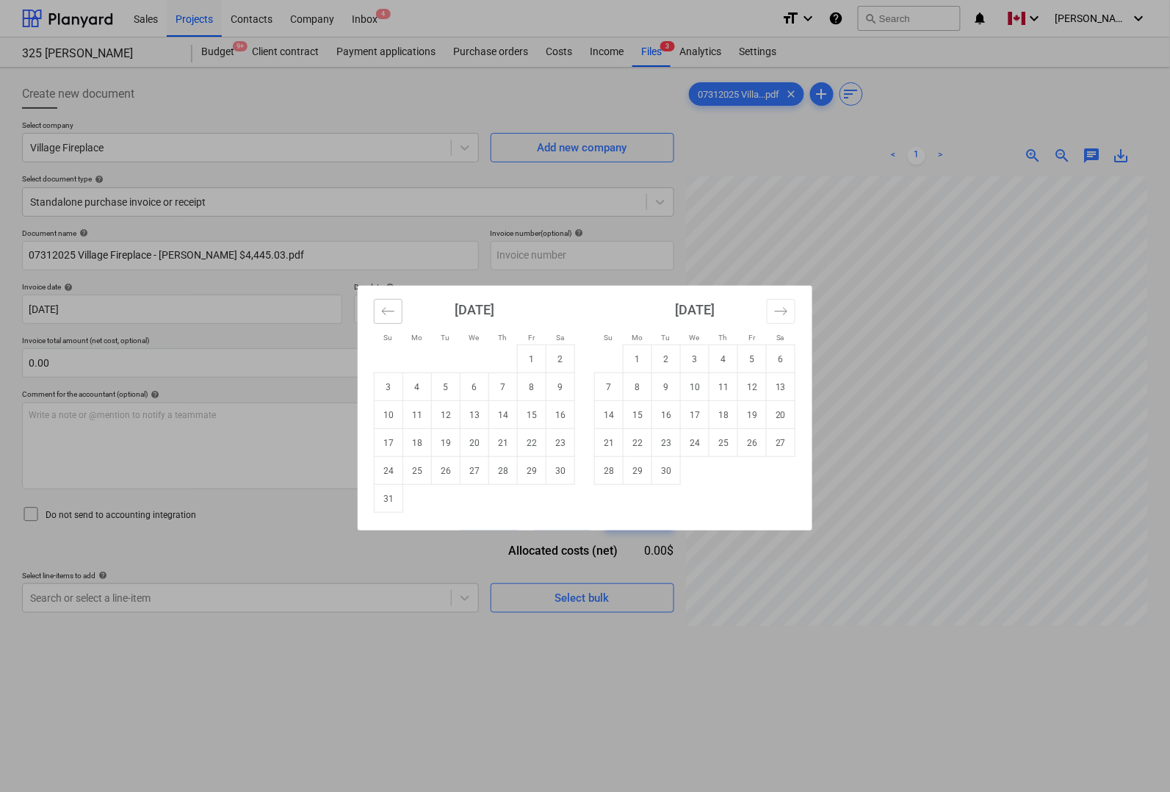
click at [398, 309] on button "Move backward to switch to the previous month." at bounding box center [388, 311] width 29 height 25
click at [505, 464] on td "31" at bounding box center [503, 471] width 29 height 28
type input "[DATE]"
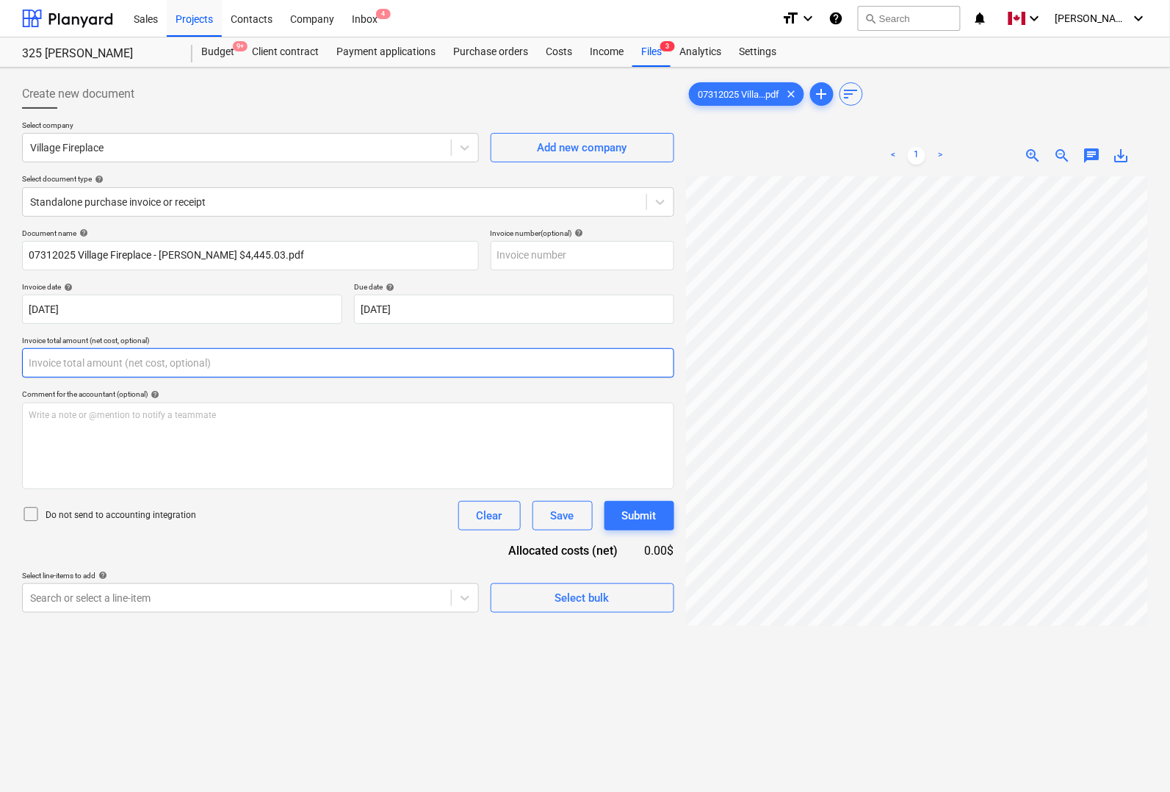
click at [151, 365] on input "text" at bounding box center [348, 362] width 652 height 29
type input "0.00"
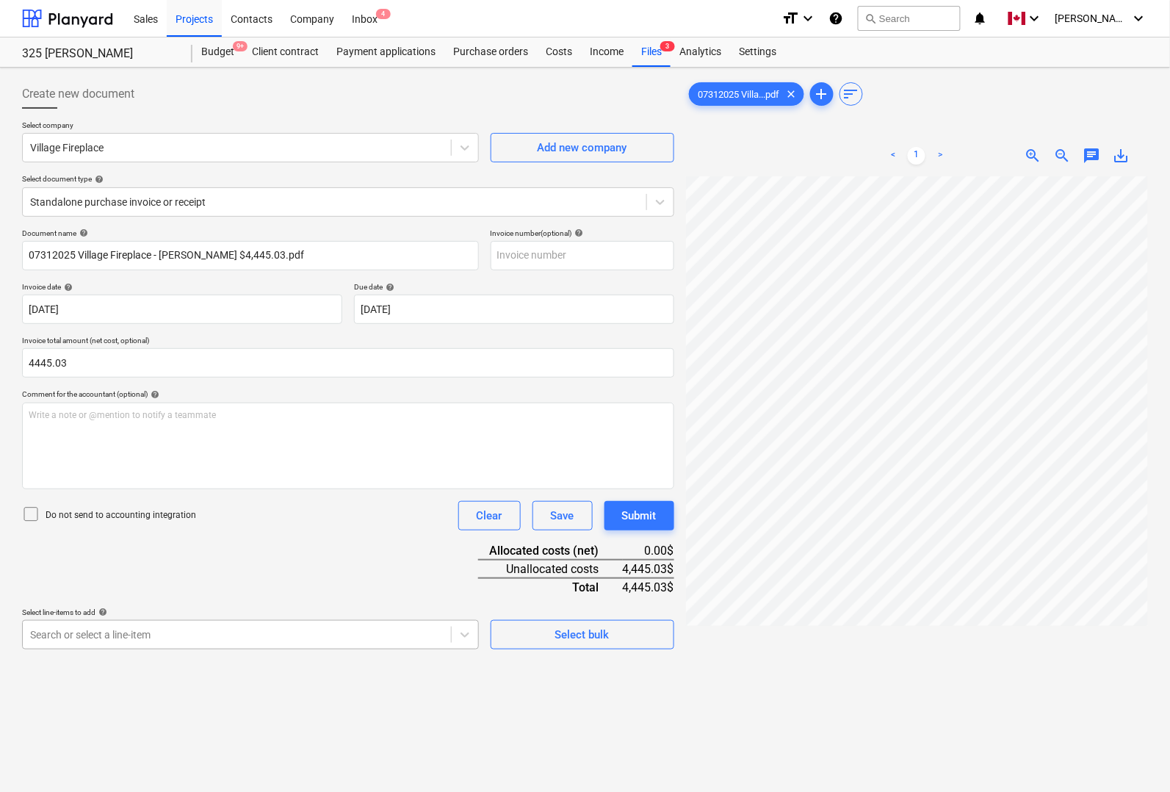
type input "4,445.03"
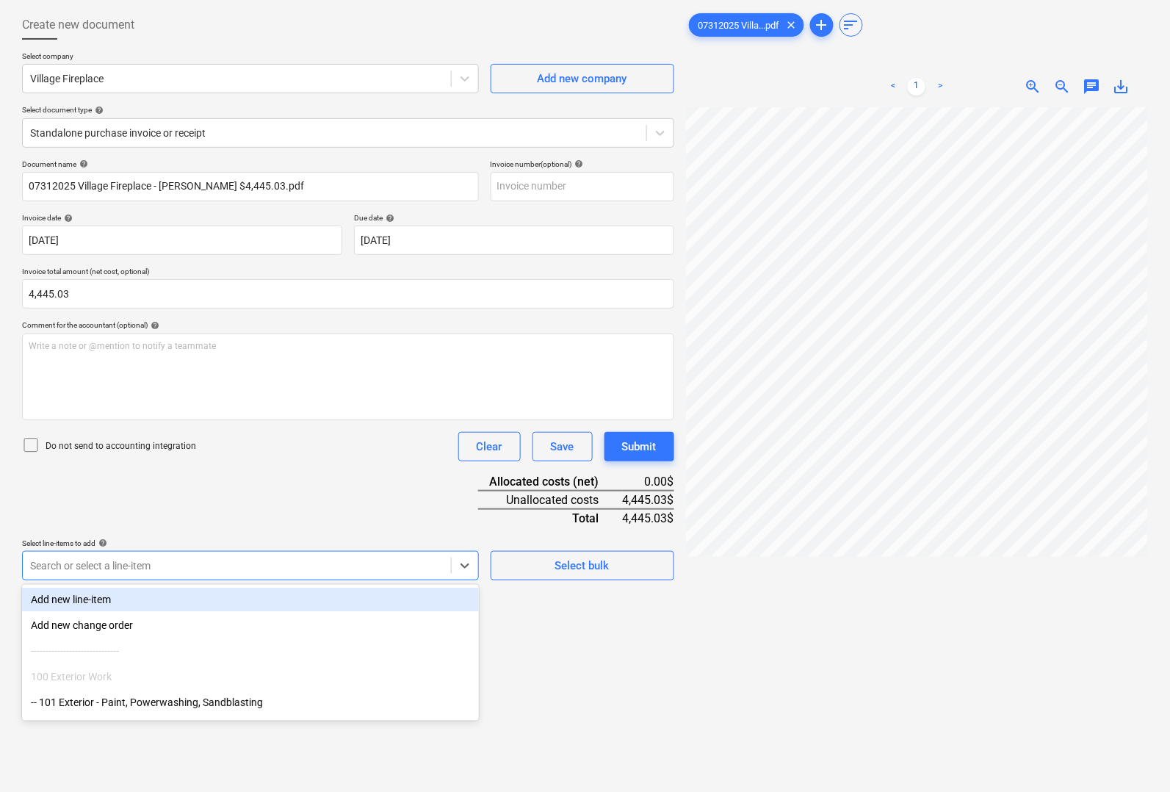
click at [110, 622] on body "Sales Projects Contacts Company Inbox 4 format_size keyboard_arrow_down help se…" at bounding box center [585, 327] width 1170 height 792
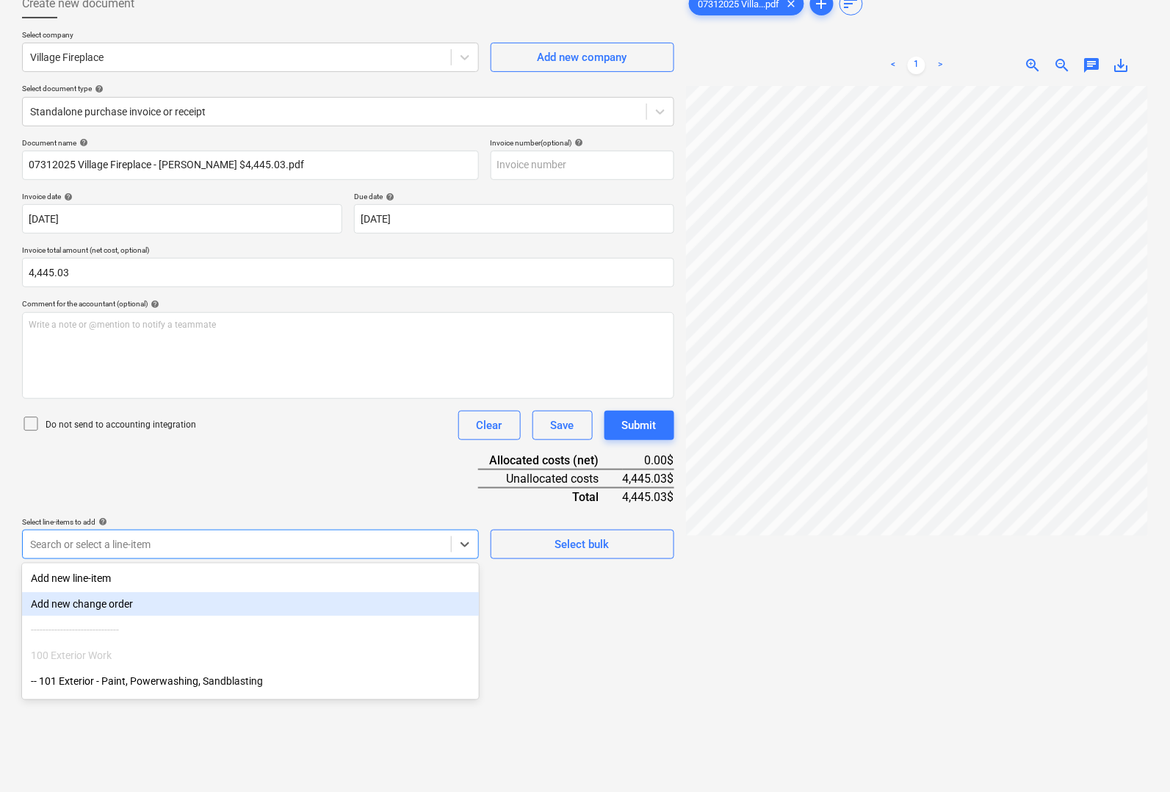
scroll to position [92, 0]
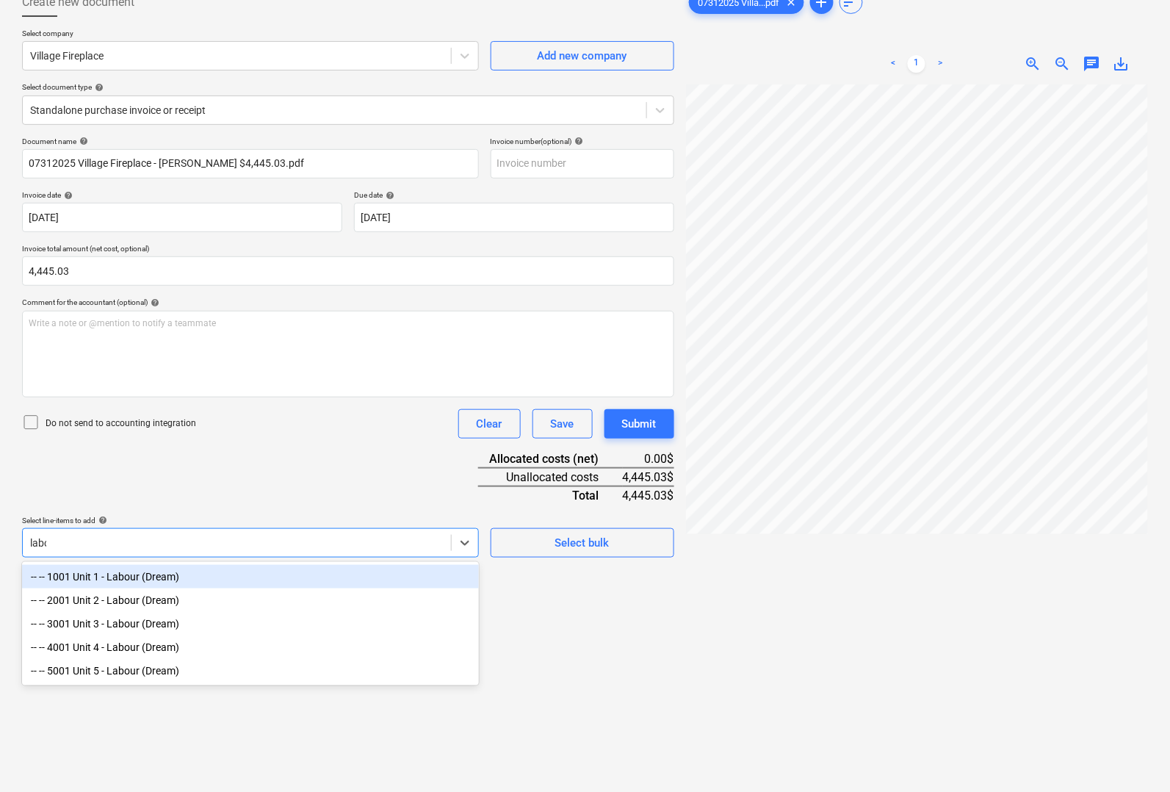
type input "labou"
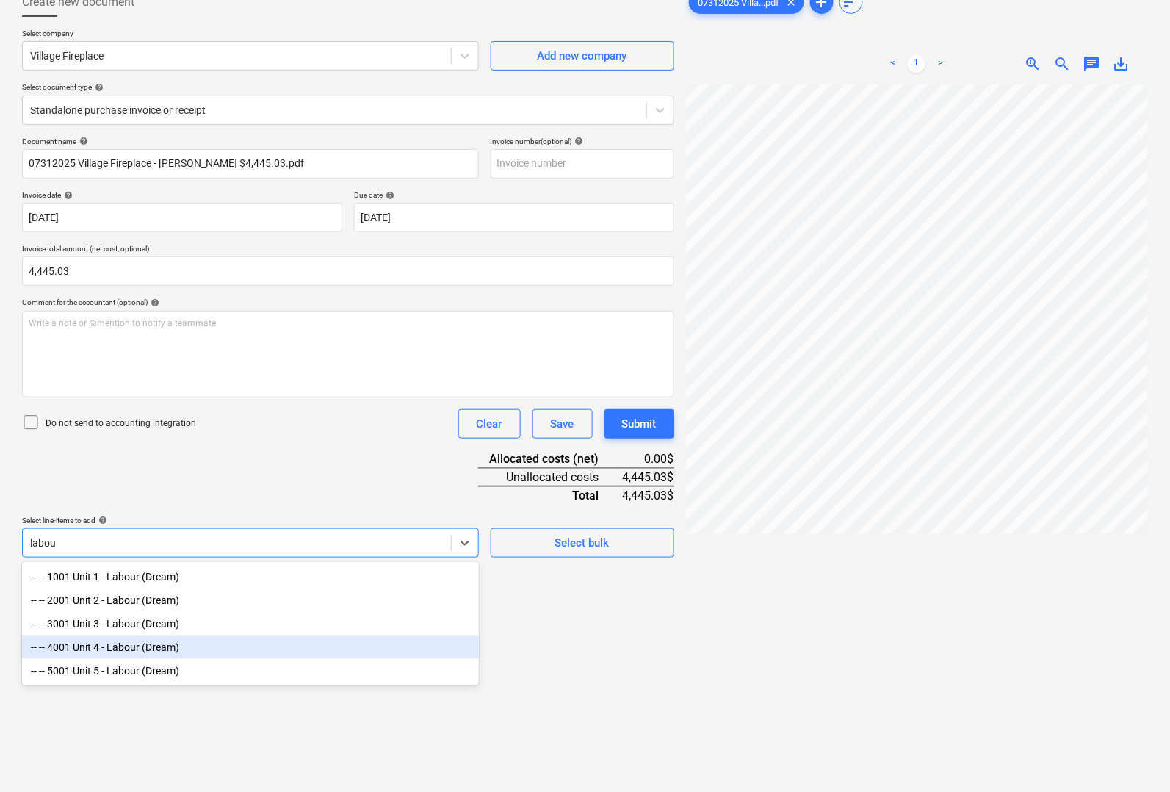
click at [129, 641] on div "-- -- 4001 Unit 4 - Labour (Dream)" at bounding box center [250, 648] width 457 height 24
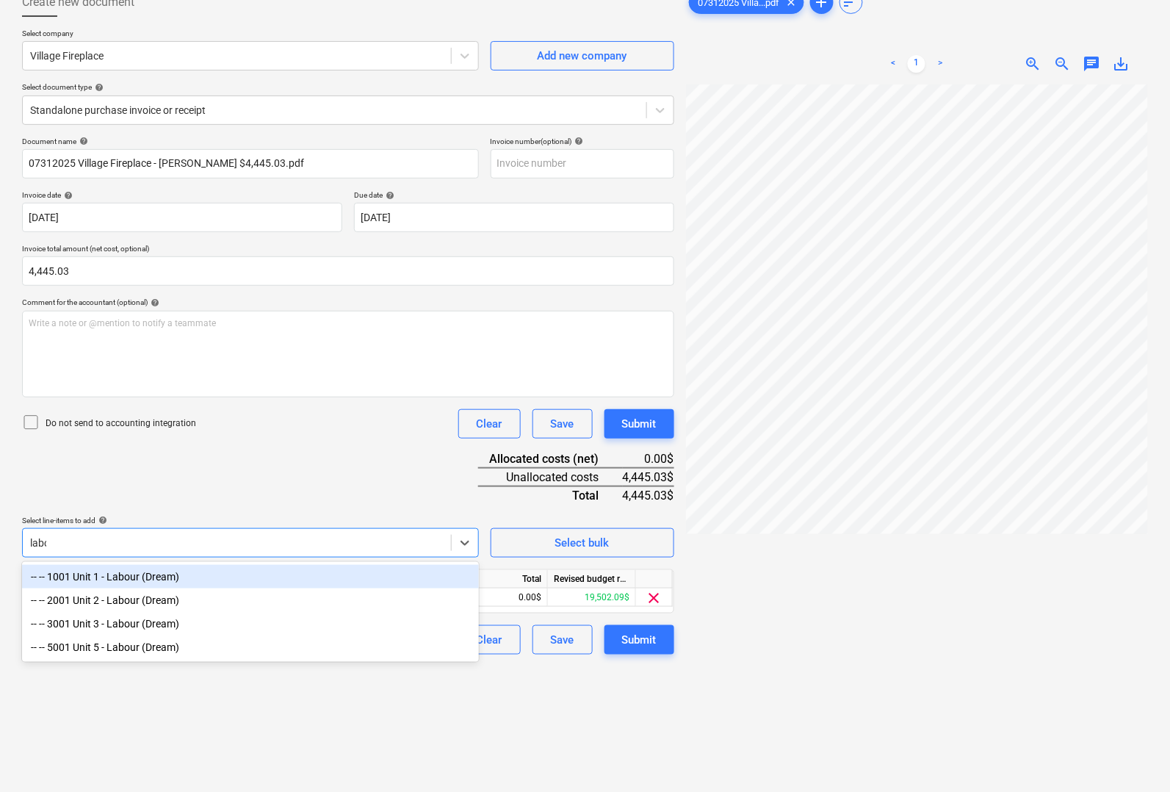
type input "labou"
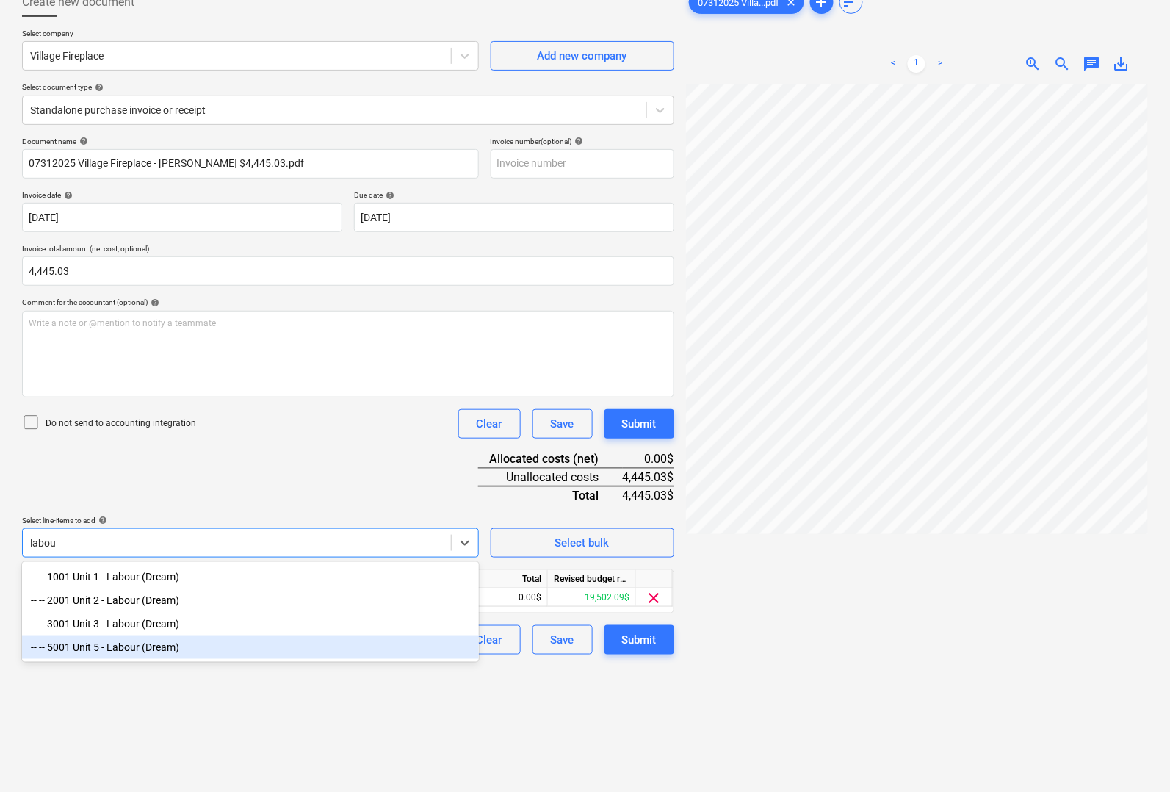
click at [118, 647] on div "-- -- 5001 Unit 5 - Labour (Dream)" at bounding box center [250, 648] width 457 height 24
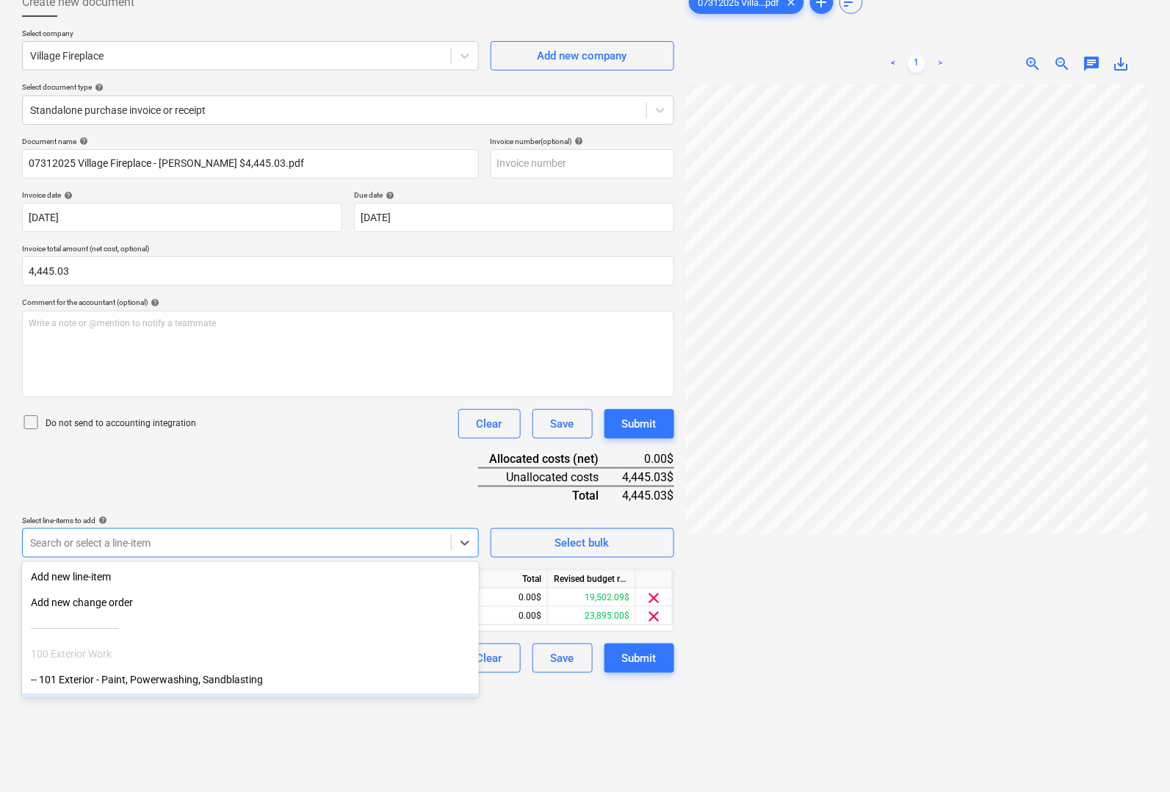
click at [768, 727] on div at bounding box center [917, 459] width 462 height 751
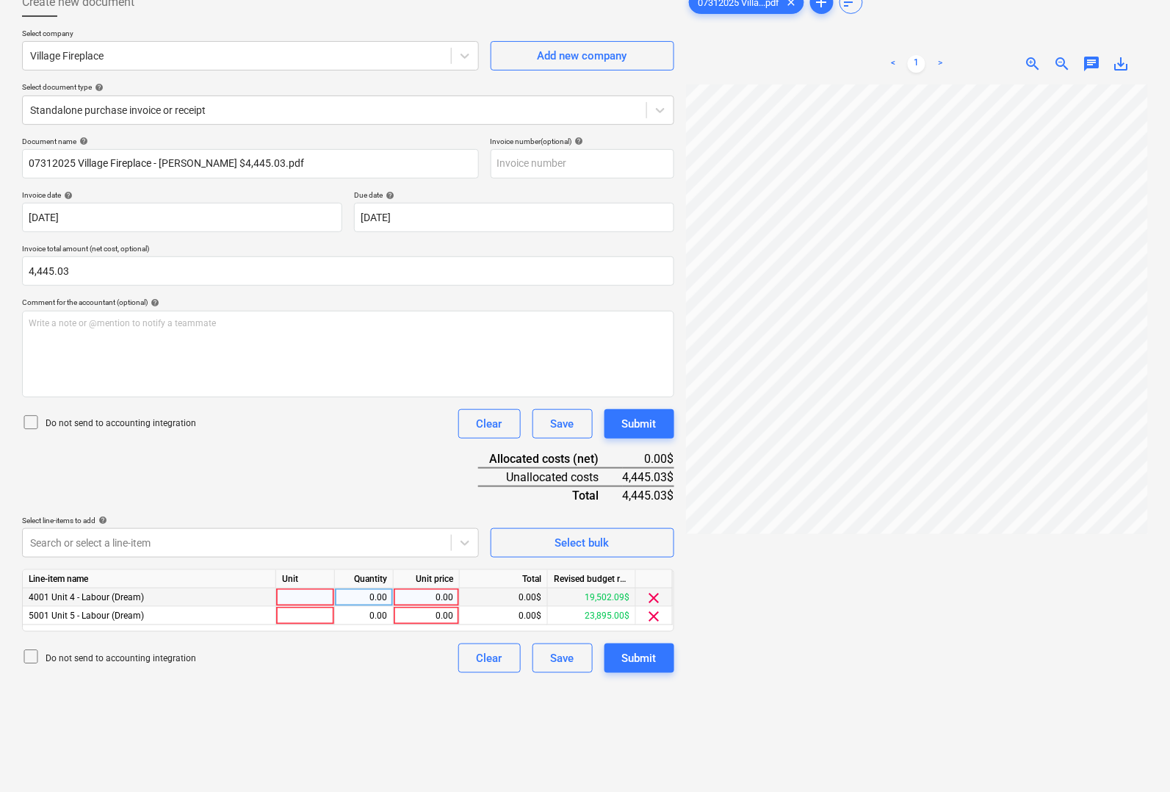
click at [314, 594] on div at bounding box center [305, 598] width 59 height 18
type input "pcs"
click at [298, 613] on div at bounding box center [305, 616] width 59 height 18
type input "pcs"
click at [411, 596] on div "0.00" at bounding box center [427, 598] width 54 height 18
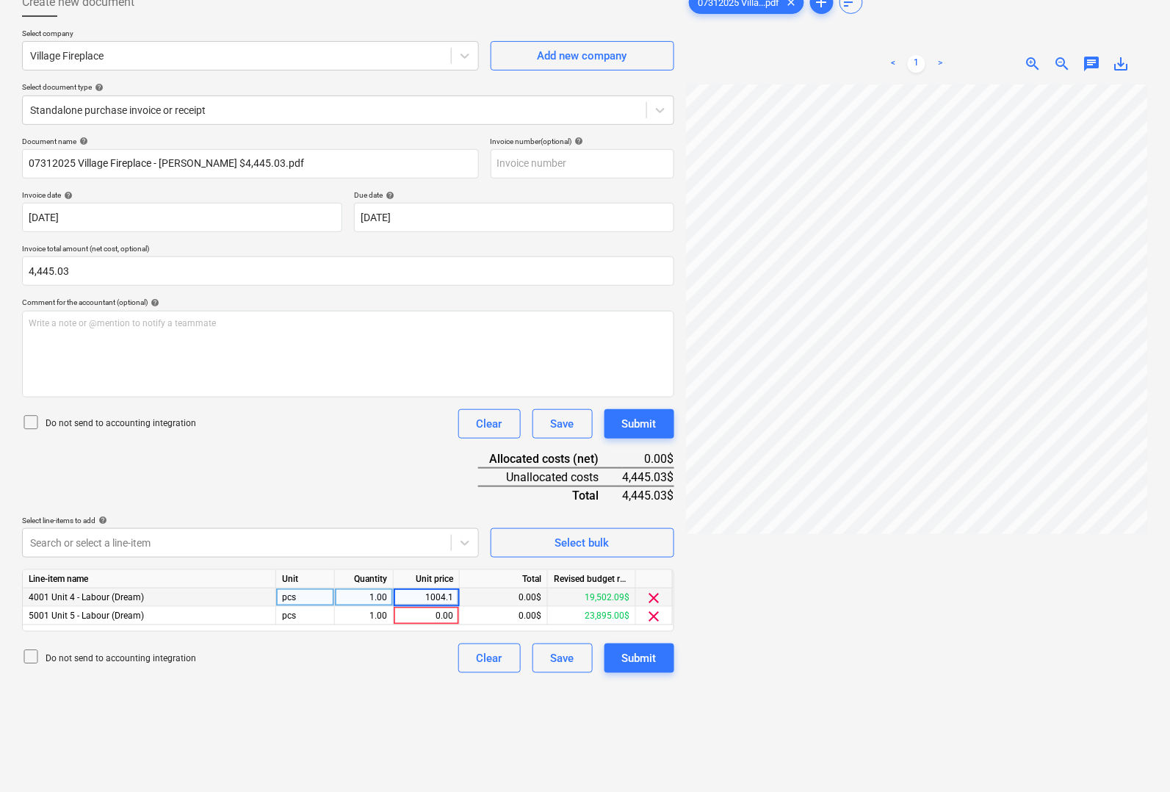
type input "1004.18"
click at [428, 613] on div "0.00" at bounding box center [427, 616] width 54 height 18
type input "3440.85"
click at [799, 595] on div at bounding box center [917, 459] width 462 height 751
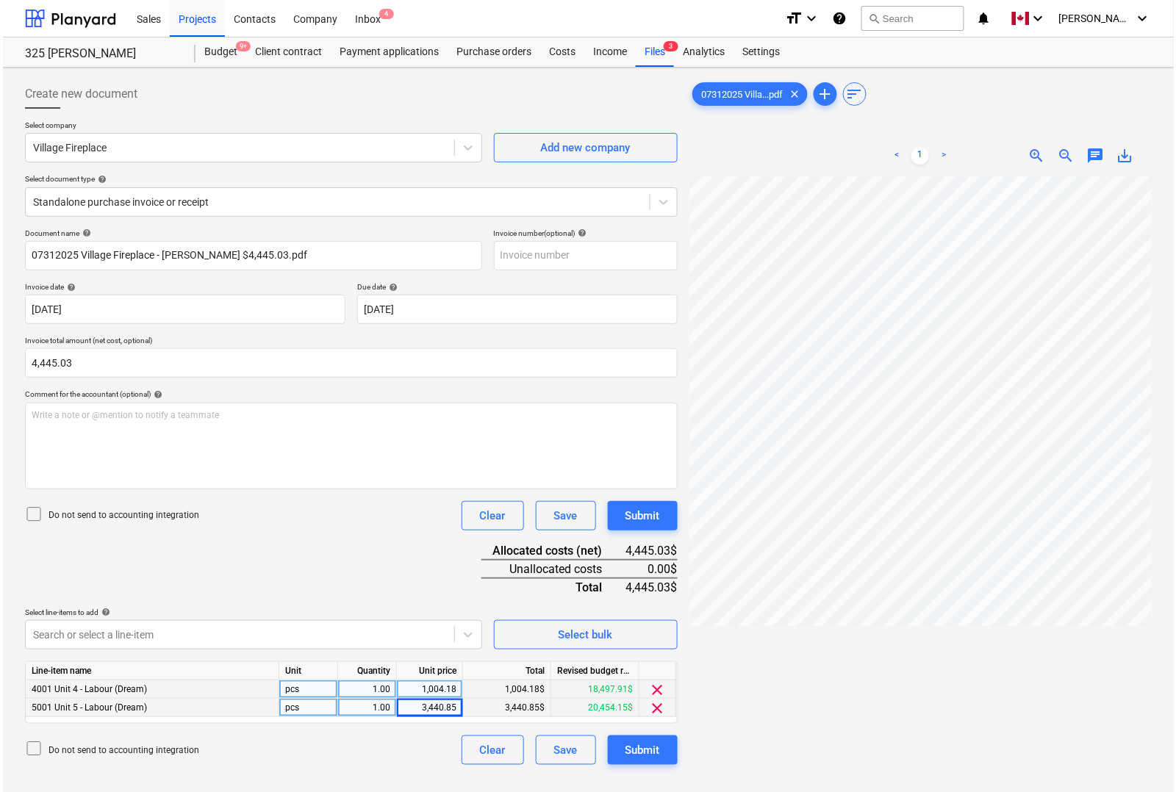
scroll to position [147, 0]
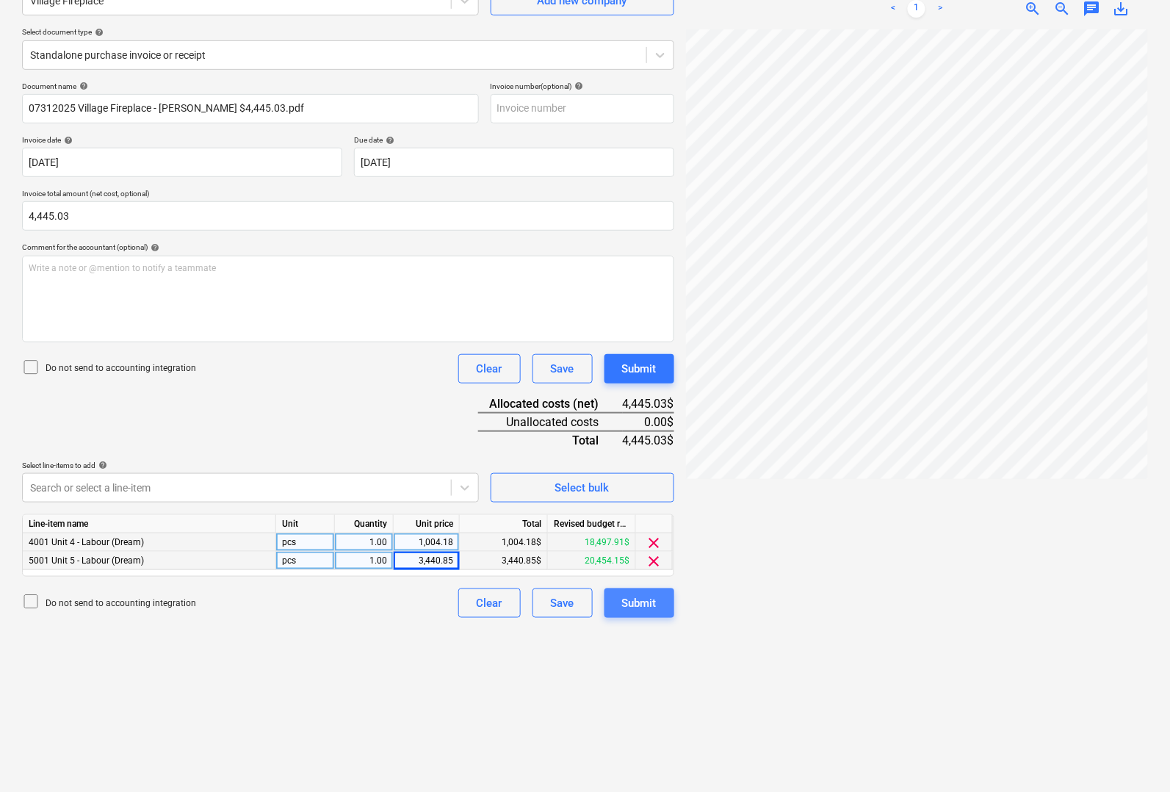
click at [658, 604] on button "Submit" at bounding box center [640, 603] width 70 height 29
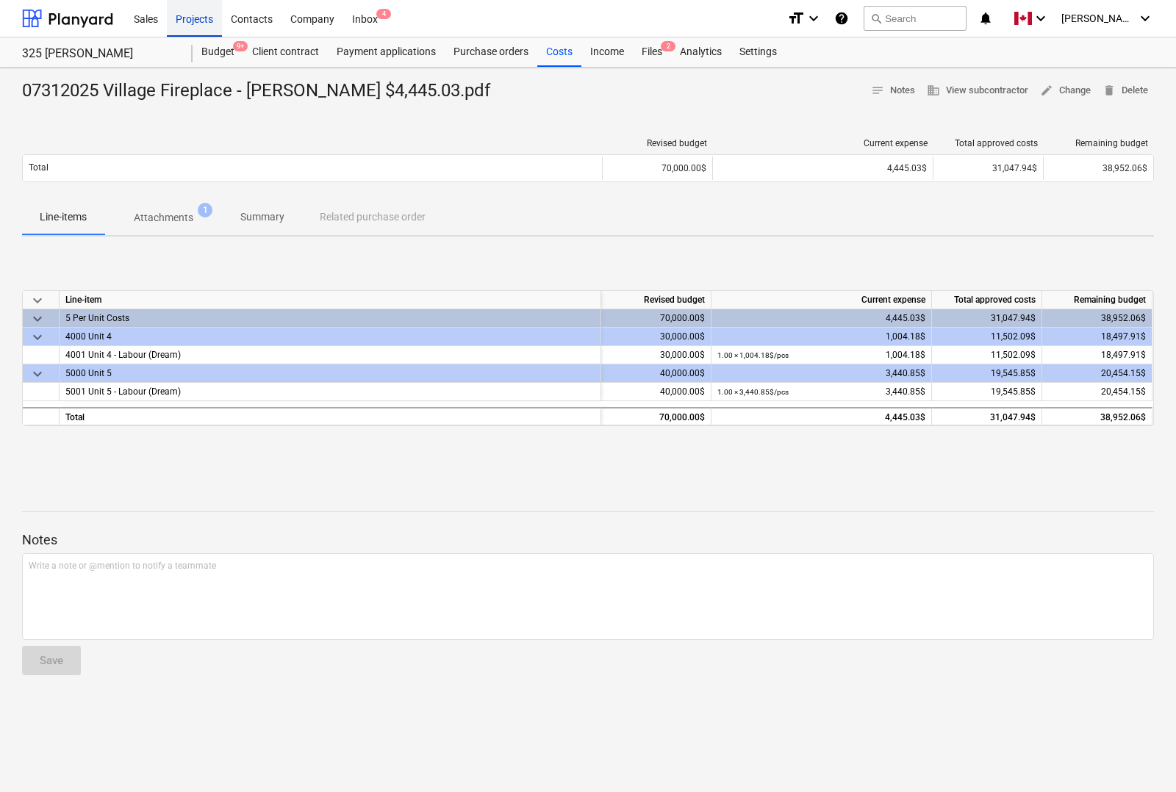
click at [193, 21] on div "Projects" at bounding box center [194, 17] width 55 height 37
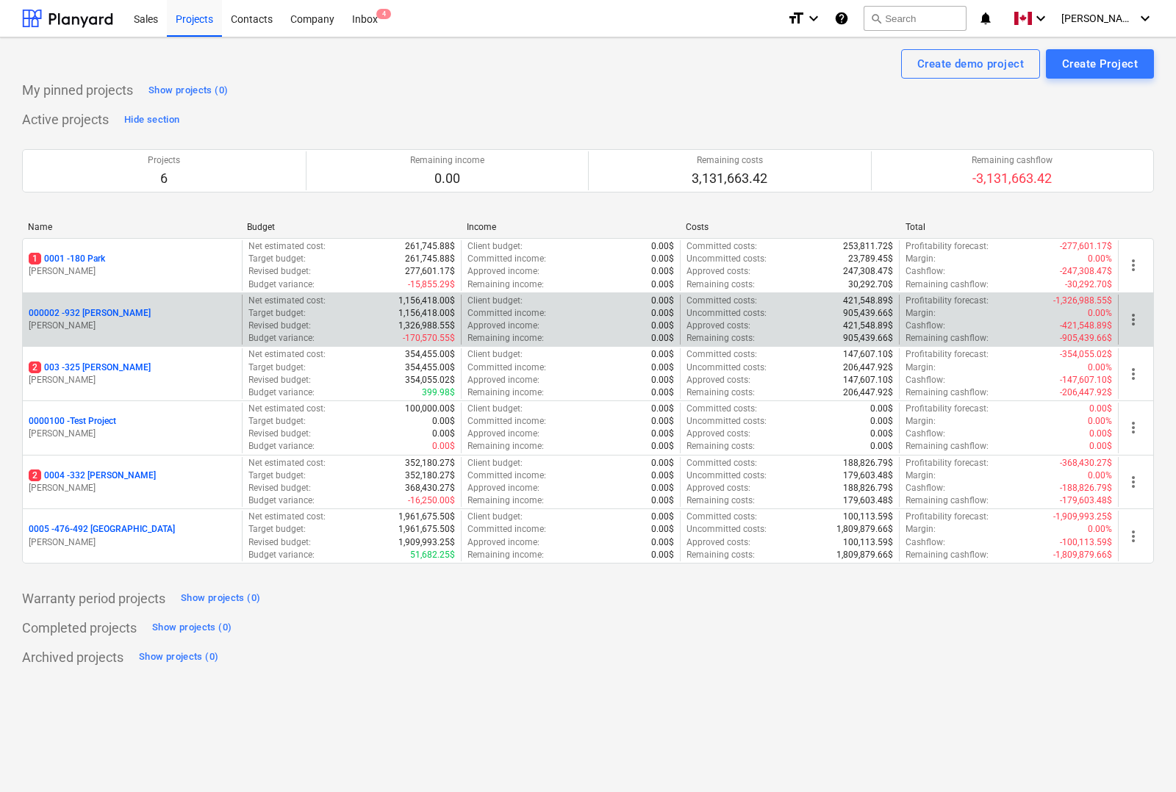
click at [78, 314] on p "000002 - 932 [PERSON_NAME]" at bounding box center [90, 313] width 122 height 12
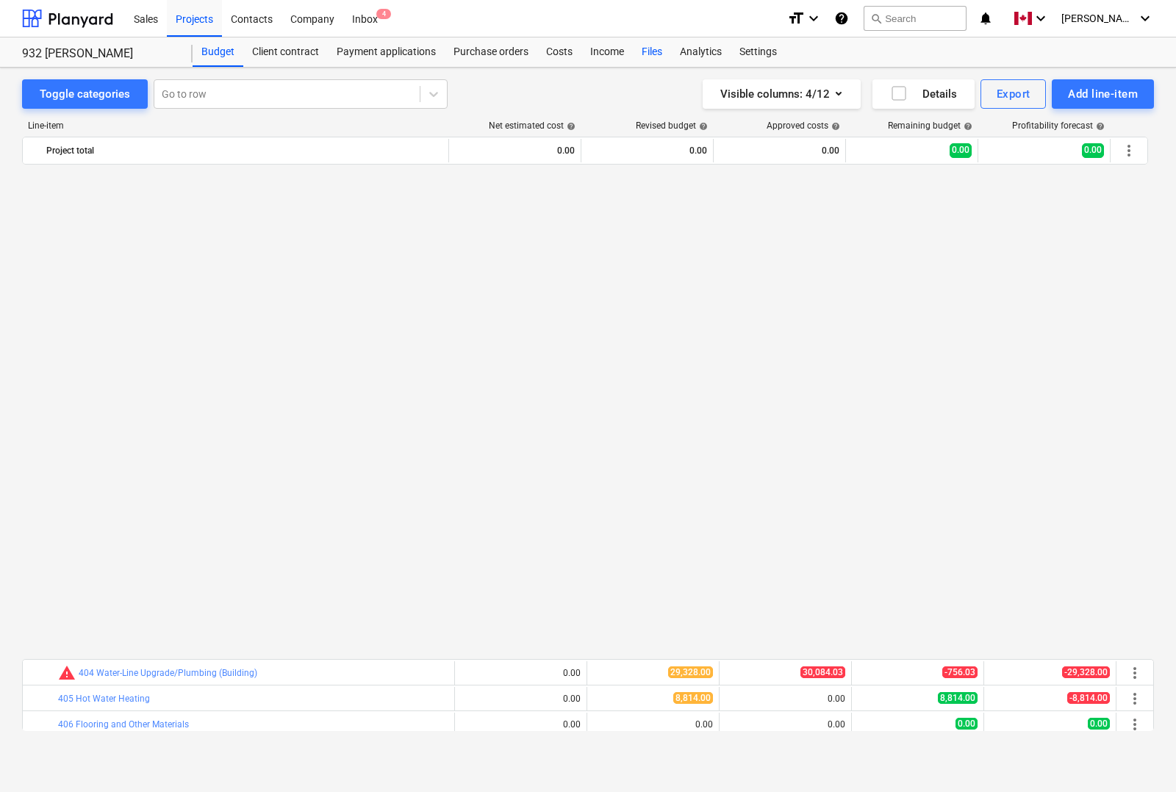
click at [644, 49] on div "Files" at bounding box center [652, 51] width 38 height 29
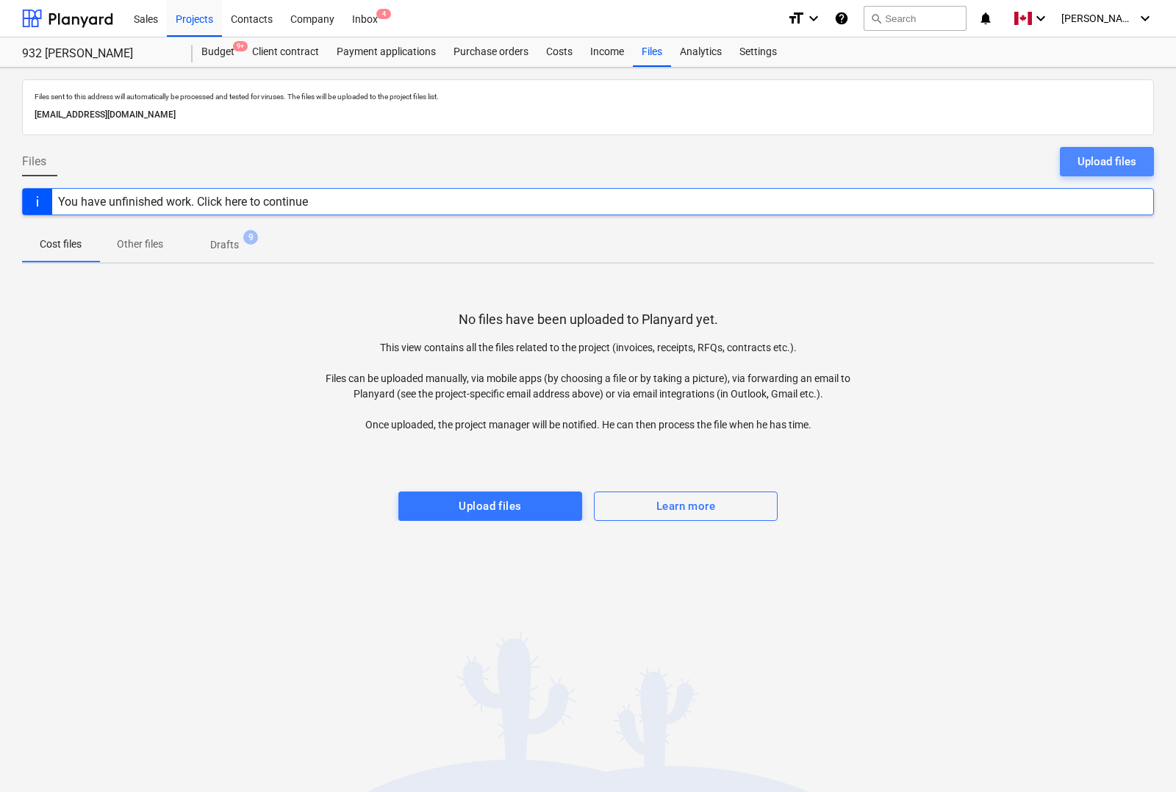
click at [1139, 158] on button "Upload files" at bounding box center [1106, 161] width 94 height 29
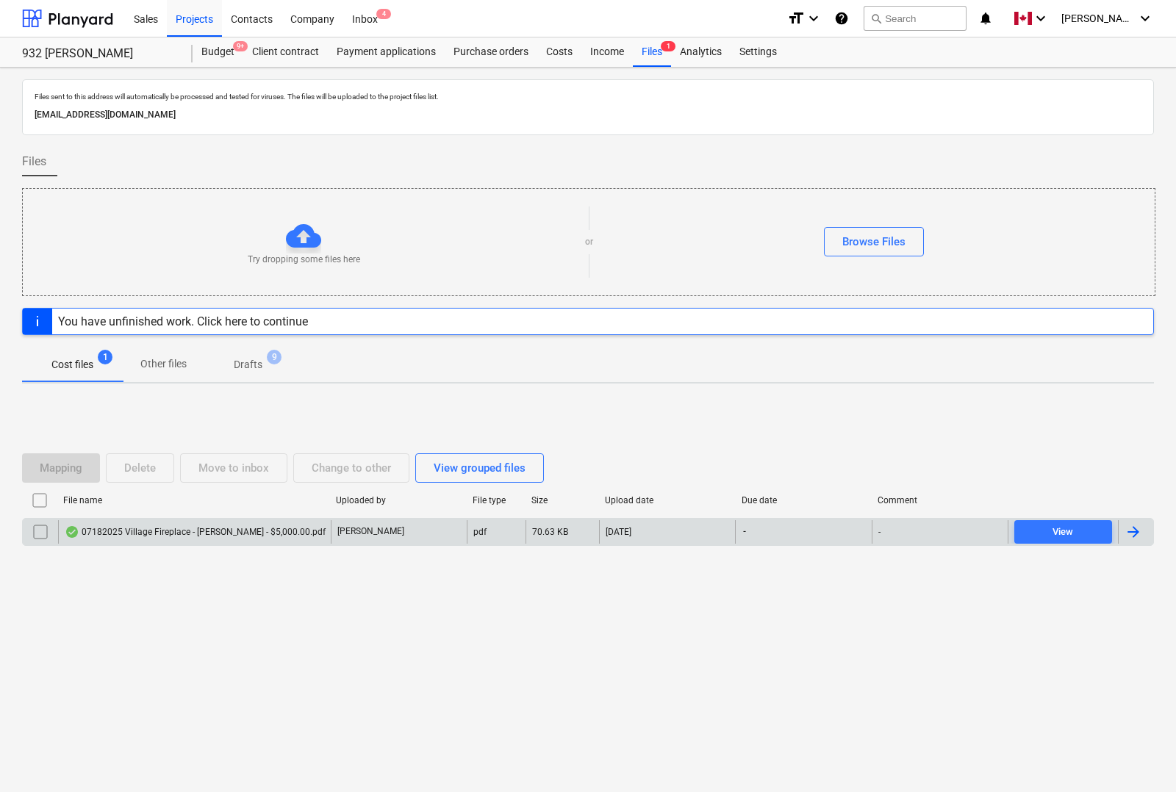
click at [1129, 534] on div at bounding box center [1133, 532] width 18 height 18
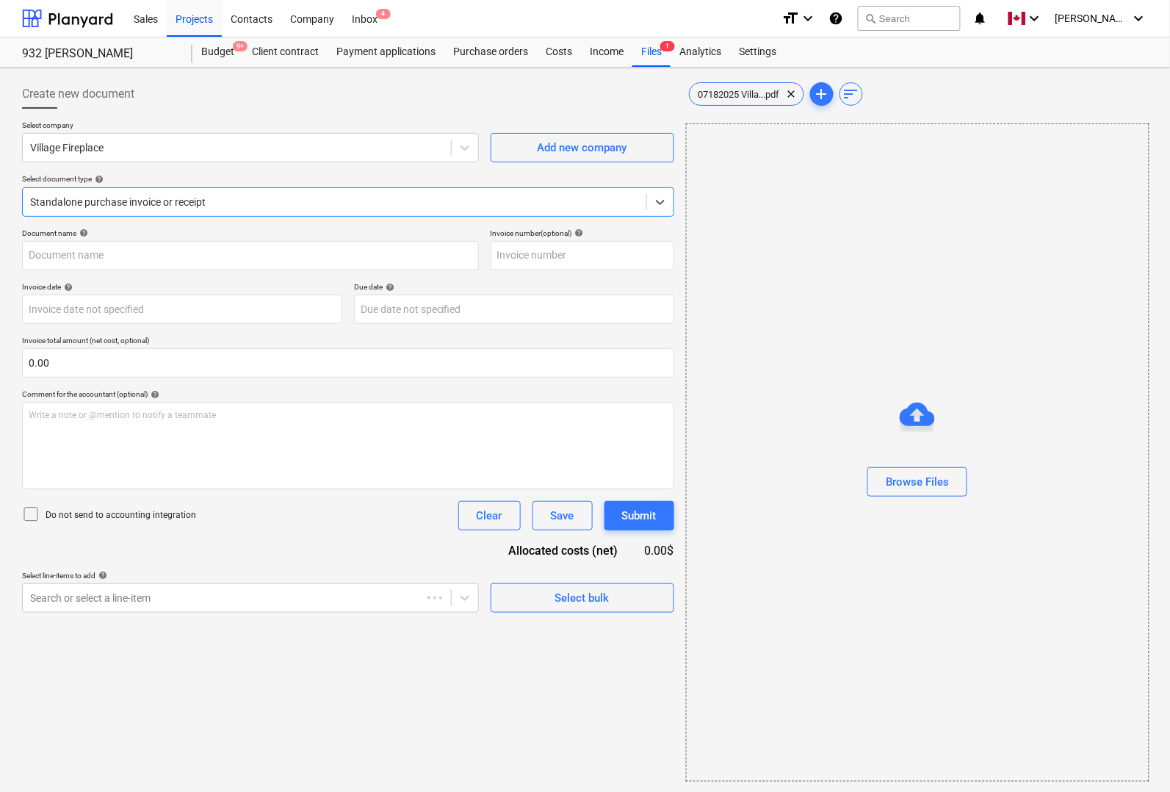
type input "07182025 Village Fireplace - [PERSON_NAME] - $5,000.00.pdf"
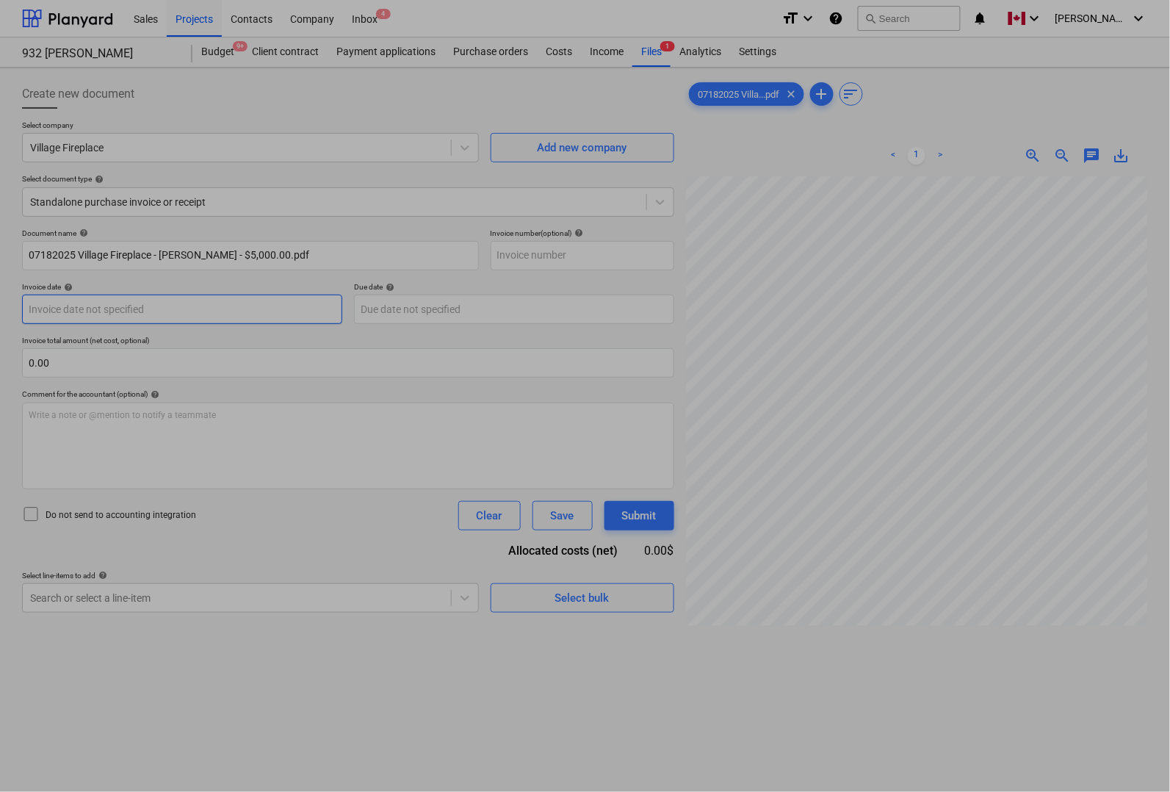
click at [61, 309] on body "Sales Projects Contacts Company Inbox 4 format_size keyboard_arrow_down help se…" at bounding box center [585, 396] width 1170 height 792
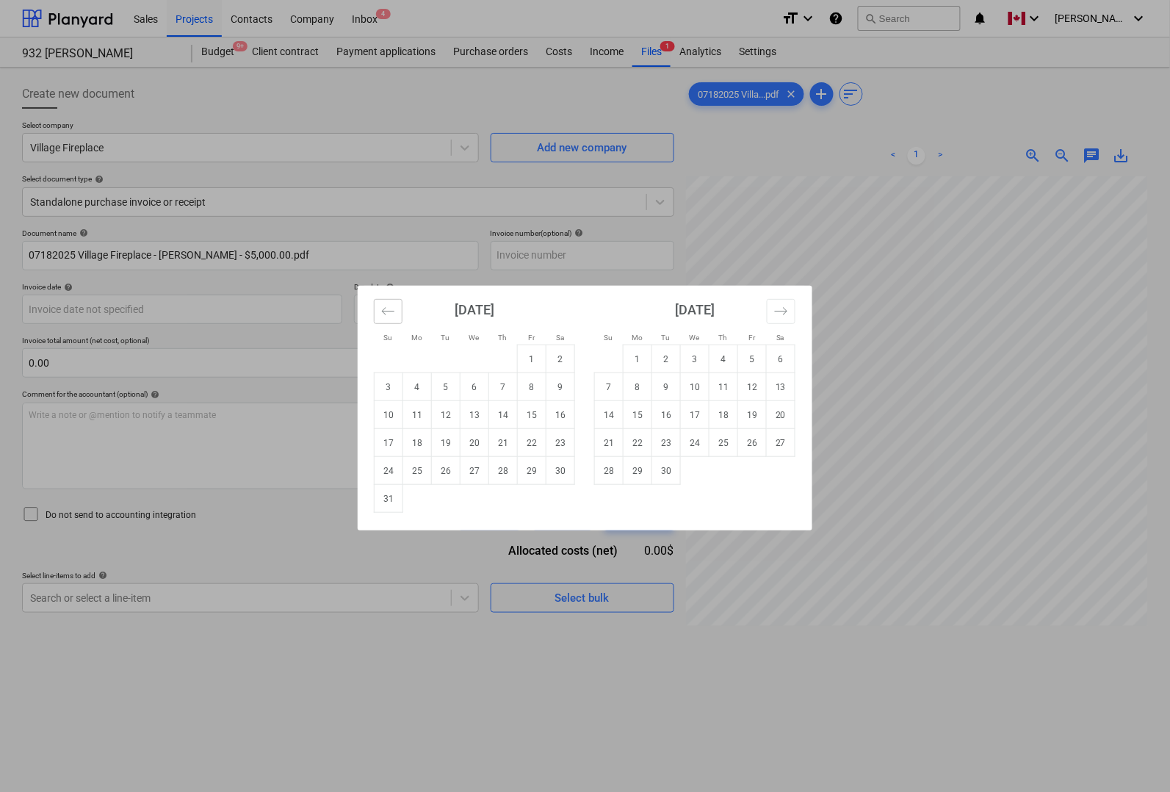
click at [391, 317] on icon "Move backward to switch to the previous month." at bounding box center [388, 311] width 14 height 14
click at [522, 414] on td "18" at bounding box center [532, 415] width 29 height 28
type input "[DATE]"
click at [475, 306] on body "Sales Projects Contacts Company Inbox 4 format_size keyboard_arrow_down help se…" at bounding box center [585, 396] width 1170 height 792
click at [397, 306] on button "Move backward to switch to the previous month." at bounding box center [388, 311] width 29 height 25
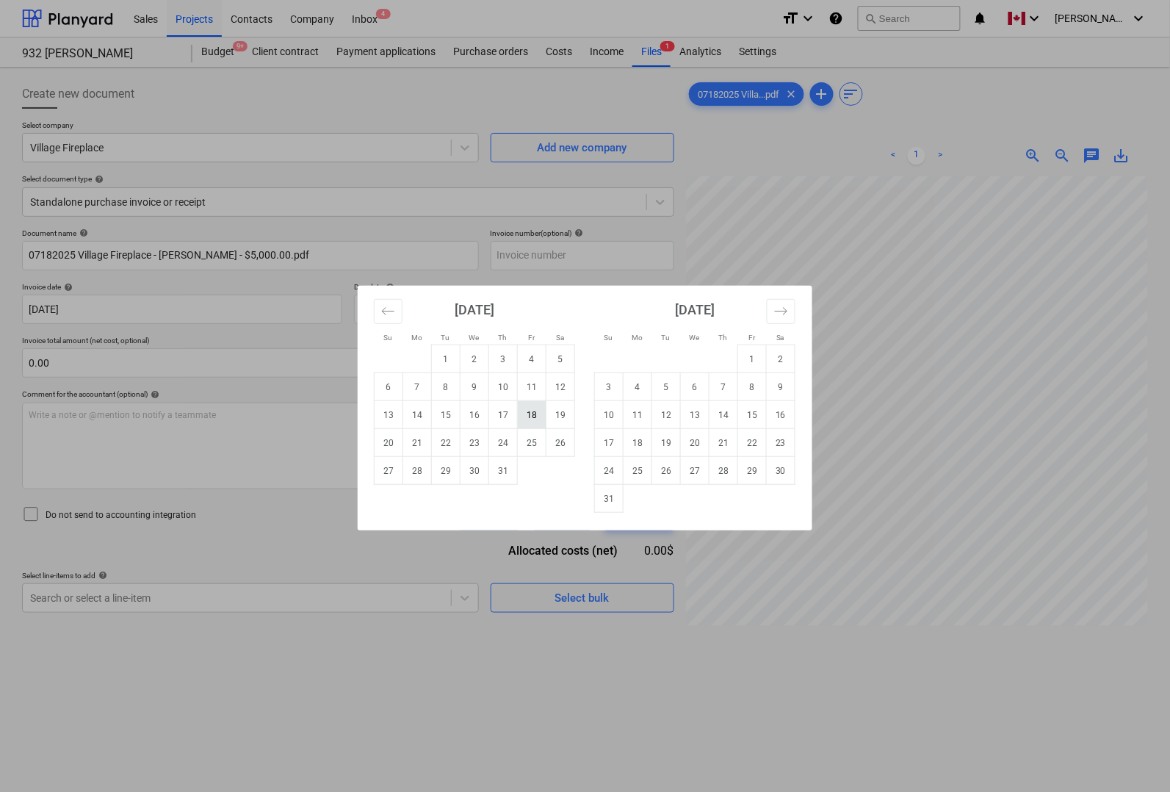
click at [529, 417] on td "18" at bounding box center [532, 415] width 29 height 28
type input "[DATE]"
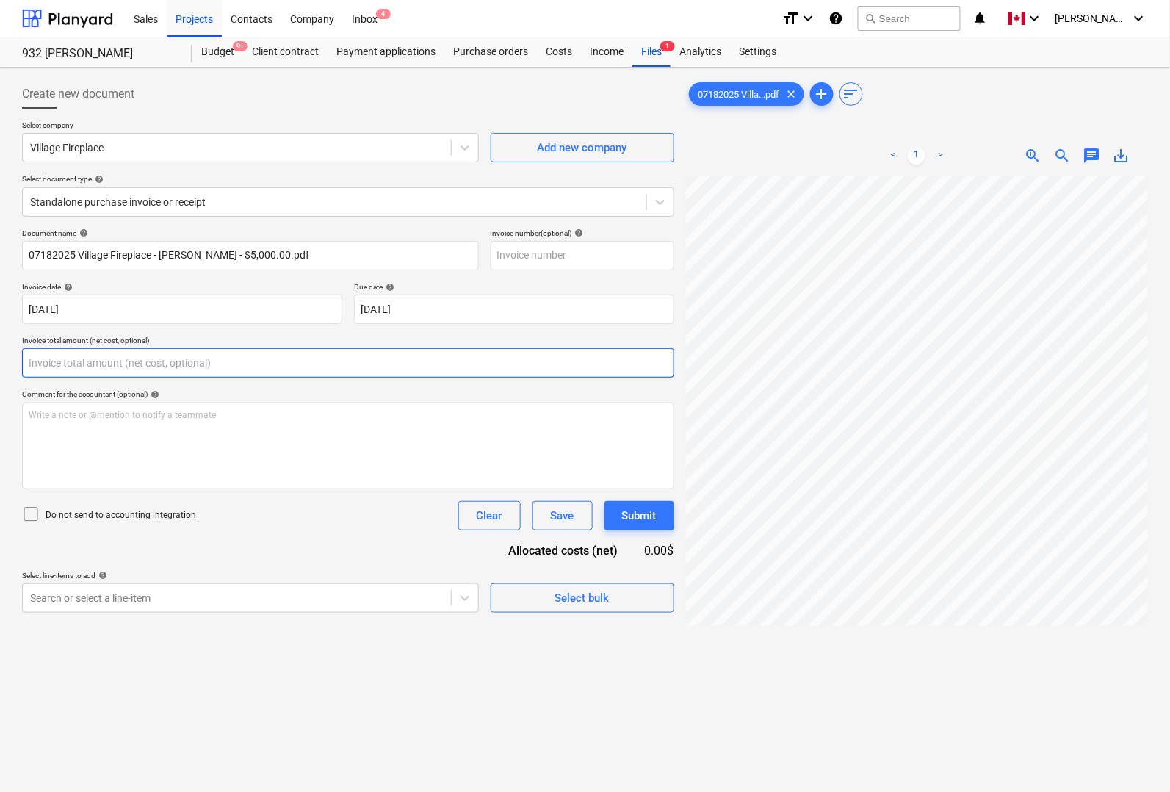
click at [231, 372] on input "text" at bounding box center [348, 362] width 652 height 29
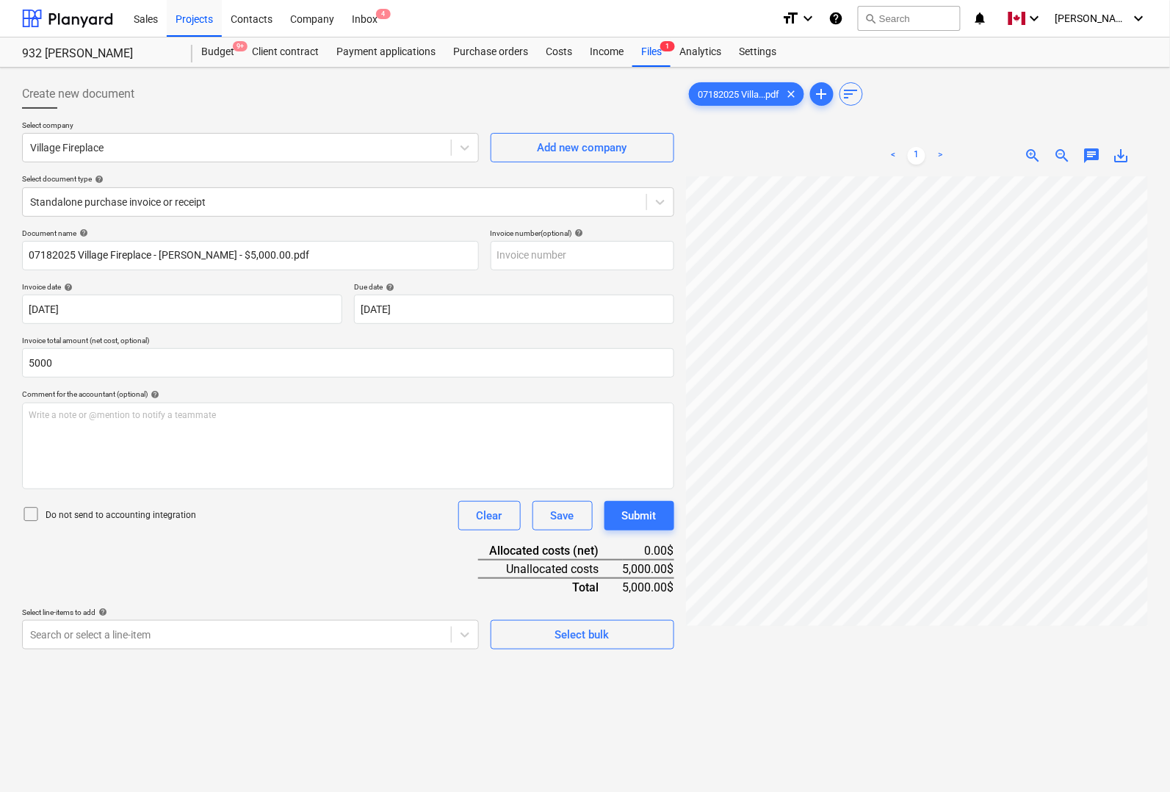
type input "5,000.00"
click at [292, 582] on div "Document name help 07182025 Village Fireplace - [PERSON_NAME] - $5,000.00.pdf I…" at bounding box center [348, 438] width 652 height 421
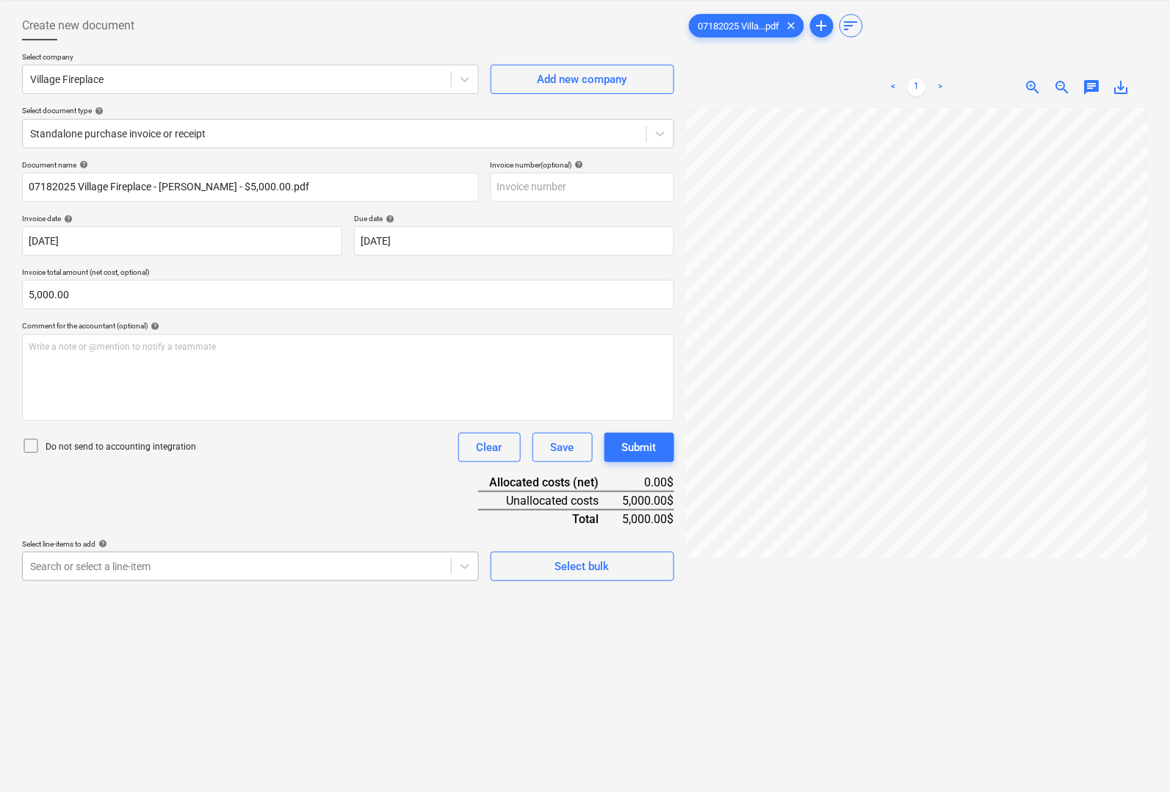
click at [213, 630] on body "Sales Projects Contacts Company Inbox 4 format_size keyboard_arrow_down help se…" at bounding box center [585, 328] width 1170 height 792
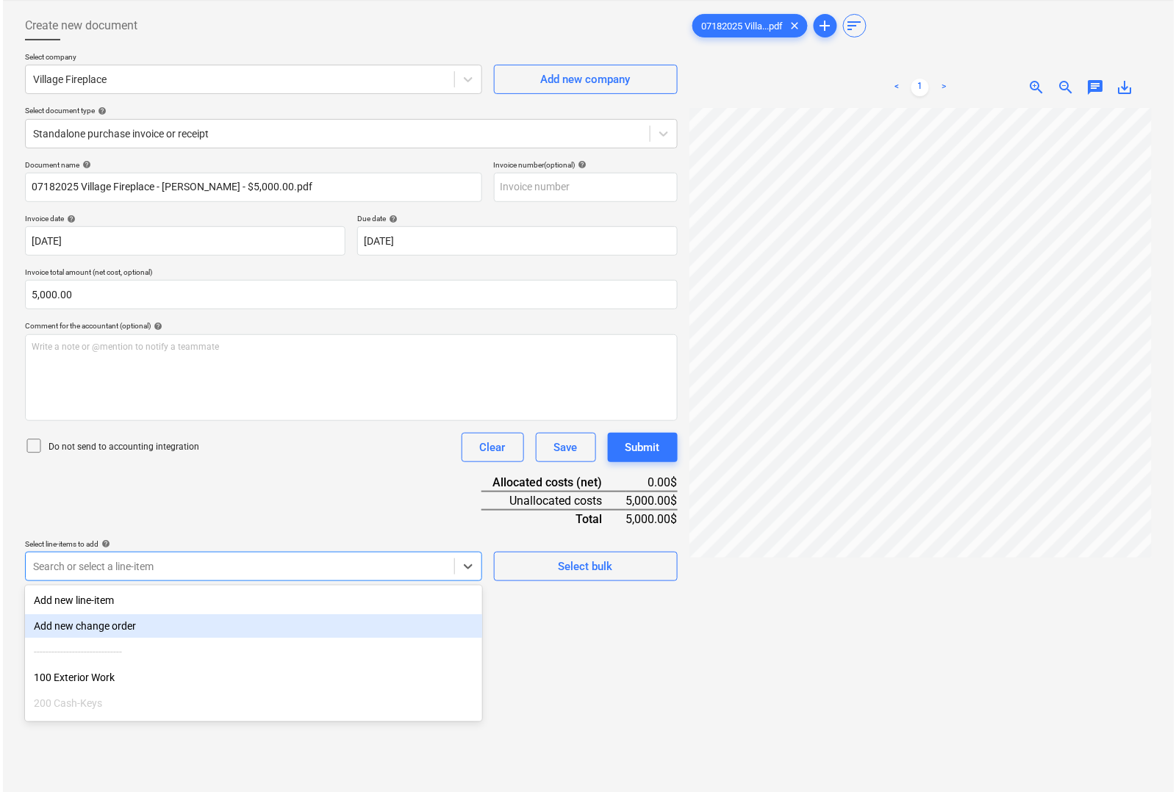
scroll to position [92, 0]
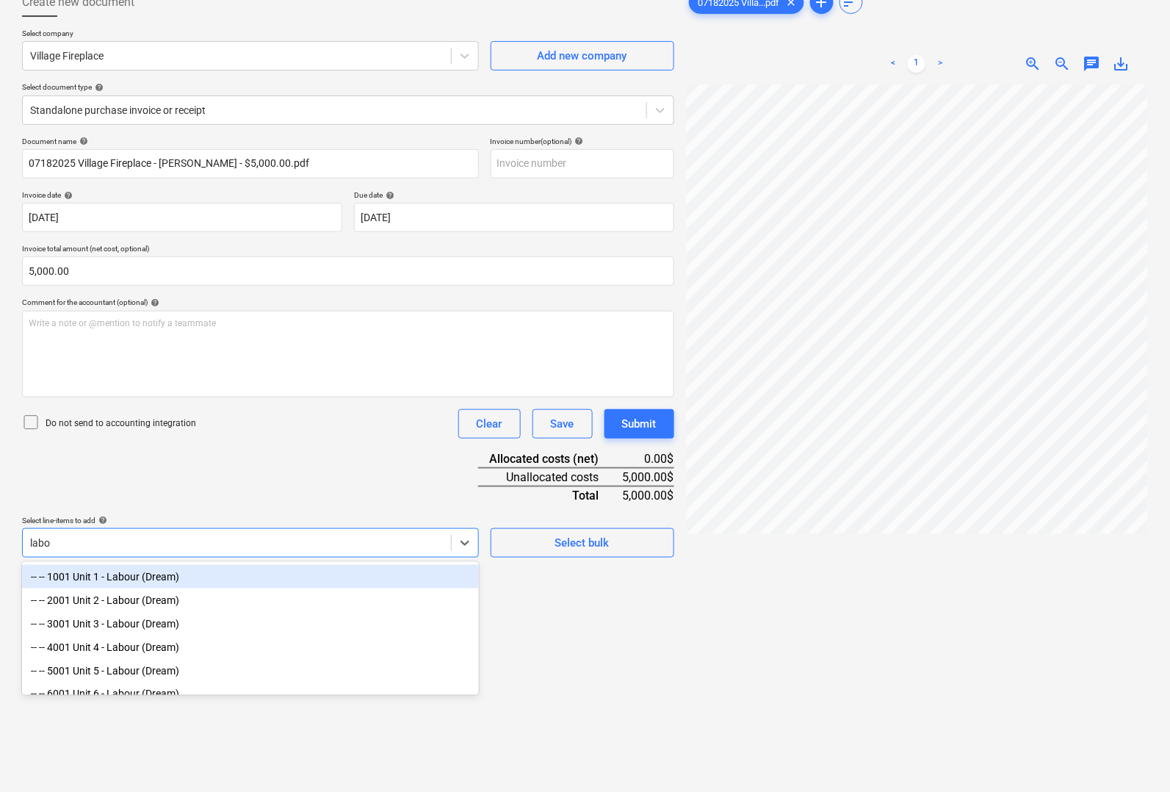
type input "labou"
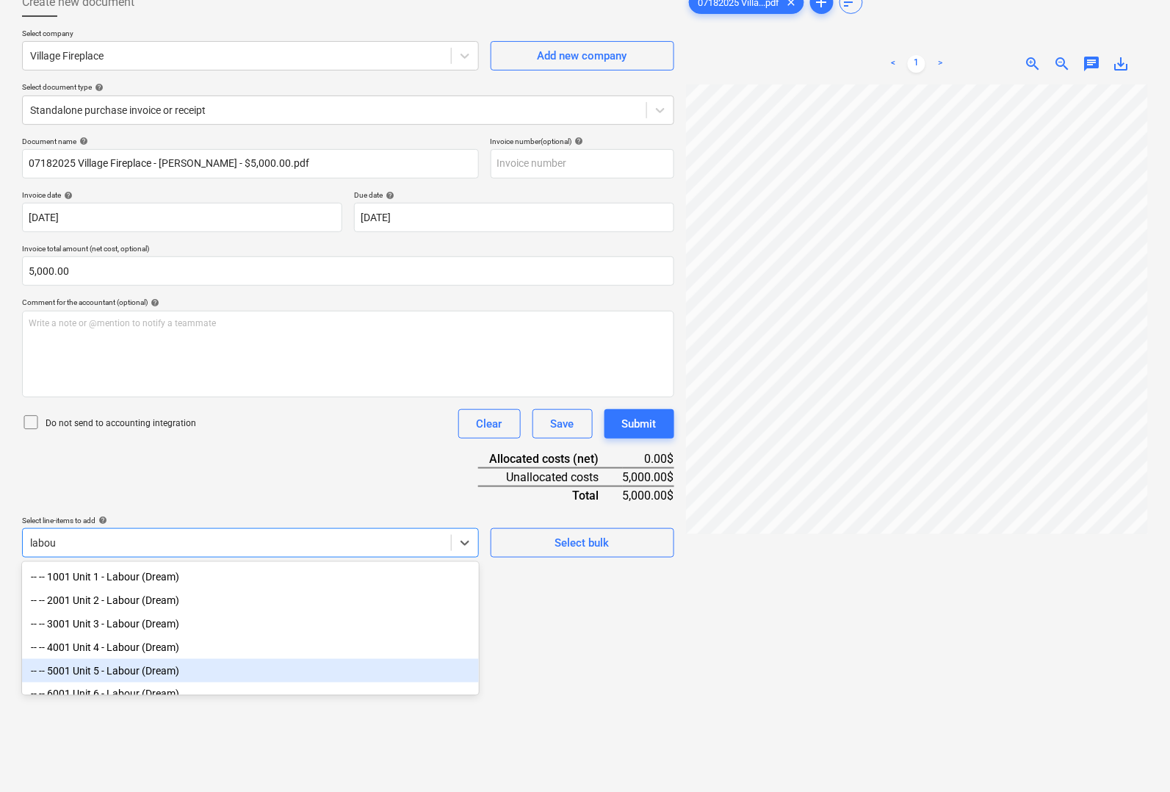
click at [192, 676] on div "-- -- 5001 Unit 5 - Labour (Dream)" at bounding box center [250, 671] width 457 height 24
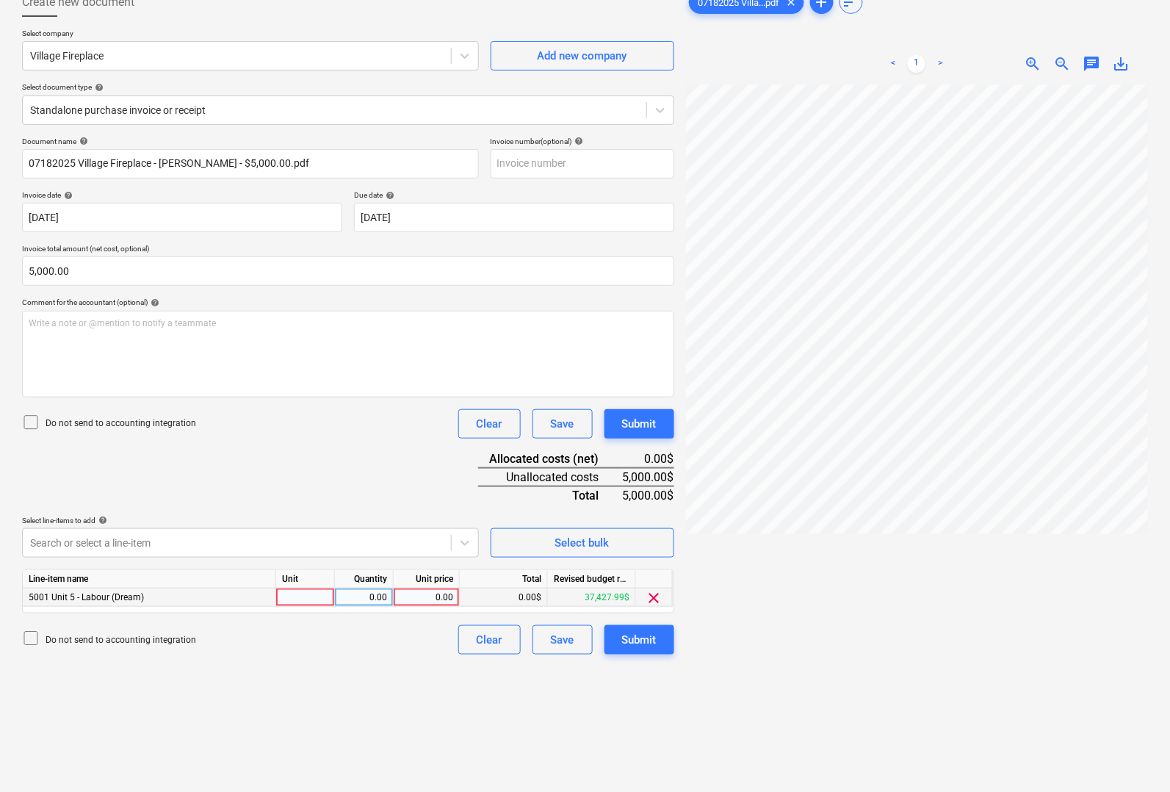
click at [291, 597] on div at bounding box center [305, 598] width 59 height 18
type input "pcs"
type input "5000"
click at [816, 648] on div at bounding box center [917, 459] width 462 height 751
click at [645, 639] on div "Submit" at bounding box center [639, 639] width 35 height 19
